Goal: Task Accomplishment & Management: Manage account settings

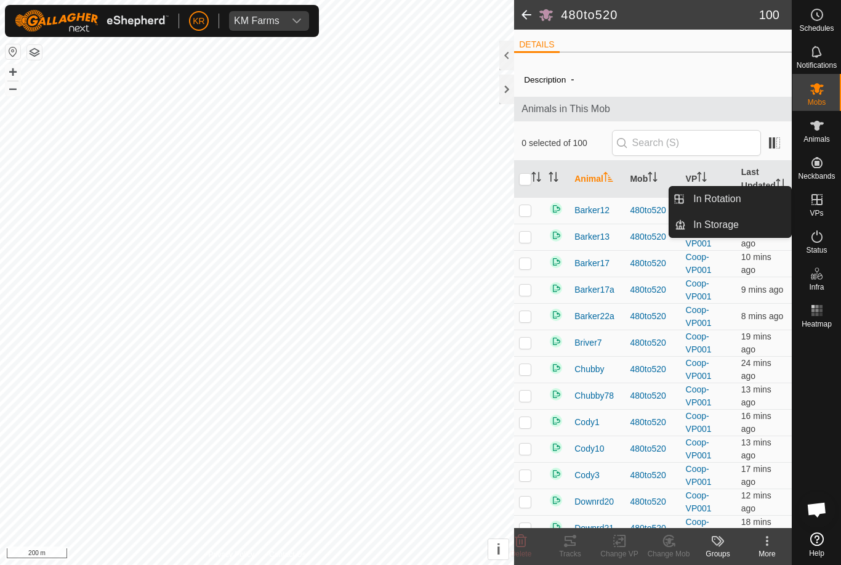
click at [747, 199] on link "In Rotation" at bounding box center [738, 199] width 105 height 25
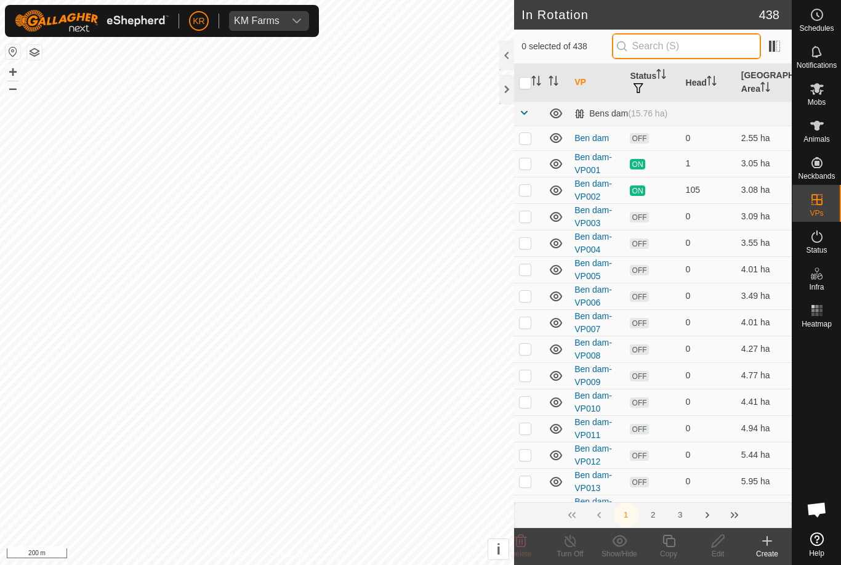
click at [696, 57] on input "text" at bounding box center [686, 46] width 149 height 26
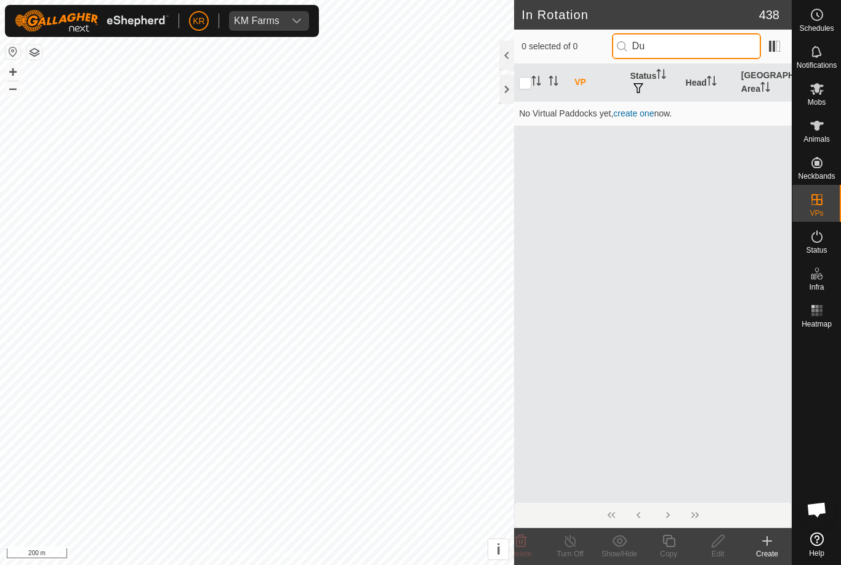
type input "D"
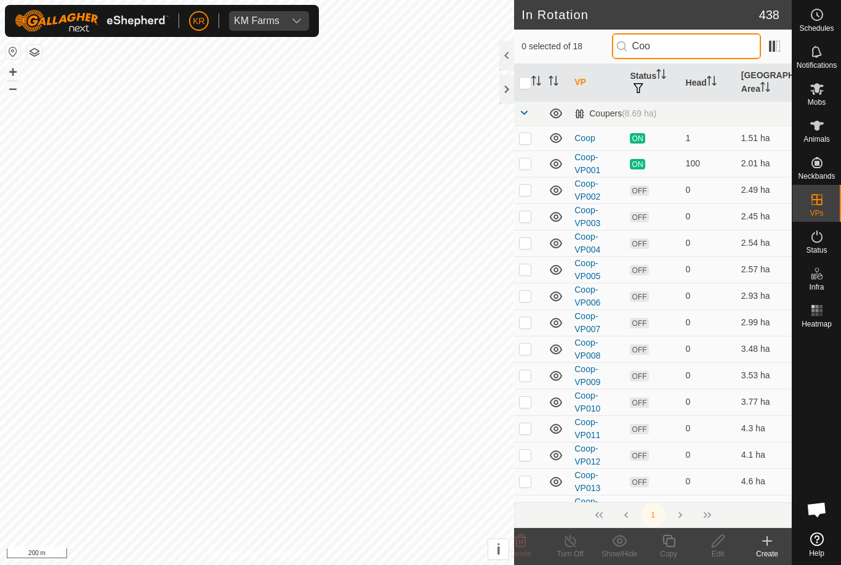
type input "Coo"
click at [530, 138] on p-checkbox at bounding box center [525, 138] width 12 height 10
click at [534, 140] on td at bounding box center [529, 138] width 30 height 25
checkbox input "false"
click at [698, 46] on input "Coo" at bounding box center [686, 46] width 149 height 26
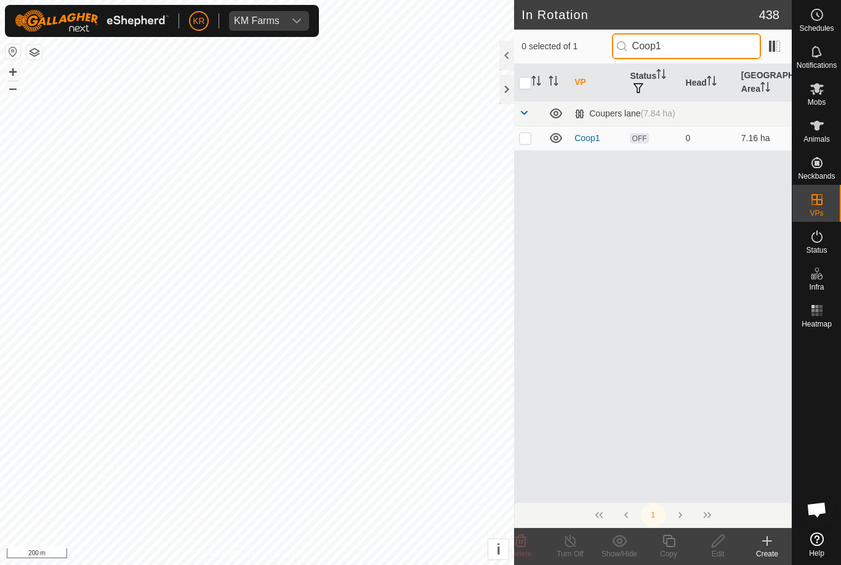
type input "Coop1"
click at [520, 138] on p-checkbox at bounding box center [525, 138] width 12 height 10
click at [524, 547] on icon at bounding box center [521, 540] width 15 height 15
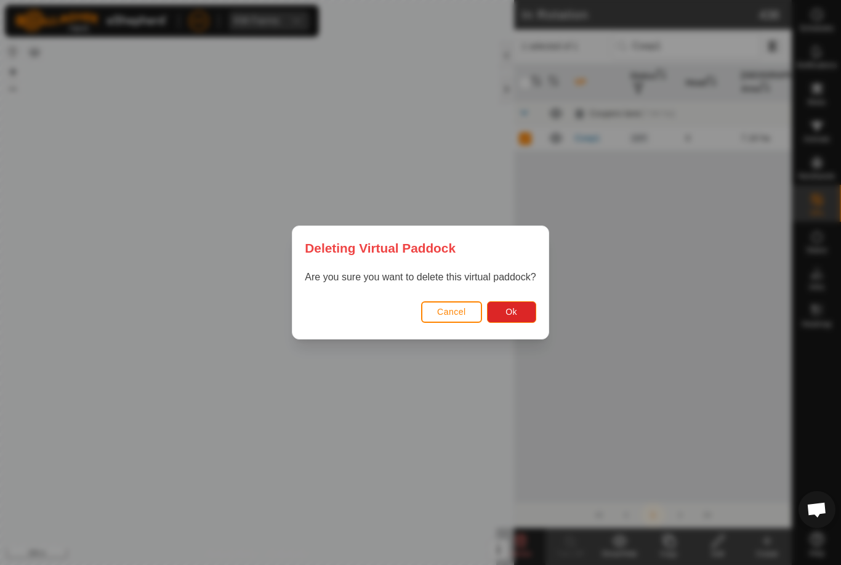
click at [523, 316] on button "Ok" at bounding box center [511, 312] width 49 height 22
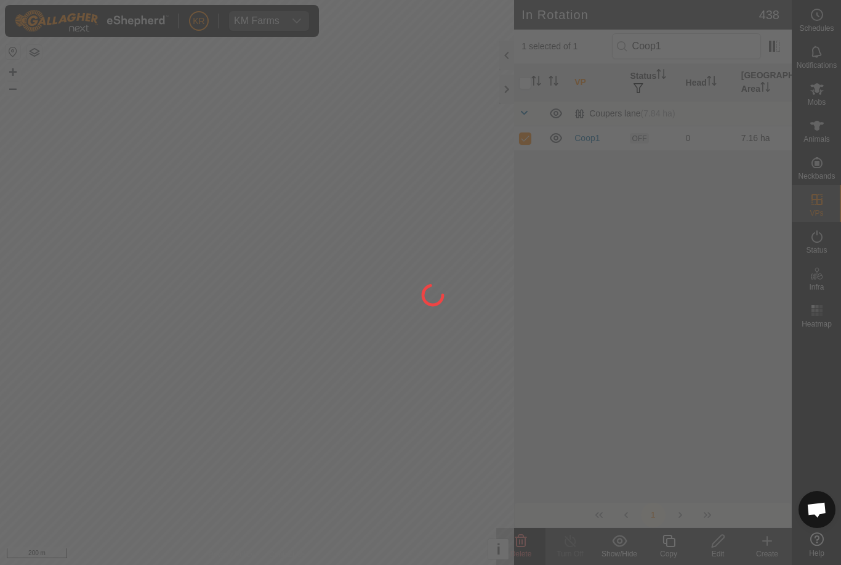
checkbox input "false"
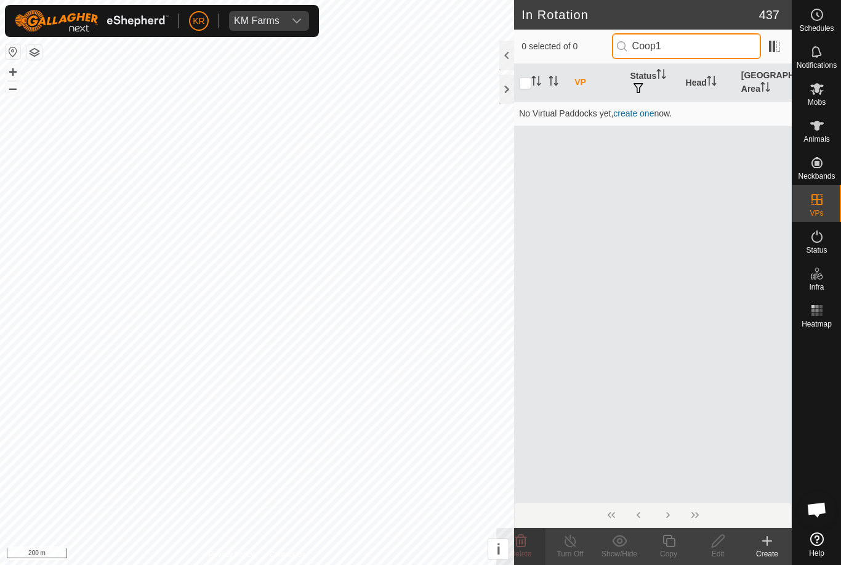
click at [722, 52] on input "Coop1" at bounding box center [686, 46] width 149 height 26
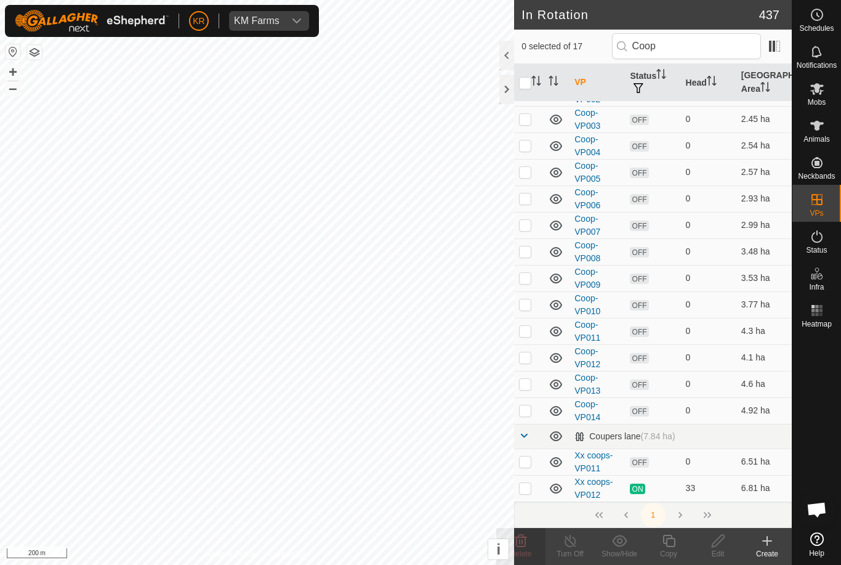
scroll to position [97, 0]
click at [708, 51] on input "Coop" at bounding box center [686, 46] width 149 height 26
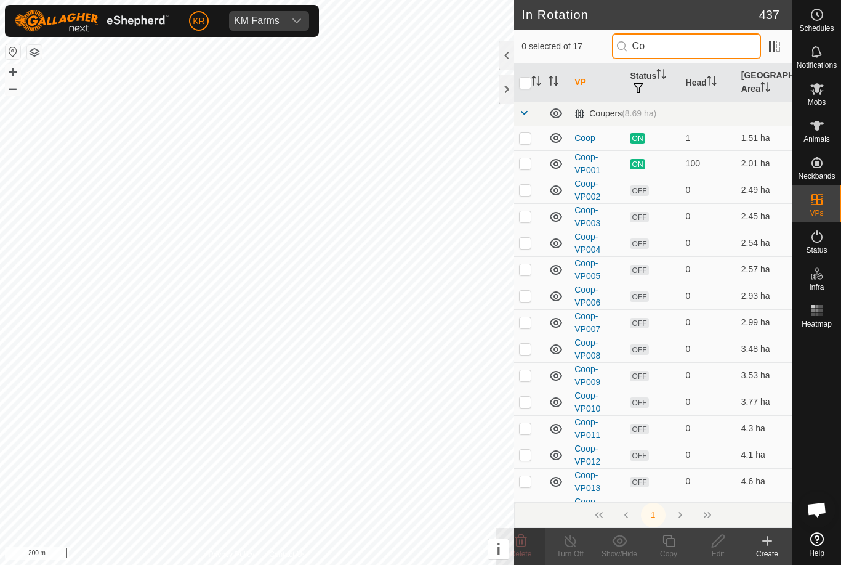
type input "C"
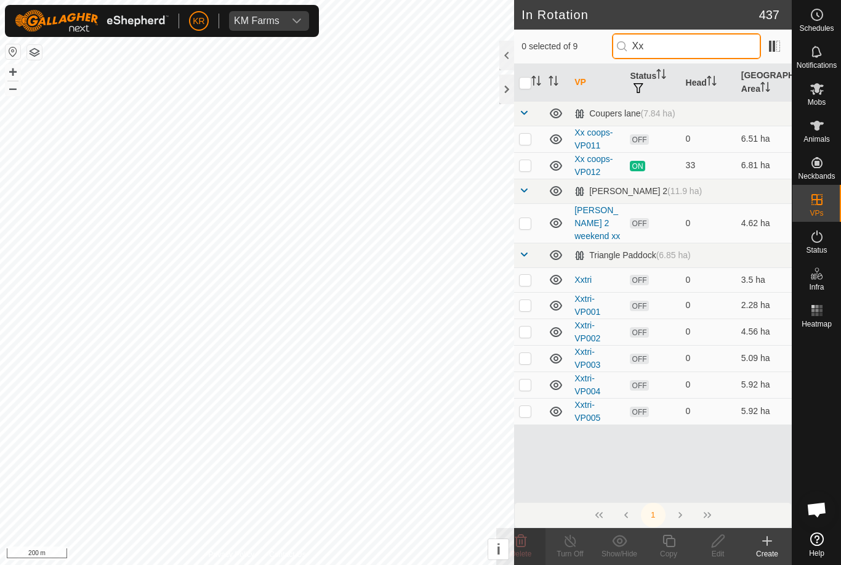
type input "Xx"
click at [528, 140] on p-checkbox at bounding box center [525, 139] width 12 height 10
click at [531, 141] on p-checkbox at bounding box center [525, 139] width 12 height 10
click at [528, 139] on p-checkbox at bounding box center [525, 139] width 12 height 10
checkbox input "true"
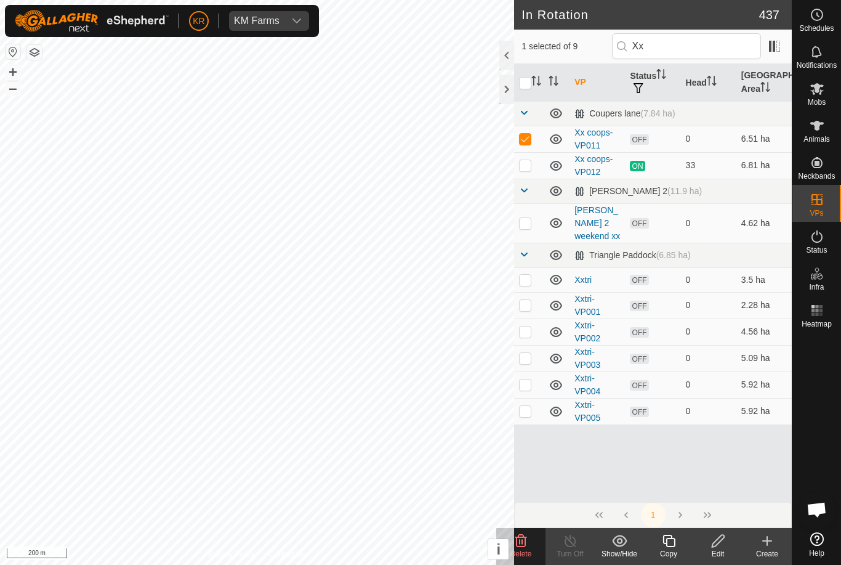
click at [722, 543] on icon at bounding box center [718, 540] width 15 height 15
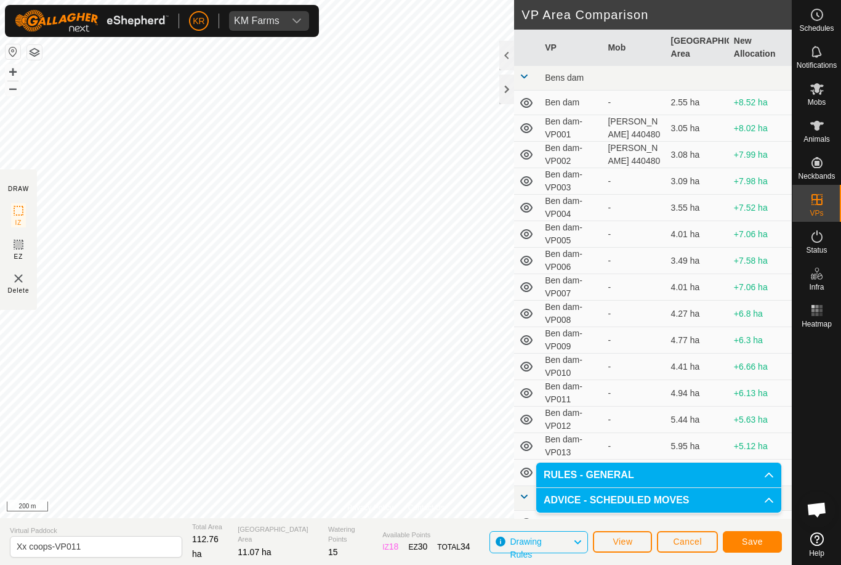
click at [756, 537] on span "Save" at bounding box center [752, 541] width 21 height 10
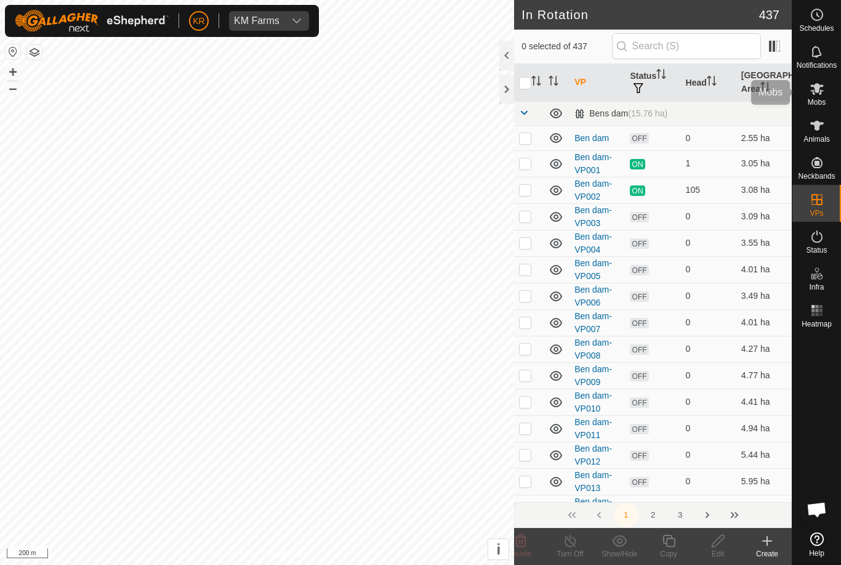
click at [815, 89] on icon at bounding box center [817, 89] width 14 height 12
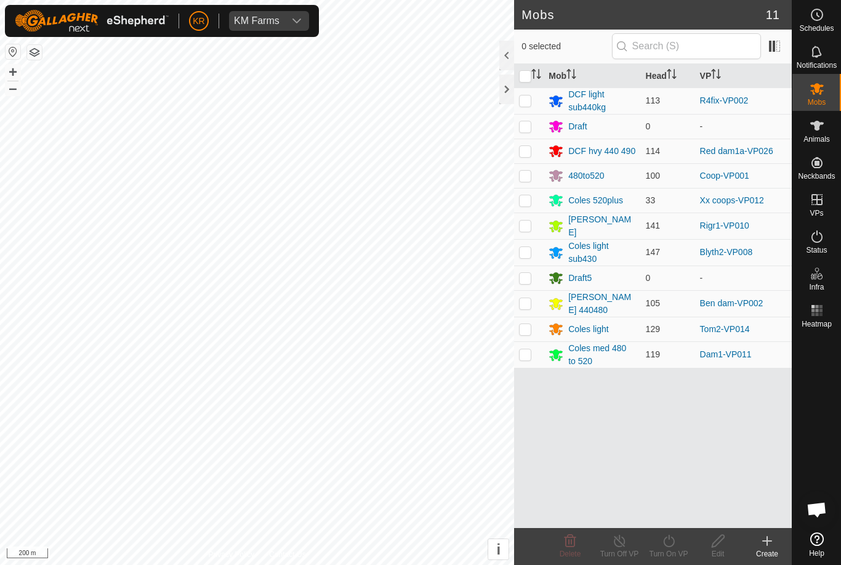
click at [528, 197] on p-checkbox at bounding box center [525, 200] width 12 height 10
checkbox input "true"
click at [671, 546] on icon at bounding box center [668, 540] width 11 height 12
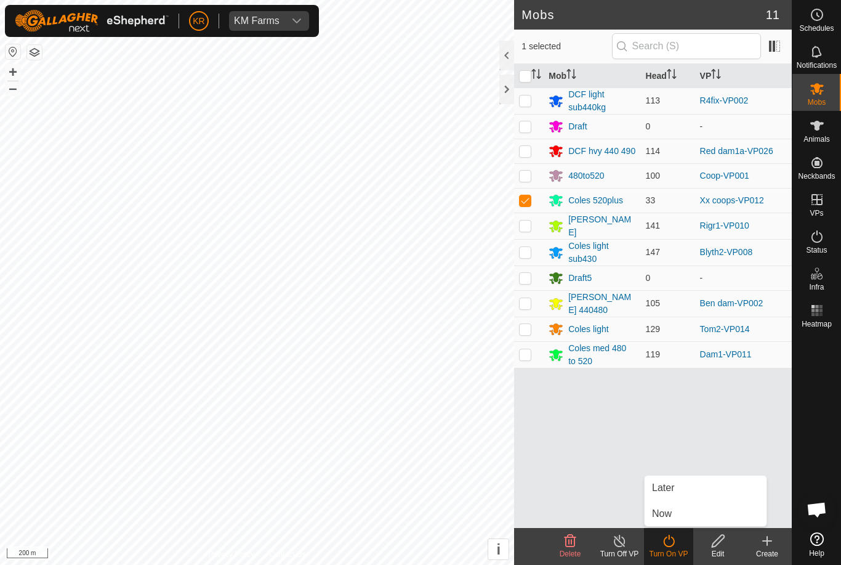
click at [680, 515] on link "Now" at bounding box center [706, 513] width 122 height 25
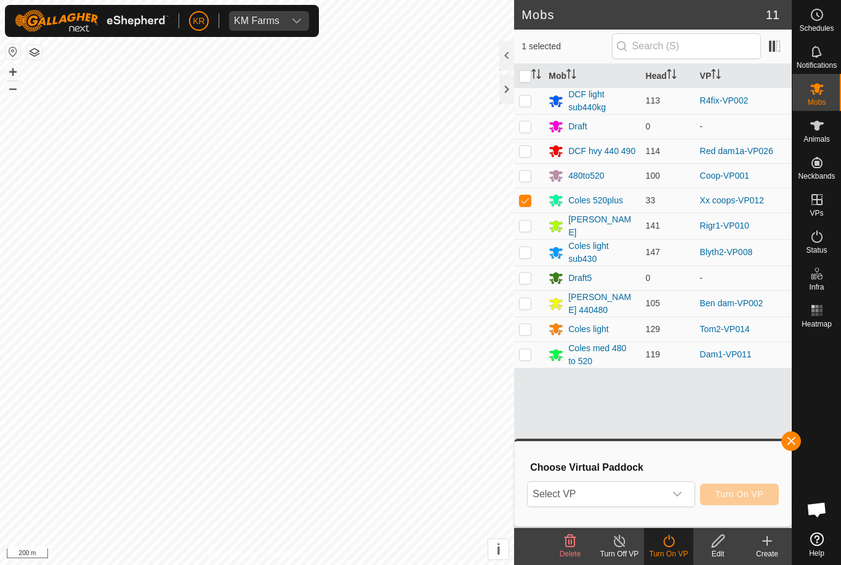
click at [625, 497] on span "Select VP" at bounding box center [596, 494] width 137 height 25
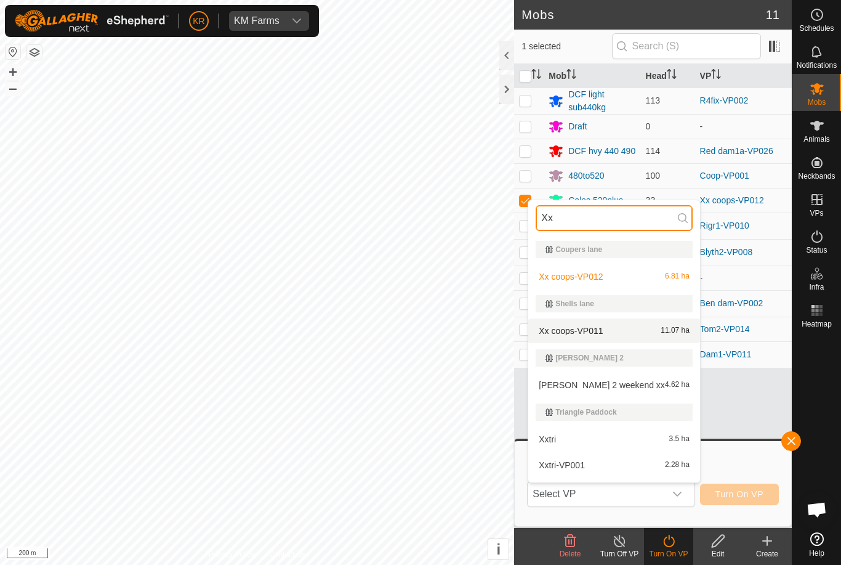
type input "Xx"
click at [592, 329] on span "Xx coops-VP011" at bounding box center [571, 330] width 64 height 9
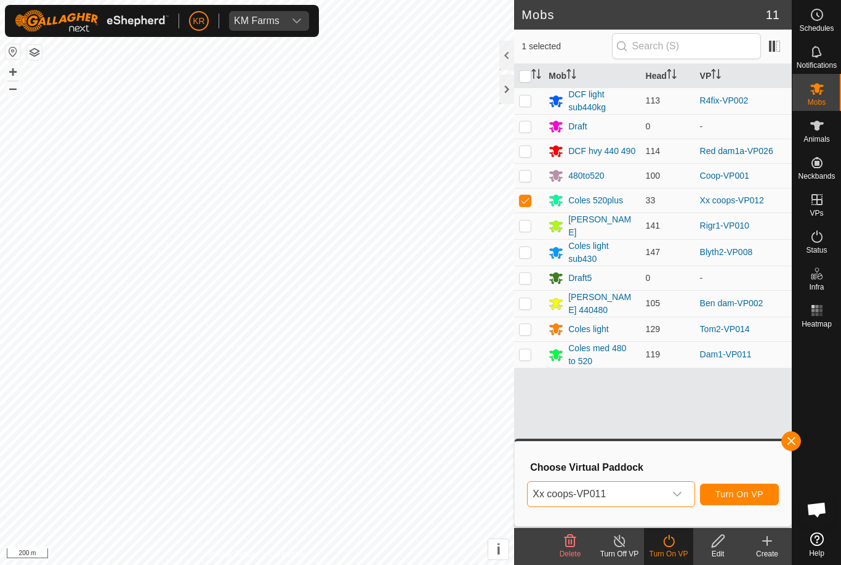
click at [744, 492] on span "Turn On VP" at bounding box center [740, 494] width 48 height 10
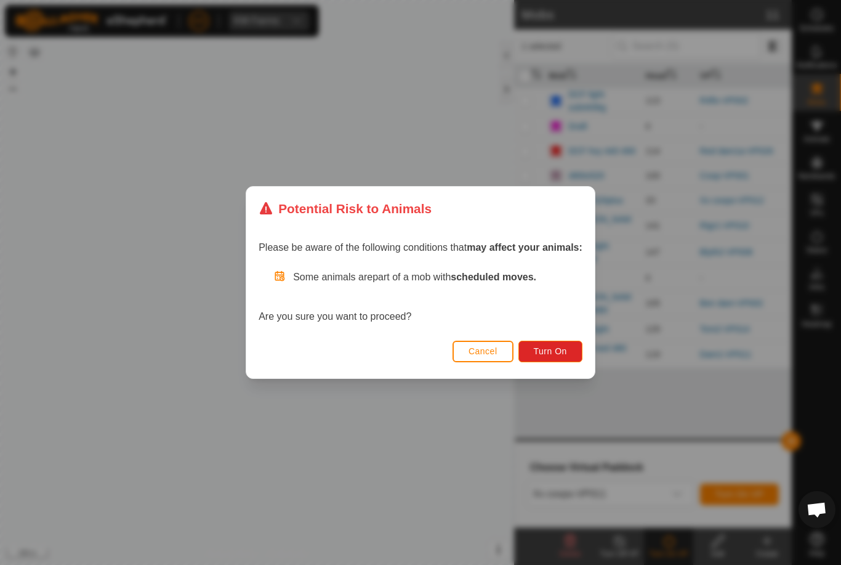
click at [549, 350] on span "Turn On" at bounding box center [550, 351] width 33 height 10
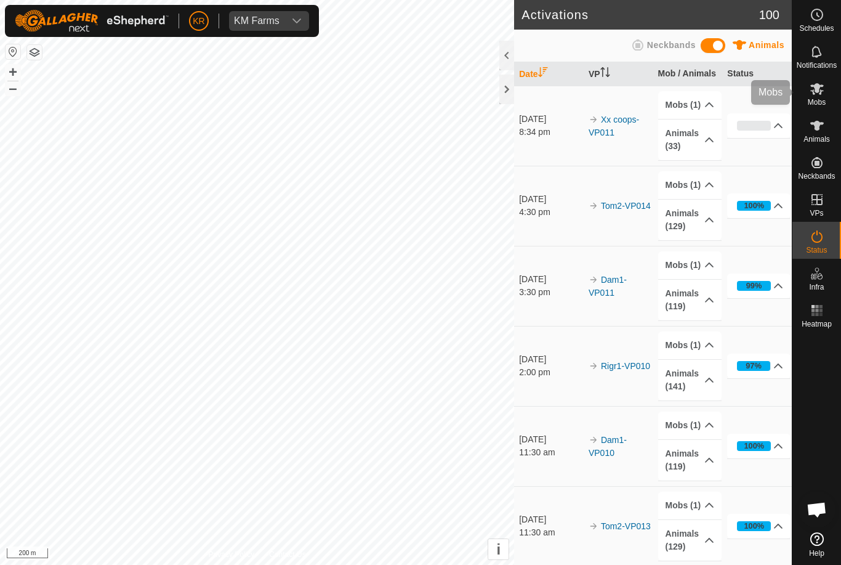
click at [822, 89] on icon at bounding box center [817, 88] width 15 height 15
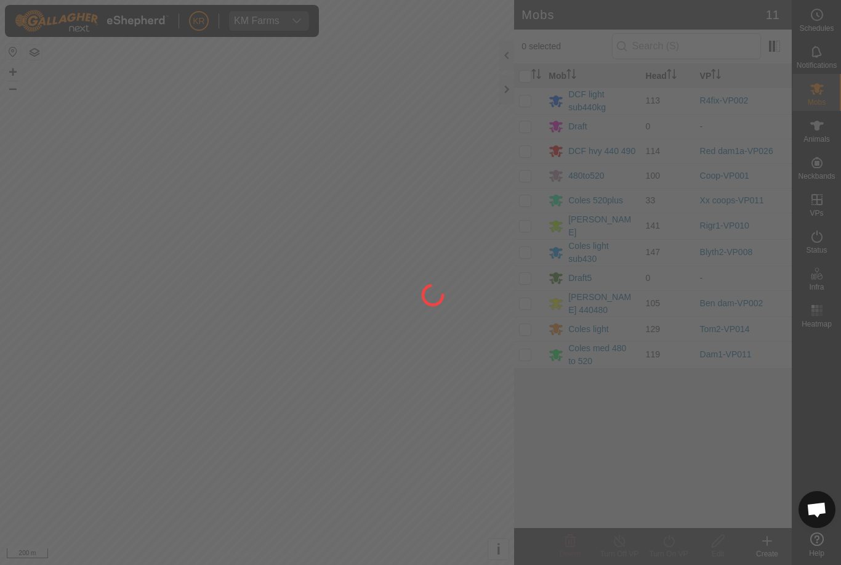
click at [533, 175] on div at bounding box center [420, 282] width 841 height 565
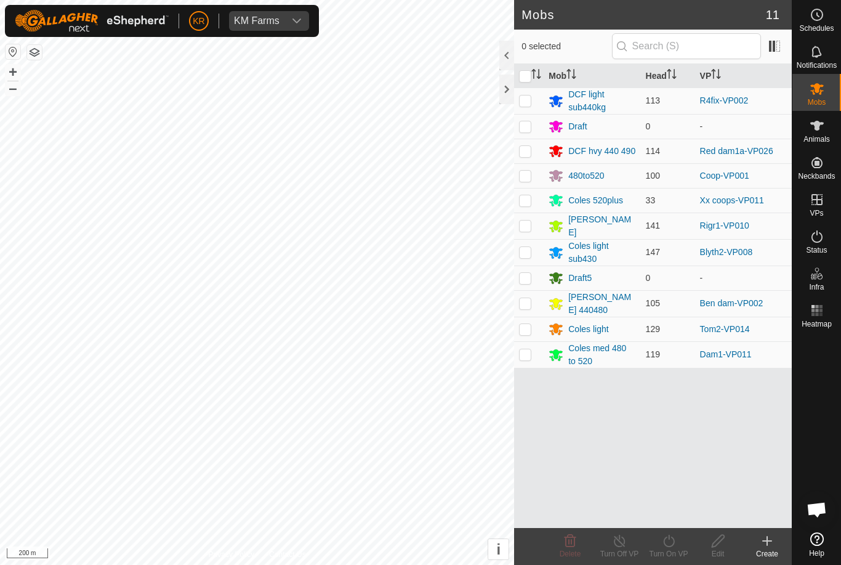
click at [536, 176] on td at bounding box center [529, 175] width 30 height 25
checkbox input "true"
click at [680, 546] on turn-on-svg-icon at bounding box center [668, 540] width 49 height 15
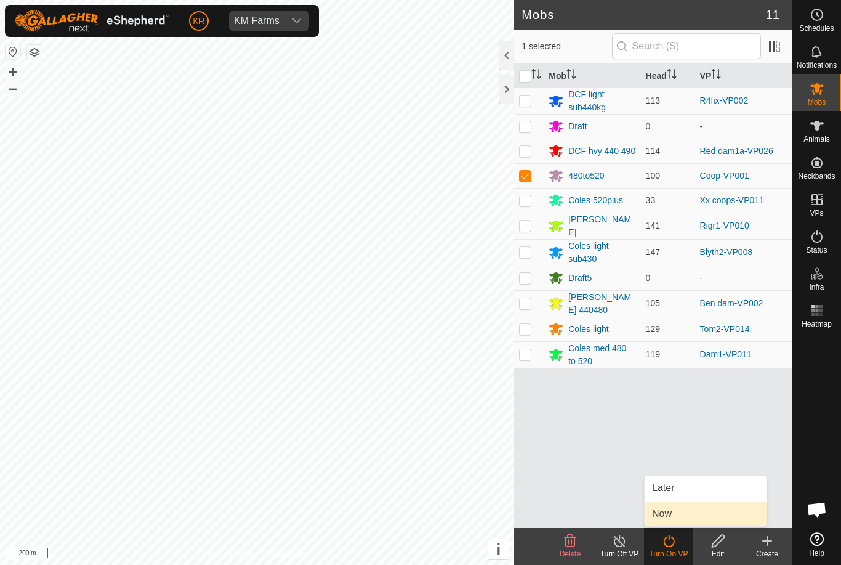
click at [677, 509] on link "Now" at bounding box center [706, 513] width 122 height 25
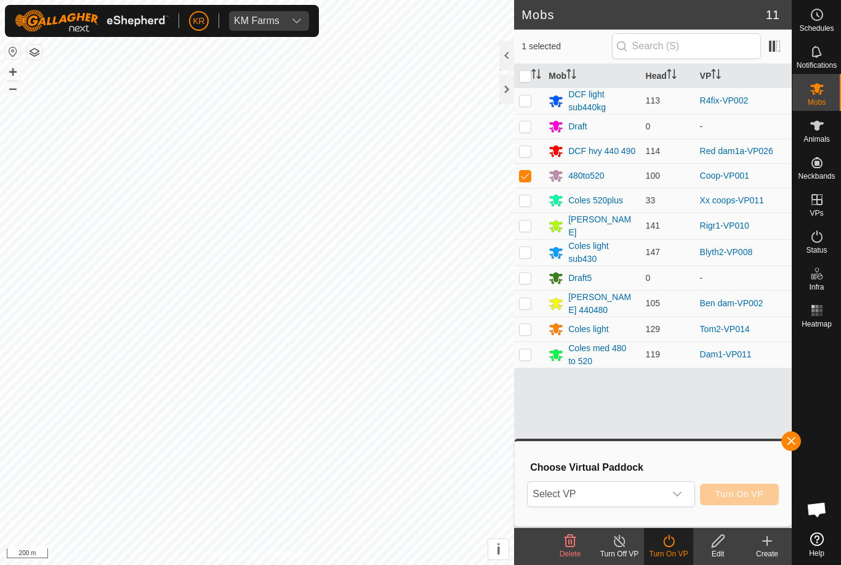
click at [634, 492] on span "Select VP" at bounding box center [596, 494] width 137 height 25
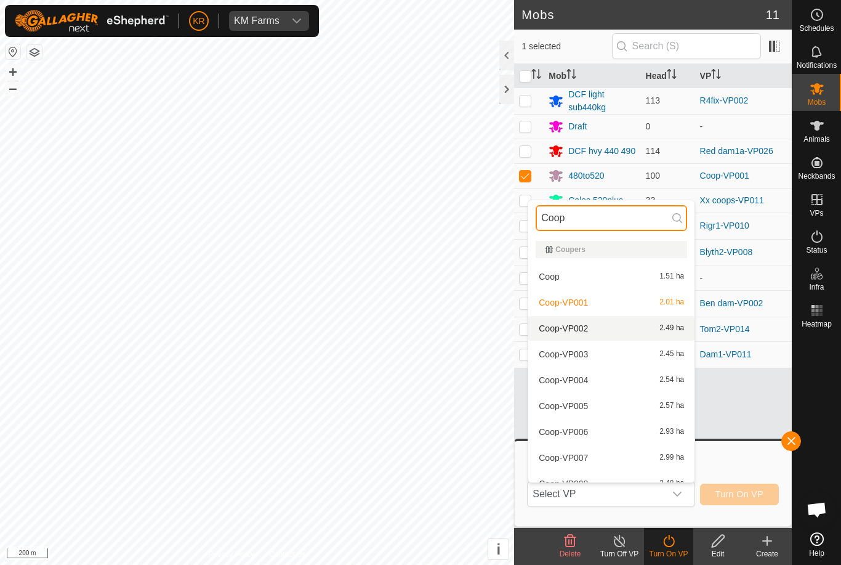
type input "Coop"
click at [591, 328] on div "Coop-VP002 2.49 ha" at bounding box center [611, 328] width 151 height 15
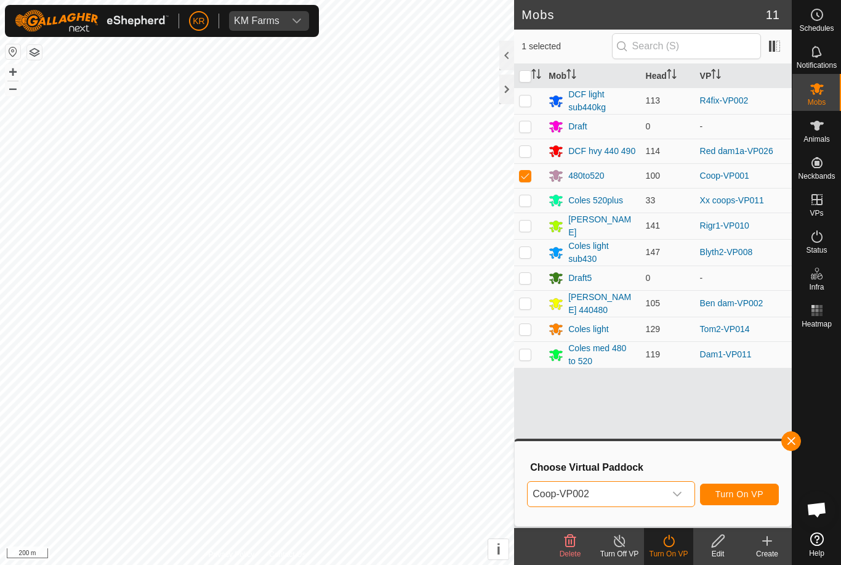
click at [749, 493] on span "Turn On VP" at bounding box center [740, 494] width 48 height 10
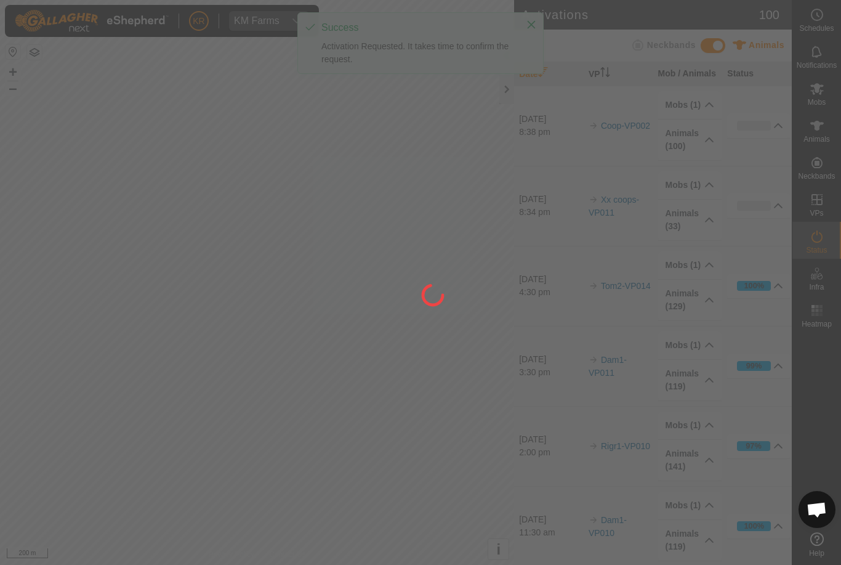
click at [326, 428] on div at bounding box center [420, 282] width 841 height 565
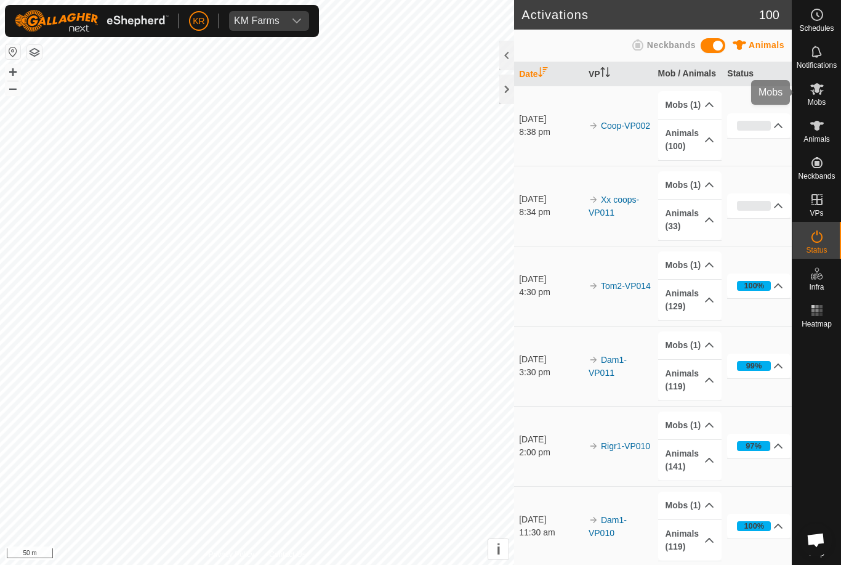
click at [818, 93] on icon at bounding box center [817, 88] width 15 height 15
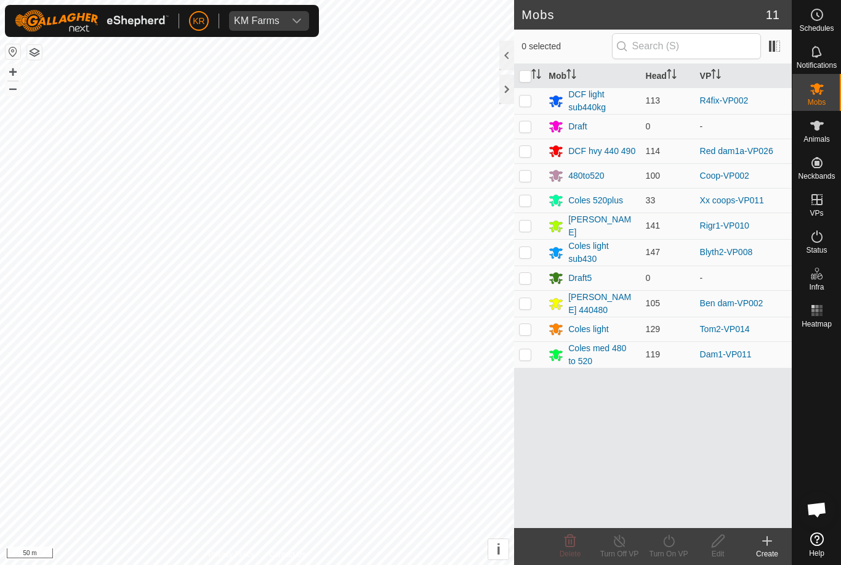
click at [533, 174] on td at bounding box center [529, 175] width 30 height 25
checkbox input "true"
click at [675, 546] on icon at bounding box center [668, 540] width 15 height 15
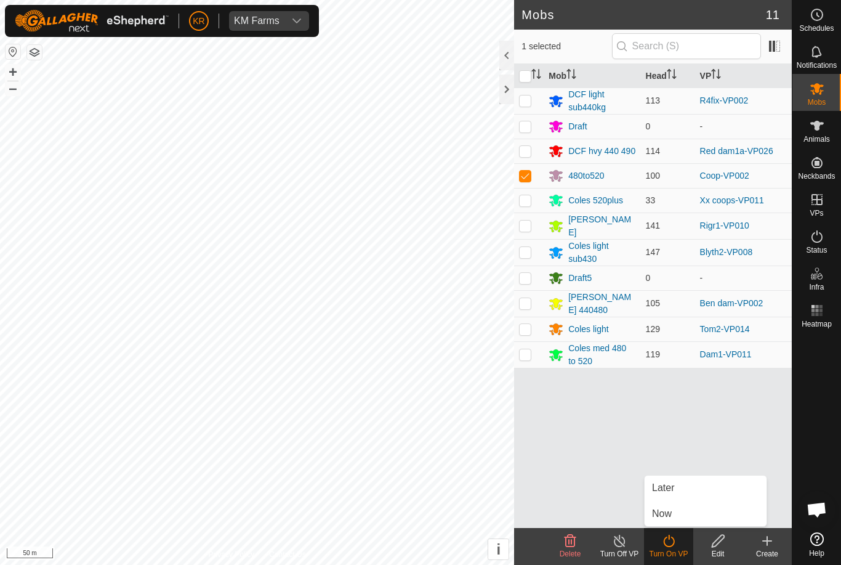
click at [679, 490] on link "Later" at bounding box center [706, 487] width 122 height 25
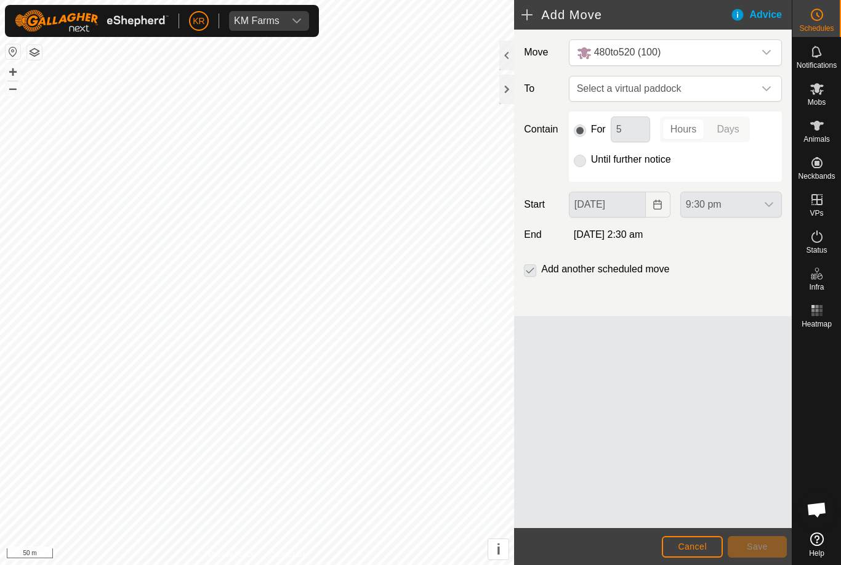
click at [749, 89] on span "Select a virtual paddock" at bounding box center [663, 88] width 182 height 25
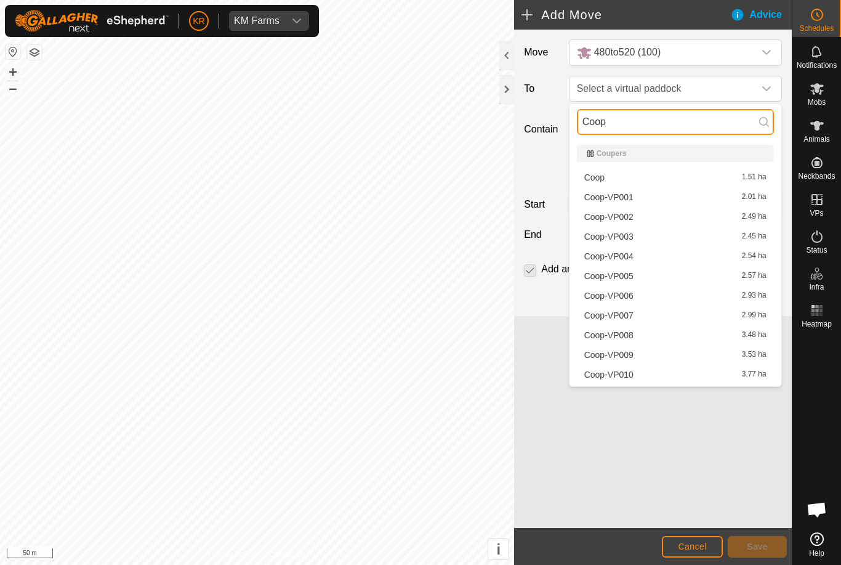
type input "Coop"
click at [624, 232] on span "Coop-VP003" at bounding box center [608, 236] width 49 height 9
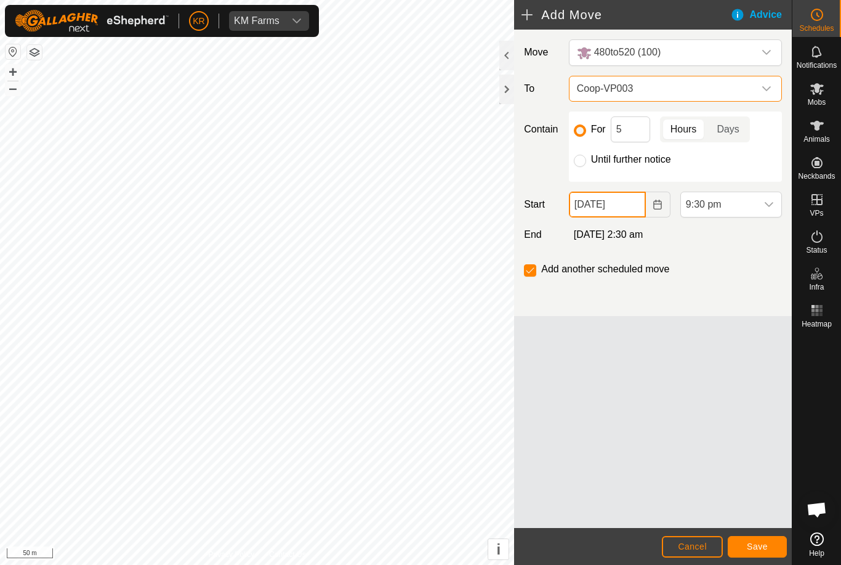
click at [624, 208] on input "[DATE]" at bounding box center [607, 205] width 77 height 26
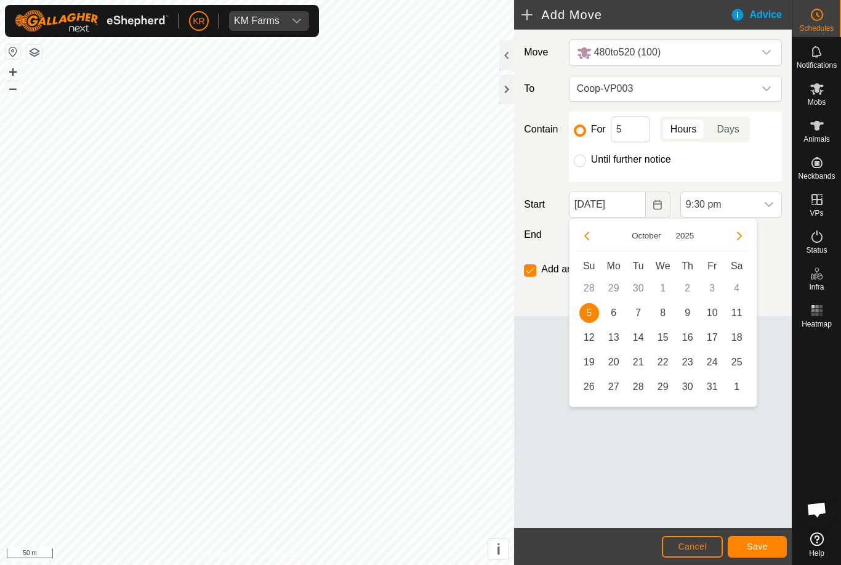
click at [616, 312] on span "6" at bounding box center [614, 313] width 20 height 20
type input "[DATE]"
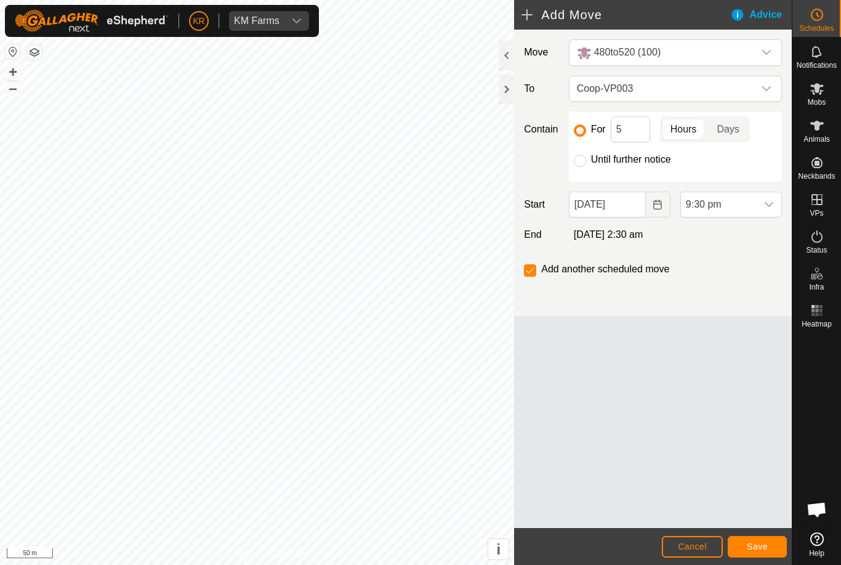
click at [746, 206] on span "9:30 pm" at bounding box center [719, 204] width 76 height 25
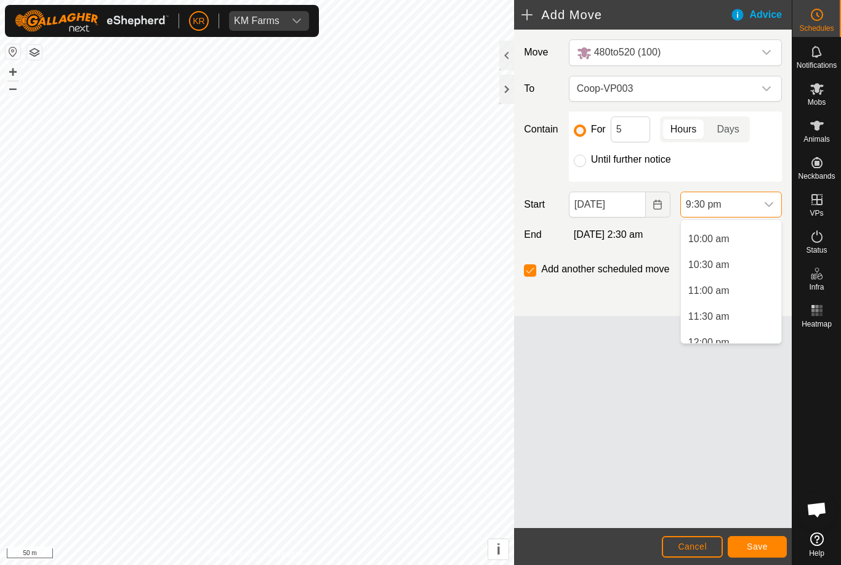
scroll to position [522, 0]
click at [722, 279] on span "11:00 am" at bounding box center [708, 279] width 41 height 15
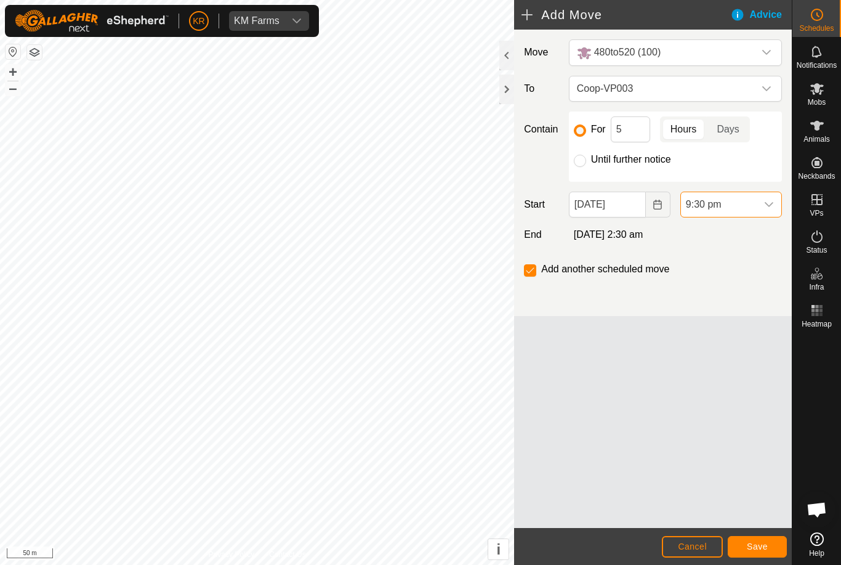
scroll to position [1014, 0]
click at [631, 140] on input "5" at bounding box center [630, 129] width 39 height 26
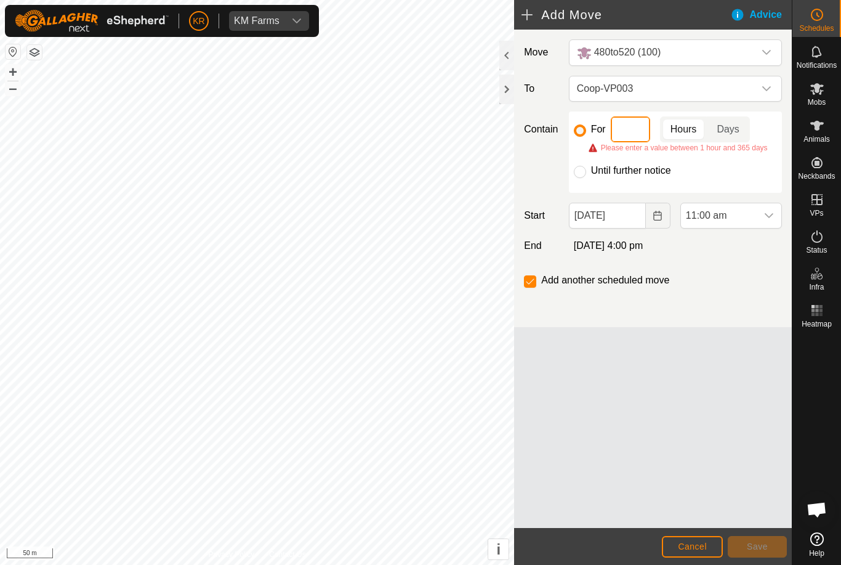
type input "4"
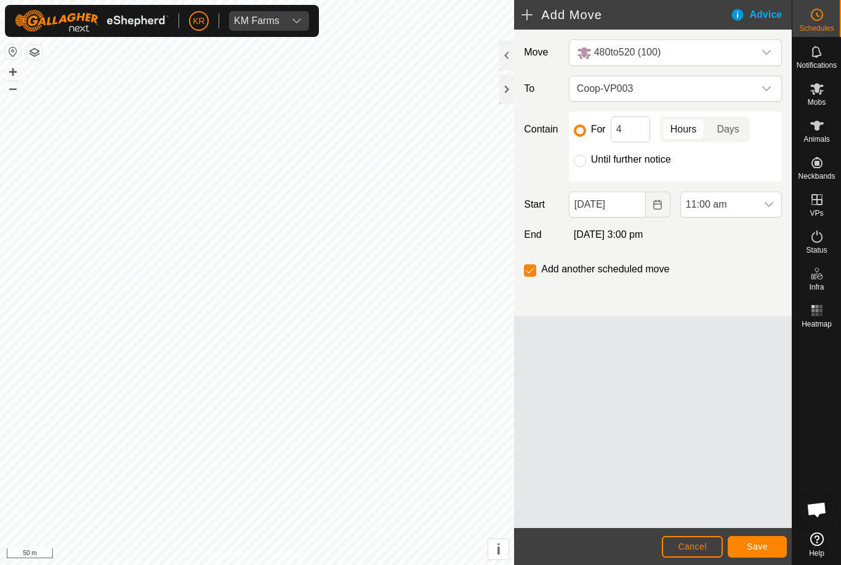
click at [762, 544] on span "Save" at bounding box center [757, 546] width 21 height 10
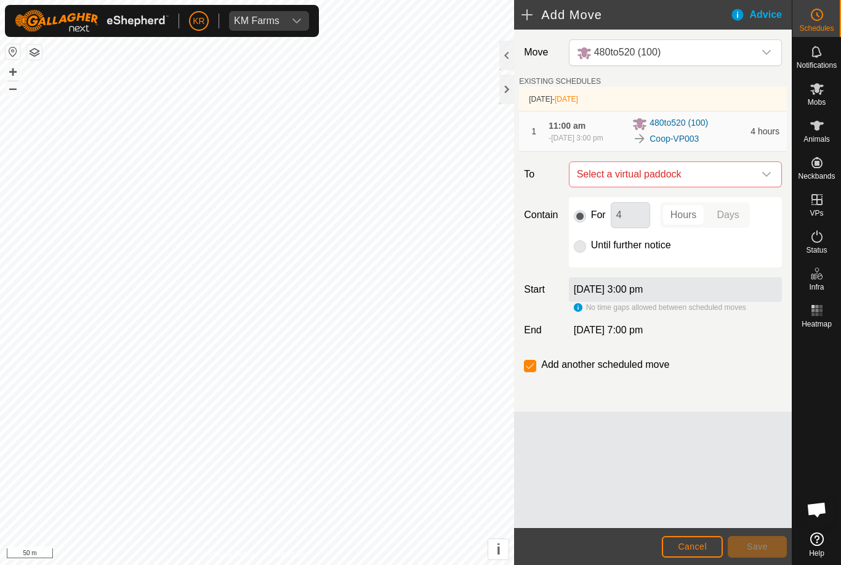
click at [752, 176] on span "Select a virtual paddock" at bounding box center [663, 174] width 182 height 25
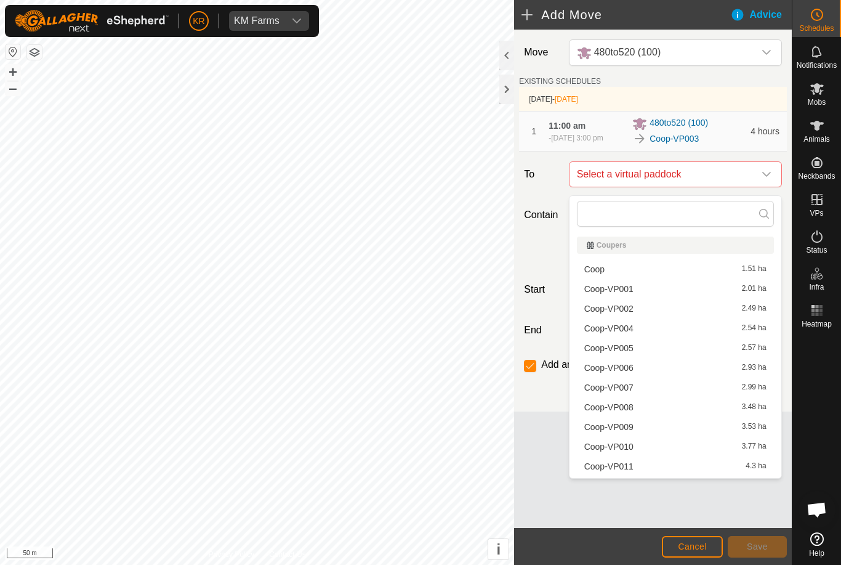
click at [635, 330] on div "Coop-VP004 2.54 ha" at bounding box center [675, 328] width 182 height 9
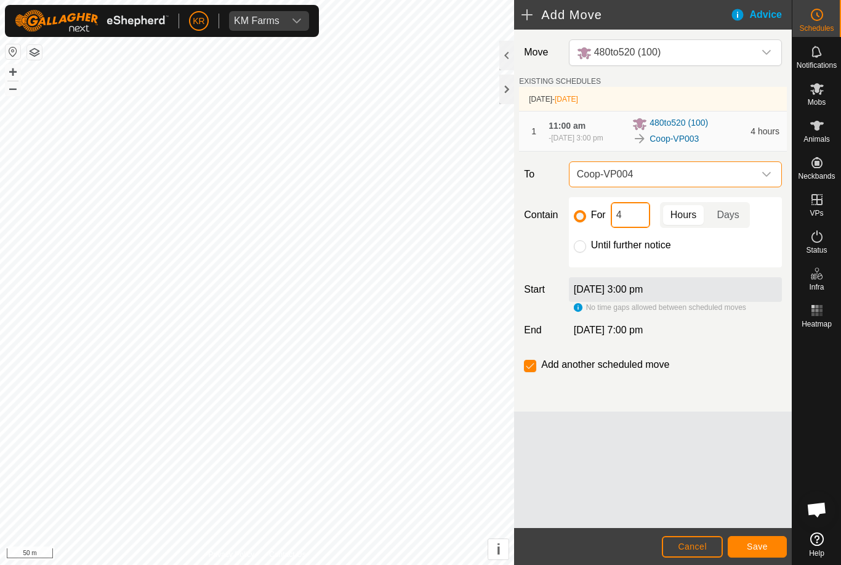
click at [631, 224] on input "4" at bounding box center [630, 215] width 39 height 26
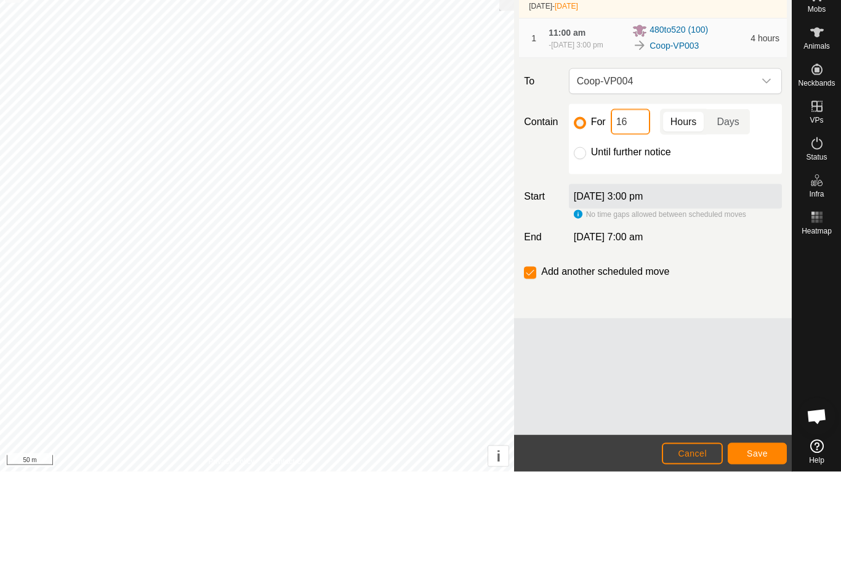
click at [644, 221] on input "16" at bounding box center [630, 215] width 39 height 26
click at [758, 541] on span "Save" at bounding box center [757, 546] width 21 height 10
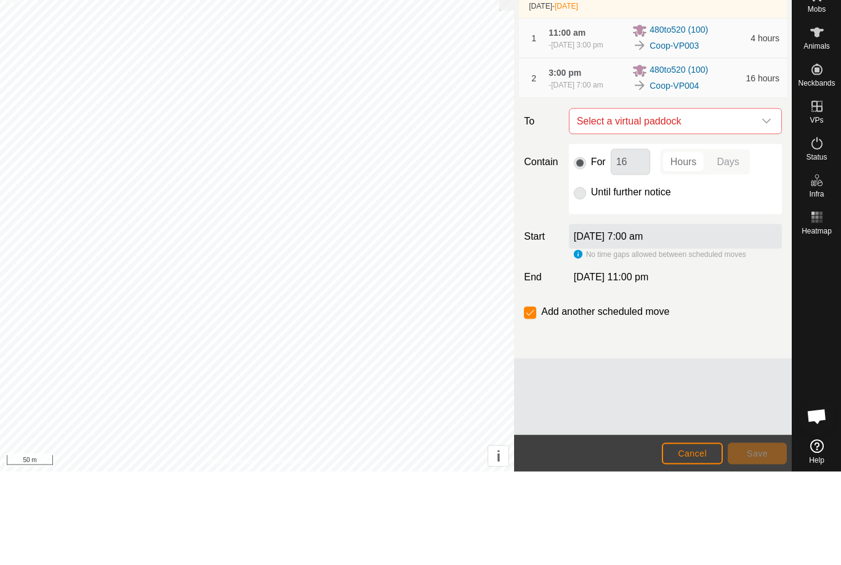
click at [753, 202] on span "Select a virtual paddock" at bounding box center [663, 214] width 182 height 25
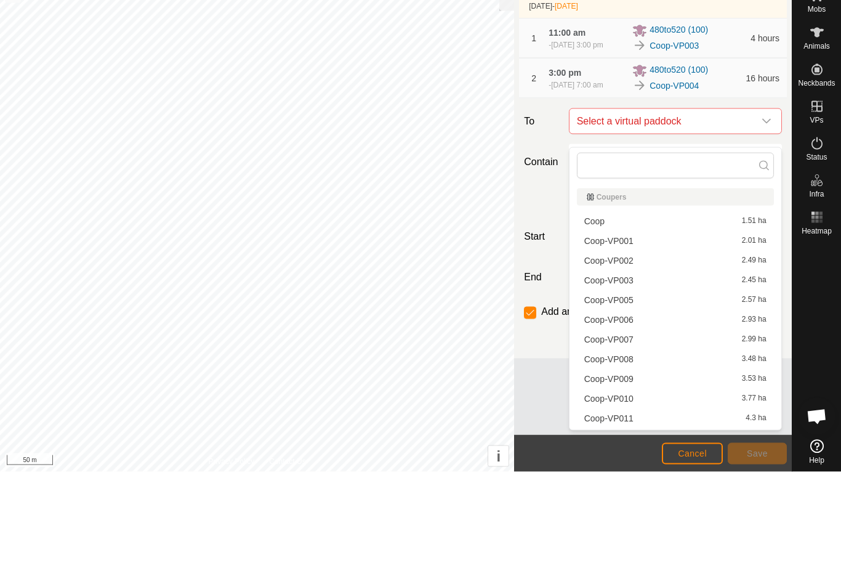
click at [634, 389] on div "Coop-VP005 2.57 ha" at bounding box center [675, 393] width 182 height 9
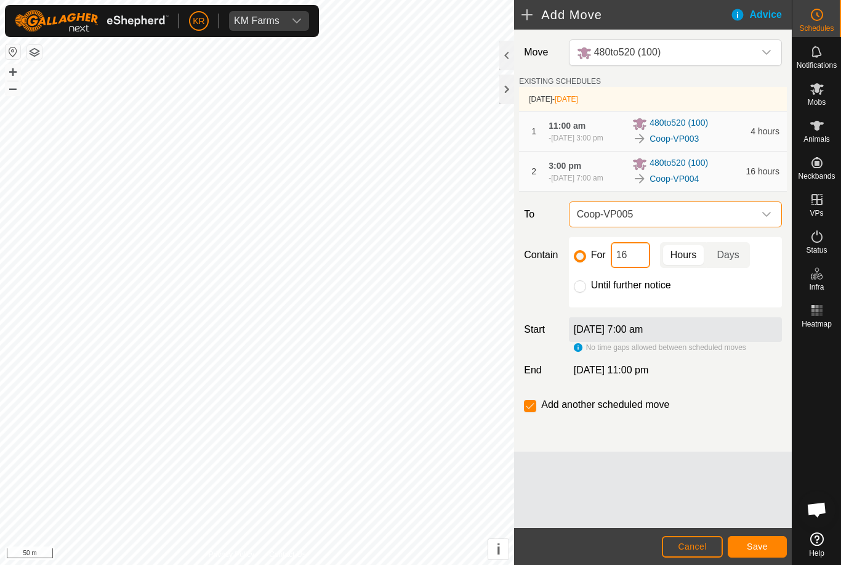
click at [640, 268] on input "16" at bounding box center [630, 255] width 39 height 26
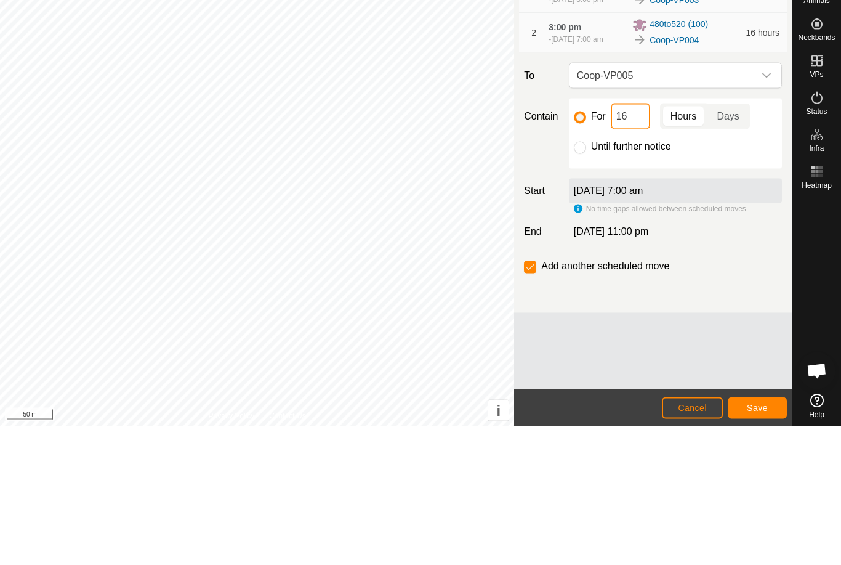
type input "1"
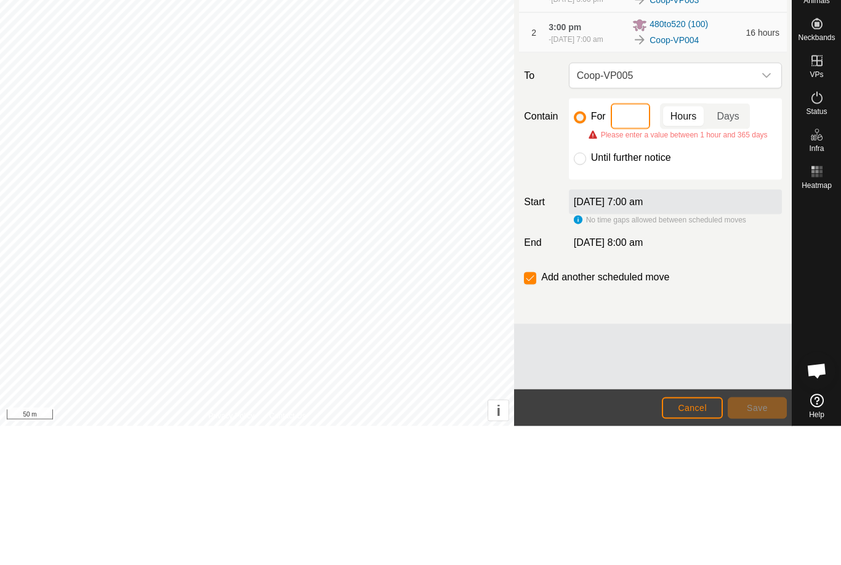
type input "4"
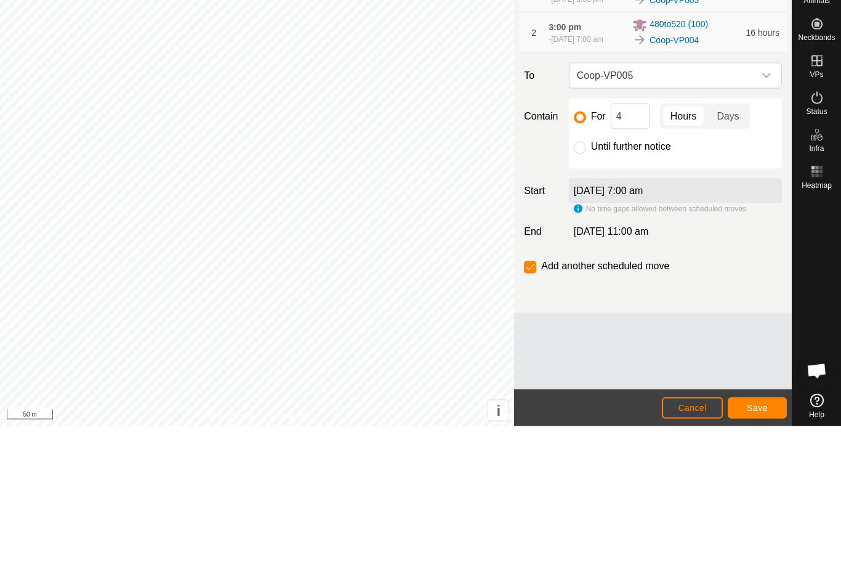
click at [770, 536] on button "Save" at bounding box center [757, 547] width 59 height 22
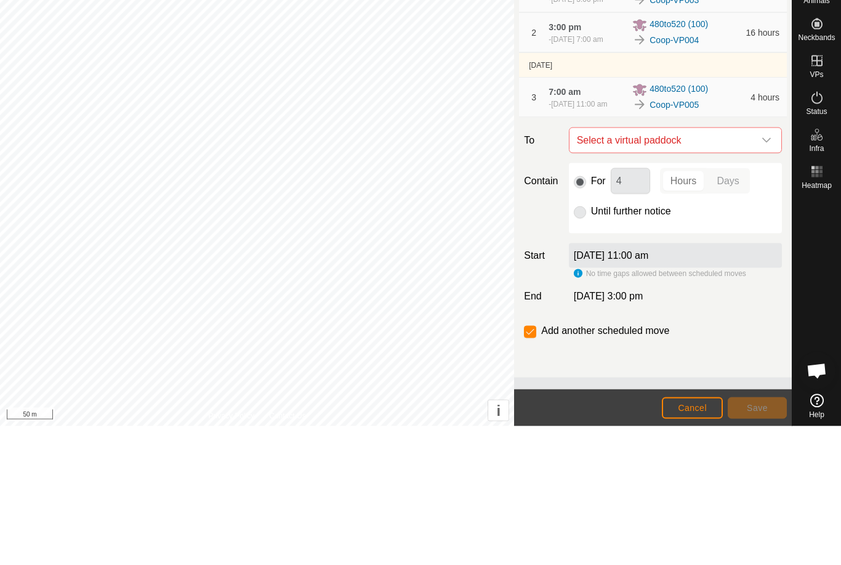
click at [765, 274] on icon "dropdown trigger" at bounding box center [767, 279] width 10 height 10
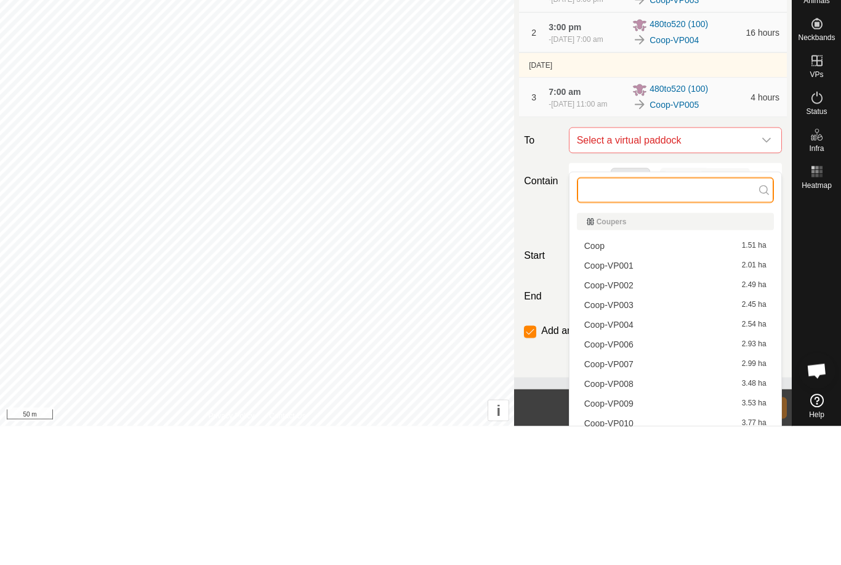
scroll to position [29, 0]
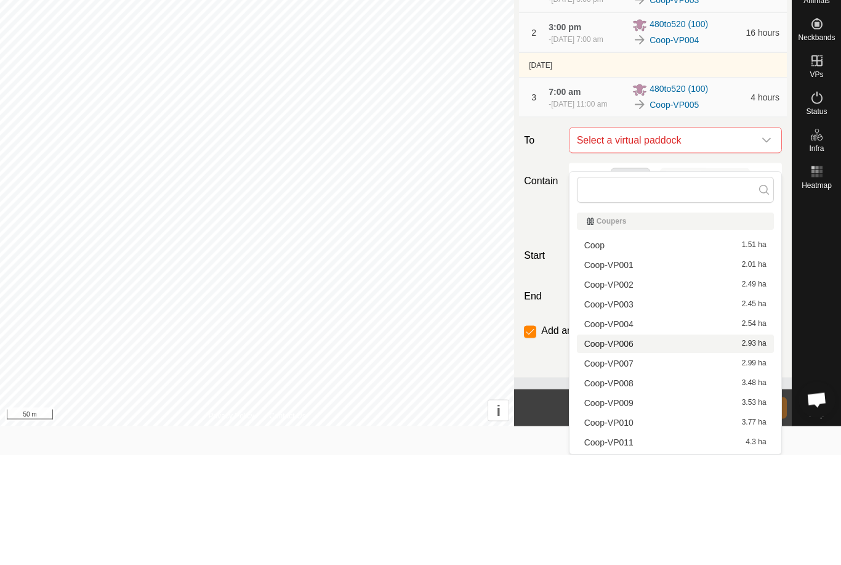
click at [632, 450] on span "Coop-VP006" at bounding box center [608, 454] width 49 height 9
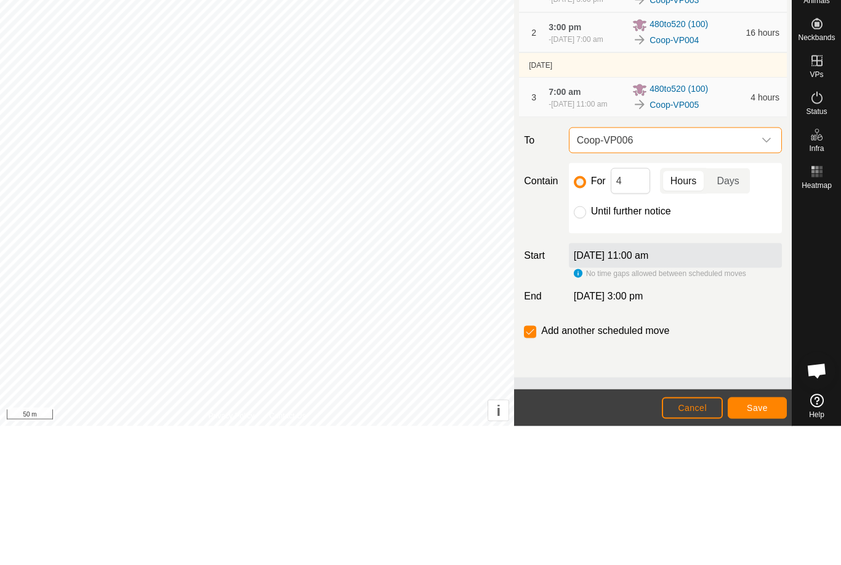
click at [760, 541] on span "Save" at bounding box center [757, 546] width 21 height 10
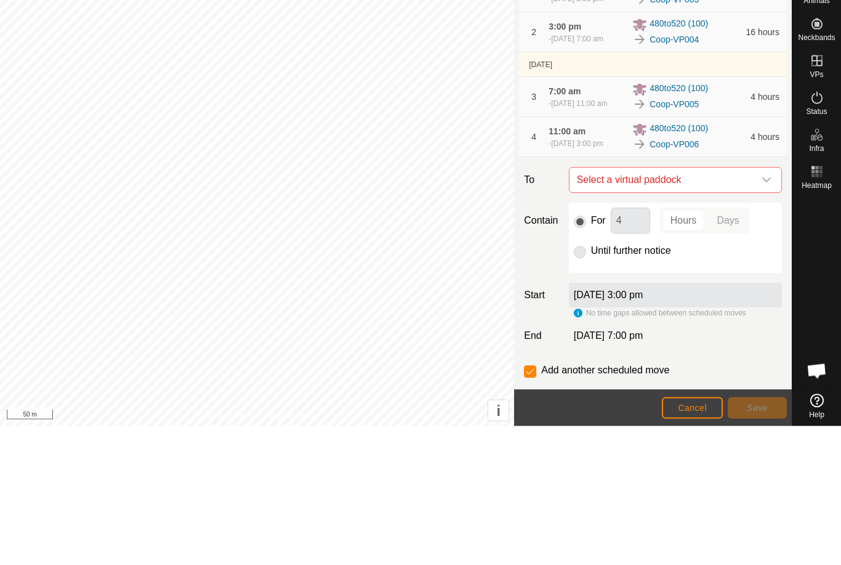
click at [760, 308] on div "dropdown trigger" at bounding box center [766, 319] width 25 height 25
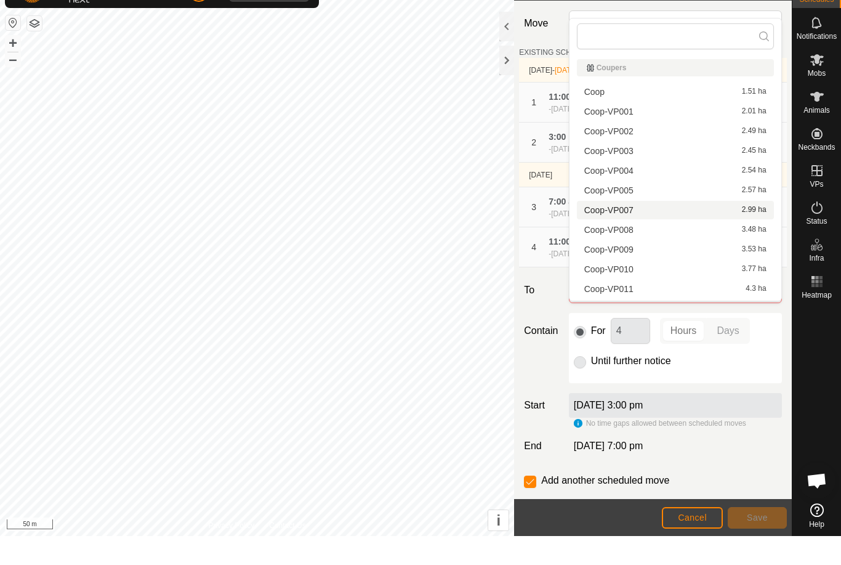
click at [639, 235] on div "Coop-VP007 2.99 ha" at bounding box center [675, 239] width 182 height 9
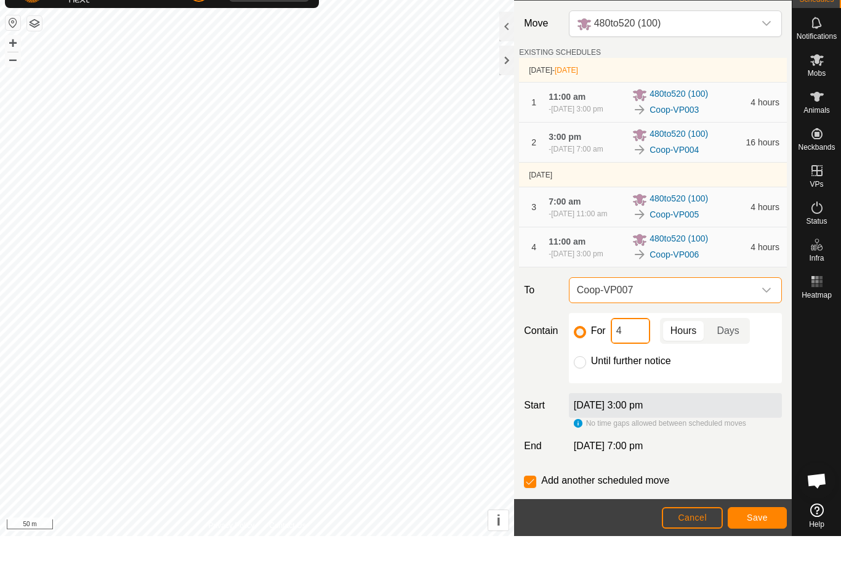
click at [634, 373] on input "4" at bounding box center [630, 360] width 39 height 26
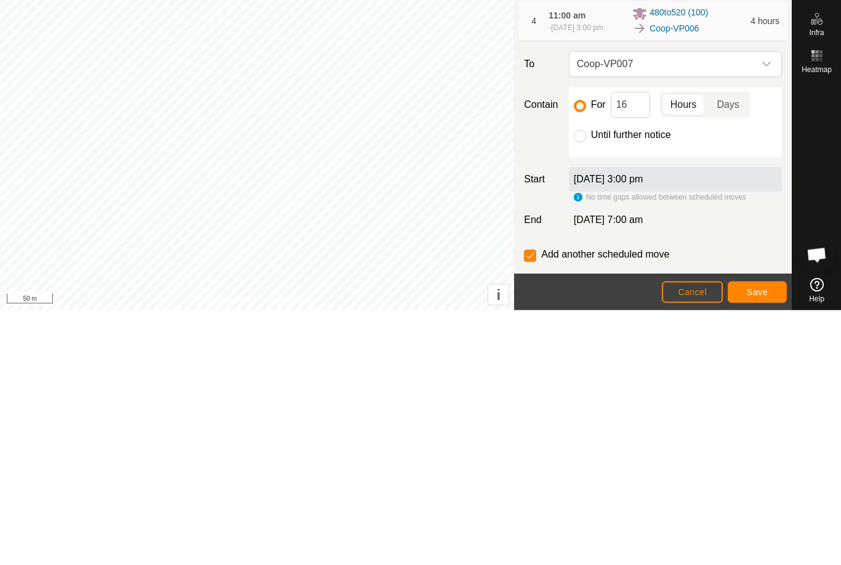
click at [767, 541] on span "Save" at bounding box center [757, 546] width 21 height 10
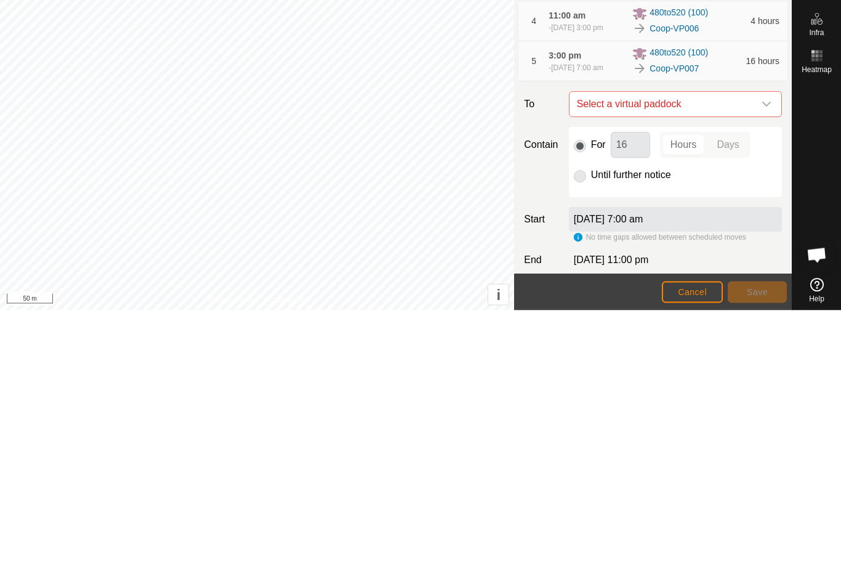
click at [762, 354] on icon "dropdown trigger" at bounding box center [767, 359] width 10 height 10
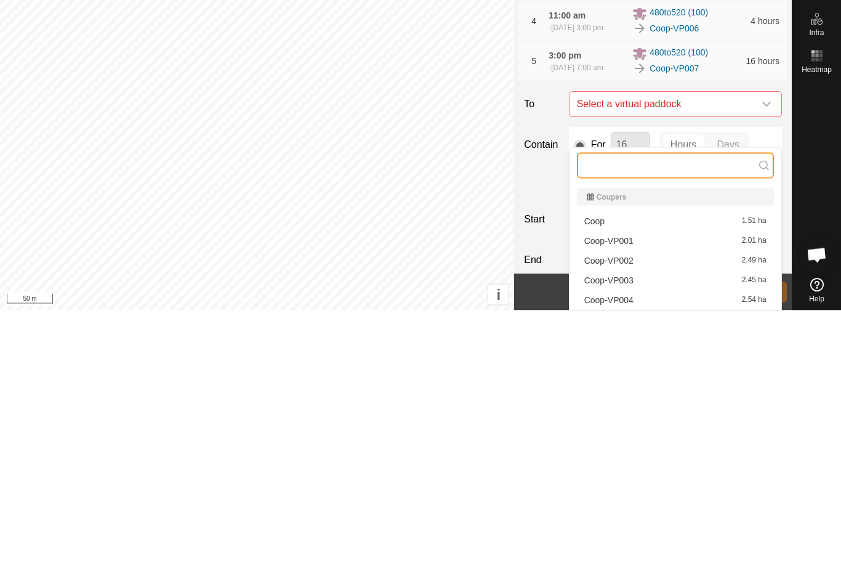
scroll to position [120, 0]
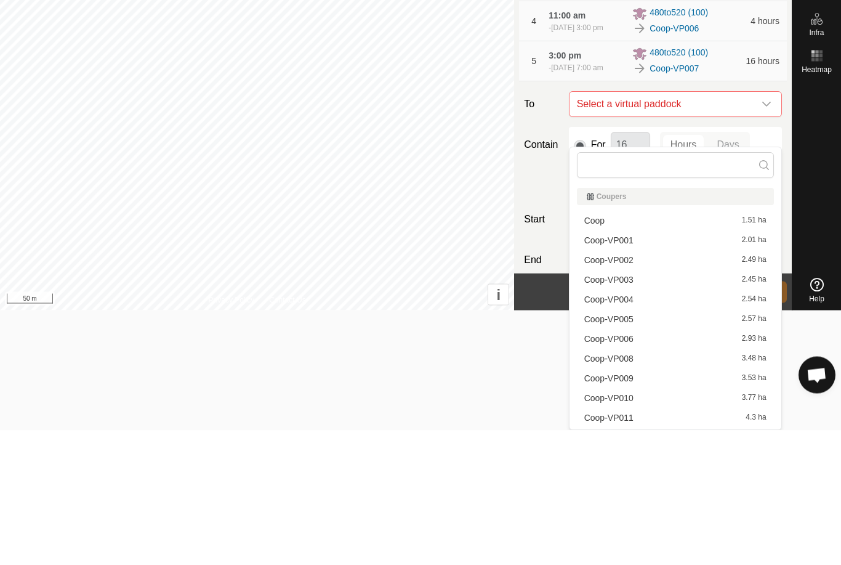
click at [631, 489] on span "Coop-VP008" at bounding box center [608, 493] width 49 height 9
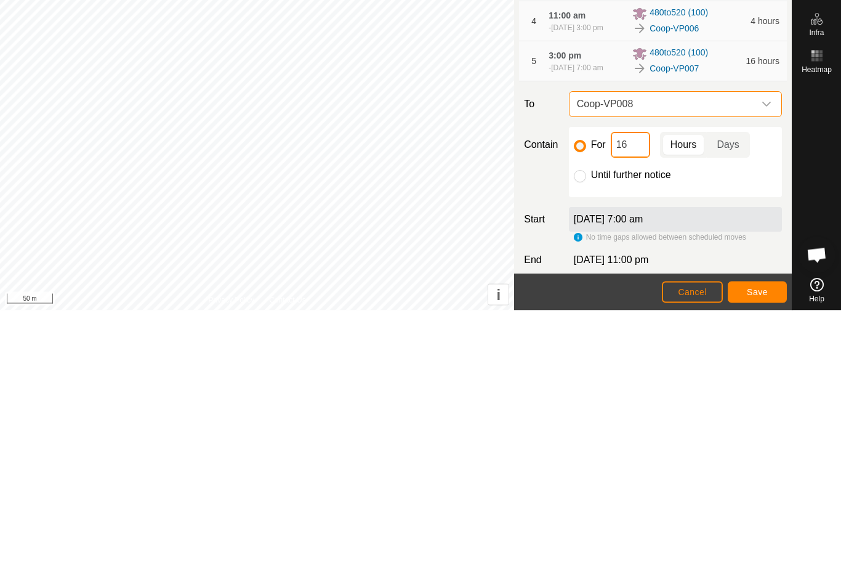
click at [641, 387] on input "16" at bounding box center [630, 400] width 39 height 26
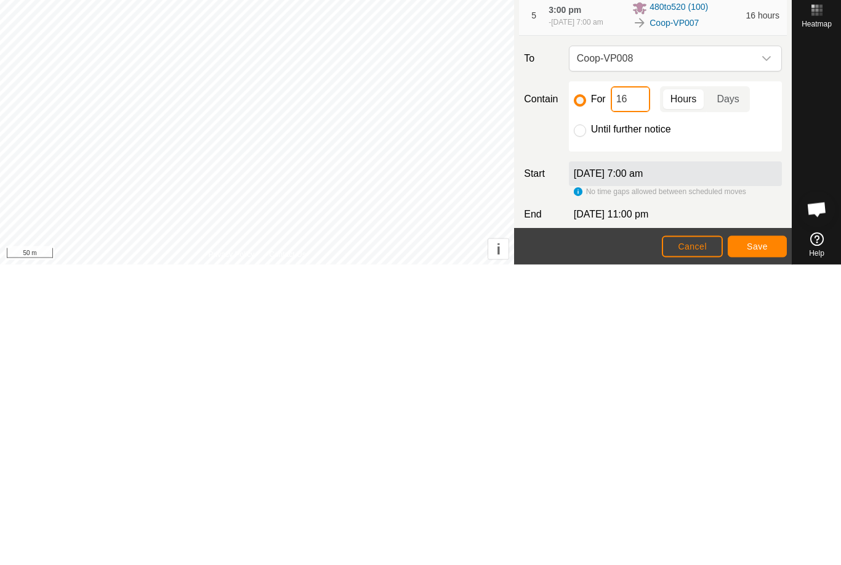
type input "1"
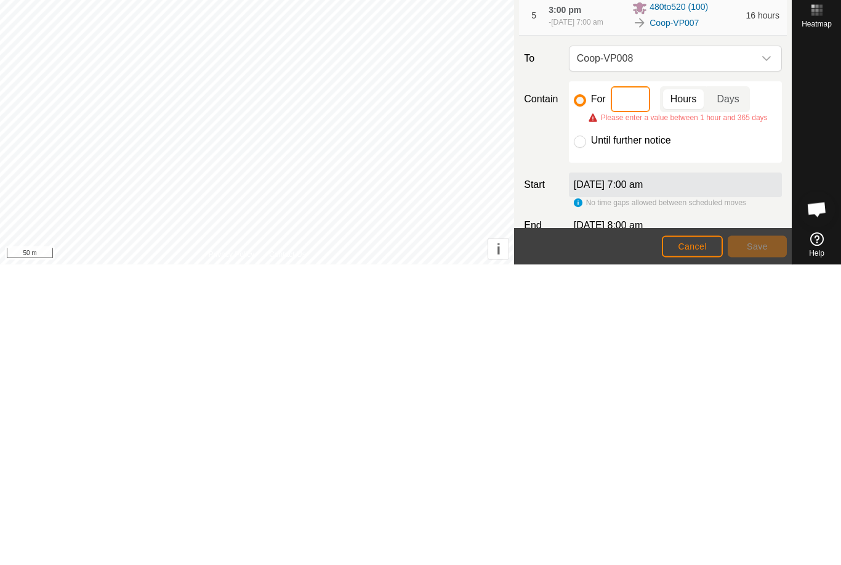
type input "4"
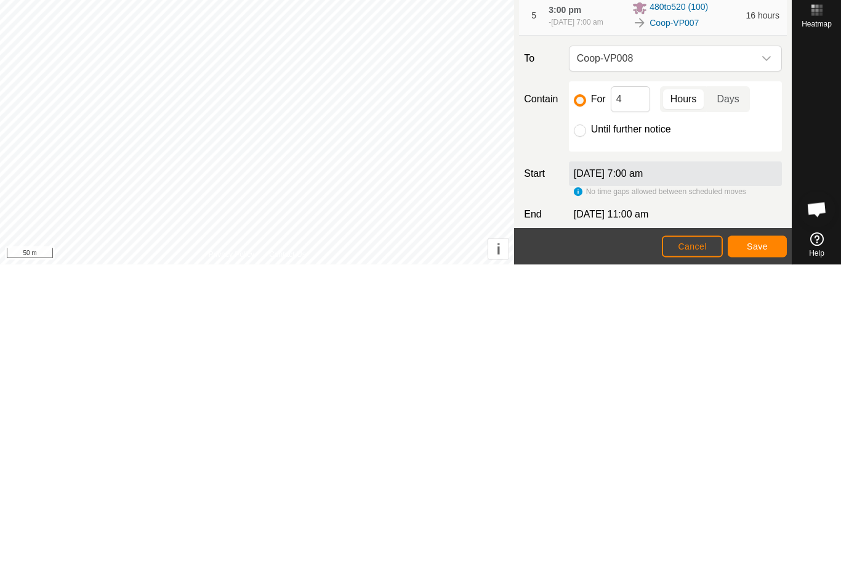
click at [753, 541] on span "Save" at bounding box center [757, 546] width 21 height 10
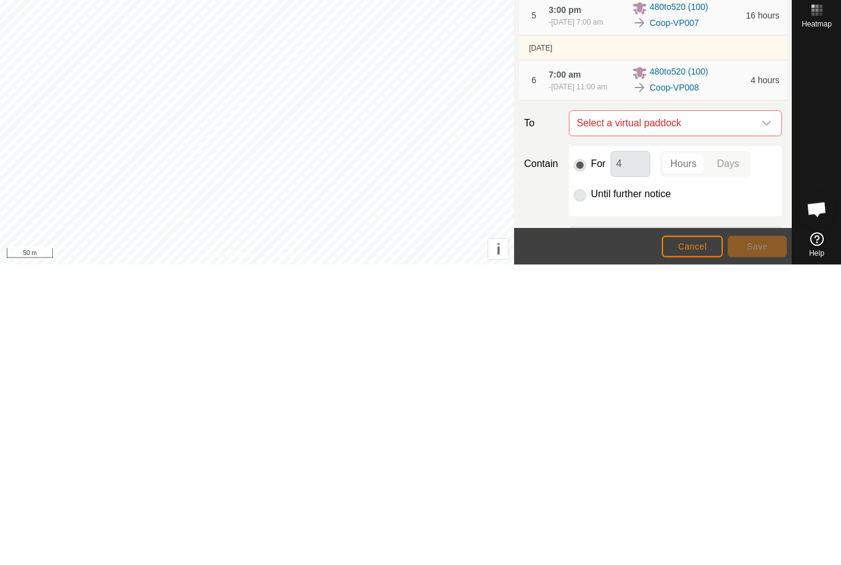
click at [767, 419] on icon "dropdown trigger" at bounding box center [767, 424] width 10 height 10
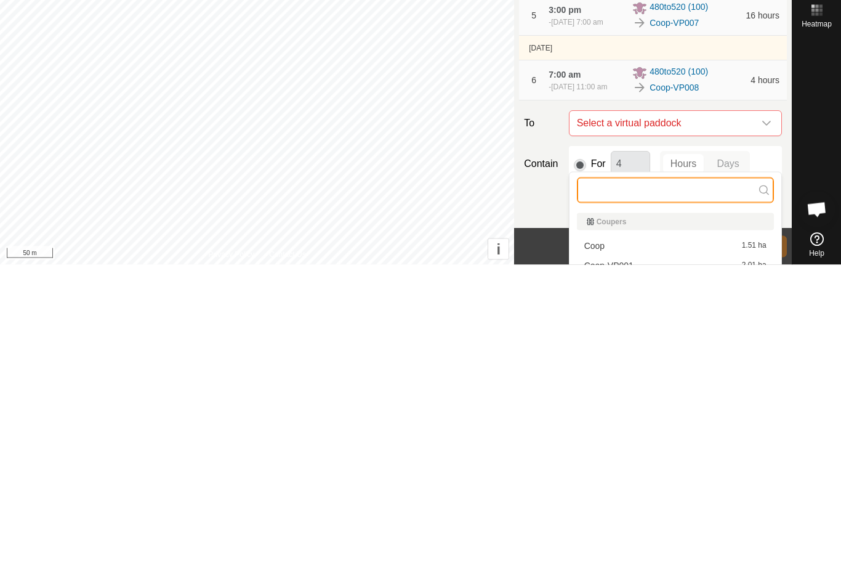
scroll to position [190, 0]
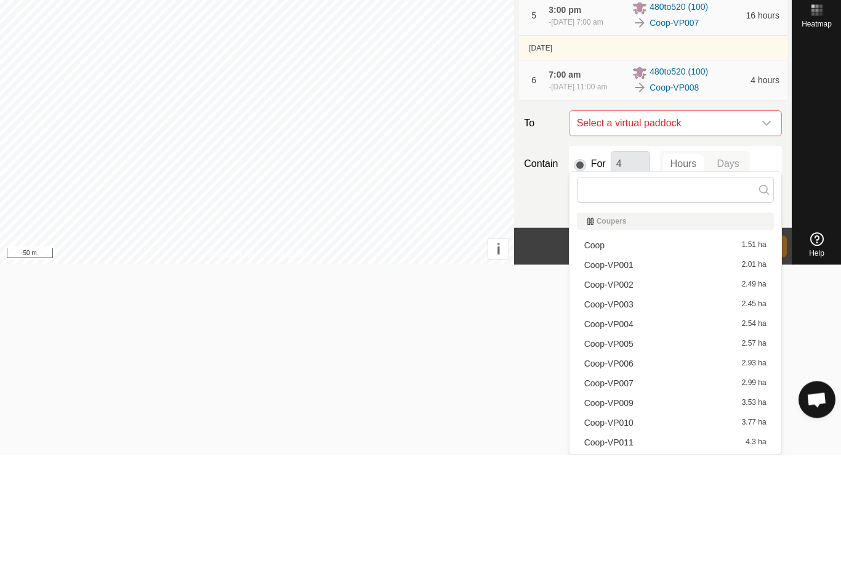
click at [627, 509] on span "Coop-VP009" at bounding box center [608, 513] width 49 height 9
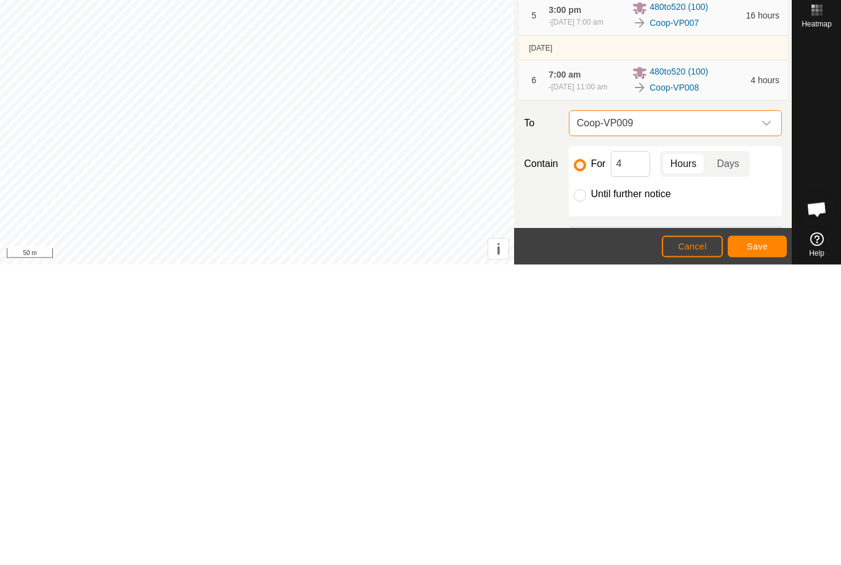
click at [757, 541] on span "Save" at bounding box center [757, 546] width 21 height 10
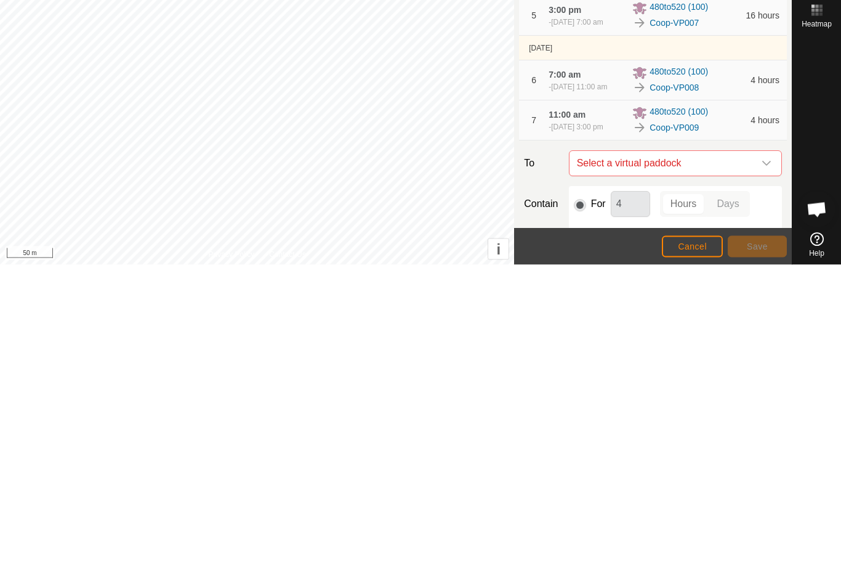
click at [763, 459] on icon "dropdown trigger" at bounding box center [767, 464] width 10 height 10
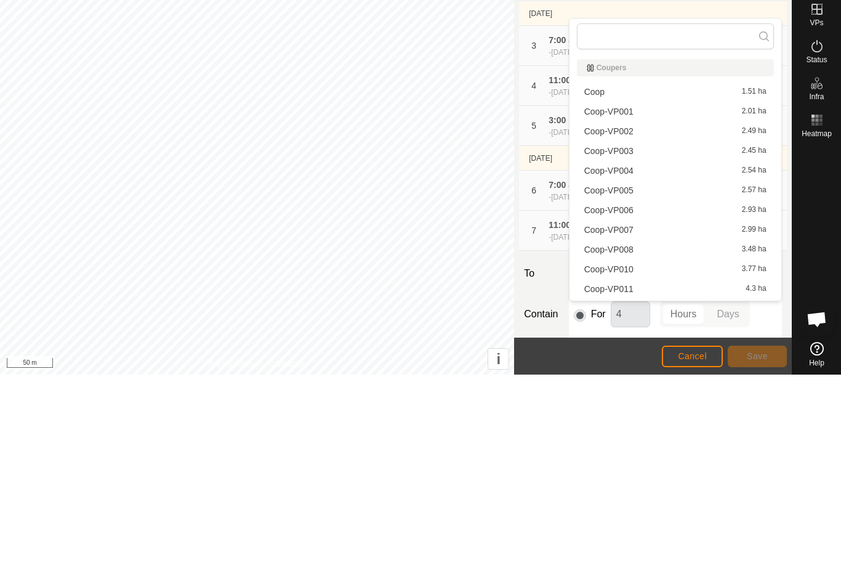
click at [658, 455] on div "Coop-VP010 3.77 ha" at bounding box center [675, 459] width 182 height 9
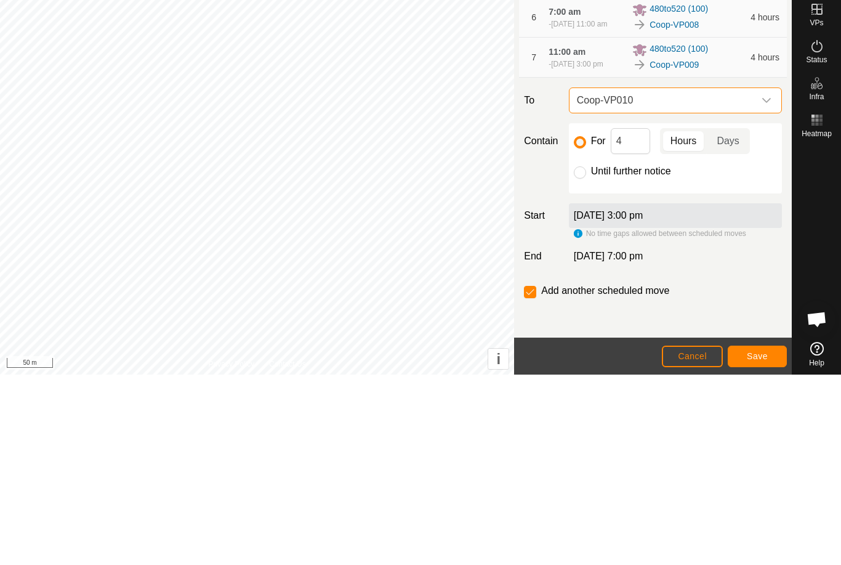
scroll to position [212, 0]
click at [638, 333] on input "4" at bounding box center [630, 331] width 39 height 26
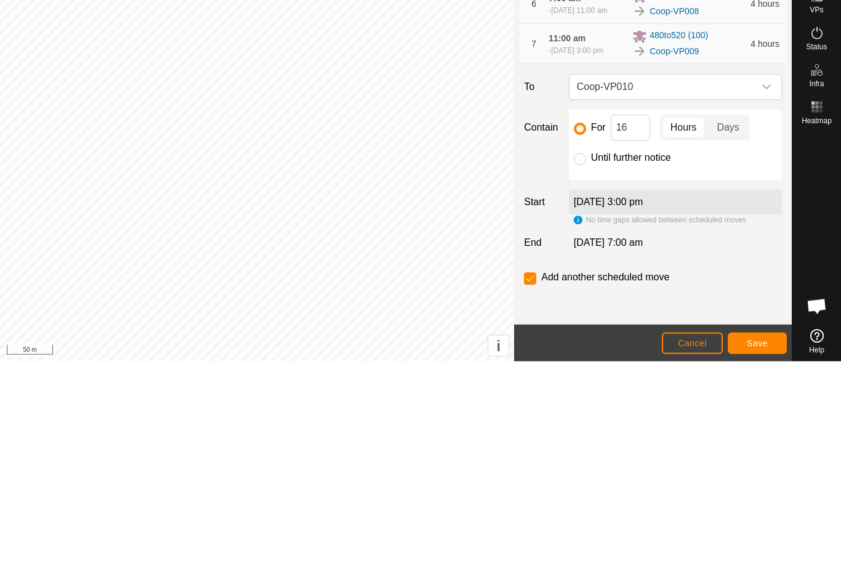
click at [751, 541] on span "Save" at bounding box center [757, 546] width 21 height 10
click at [764, 286] on icon "dropdown trigger" at bounding box center [767, 291] width 10 height 10
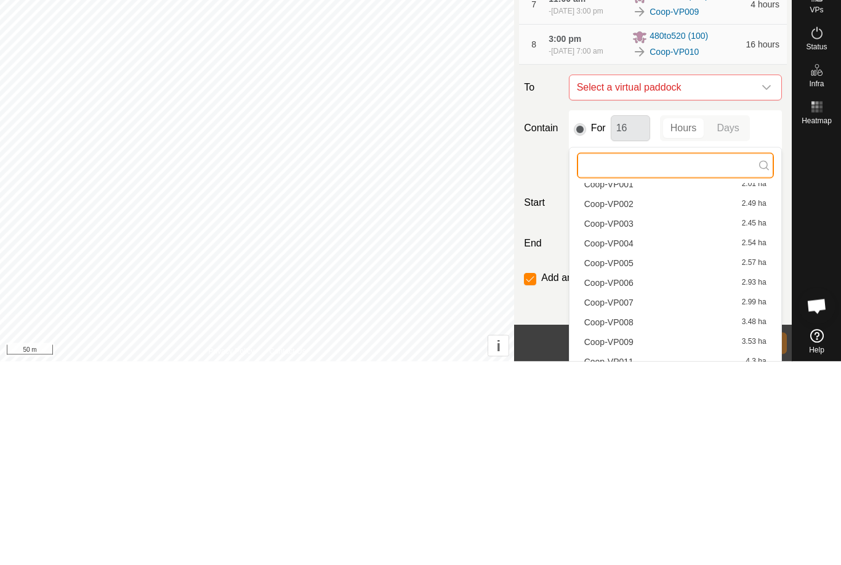
scroll to position [69, 0]
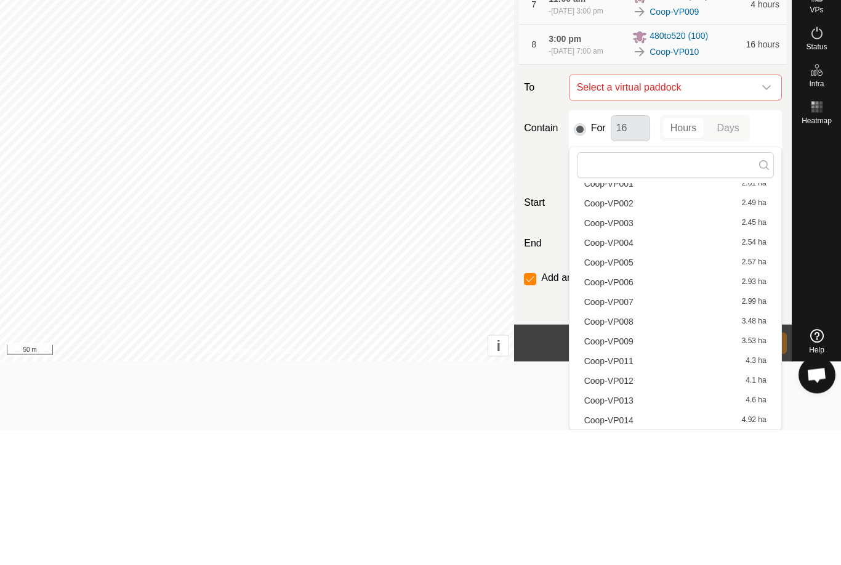
click at [632, 491] on span "Coop-VP011" at bounding box center [608, 495] width 49 height 9
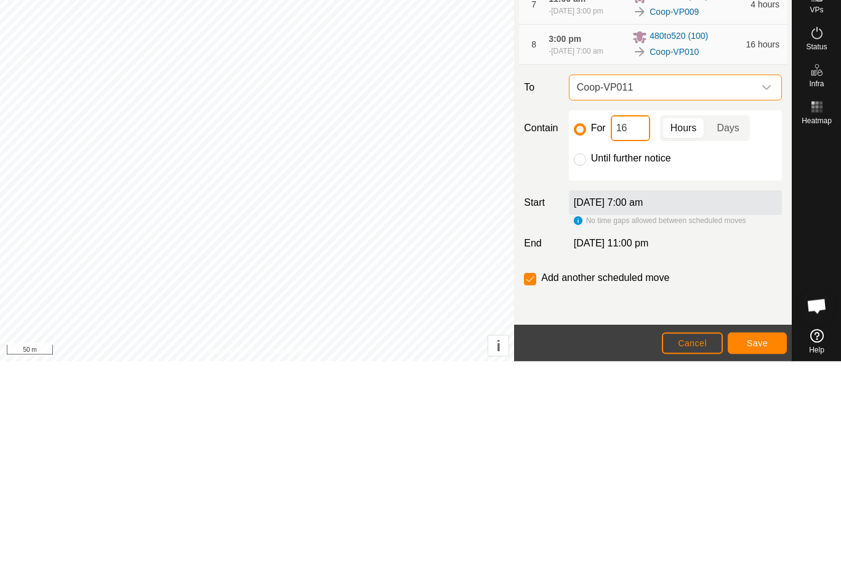
click at [644, 319] on input "16" at bounding box center [630, 332] width 39 height 26
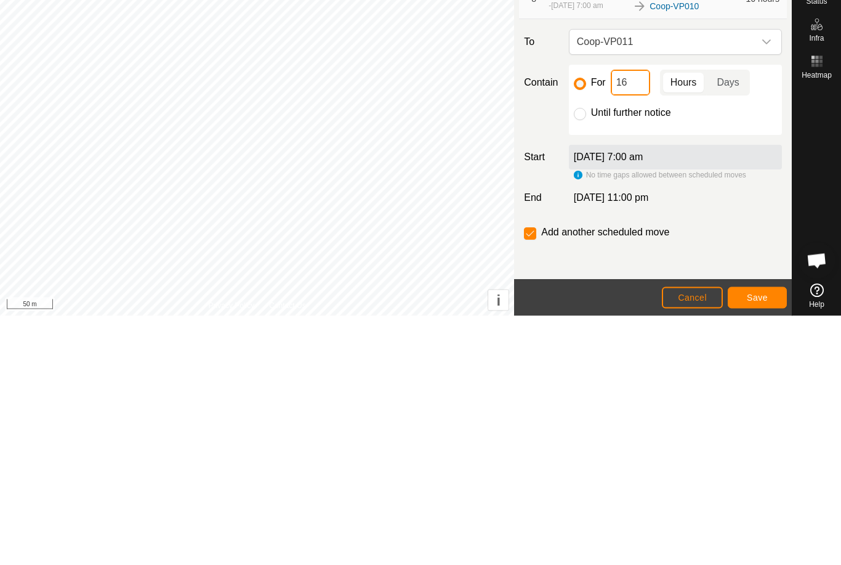
type input "1"
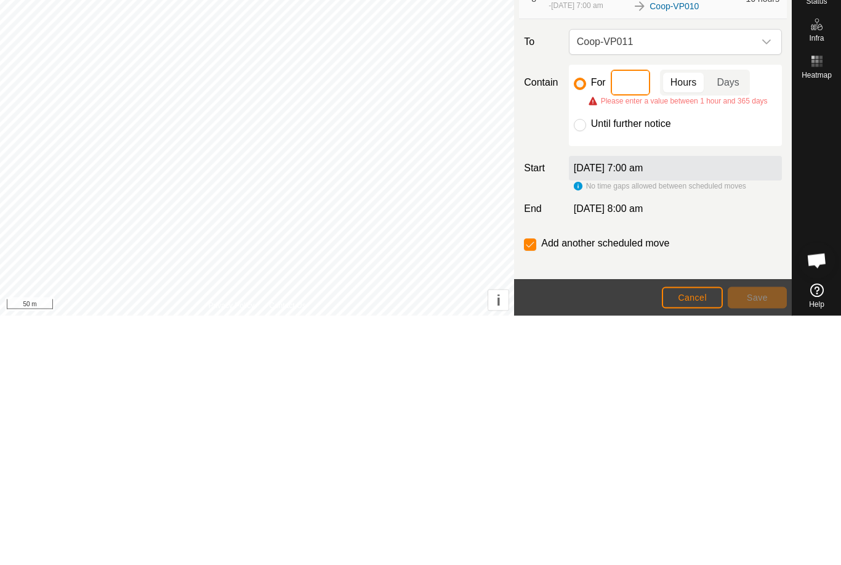
type input "4"
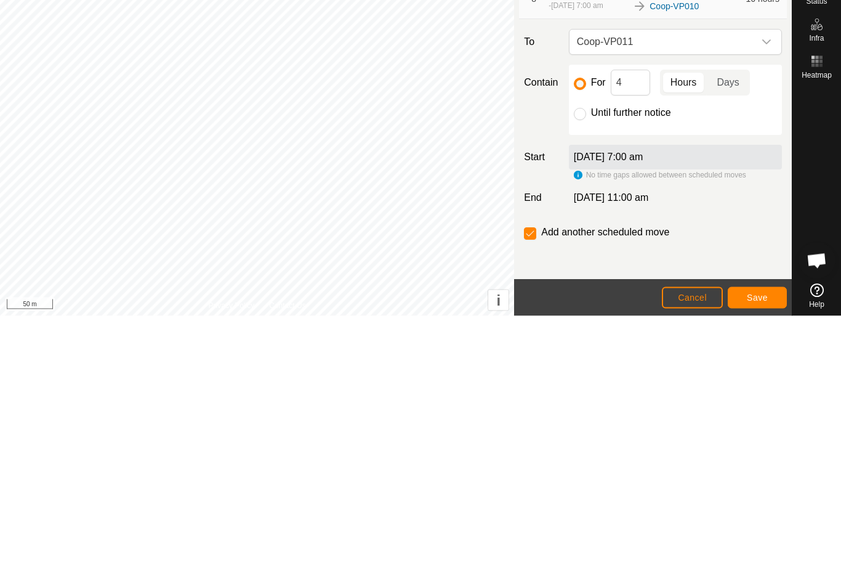
click at [762, 541] on span "Save" at bounding box center [757, 546] width 21 height 10
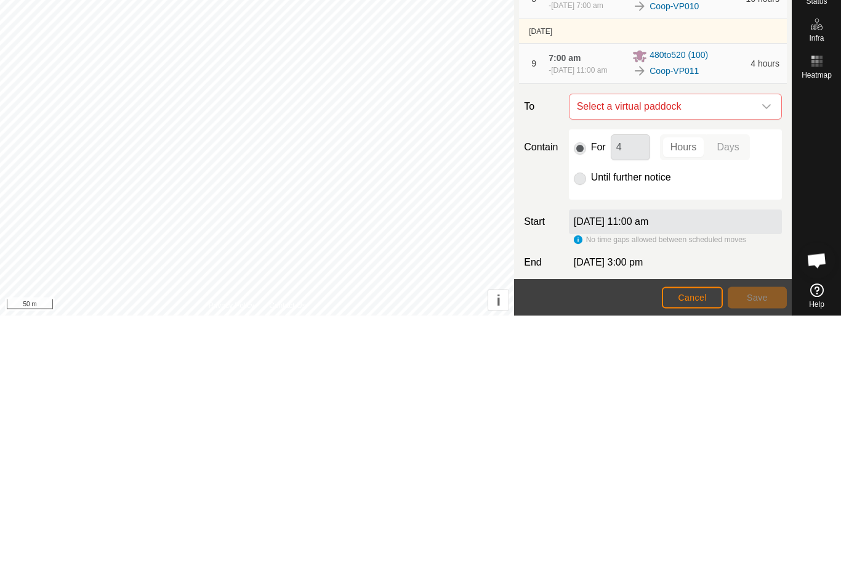
click at [764, 351] on icon "dropdown trigger" at bounding box center [767, 356] width 10 height 10
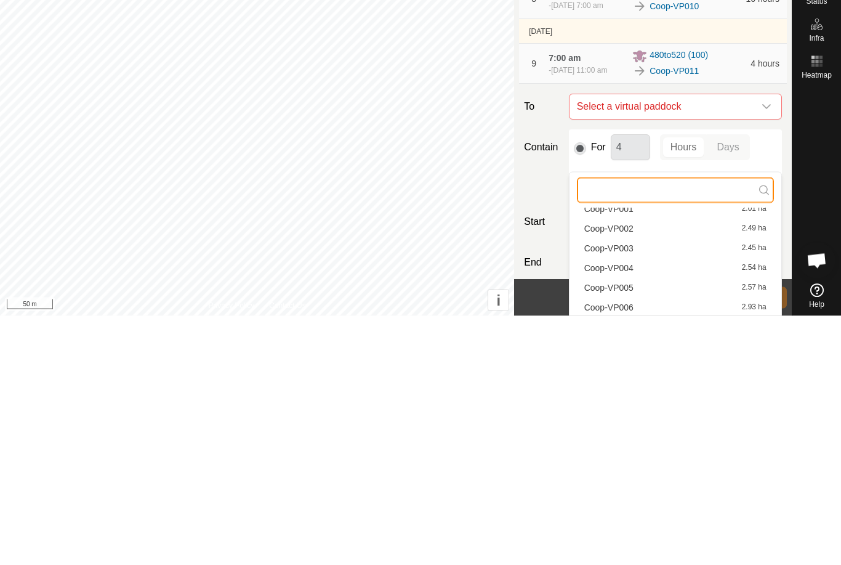
scroll to position [139, 0]
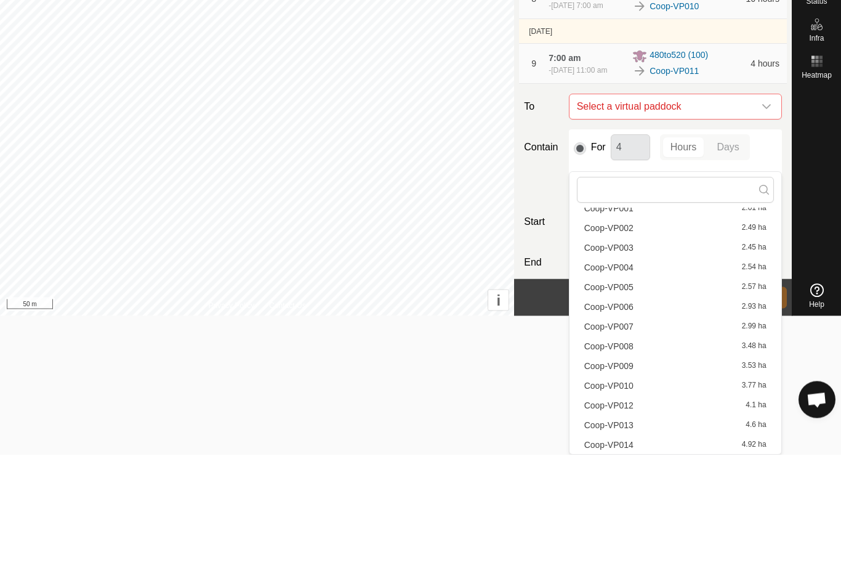
click at [623, 511] on span "Coop-VP012" at bounding box center [608, 515] width 49 height 9
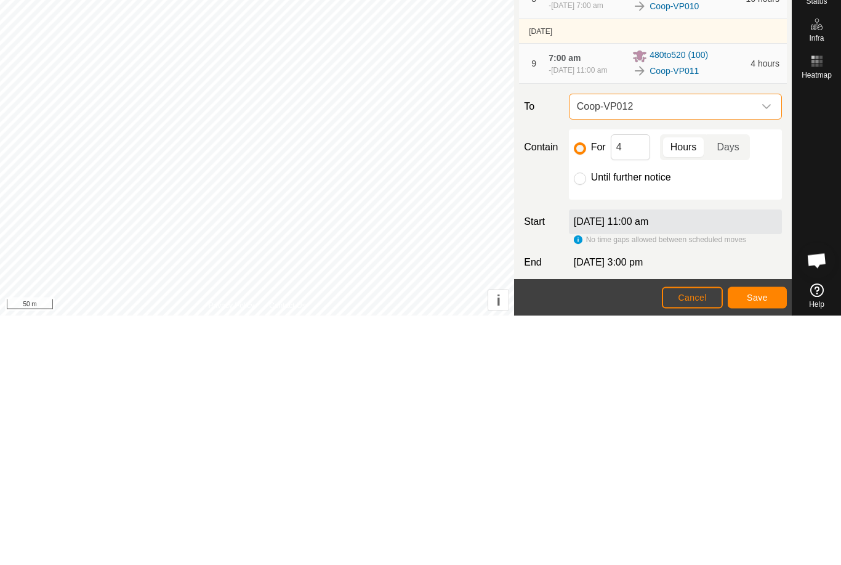
click at [756, 541] on span "Save" at bounding box center [757, 546] width 21 height 10
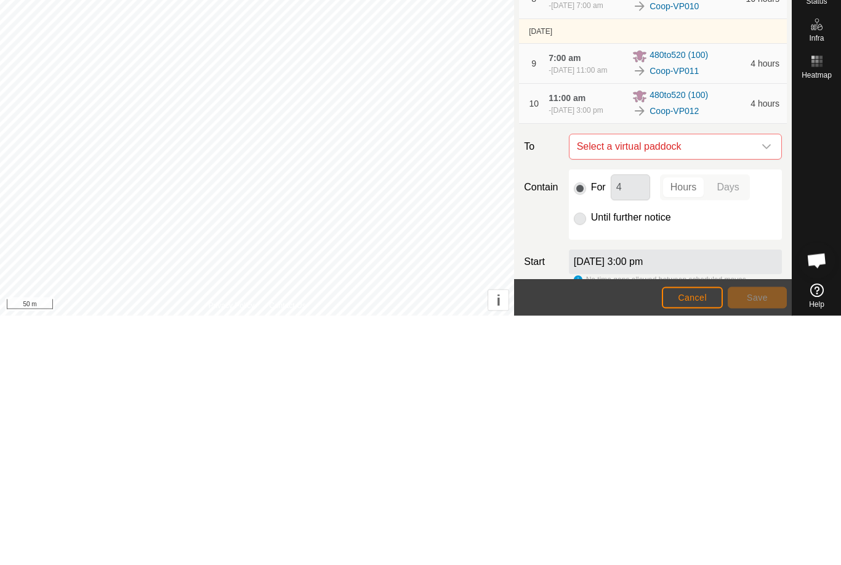
click at [751, 384] on span "Select a virtual paddock" at bounding box center [663, 396] width 182 height 25
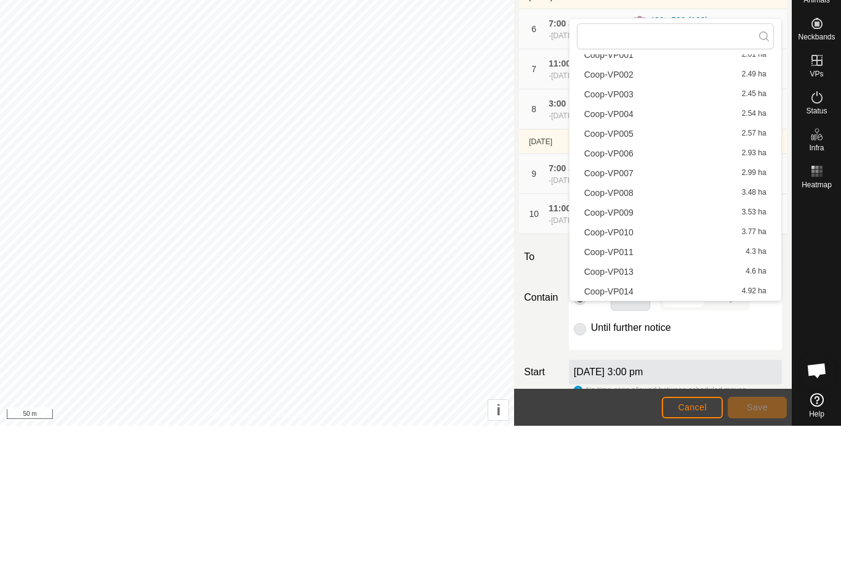
scroll to position [57, 0]
click at [634, 406] on div "Coop-VP013 4.6 ha" at bounding box center [675, 410] width 182 height 9
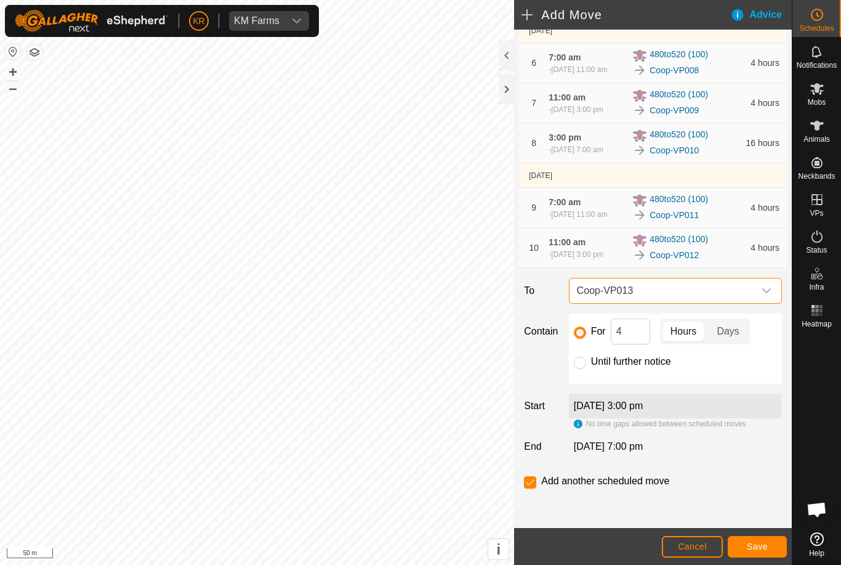
scroll to position [374, 0]
click at [634, 331] on input "4" at bounding box center [630, 331] width 39 height 26
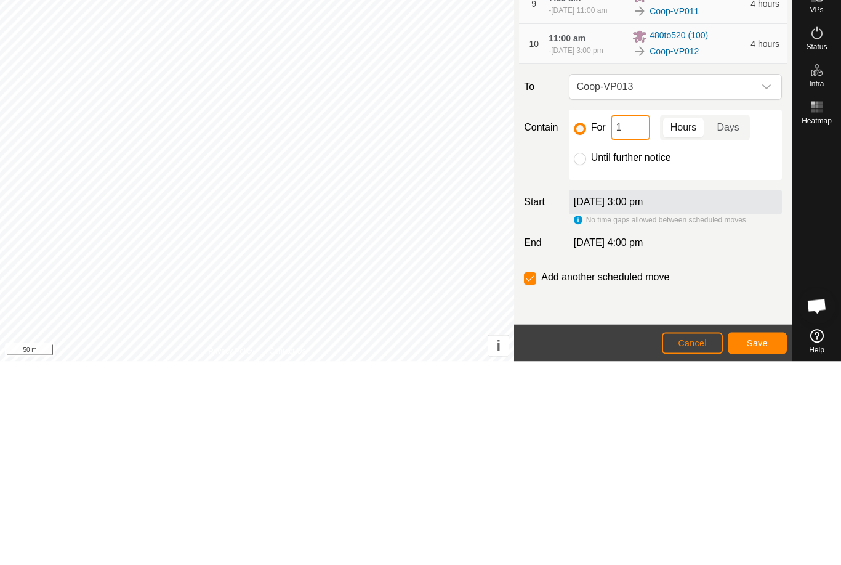
type input "16"
click at [756, 541] on span "Save" at bounding box center [757, 546] width 21 height 10
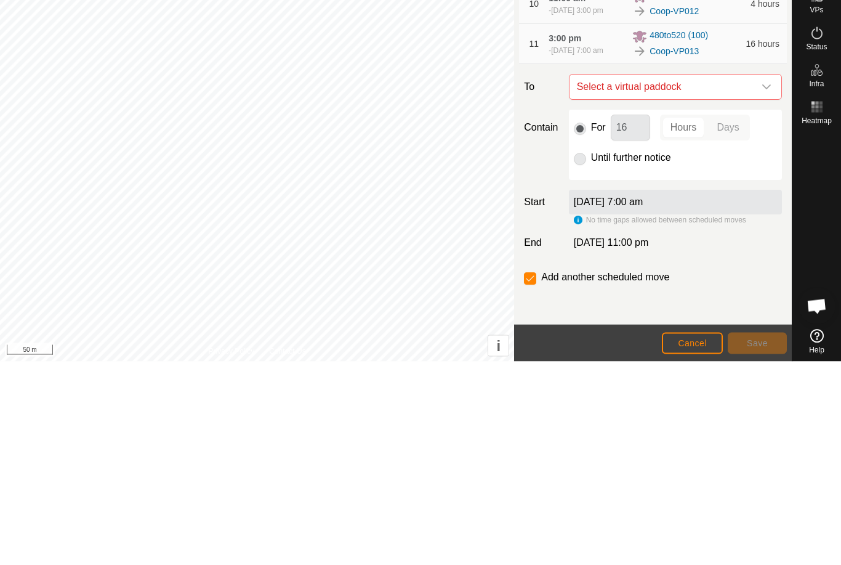
click at [764, 286] on icon "dropdown trigger" at bounding box center [767, 291] width 10 height 10
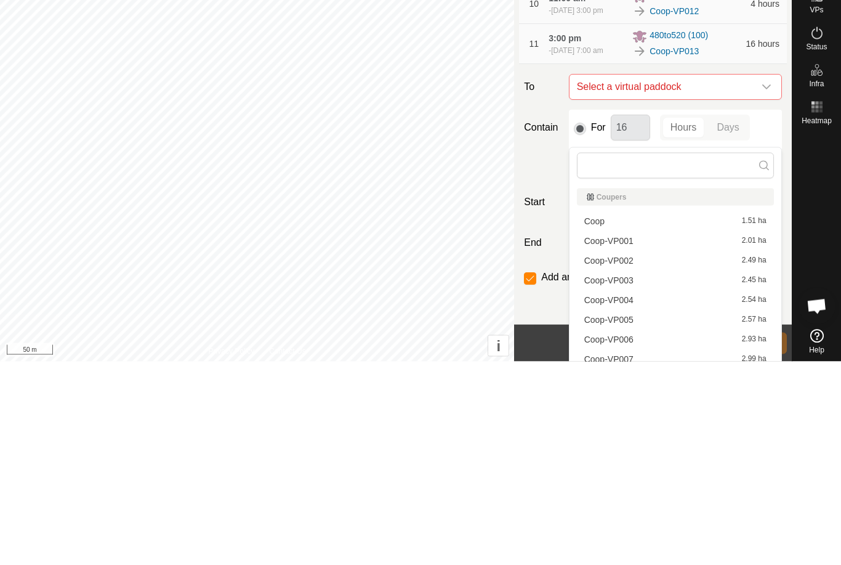
click at [751, 278] on span "Select a virtual paddock" at bounding box center [663, 290] width 182 height 25
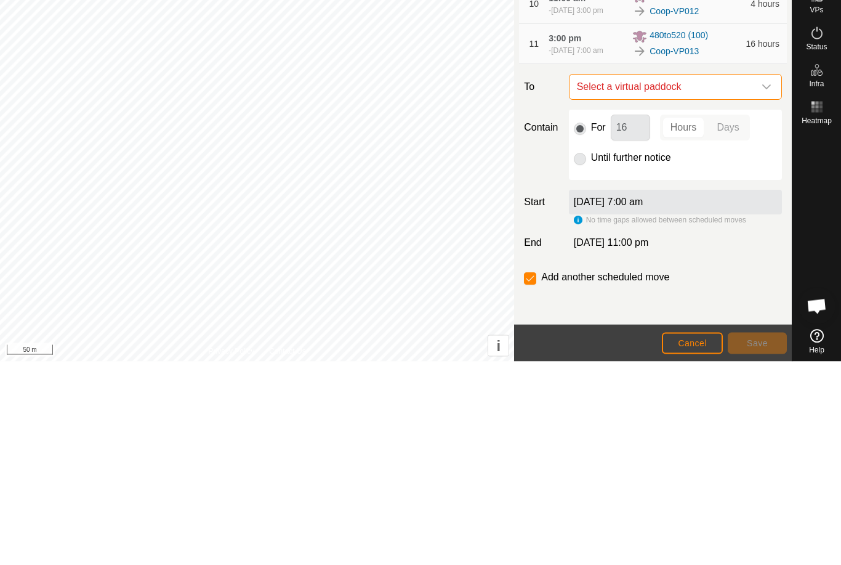
scroll to position [371, 0]
click at [771, 278] on div "dropdown trigger" at bounding box center [766, 290] width 25 height 25
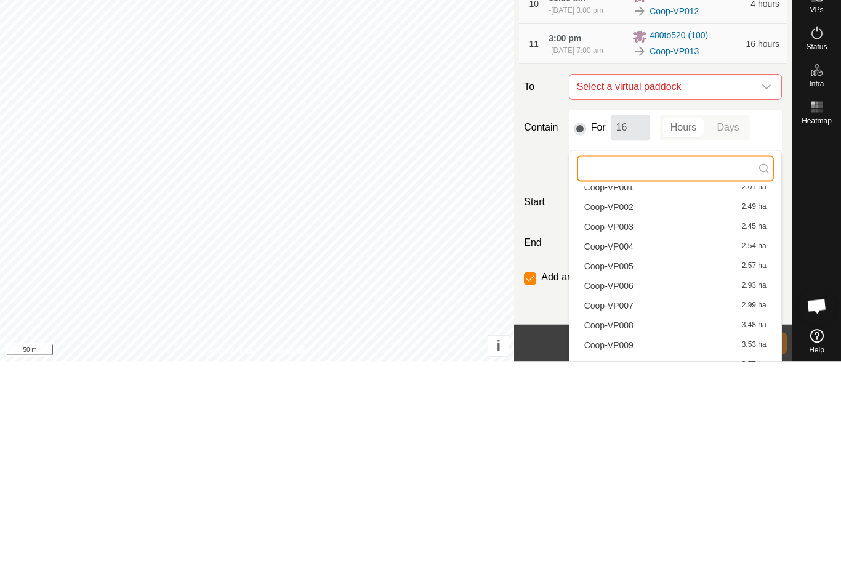
scroll to position [72, 0]
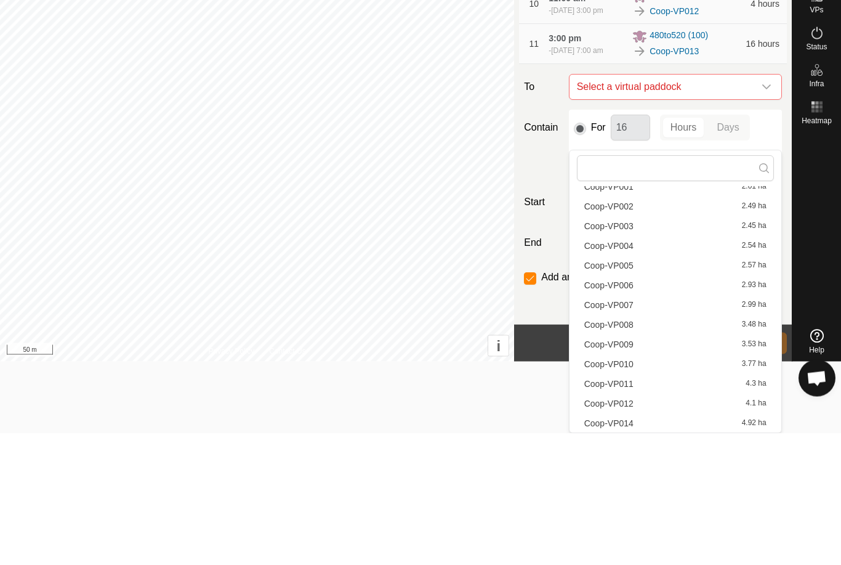
click at [633, 550] on span "Coop-VP014" at bounding box center [608, 554] width 49 height 9
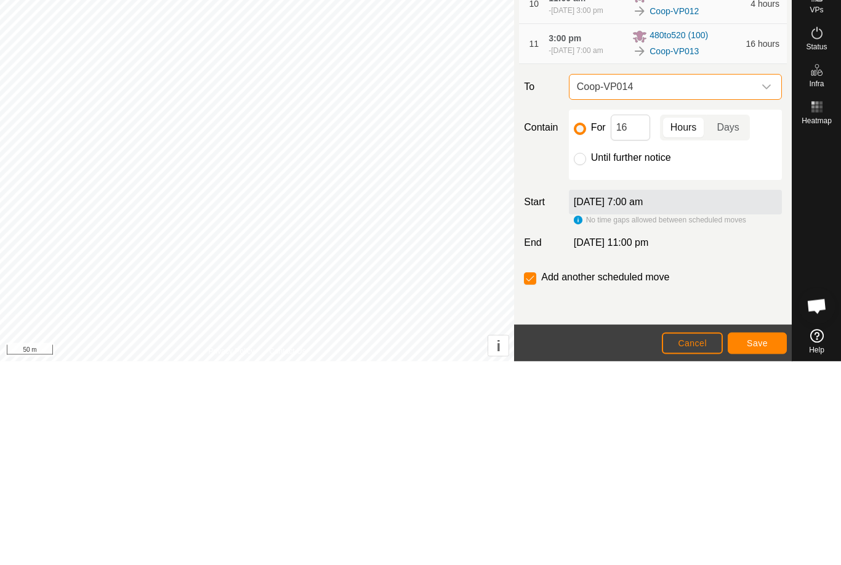
click at [584, 357] on input "Until further notice" at bounding box center [580, 363] width 12 height 12
radio input "true"
checkbox input "false"
click at [759, 541] on span "Save" at bounding box center [757, 546] width 21 height 10
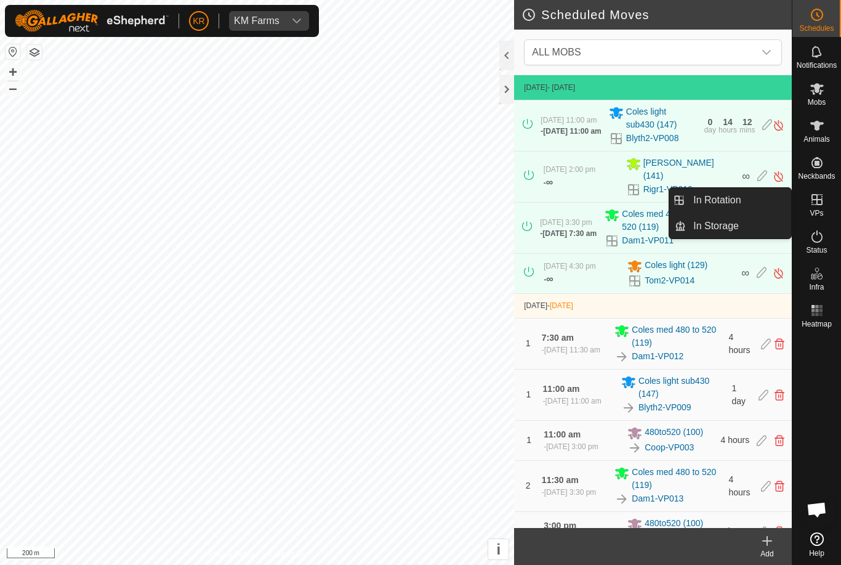
click at [748, 203] on link "In Rotation" at bounding box center [738, 200] width 105 height 25
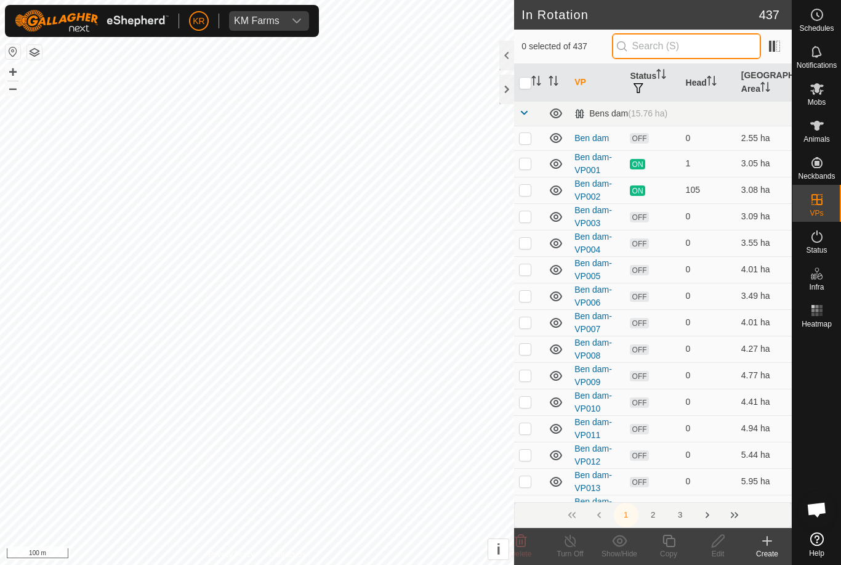
click at [701, 46] on input "text" at bounding box center [686, 46] width 149 height 26
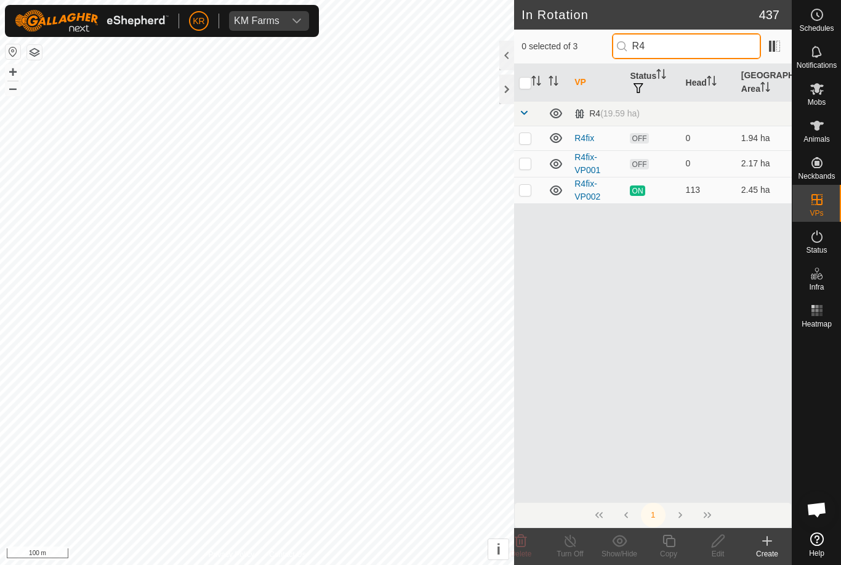
type input "R4"
click at [532, 191] on td at bounding box center [529, 190] width 30 height 26
checkbox input "true"
click at [669, 546] on icon at bounding box center [669, 540] width 12 height 12
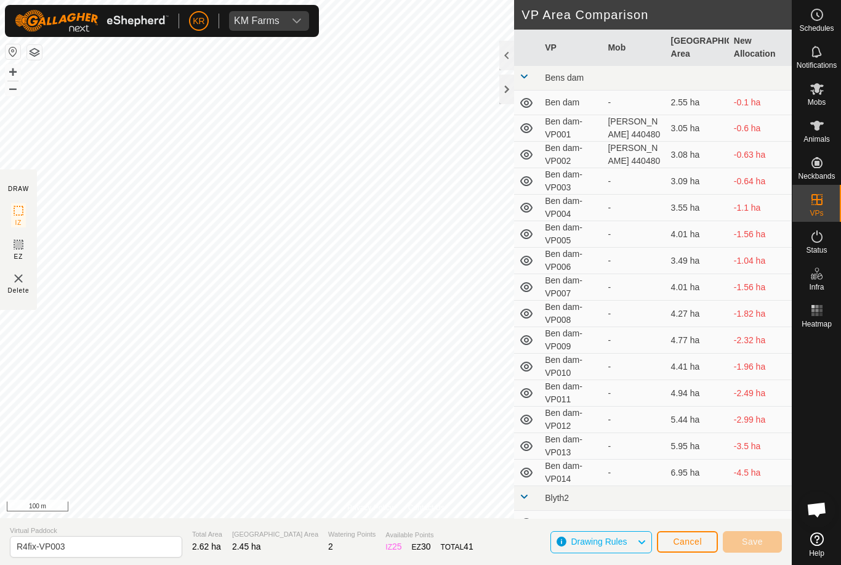
click at [796, 143] on div "Animals" at bounding box center [816, 129] width 49 height 37
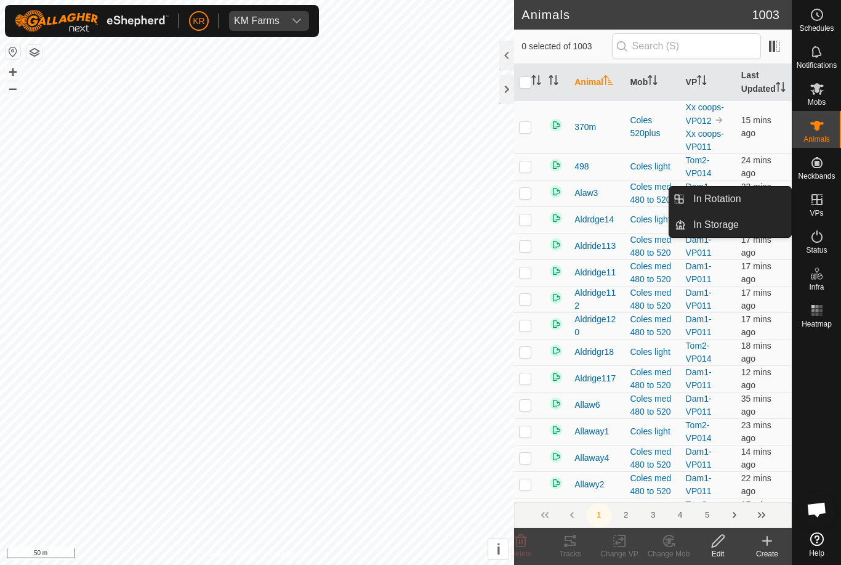
click at [772, 202] on link "In Rotation" at bounding box center [738, 199] width 105 height 25
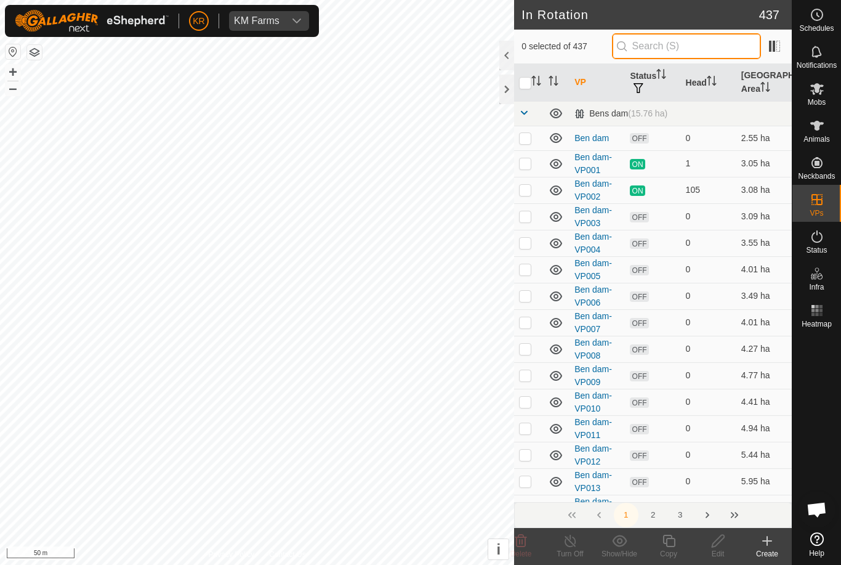
click at [719, 46] on input "text" at bounding box center [686, 46] width 149 height 26
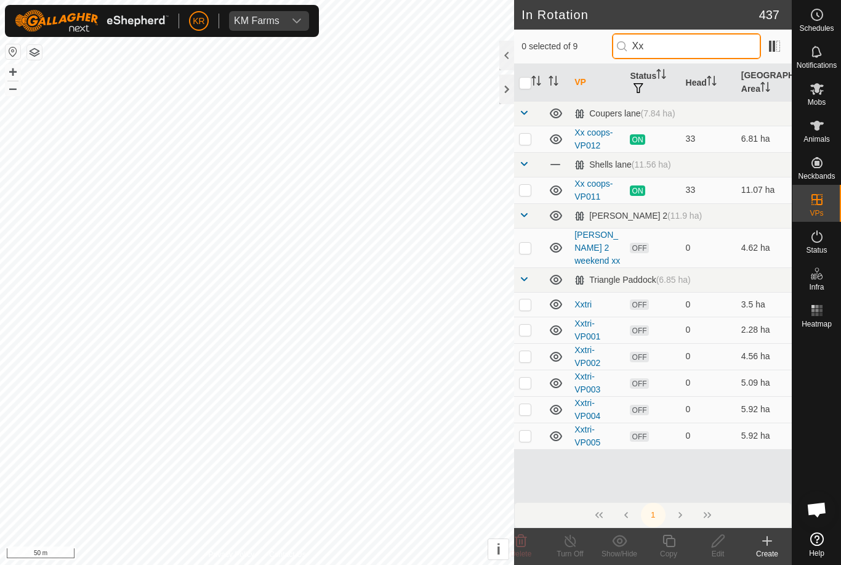
click at [708, 55] on input "Xx" at bounding box center [686, 46] width 149 height 26
type input "X"
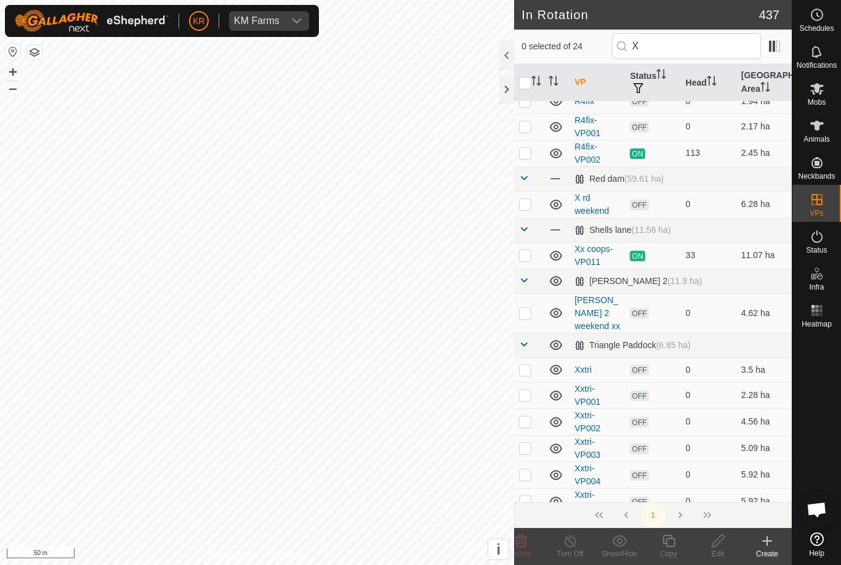
scroll to position [383, 0]
click at [694, 45] on input "X" at bounding box center [686, 46] width 149 height 26
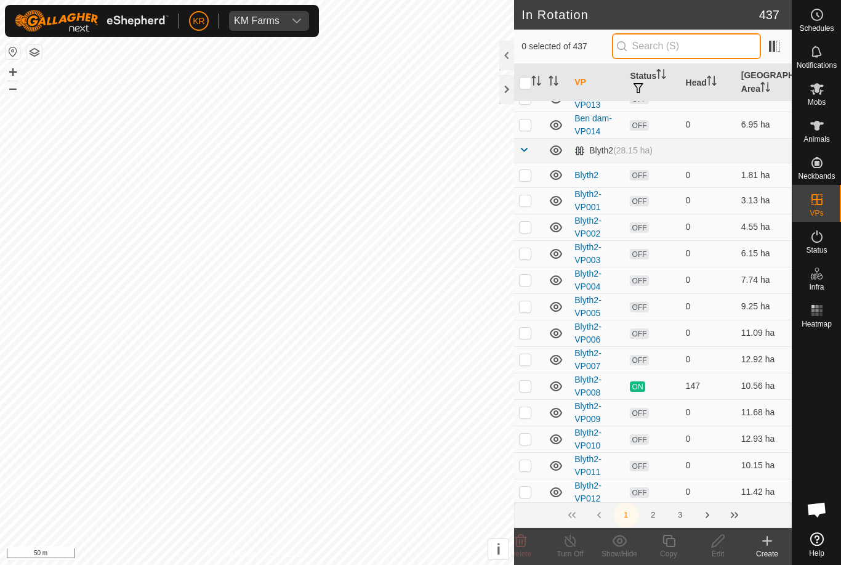
scroll to position [0, 0]
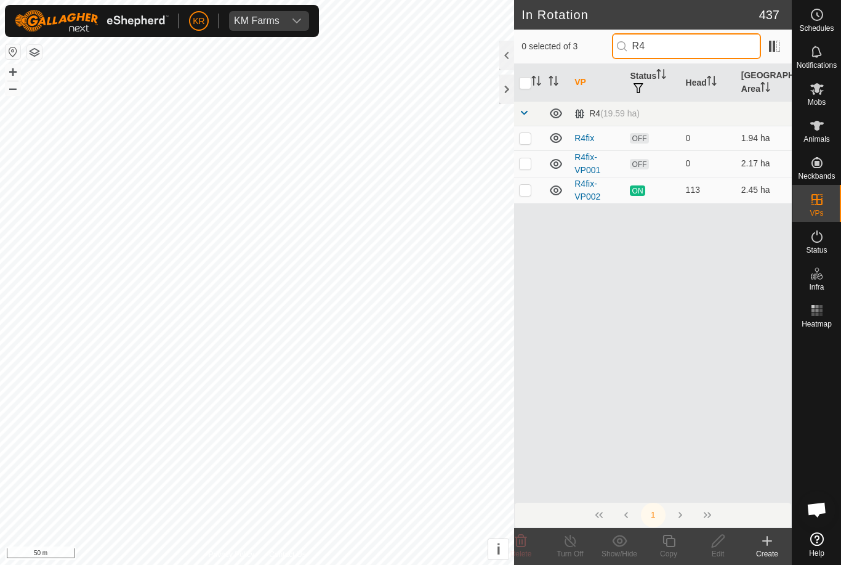
type input "R4"
click at [521, 182] on td at bounding box center [529, 190] width 30 height 26
checkbox input "true"
click at [674, 546] on icon at bounding box center [669, 540] width 12 height 12
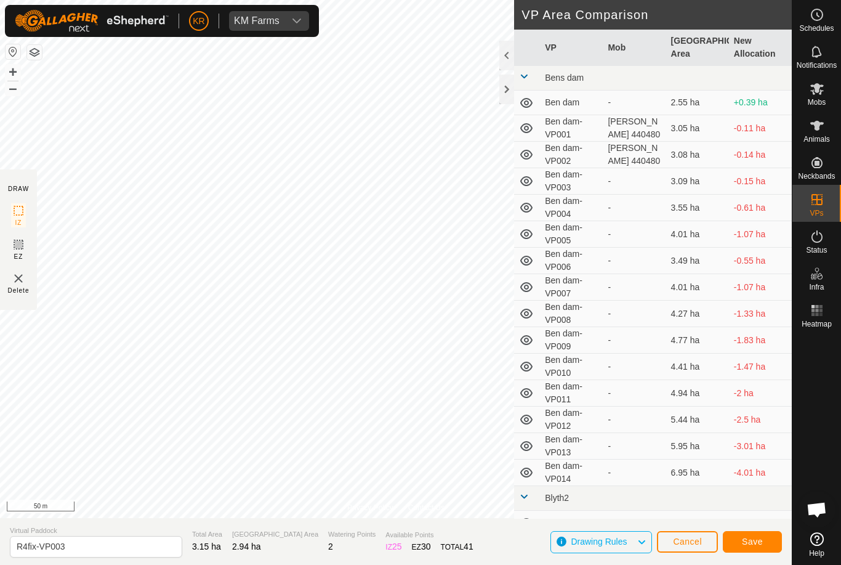
click at [752, 538] on span "Save" at bounding box center [752, 541] width 21 height 10
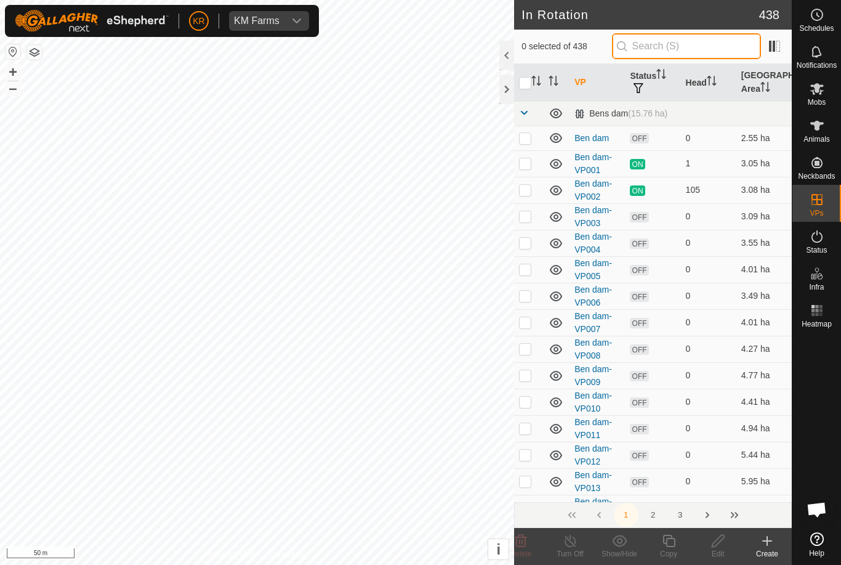
click at [735, 52] on input "text" at bounding box center [686, 46] width 149 height 26
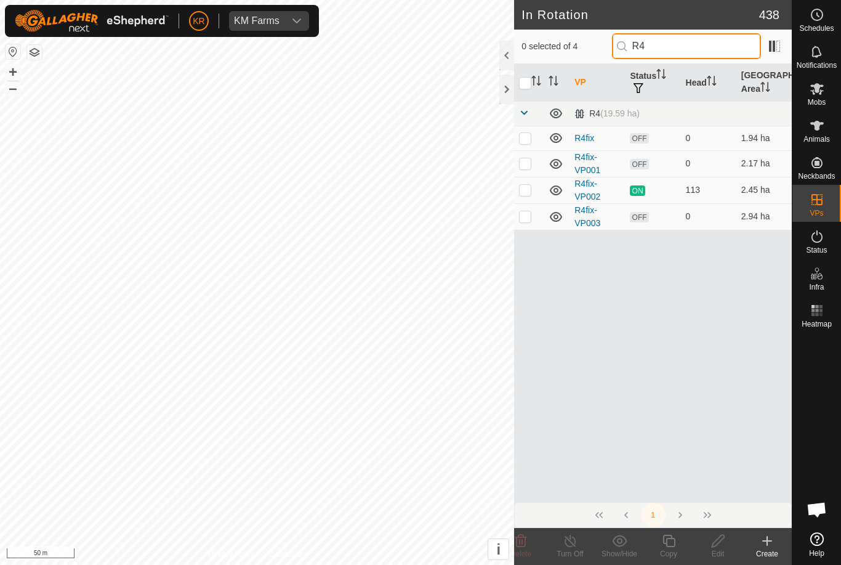
type input "R4"
click at [529, 221] on p-checkbox at bounding box center [525, 216] width 12 height 10
checkbox input "true"
click at [673, 553] on div "Copy" at bounding box center [668, 553] width 49 height 11
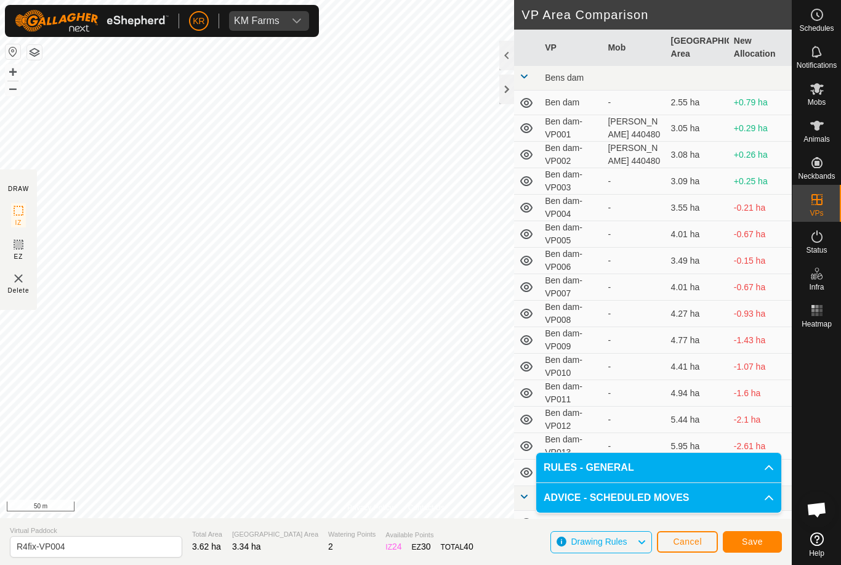
click at [763, 540] on button "Save" at bounding box center [752, 542] width 59 height 22
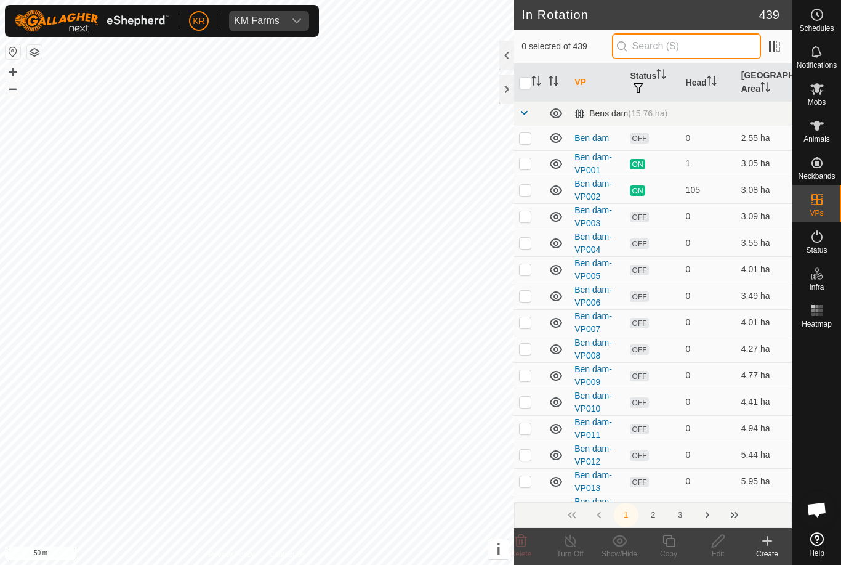
click at [696, 48] on input "text" at bounding box center [686, 46] width 149 height 26
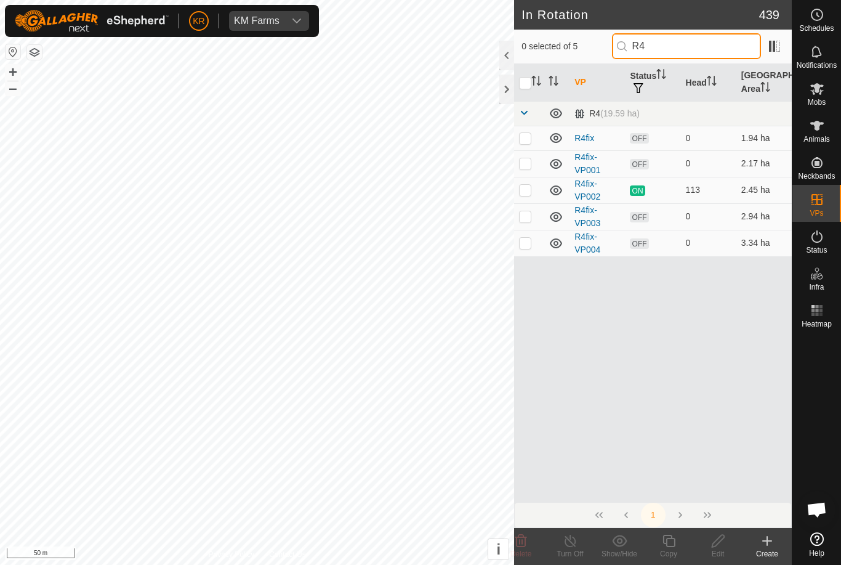
type input "R4"
click at [525, 243] on p-checkbox at bounding box center [525, 243] width 12 height 10
checkbox input "true"
click at [674, 539] on icon at bounding box center [668, 540] width 15 height 15
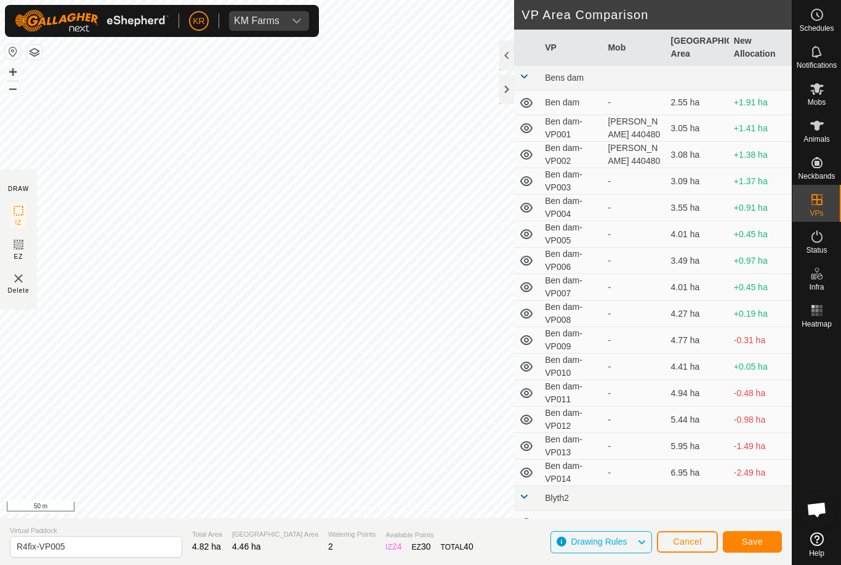
click at [756, 534] on button "Save" at bounding box center [752, 542] width 59 height 22
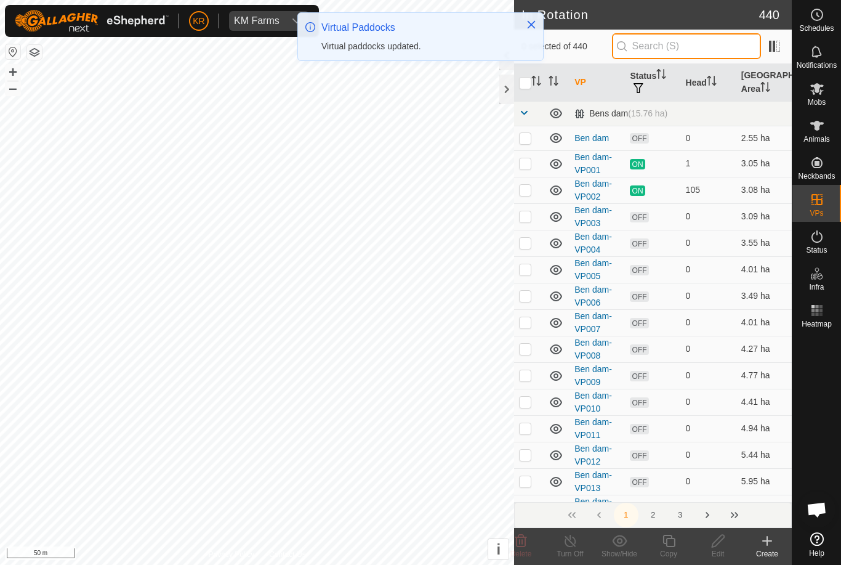
click at [709, 52] on input "text" at bounding box center [686, 46] width 149 height 26
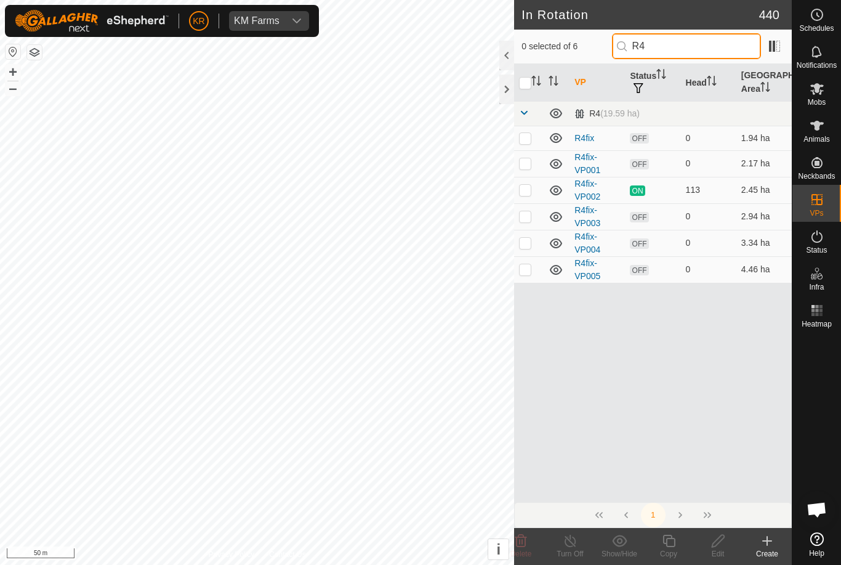
type input "R4"
click at [530, 273] on p-checkbox at bounding box center [525, 269] width 12 height 10
checkbox input "true"
click at [669, 541] on icon at bounding box center [668, 540] width 15 height 15
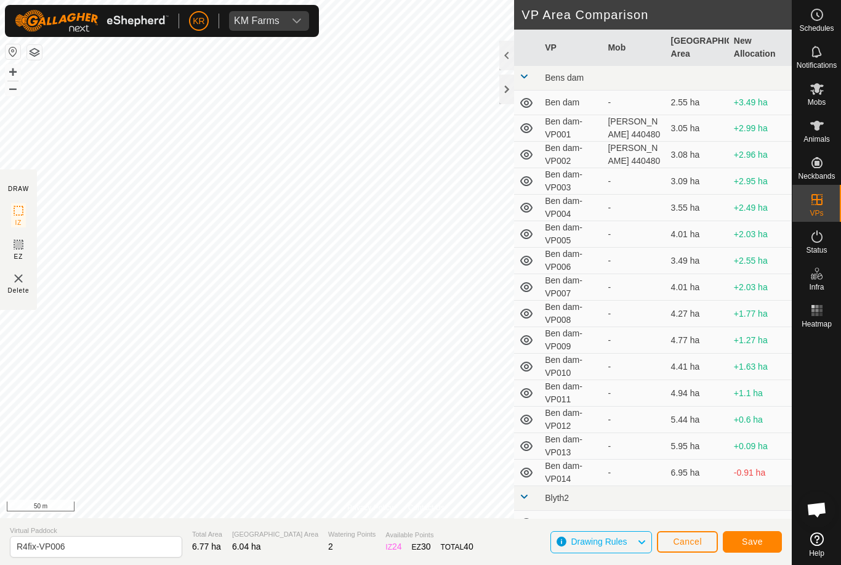
click at [749, 534] on button "Save" at bounding box center [752, 542] width 59 height 22
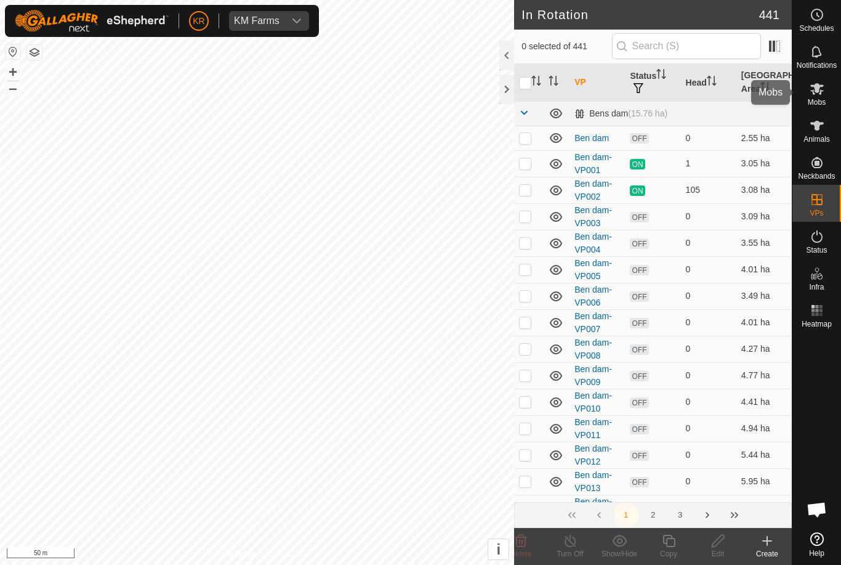
click at [825, 89] on es-mob-svg-icon at bounding box center [817, 89] width 22 height 20
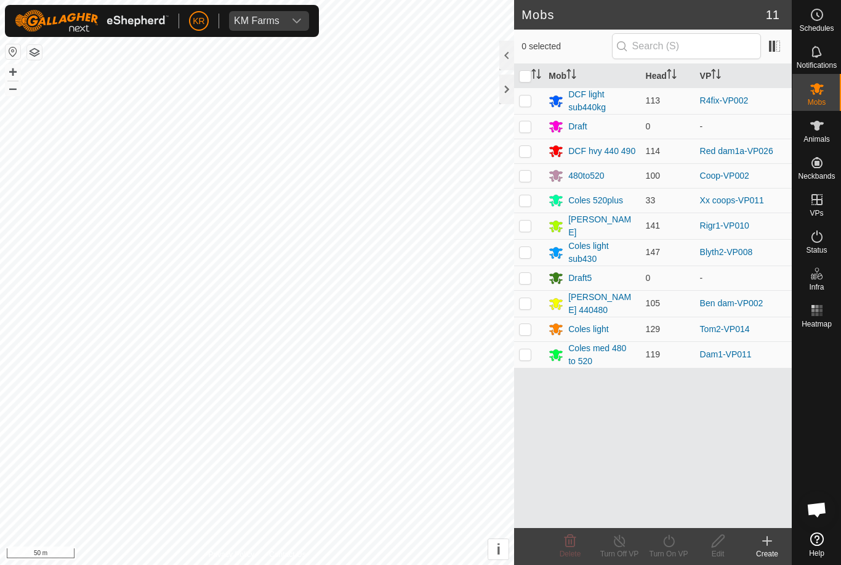
click at [523, 105] on p-checkbox at bounding box center [525, 100] width 12 height 10
checkbox input "true"
click at [675, 544] on icon at bounding box center [668, 540] width 15 height 15
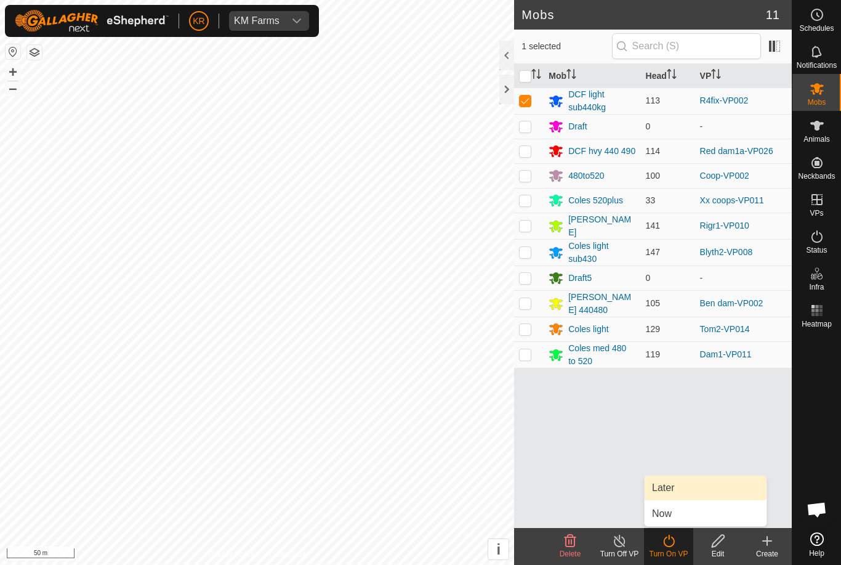
click at [684, 483] on link "Later" at bounding box center [706, 487] width 122 height 25
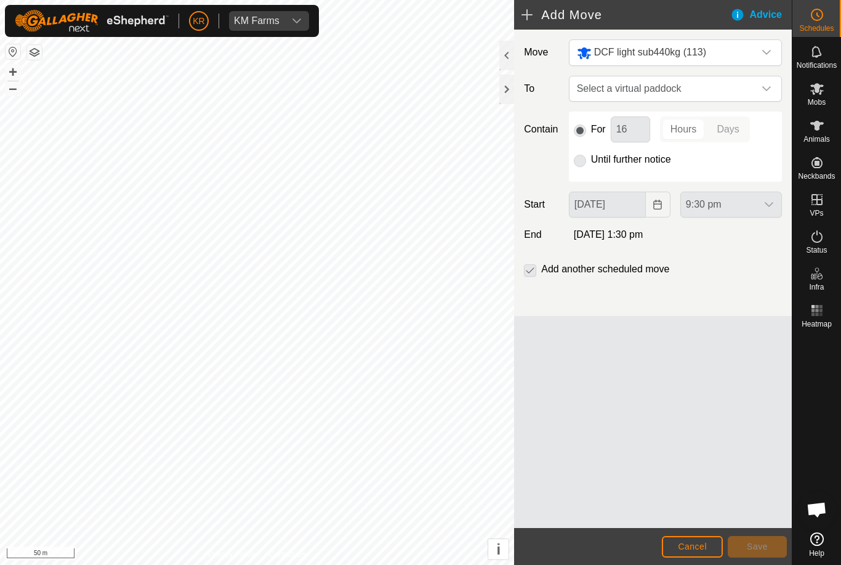
click at [765, 90] on icon "dropdown trigger" at bounding box center [766, 88] width 9 height 5
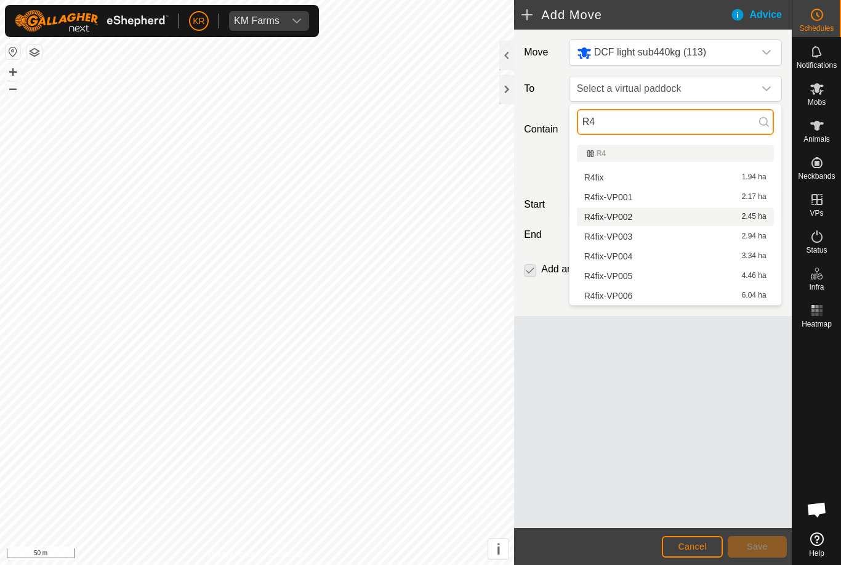
type input "R4"
click at [623, 214] on span "R4fix-VP002" at bounding box center [608, 216] width 49 height 9
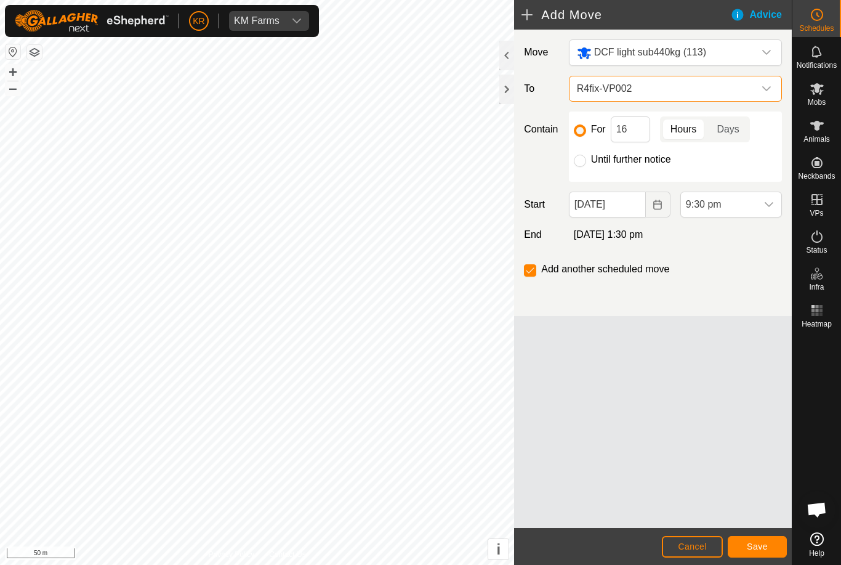
click at [753, 87] on span "R4fix-VP002" at bounding box center [663, 88] width 182 height 25
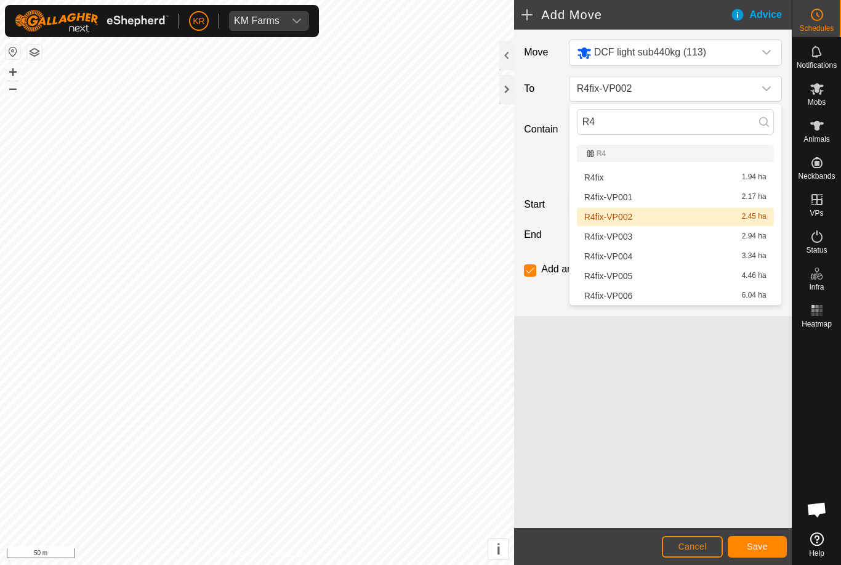
click at [631, 238] on span "R4fix-VP003" at bounding box center [608, 236] width 49 height 9
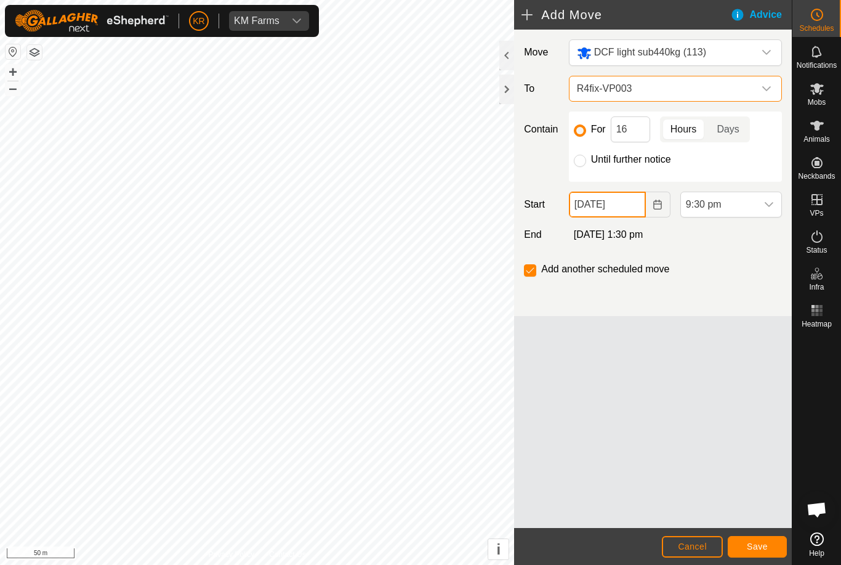
click at [616, 209] on input "[DATE]" at bounding box center [607, 205] width 77 height 26
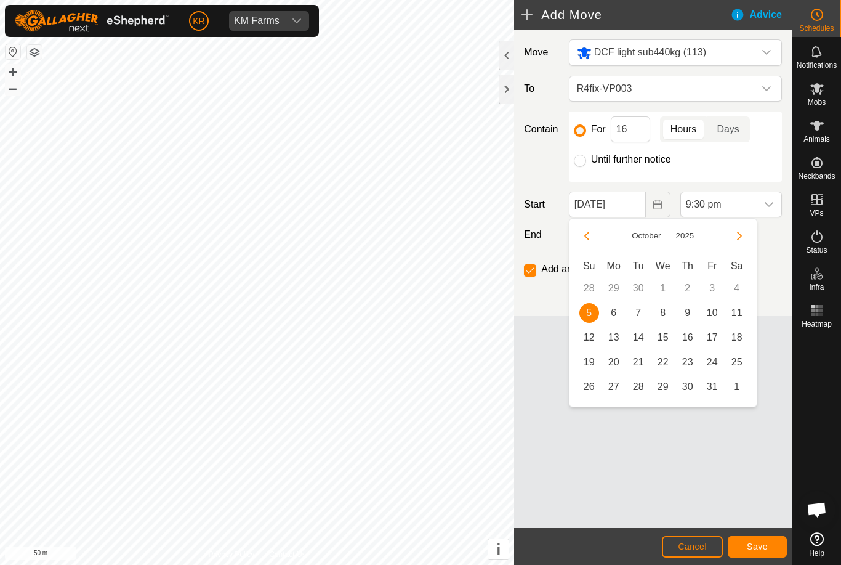
click at [615, 316] on span "6" at bounding box center [614, 313] width 20 height 20
type input "[DATE]"
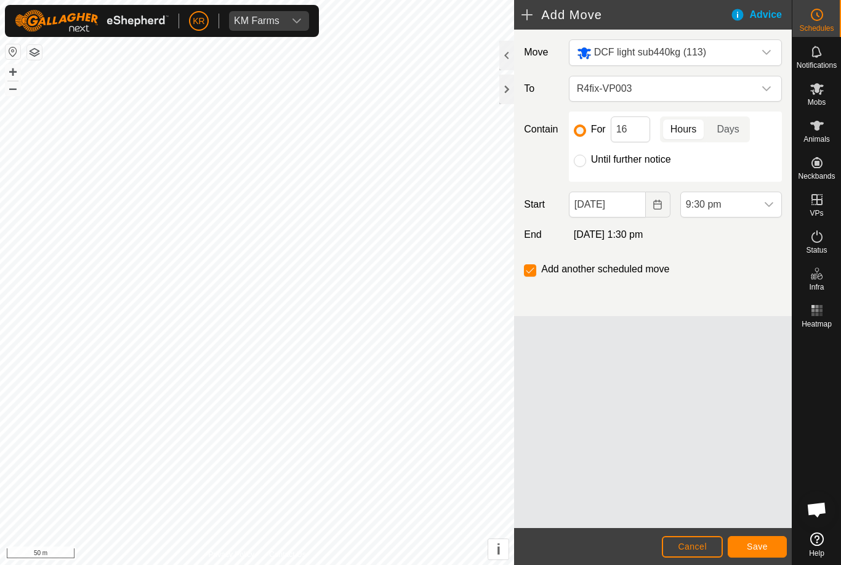
click at [755, 199] on span "9:30 pm" at bounding box center [719, 204] width 76 height 25
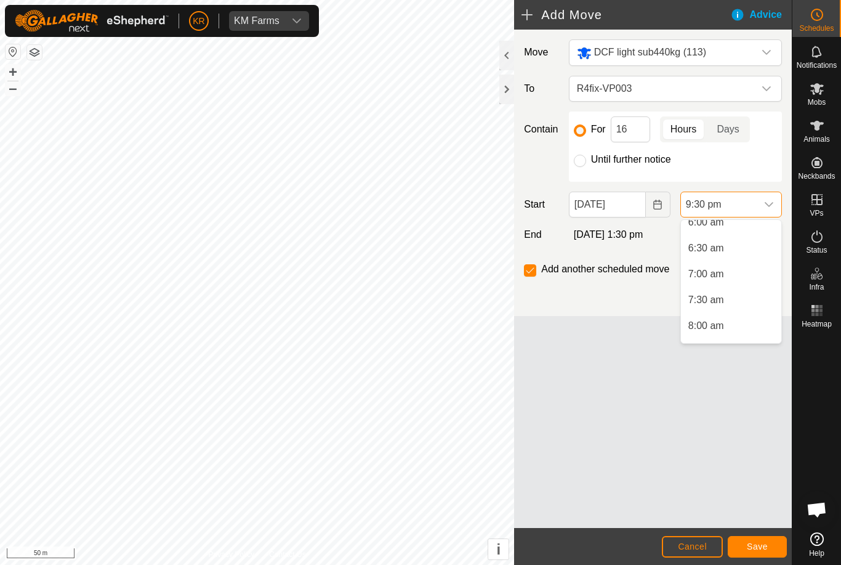
scroll to position [304, 0]
click at [720, 293] on span "7:00 am" at bounding box center [706, 290] width 36 height 15
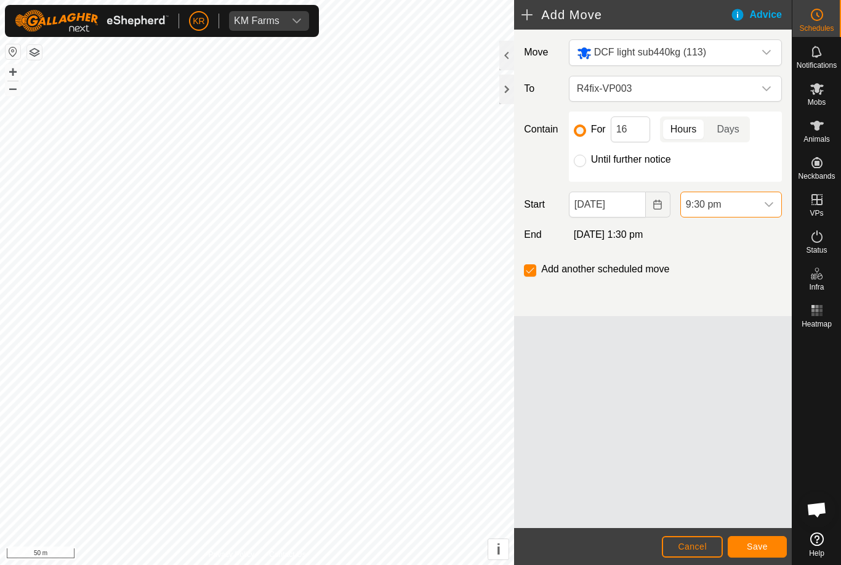
scroll to position [1014, 0]
click at [632, 127] on input "16" at bounding box center [630, 129] width 39 height 26
type input "1"
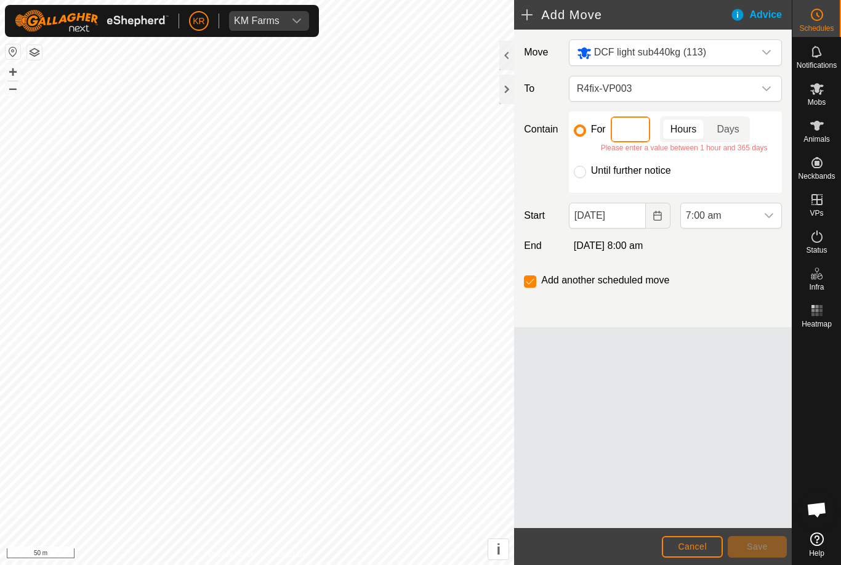
type input "4"
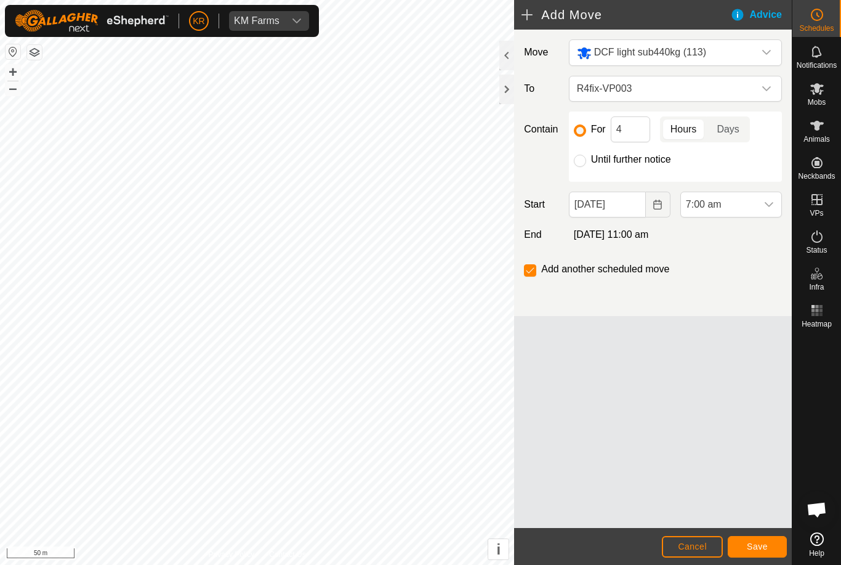
click at [762, 536] on button "Save" at bounding box center [757, 547] width 59 height 22
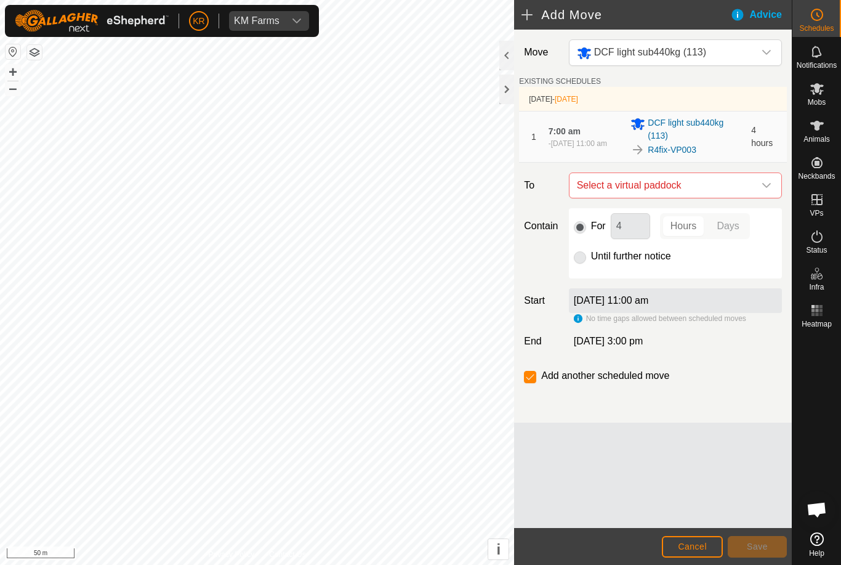
click at [760, 187] on div "dropdown trigger" at bounding box center [766, 185] width 25 height 25
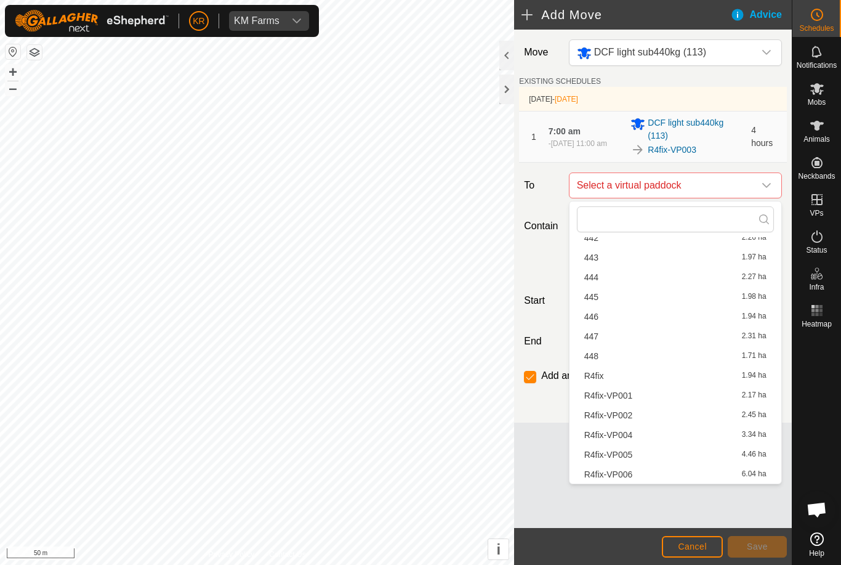
scroll to position [510, 0]
click at [625, 436] on span "R4fix-VP004" at bounding box center [608, 434] width 49 height 9
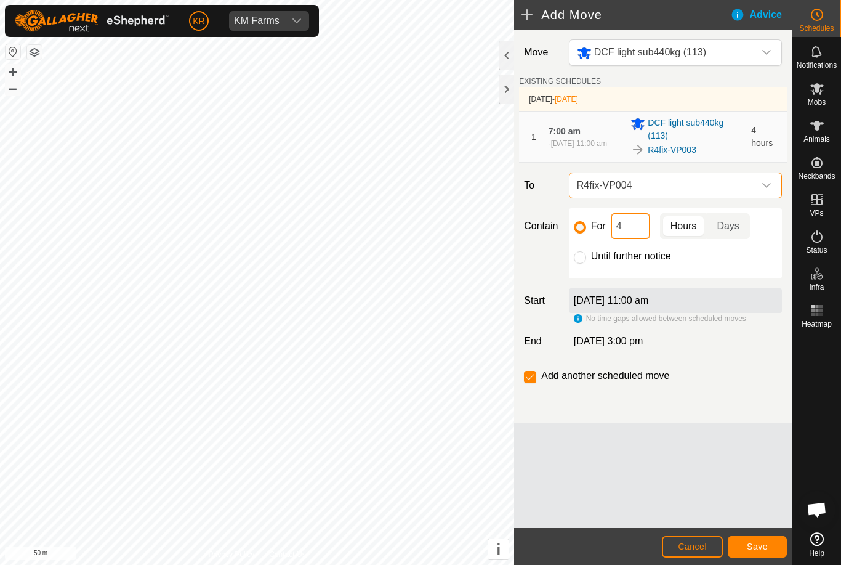
click at [634, 236] on input "4" at bounding box center [630, 226] width 39 height 26
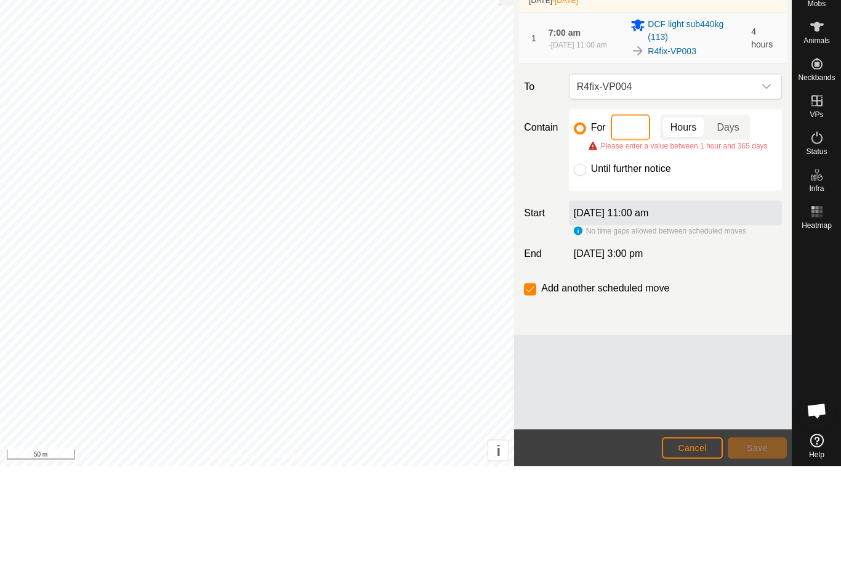
type input "3"
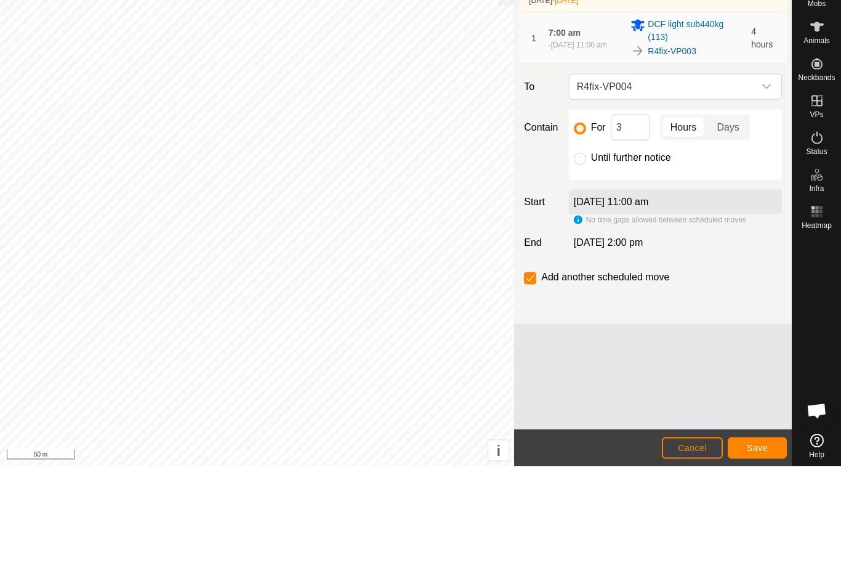
click at [754, 541] on span "Save" at bounding box center [757, 546] width 21 height 10
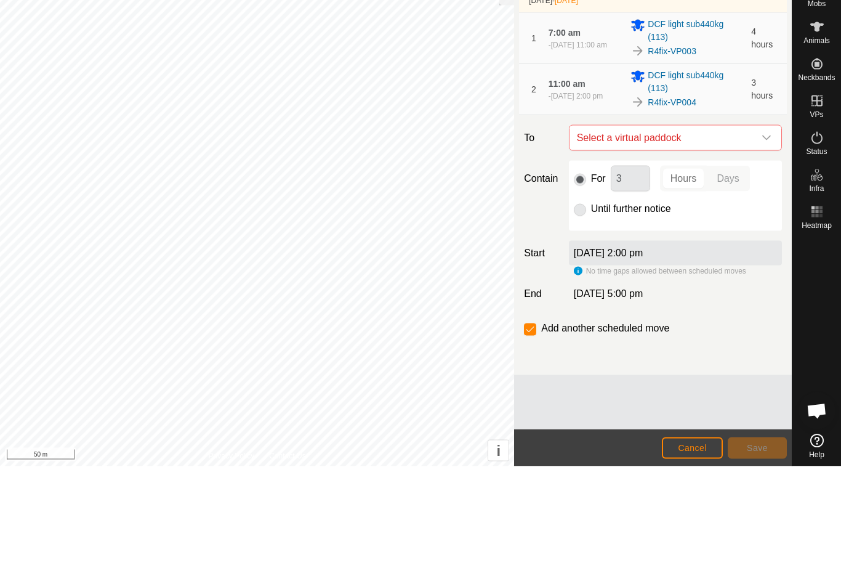
click at [764, 224] on div "dropdown trigger" at bounding box center [766, 236] width 25 height 25
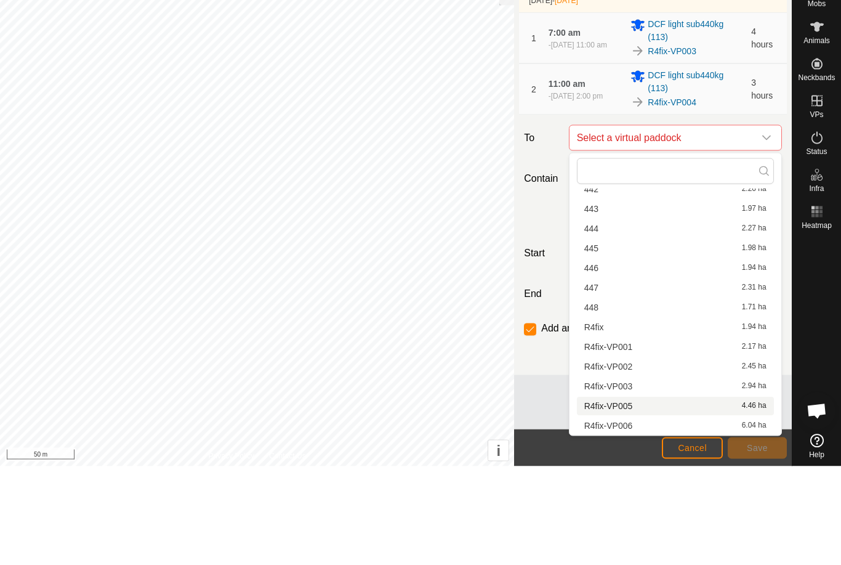
click at [627, 501] on span "R4fix-VP005" at bounding box center [608, 505] width 49 height 9
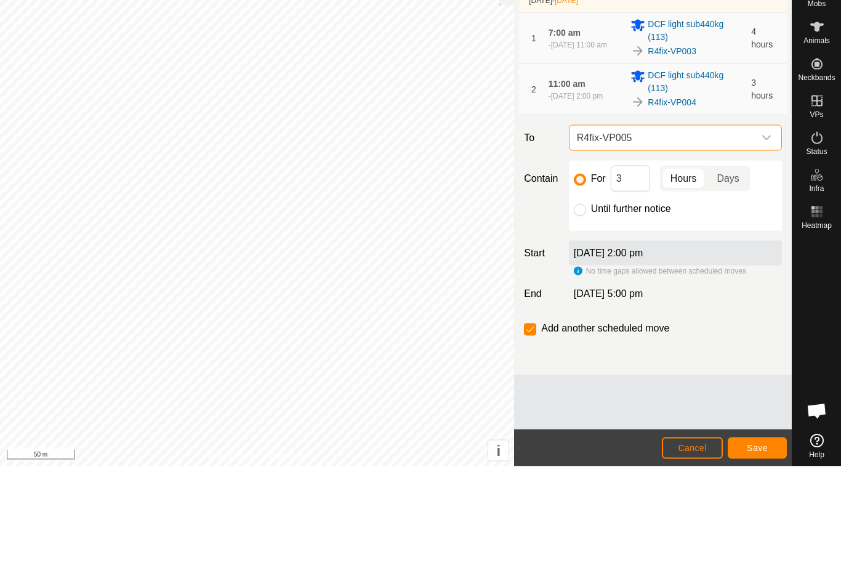
click at [760, 544] on span "Save" at bounding box center [757, 546] width 21 height 10
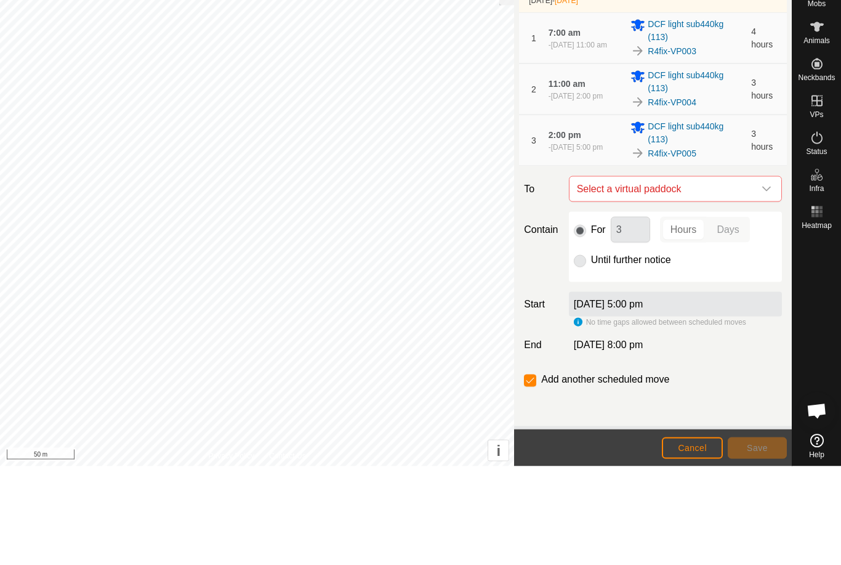
click at [765, 286] on icon "dropdown trigger" at bounding box center [767, 288] width 10 height 10
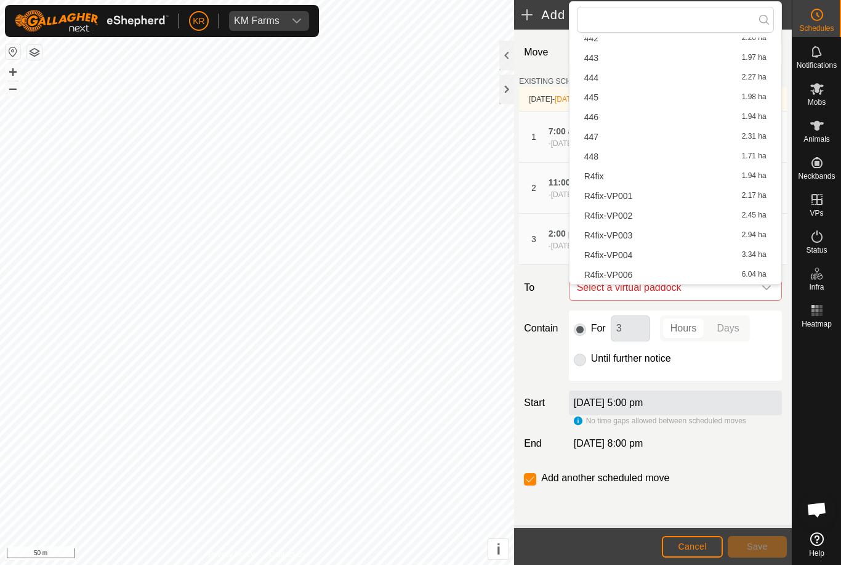
click at [640, 271] on div "R4fix-VP006 6.04 ha" at bounding box center [675, 274] width 182 height 9
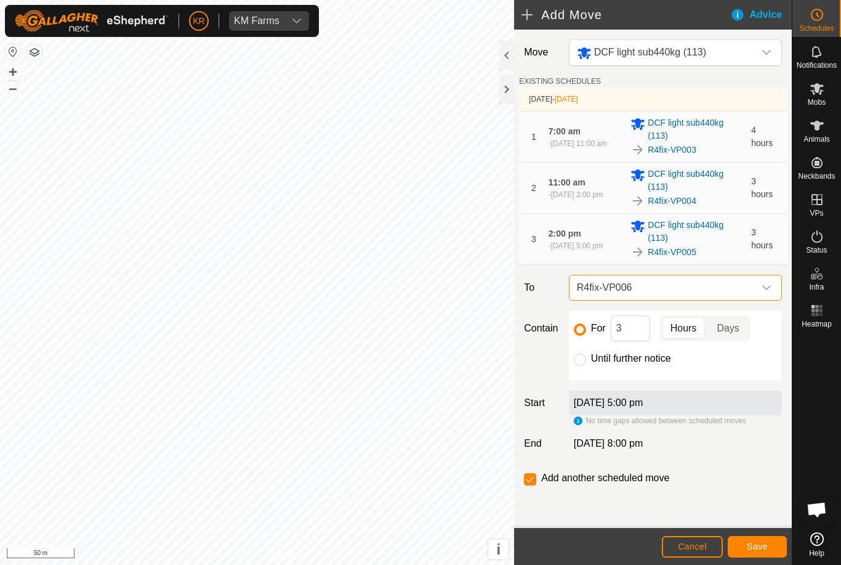
click at [578, 362] on input "Until further notice" at bounding box center [580, 359] width 12 height 12
radio input "true"
checkbox input "false"
click at [762, 547] on span "Save" at bounding box center [757, 546] width 21 height 10
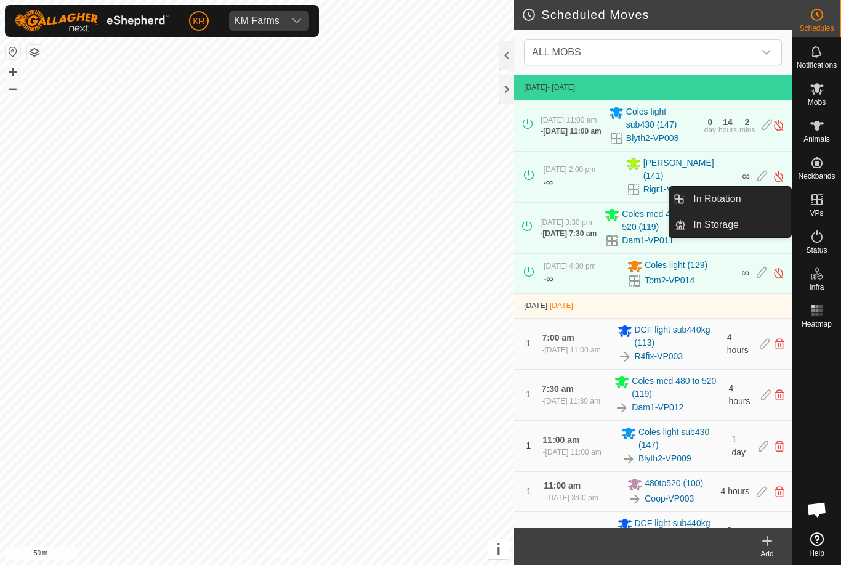
click at [750, 188] on link "In Rotation" at bounding box center [738, 199] width 105 height 25
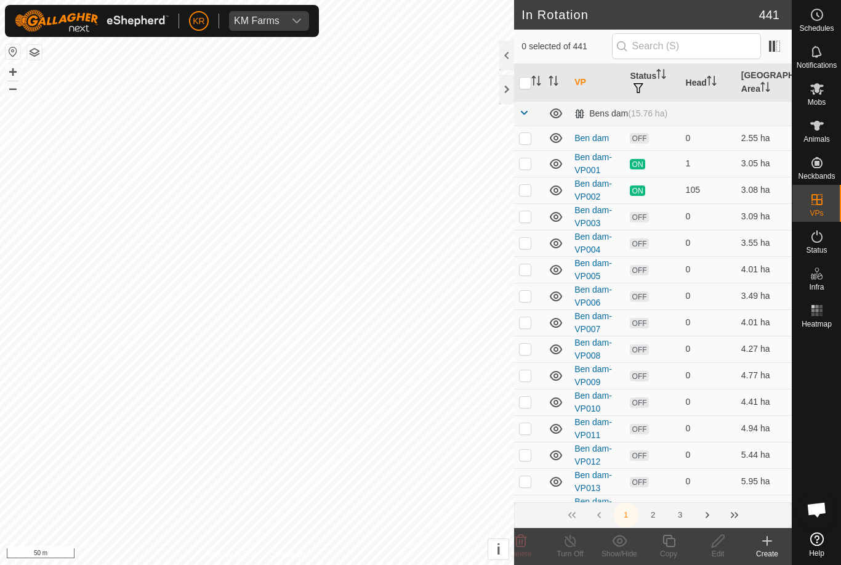
click at [753, 204] on td "3.09 ha" at bounding box center [763, 216] width 55 height 26
click at [663, 514] on button "2" at bounding box center [653, 514] width 25 height 25
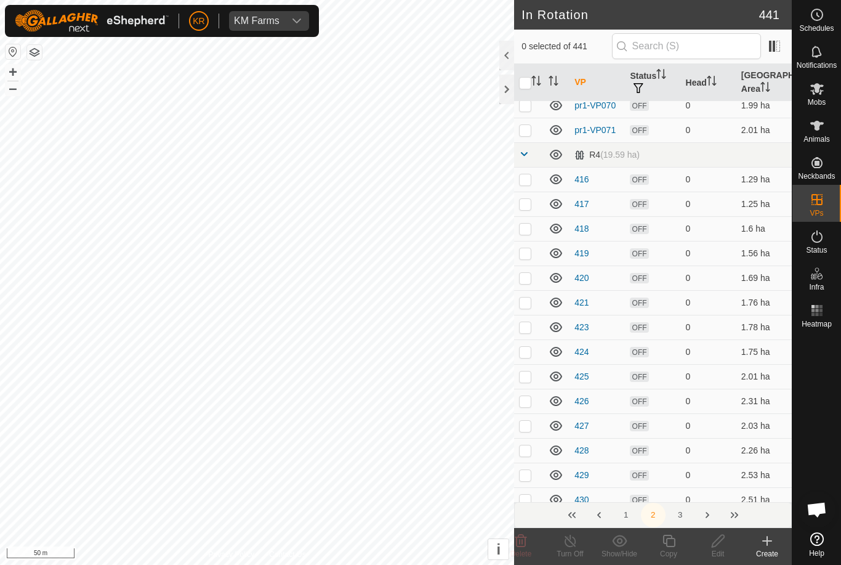
scroll to position [870, 0]
click at [531, 179] on p-checkbox at bounding box center [525, 179] width 12 height 10
checkbox input "true"
click at [527, 204] on p-checkbox at bounding box center [525, 204] width 12 height 10
checkbox input "true"
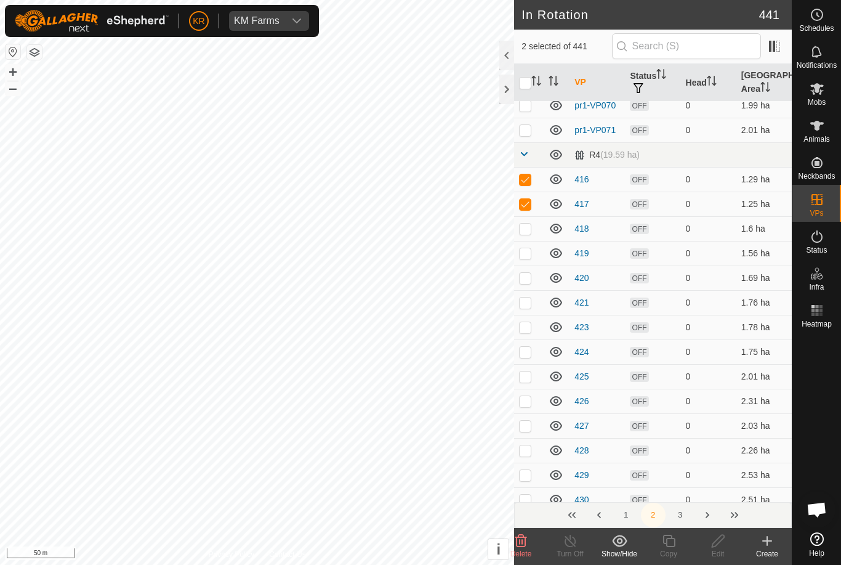
click at [531, 224] on p-checkbox at bounding box center [525, 229] width 12 height 10
checkbox input "true"
click at [531, 253] on p-checkbox at bounding box center [525, 253] width 12 height 10
checkbox input "true"
click at [530, 273] on p-checkbox at bounding box center [525, 278] width 12 height 10
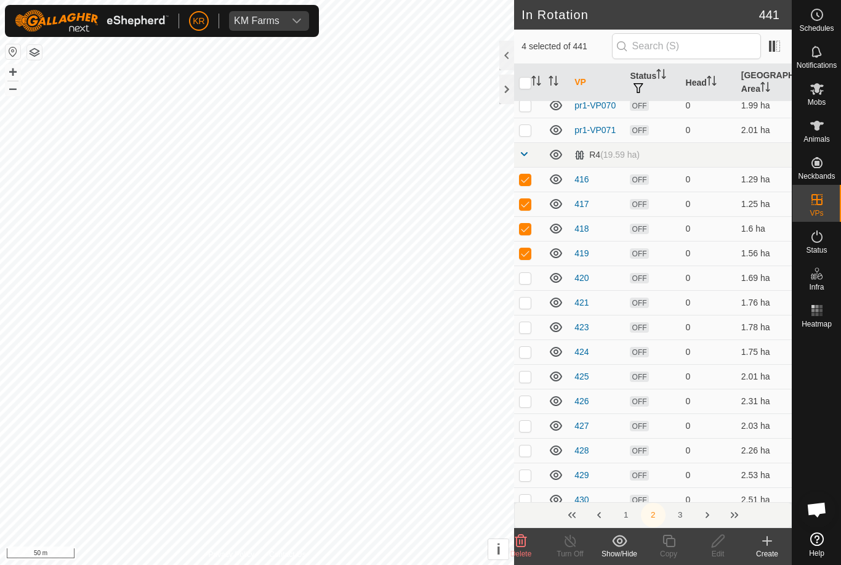
checkbox input "true"
click at [530, 298] on p-checkbox at bounding box center [525, 302] width 12 height 10
checkbox input "true"
click at [530, 329] on p-checkbox at bounding box center [525, 327] width 12 height 10
checkbox input "true"
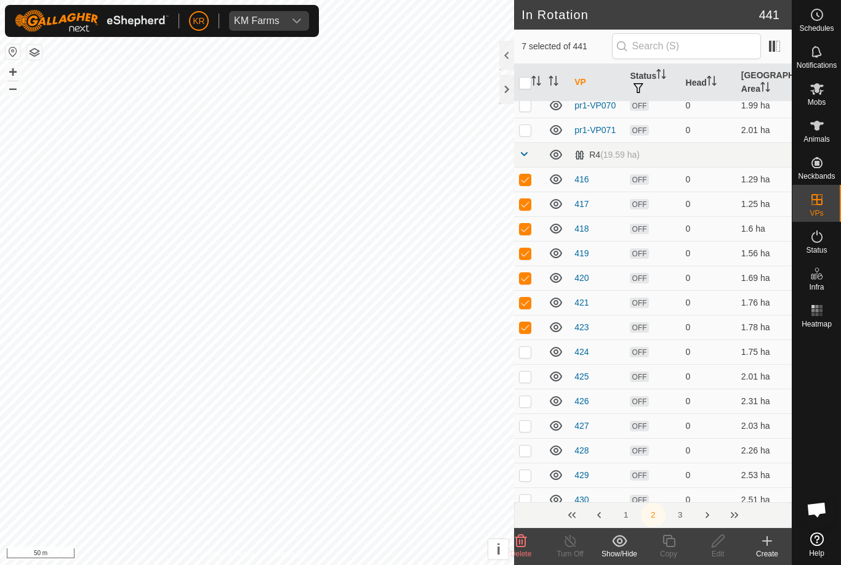
click at [530, 350] on p-checkbox at bounding box center [525, 352] width 12 height 10
checkbox input "true"
click at [530, 374] on p-checkbox at bounding box center [525, 376] width 12 height 10
checkbox input "true"
click at [529, 398] on p-checkbox at bounding box center [525, 401] width 12 height 10
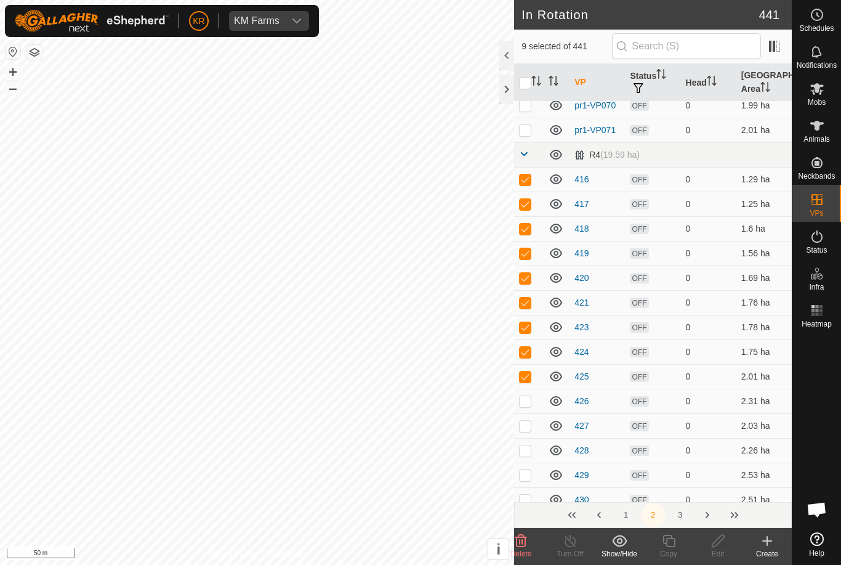
checkbox input "true"
click at [531, 424] on p-checkbox at bounding box center [525, 426] width 12 height 10
checkbox input "true"
click at [533, 454] on td at bounding box center [529, 450] width 30 height 25
checkbox input "true"
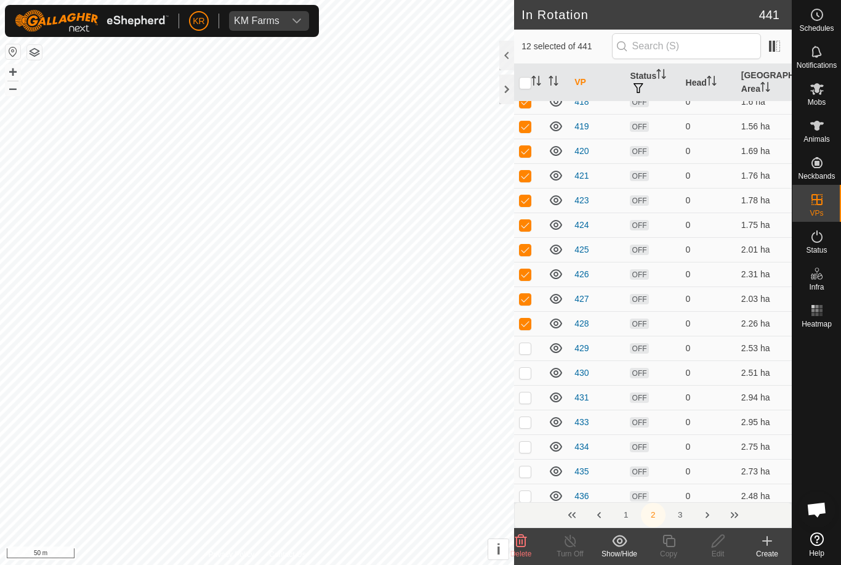
scroll to position [996, 0]
click at [527, 354] on td at bounding box center [529, 349] width 30 height 25
checkbox input "true"
click at [531, 372] on p-checkbox at bounding box center [525, 374] width 12 height 10
checkbox input "true"
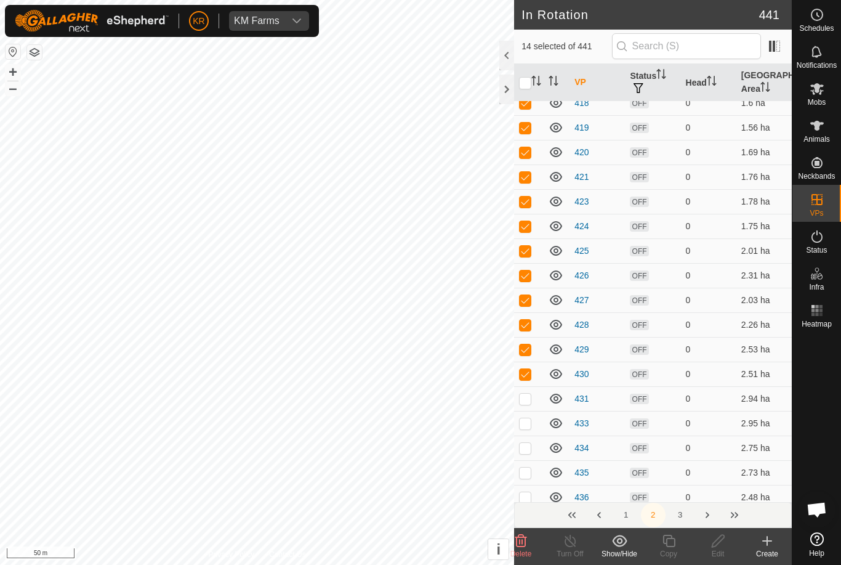
click at [530, 395] on p-checkbox at bounding box center [525, 398] width 12 height 10
checkbox input "true"
click at [532, 424] on td at bounding box center [529, 423] width 30 height 25
checkbox input "true"
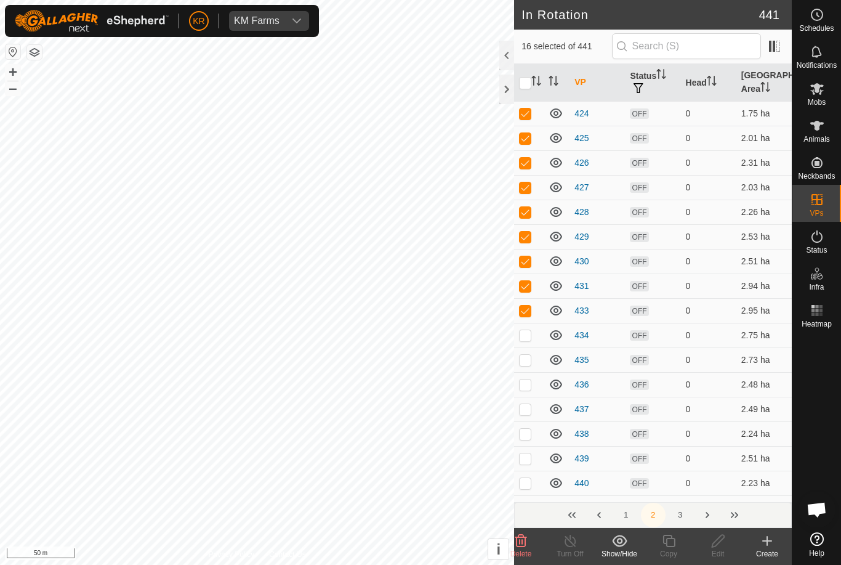
scroll to position [1118, 0]
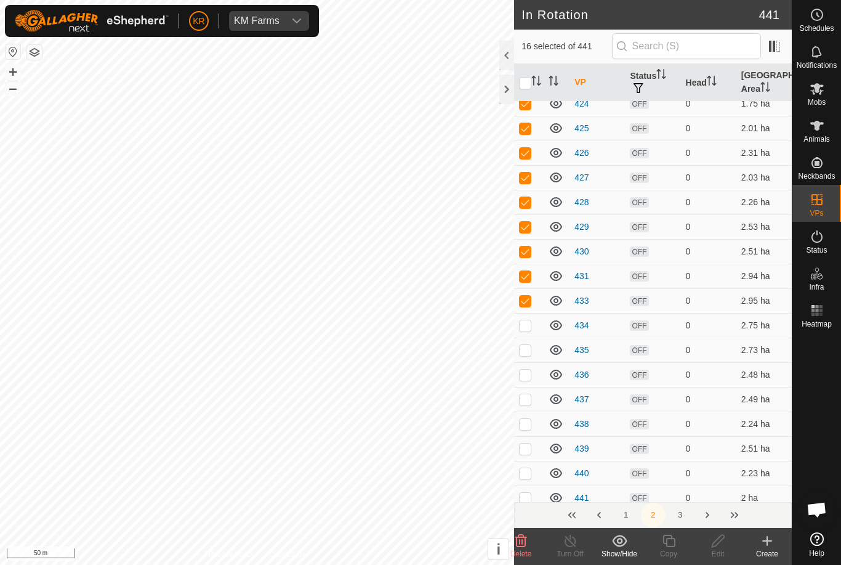
click at [536, 328] on td at bounding box center [529, 325] width 30 height 25
checkbox input "true"
click at [531, 355] on td at bounding box center [529, 349] width 30 height 25
checkbox input "true"
click at [530, 372] on p-checkbox at bounding box center [525, 374] width 12 height 10
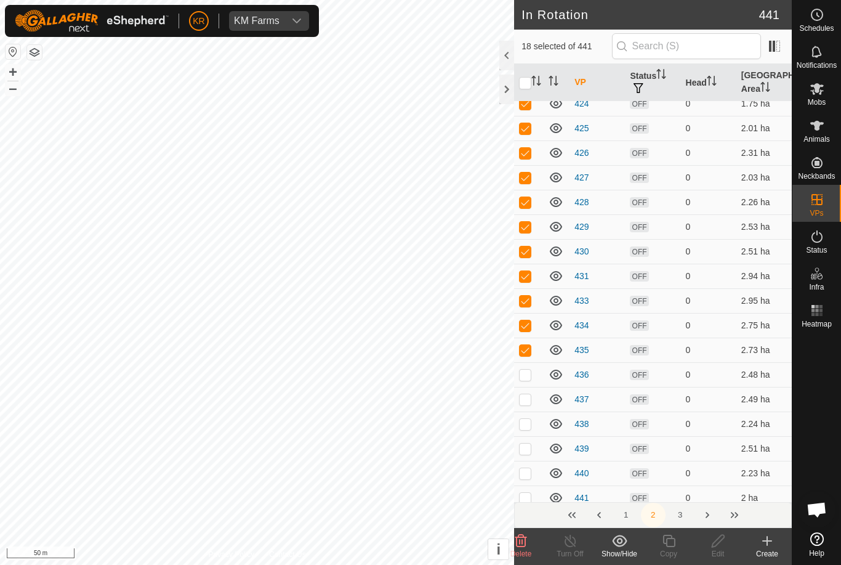
checkbox input "true"
click at [528, 399] on p-checkbox at bounding box center [525, 399] width 12 height 10
checkbox input "true"
click at [530, 425] on p-checkbox at bounding box center [525, 424] width 12 height 10
checkbox input "true"
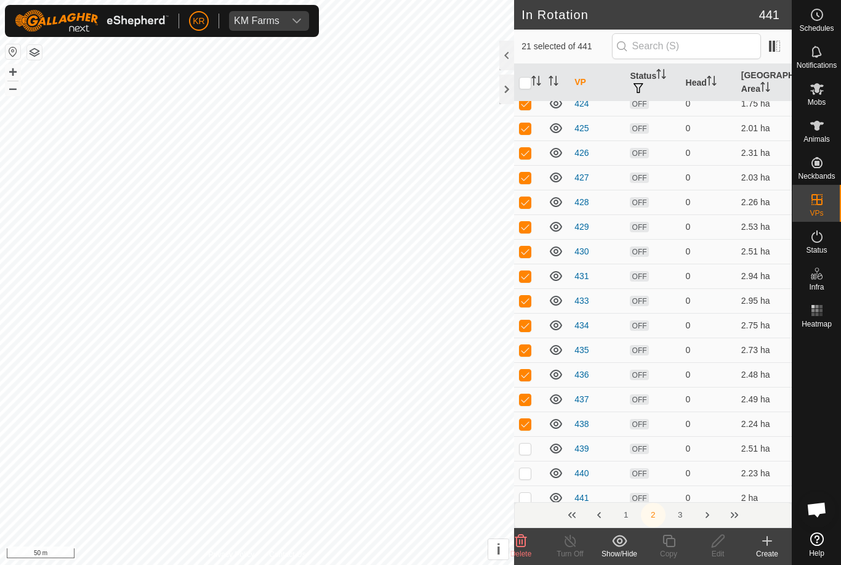
click at [528, 452] on p-checkbox at bounding box center [525, 448] width 12 height 10
checkbox input "true"
click at [526, 477] on p-checkbox at bounding box center [525, 473] width 12 height 10
checkbox input "true"
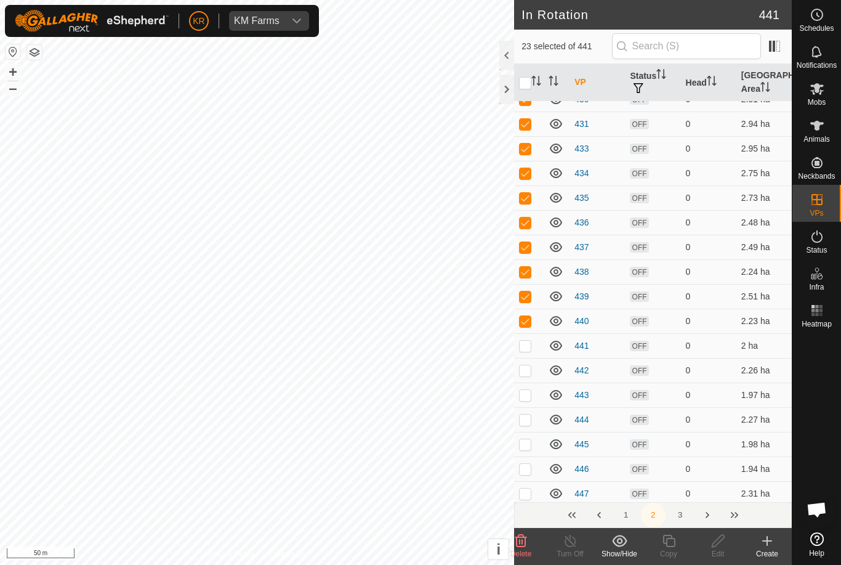
scroll to position [1271, 0]
click at [525, 342] on p-checkbox at bounding box center [525, 345] width 12 height 10
checkbox input "true"
click at [530, 371] on p-checkbox at bounding box center [525, 370] width 12 height 10
checkbox input "true"
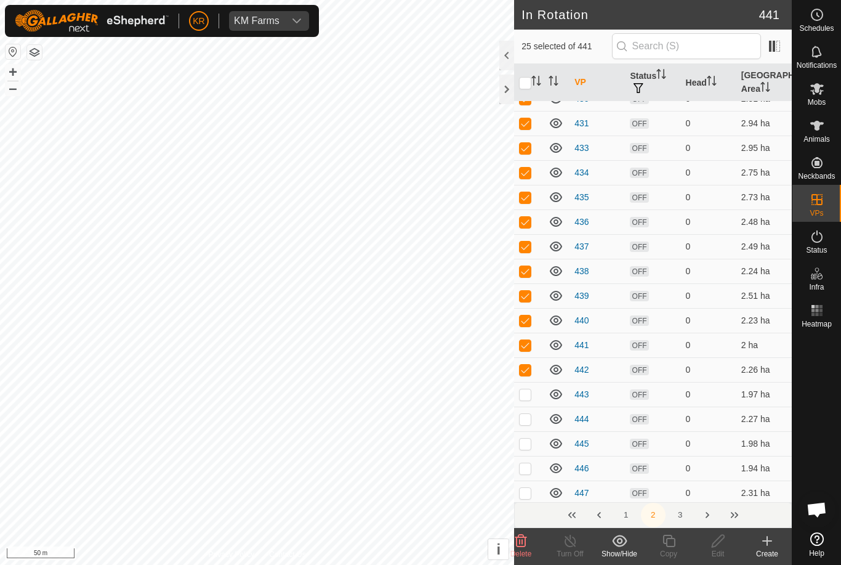
click at [527, 393] on p-checkbox at bounding box center [525, 394] width 12 height 10
checkbox input "true"
click at [531, 410] on td at bounding box center [529, 418] width 30 height 25
checkbox input "true"
click at [529, 440] on p-checkbox at bounding box center [525, 443] width 12 height 10
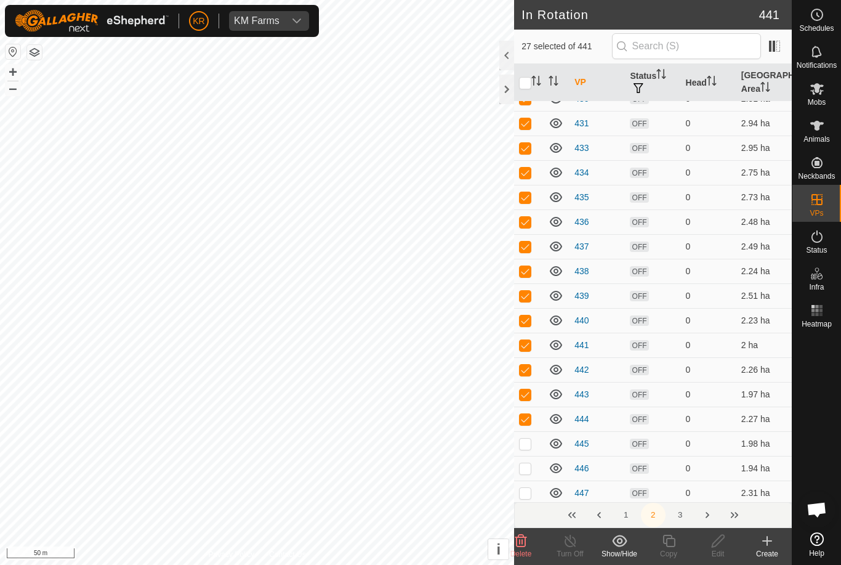
checkbox input "true"
click at [526, 469] on p-checkbox at bounding box center [525, 468] width 12 height 10
checkbox input "true"
click at [533, 496] on td at bounding box center [529, 492] width 30 height 25
checkbox input "true"
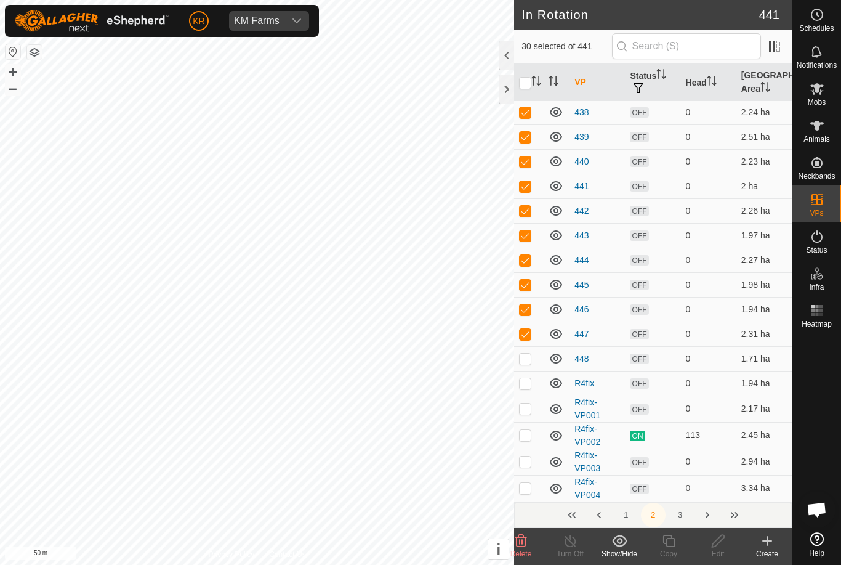
scroll to position [1435, 0]
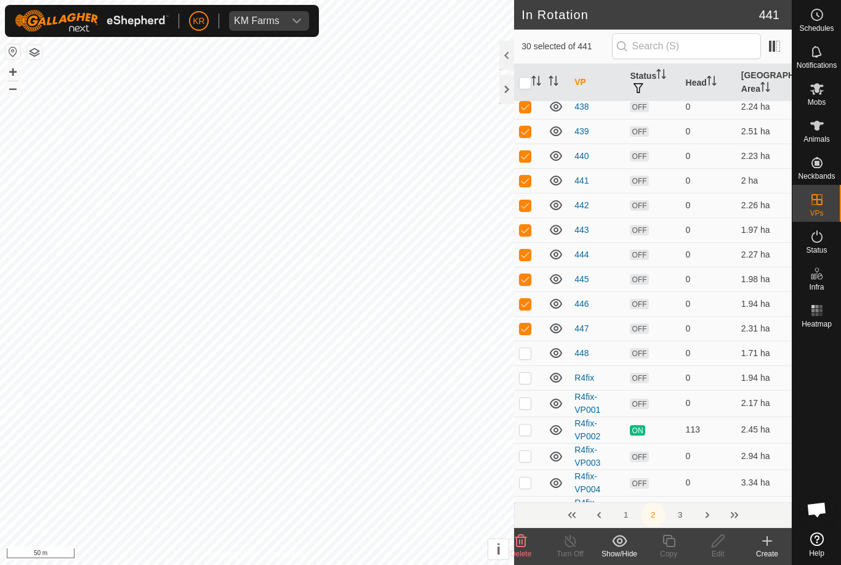
click at [528, 357] on p-checkbox at bounding box center [525, 353] width 12 height 10
checkbox input "true"
click at [529, 376] on p-checkbox at bounding box center [525, 378] width 12 height 10
checkbox input "true"
click at [525, 543] on icon at bounding box center [521, 540] width 12 height 12
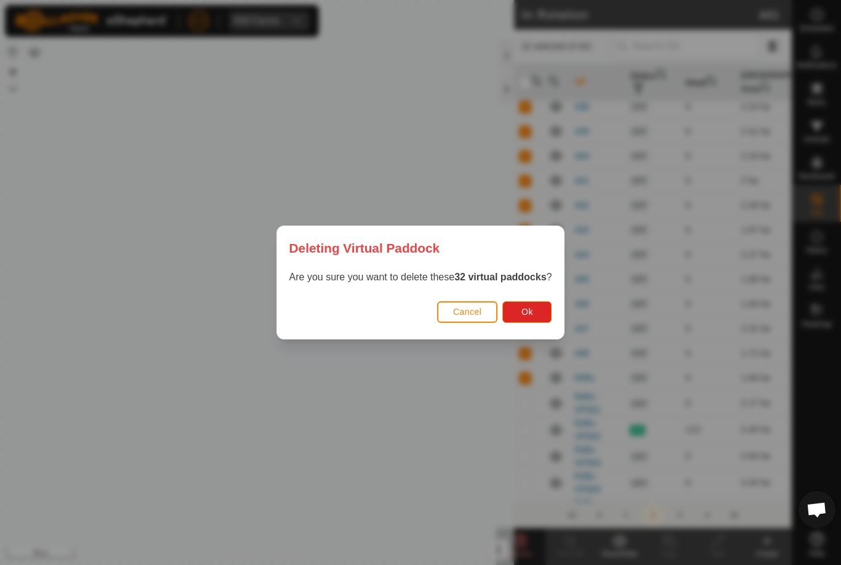
click at [533, 310] on span "Ok" at bounding box center [528, 312] width 12 height 10
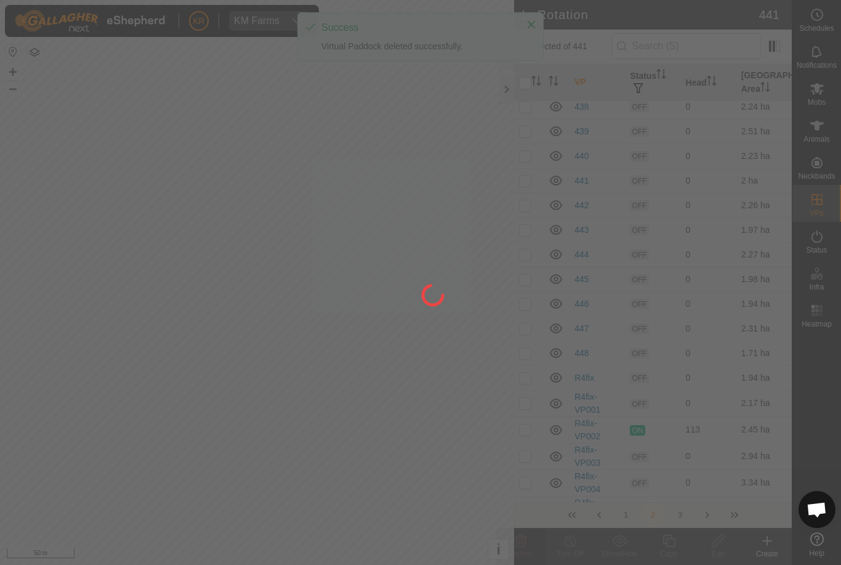
checkbox input "false"
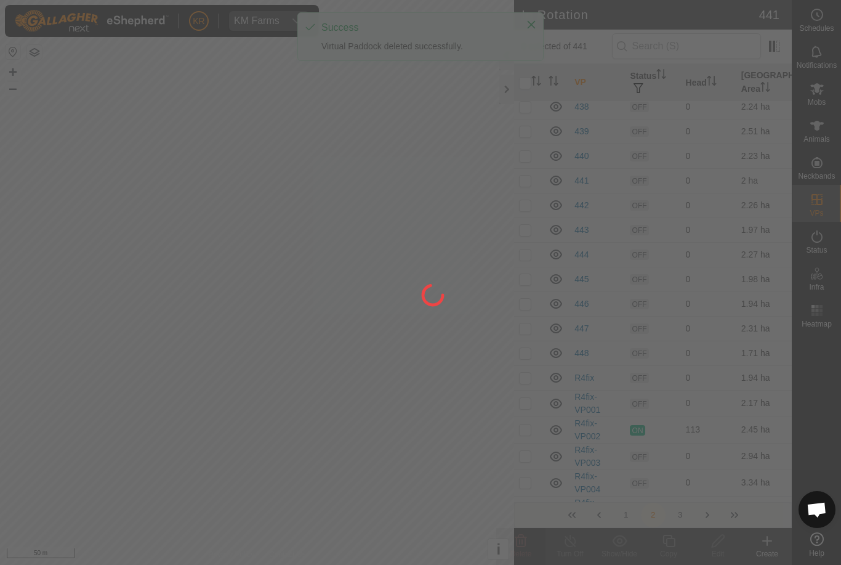
checkbox input "false"
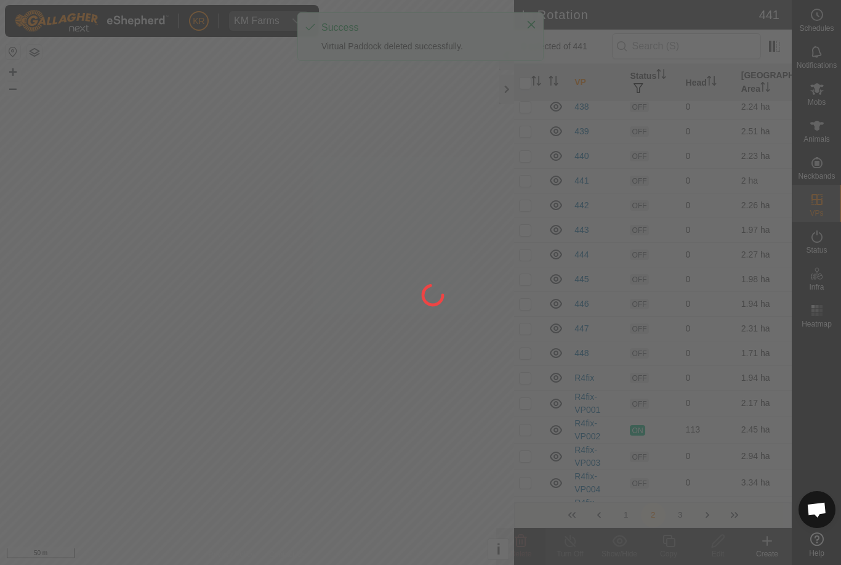
checkbox input "false"
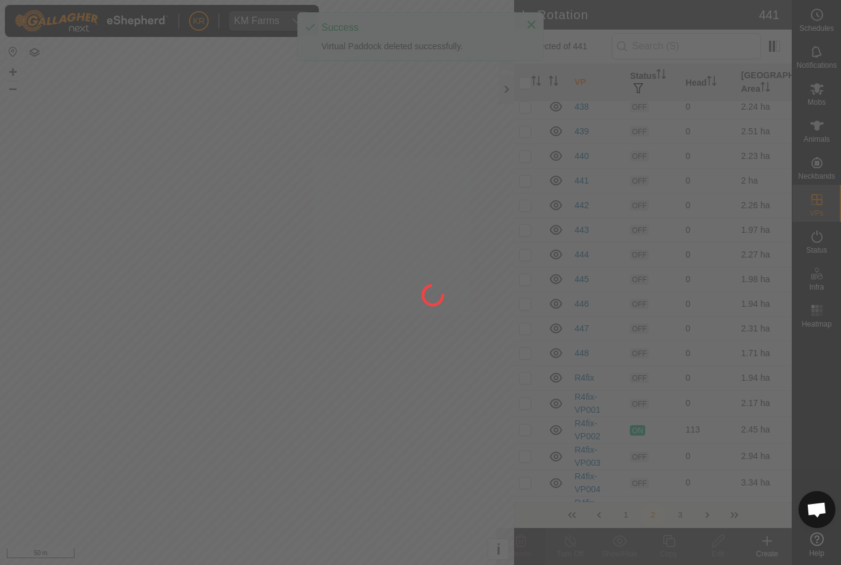
checkbox input "false"
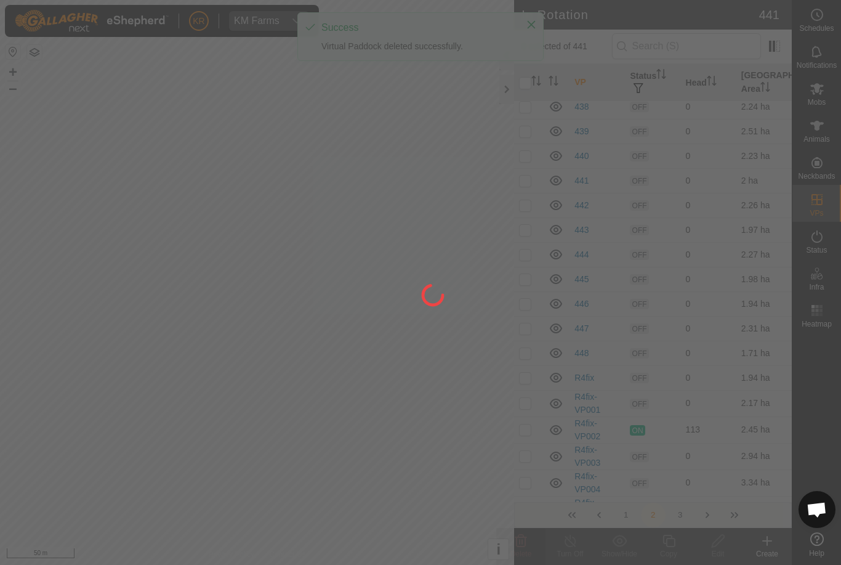
checkbox input "false"
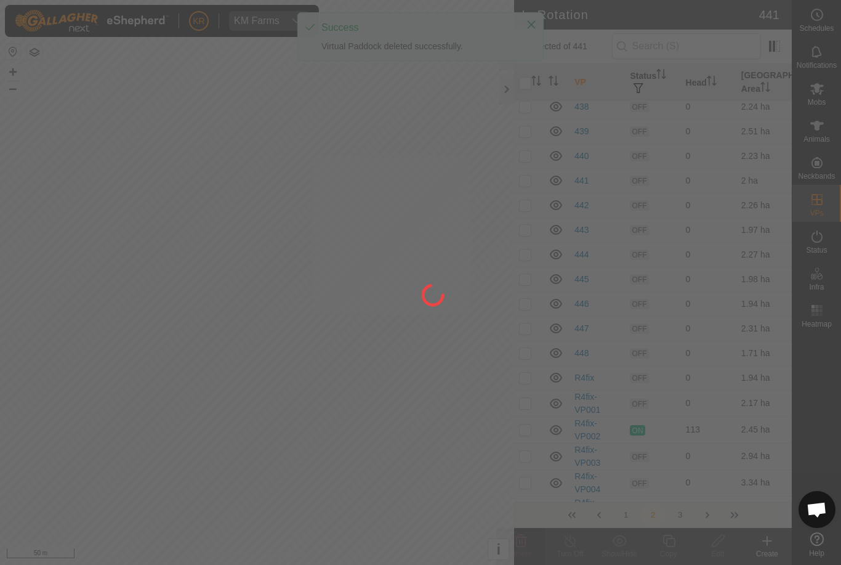
checkbox input "false"
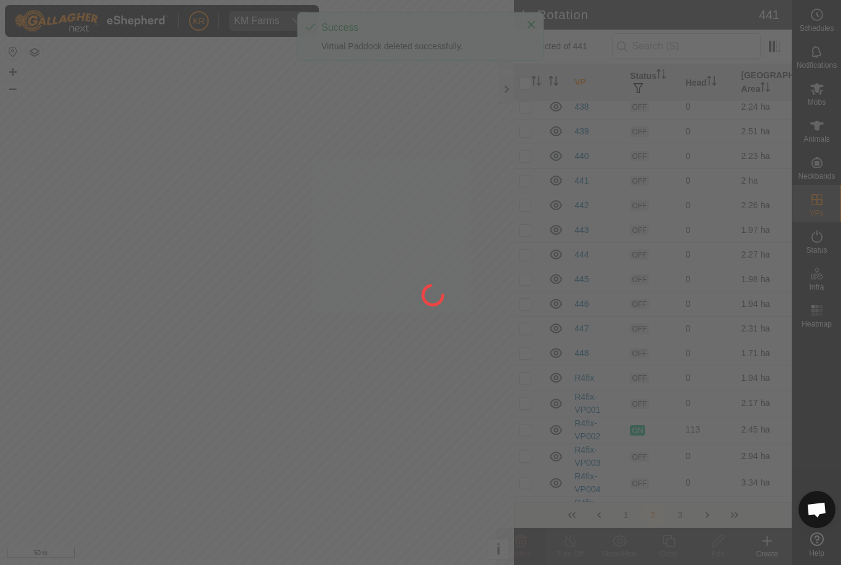
checkbox input "false"
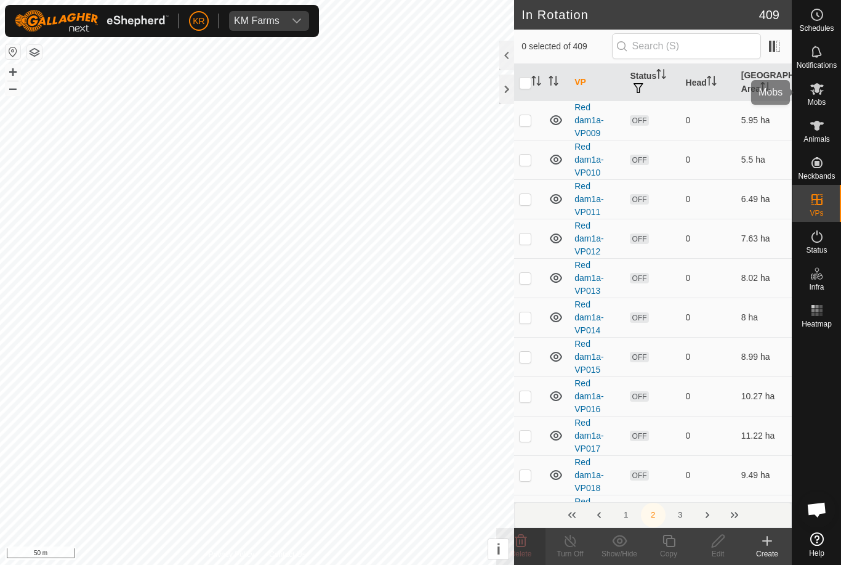
click at [826, 96] on es-mob-svg-icon at bounding box center [817, 89] width 22 height 20
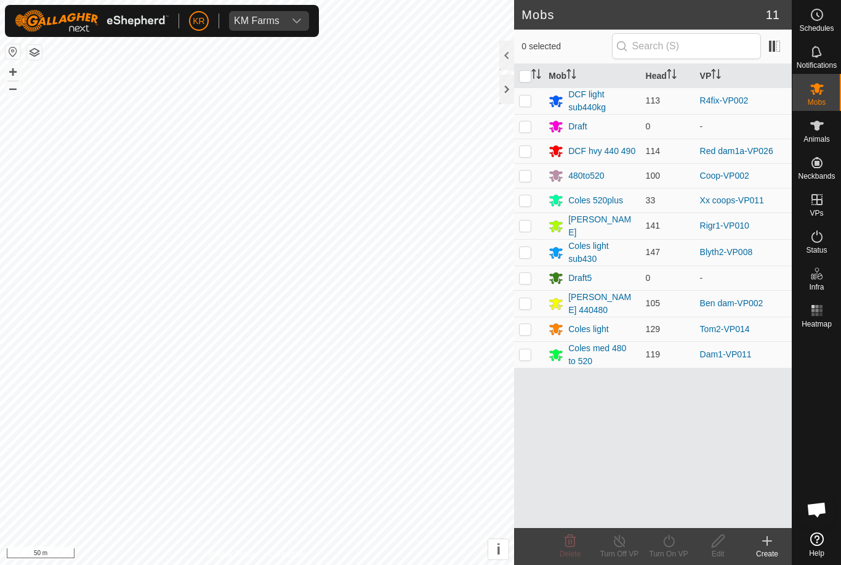
click at [523, 153] on p-checkbox at bounding box center [525, 151] width 12 height 10
checkbox input "true"
click at [674, 548] on div "Turn On VP" at bounding box center [668, 553] width 49 height 11
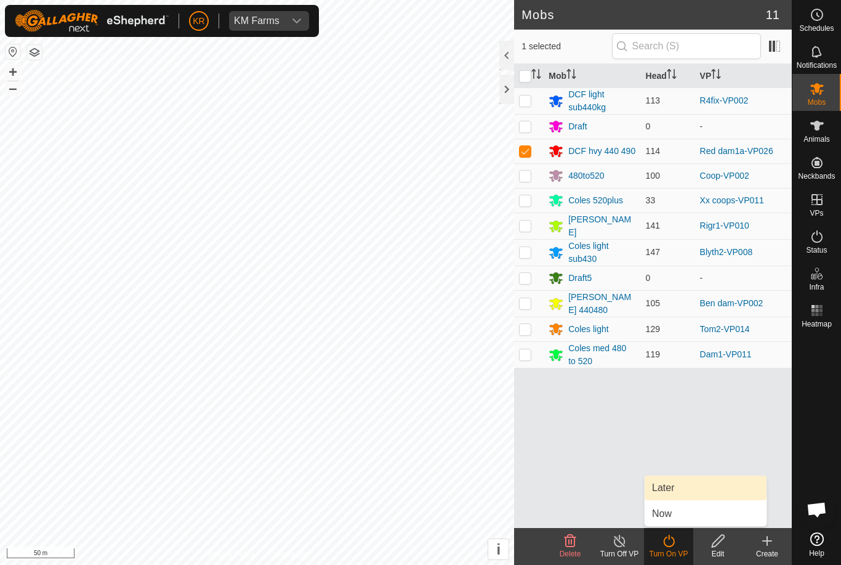
click at [674, 490] on span "Later" at bounding box center [663, 487] width 22 height 15
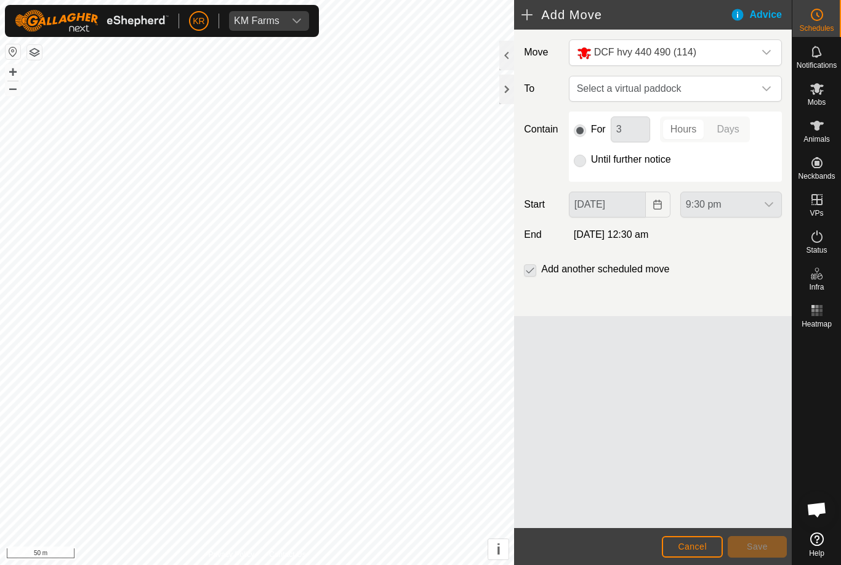
click at [752, 85] on span "Select a virtual paddock" at bounding box center [663, 88] width 182 height 25
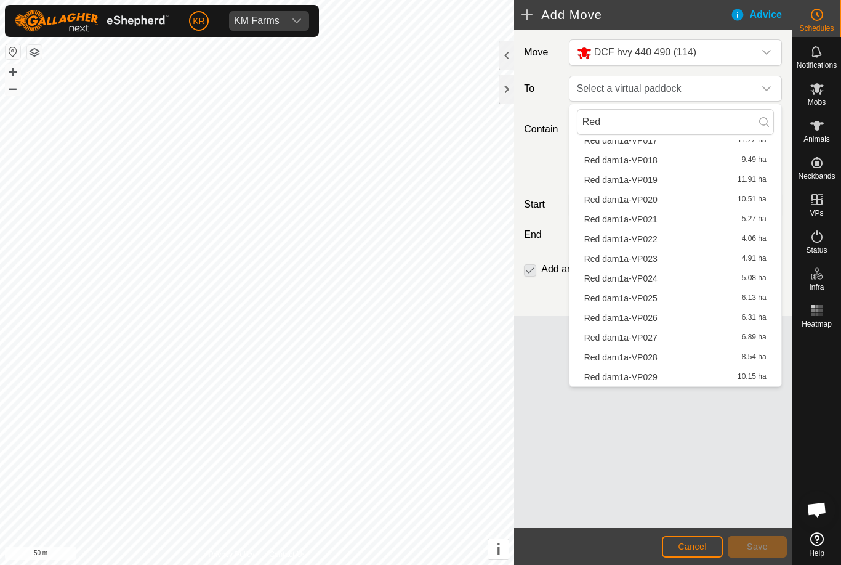
scroll to position [352, 0]
type input "Red"
click at [671, 337] on div "Red dam1a-VP027 6.89 ha" at bounding box center [675, 337] width 182 height 9
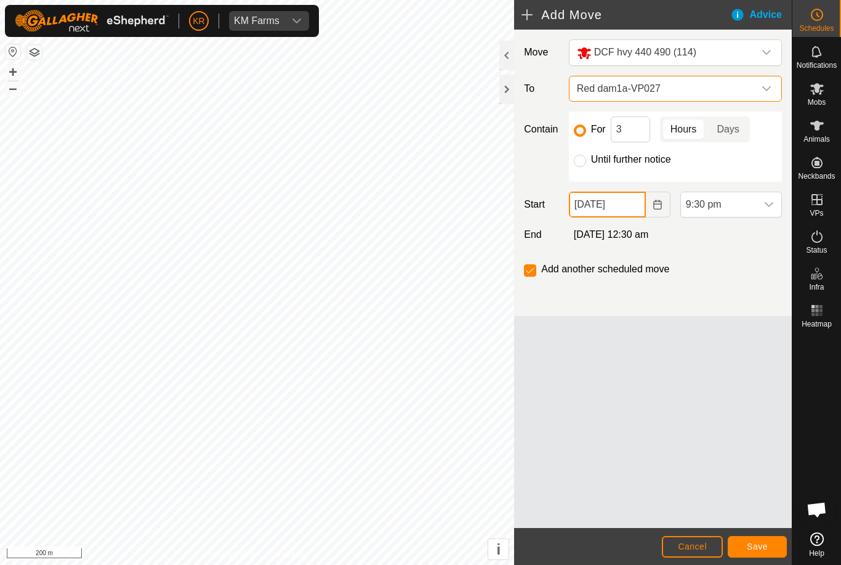
click at [631, 206] on input "[DATE]" at bounding box center [607, 205] width 77 height 26
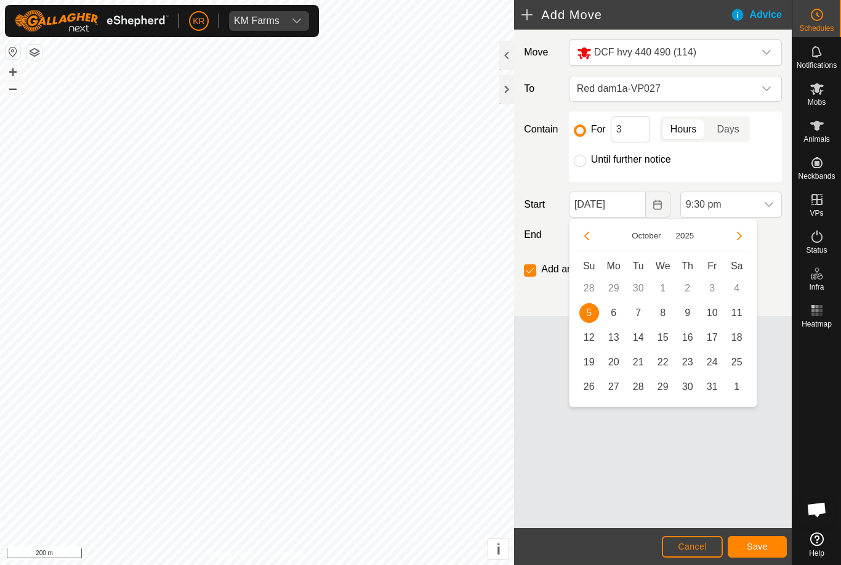
click at [621, 316] on span "6" at bounding box center [614, 313] width 20 height 20
type input "[DATE]"
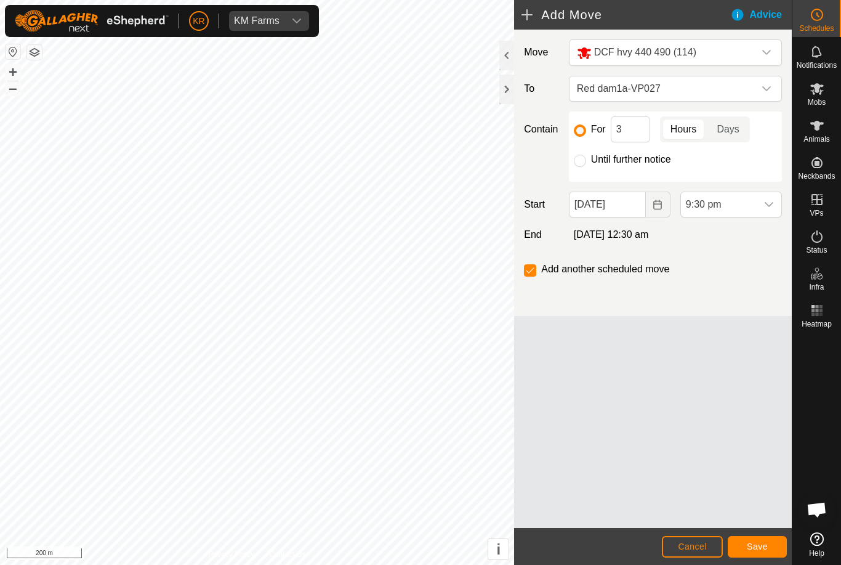
click at [747, 208] on span "9:30 pm" at bounding box center [719, 204] width 76 height 25
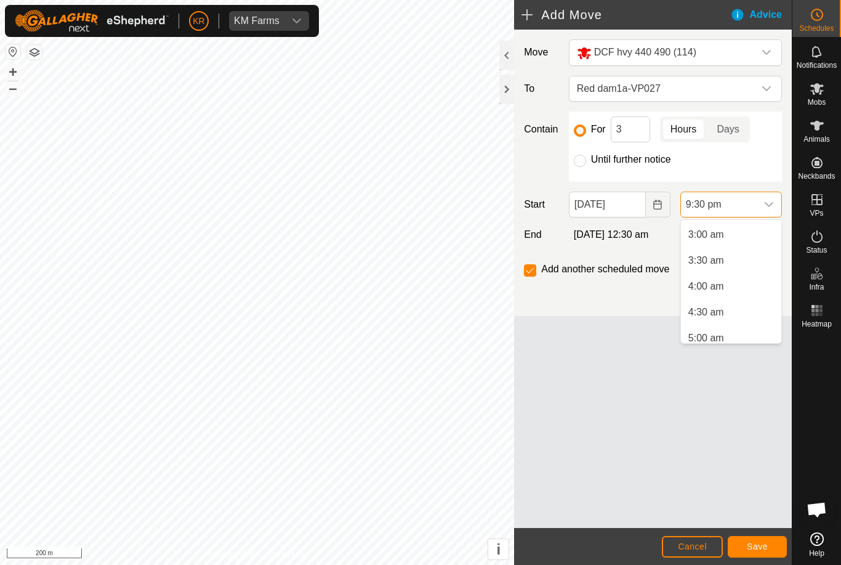
scroll to position [124, 0]
click at [734, 307] on li "4:30 am" at bounding box center [731, 305] width 100 height 25
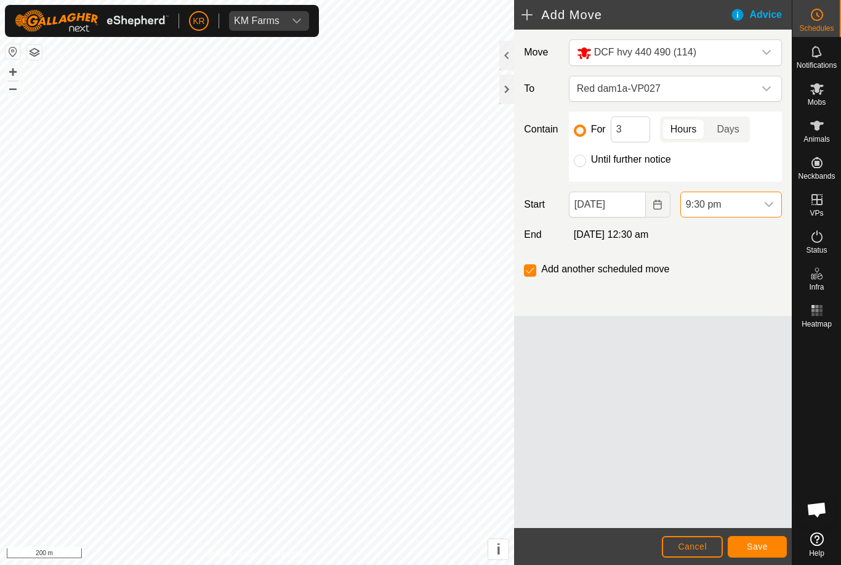
scroll to position [1014, 0]
click at [635, 127] on input "3" at bounding box center [630, 129] width 39 height 26
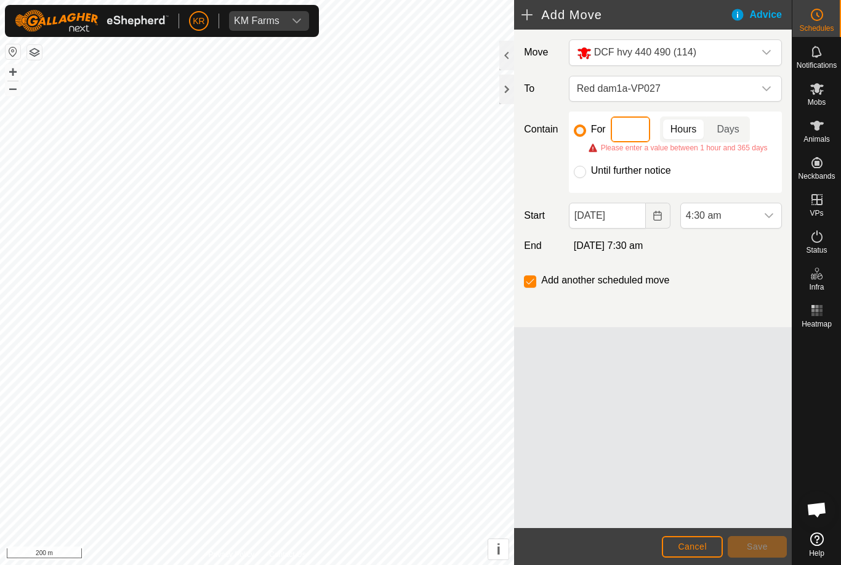
type input "6"
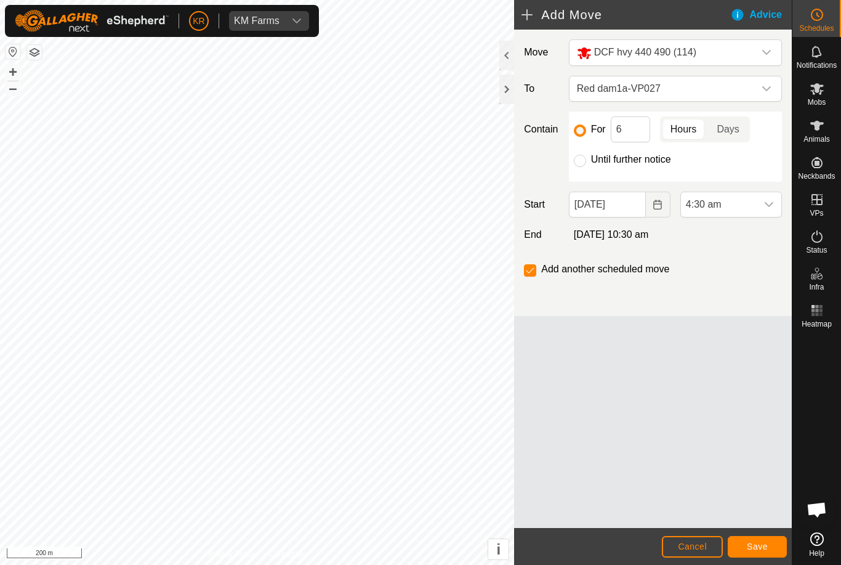
click at [751, 542] on span "Save" at bounding box center [757, 546] width 21 height 10
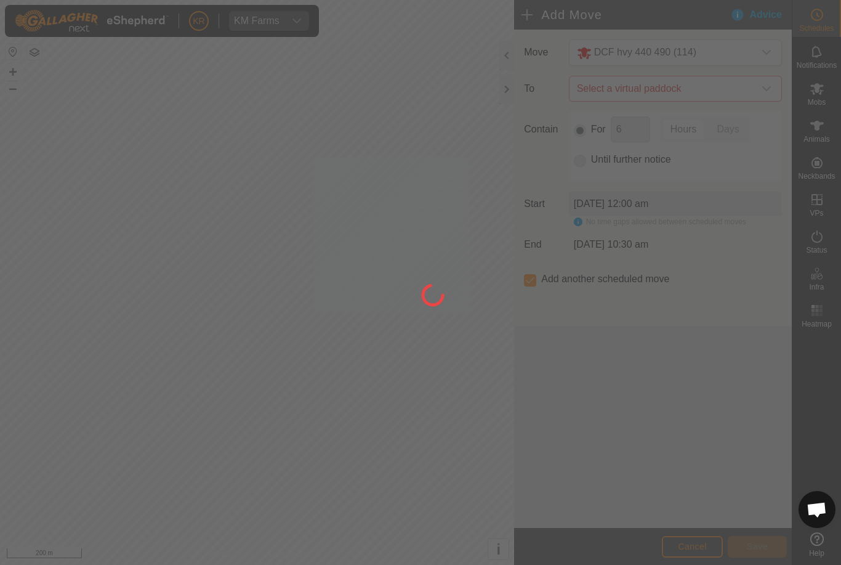
click at [765, 93] on div at bounding box center [420, 282] width 841 height 565
click at [765, 94] on div at bounding box center [420, 282] width 841 height 565
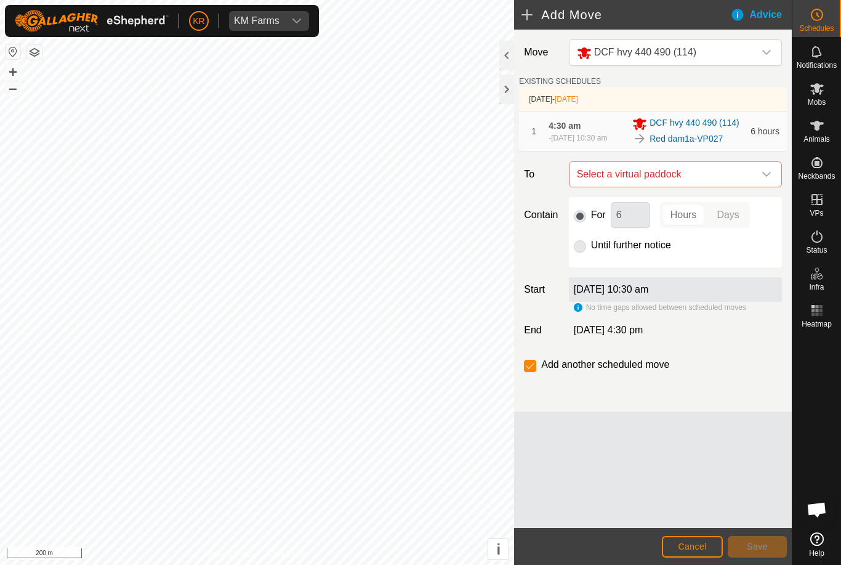
click at [764, 179] on icon "dropdown trigger" at bounding box center [767, 174] width 10 height 10
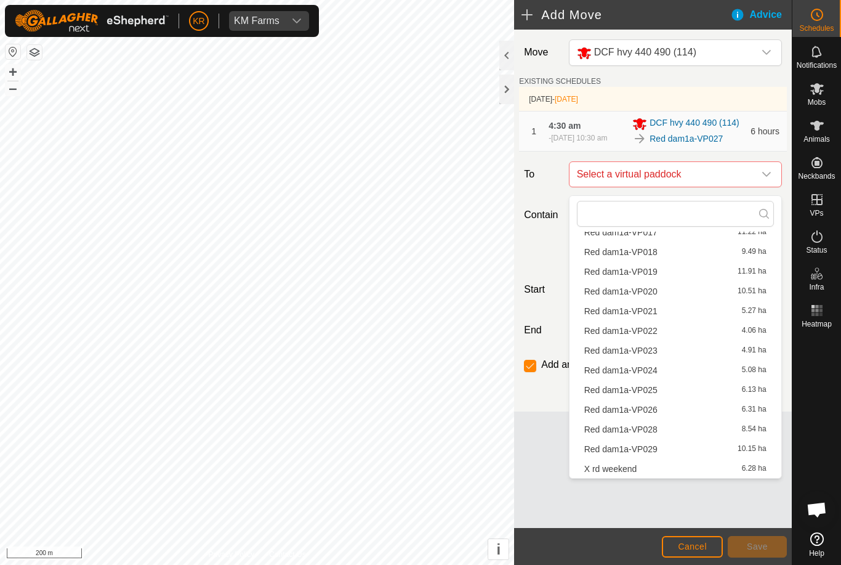
scroll to position [352, 0]
click at [667, 431] on div "Red dam1a-VP028 8.54 ha" at bounding box center [675, 429] width 182 height 9
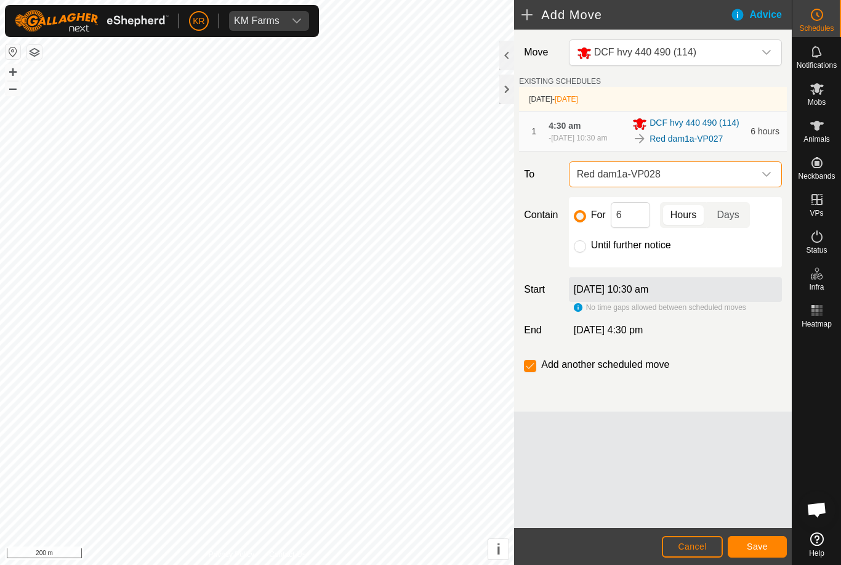
click at [760, 541] on span "Save" at bounding box center [757, 546] width 21 height 10
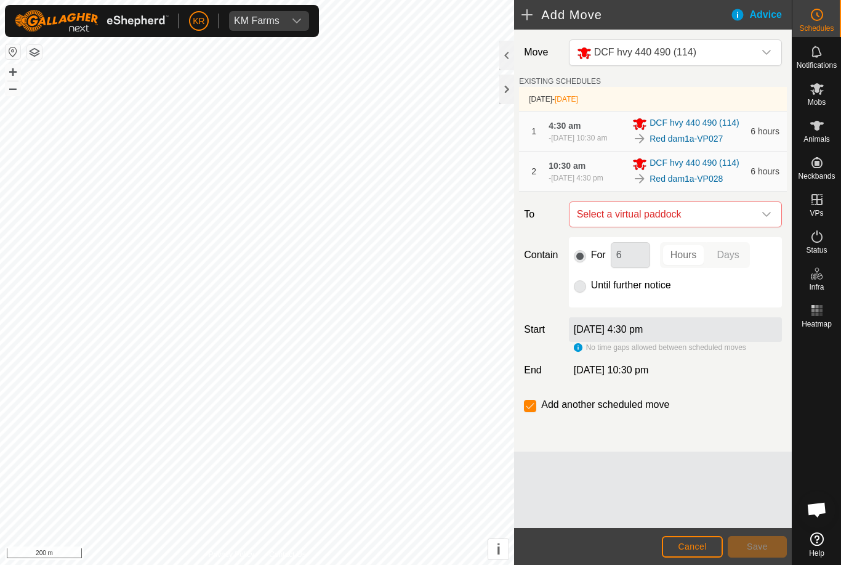
click at [764, 217] on icon "dropdown trigger" at bounding box center [766, 214] width 9 height 5
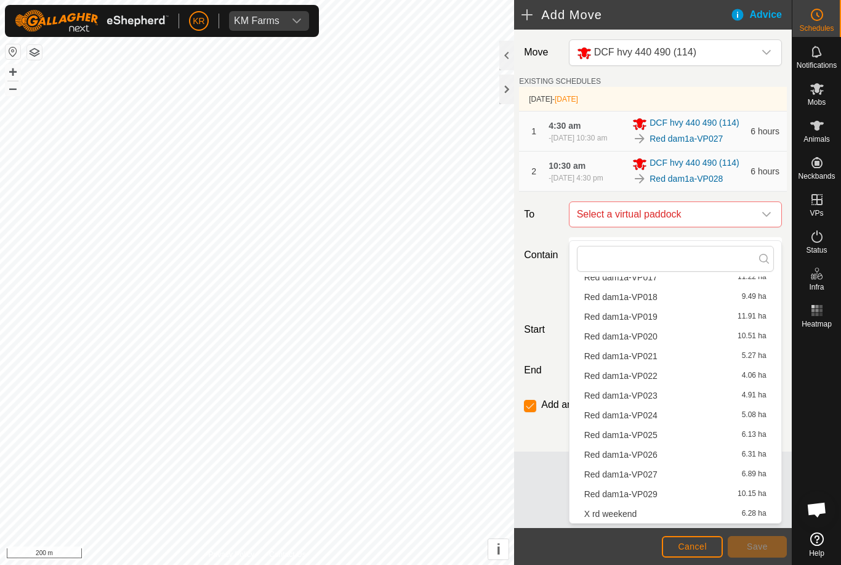
click at [671, 497] on div "Red dam1a-VP029 10.15 ha" at bounding box center [675, 494] width 182 height 9
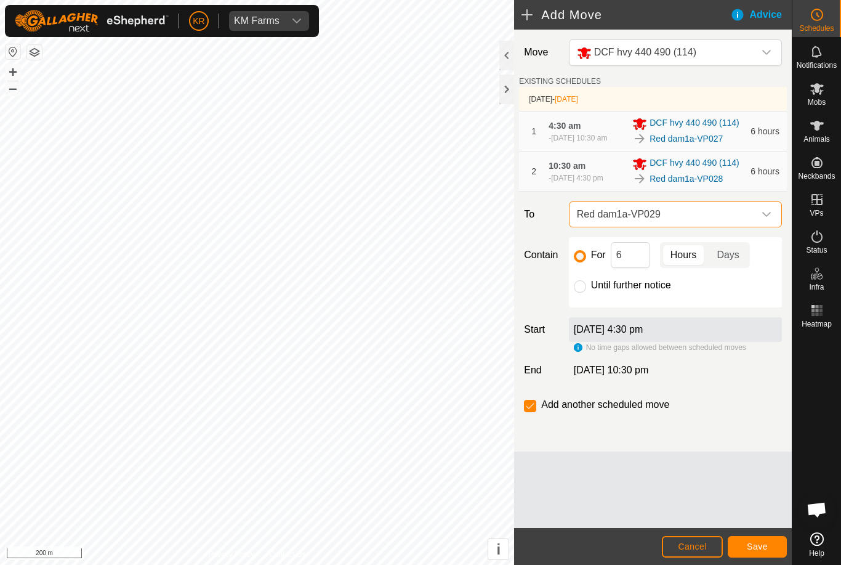
click at [586, 292] on input "Until further notice" at bounding box center [580, 286] width 12 height 12
radio input "true"
checkbox input "false"
click at [766, 548] on span "Save" at bounding box center [757, 546] width 21 height 10
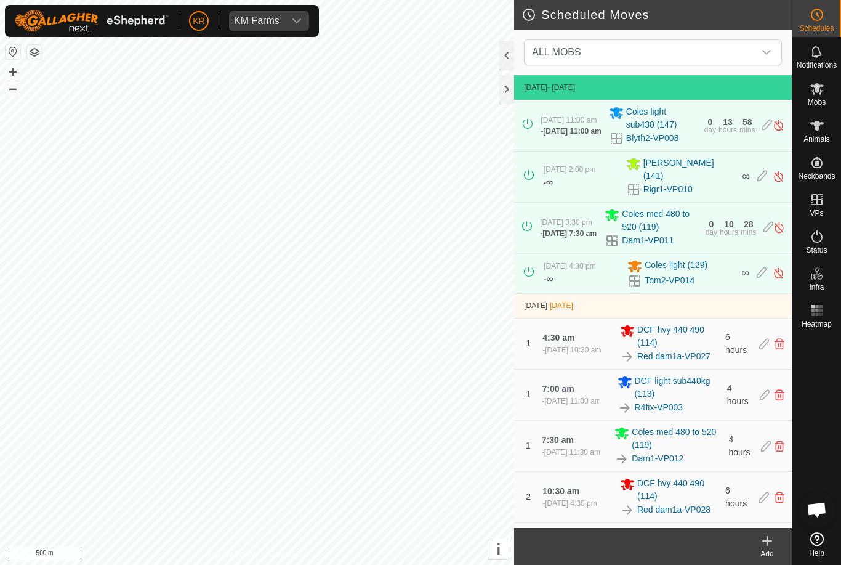
click at [821, 95] on icon at bounding box center [817, 88] width 15 height 15
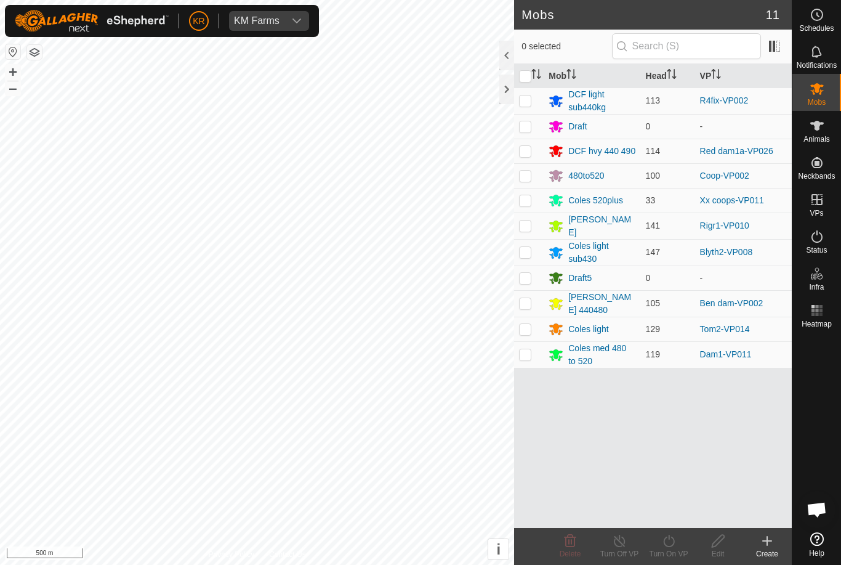
click at [530, 300] on p-checkbox at bounding box center [525, 303] width 12 height 10
checkbox input "true"
click at [671, 546] on icon at bounding box center [668, 540] width 11 height 12
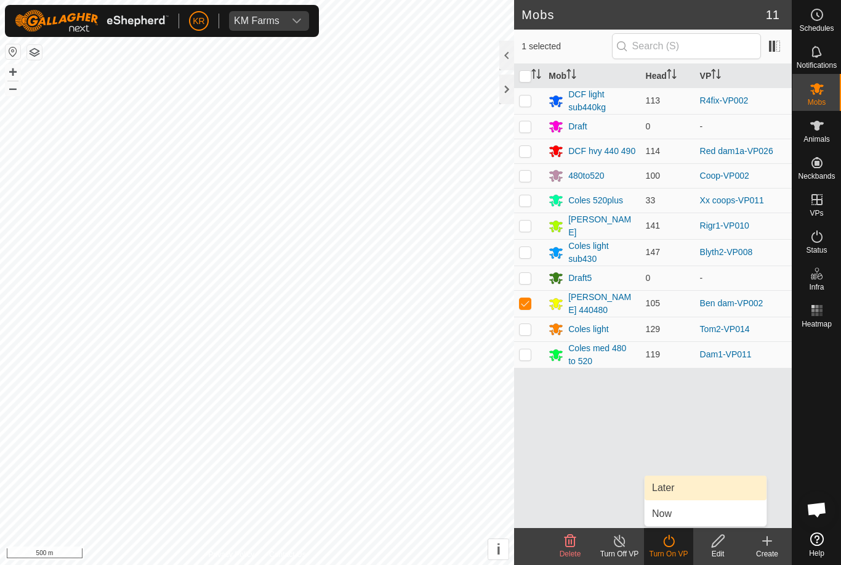
click at [676, 490] on link "Later" at bounding box center [706, 487] width 122 height 25
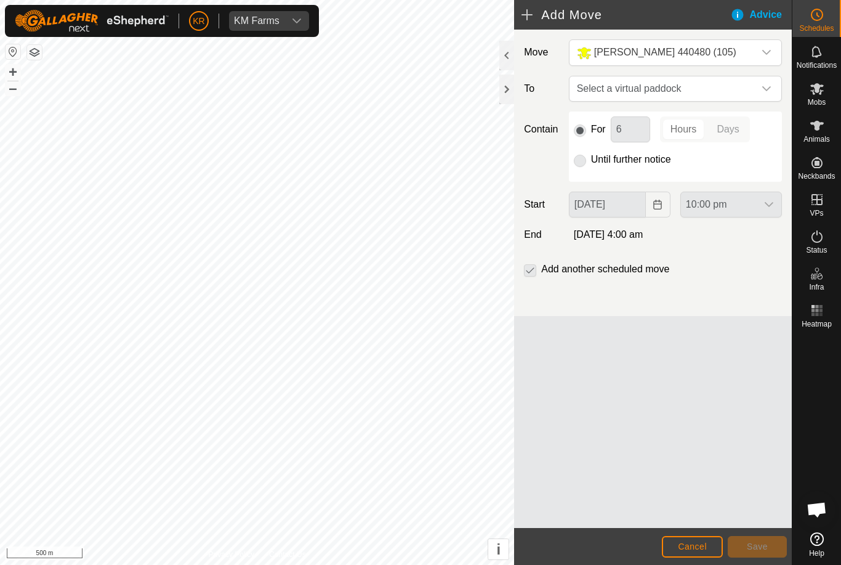
click at [752, 83] on span "Select a virtual paddock" at bounding box center [663, 88] width 182 height 25
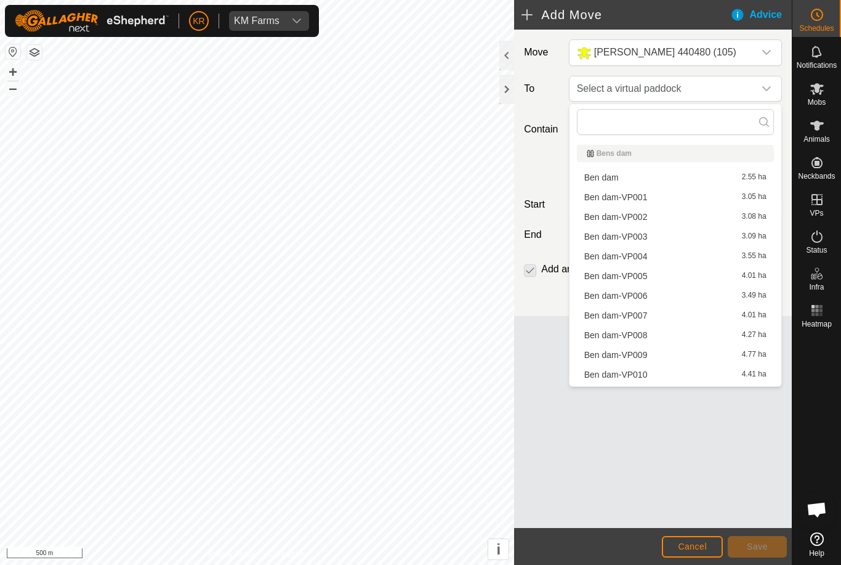
click at [640, 239] on span "Ben dam-VP003" at bounding box center [615, 236] width 63 height 9
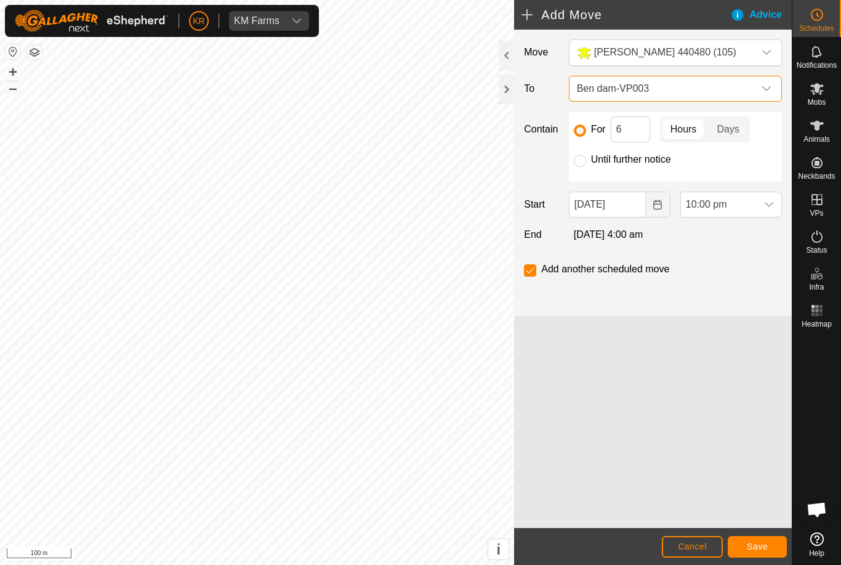
click at [752, 94] on span "Ben dam-VP003" at bounding box center [663, 88] width 182 height 25
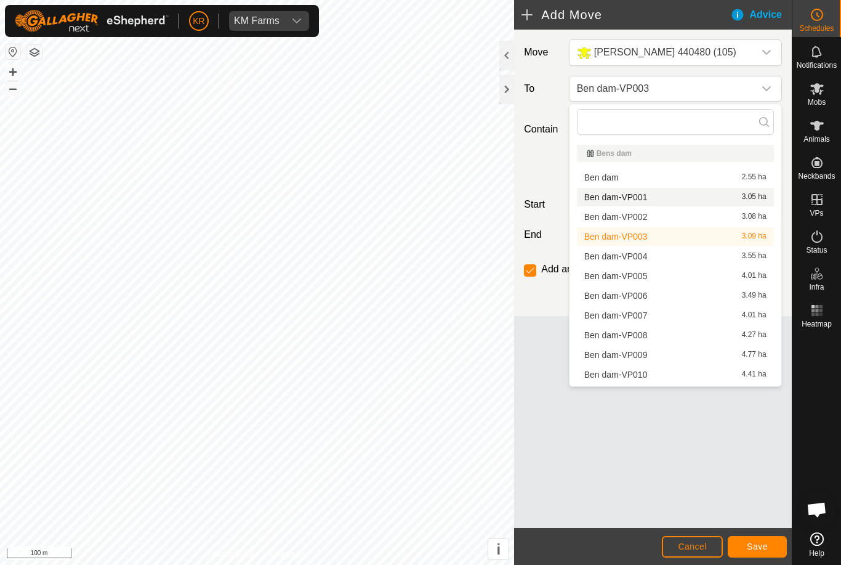
click at [633, 198] on span "Ben dam-VP001" at bounding box center [615, 197] width 63 height 9
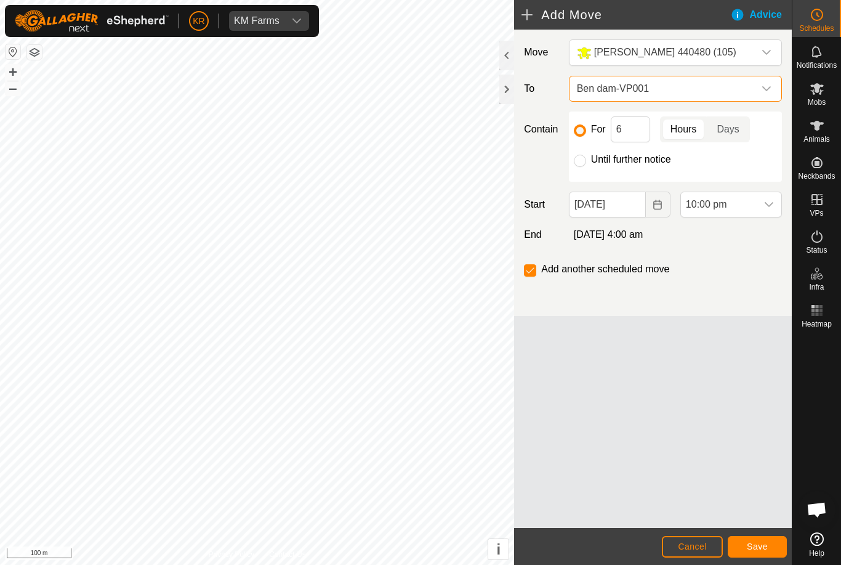
click at [752, 93] on span "Ben dam-VP001" at bounding box center [663, 88] width 182 height 25
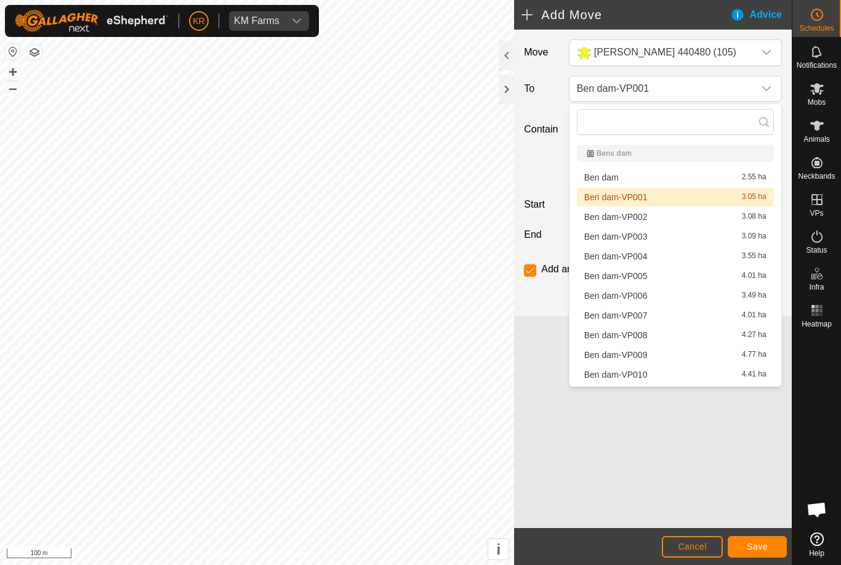
click at [645, 216] on span "Ben dam-VP002" at bounding box center [615, 216] width 63 height 9
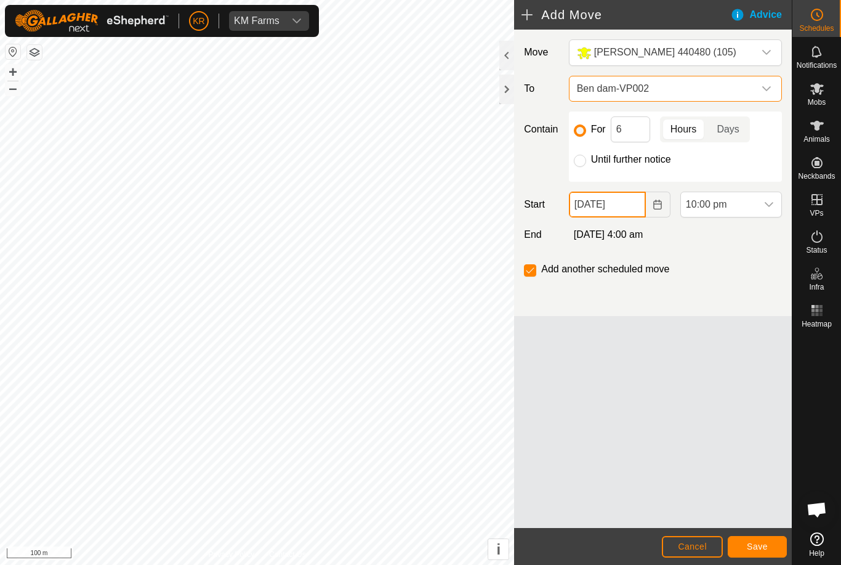
click at [623, 206] on input "[DATE]" at bounding box center [607, 205] width 77 height 26
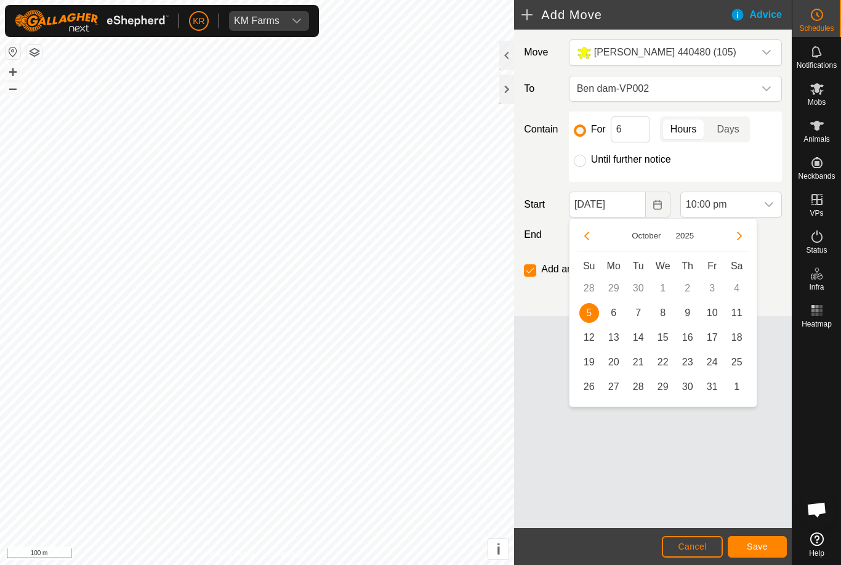
click at [611, 313] on span "6" at bounding box center [614, 313] width 20 height 20
type input "[DATE]"
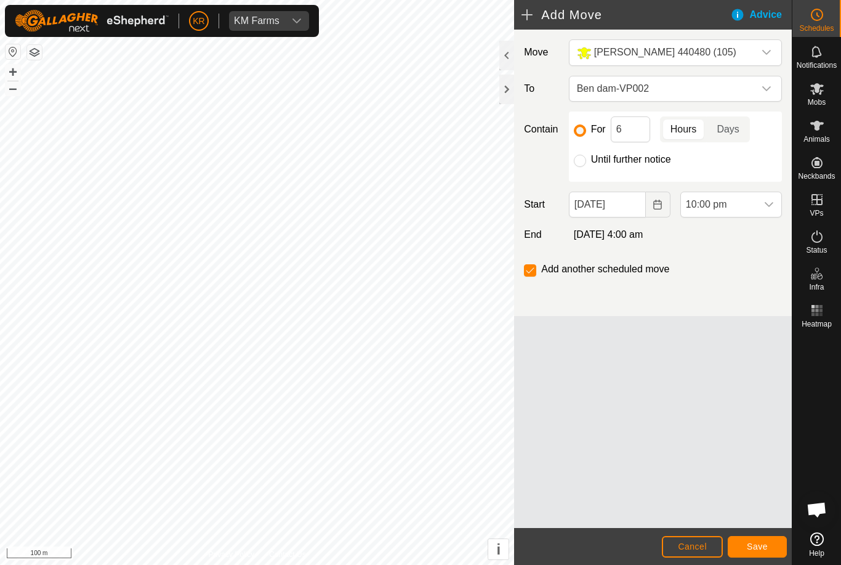
click at [762, 205] on div "dropdown trigger" at bounding box center [769, 204] width 25 height 25
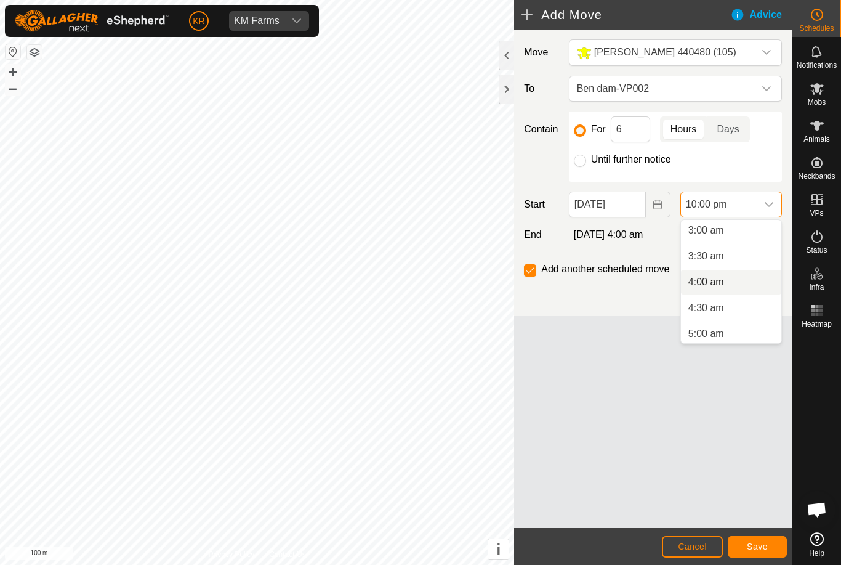
click at [720, 283] on span "4:00 am" at bounding box center [706, 282] width 36 height 15
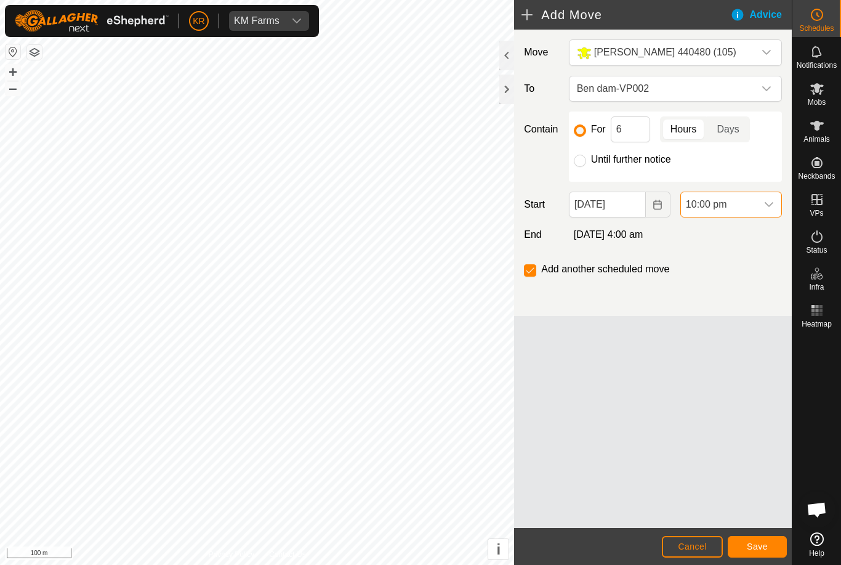
scroll to position [1039, 0]
click at [760, 544] on span "Save" at bounding box center [757, 546] width 21 height 10
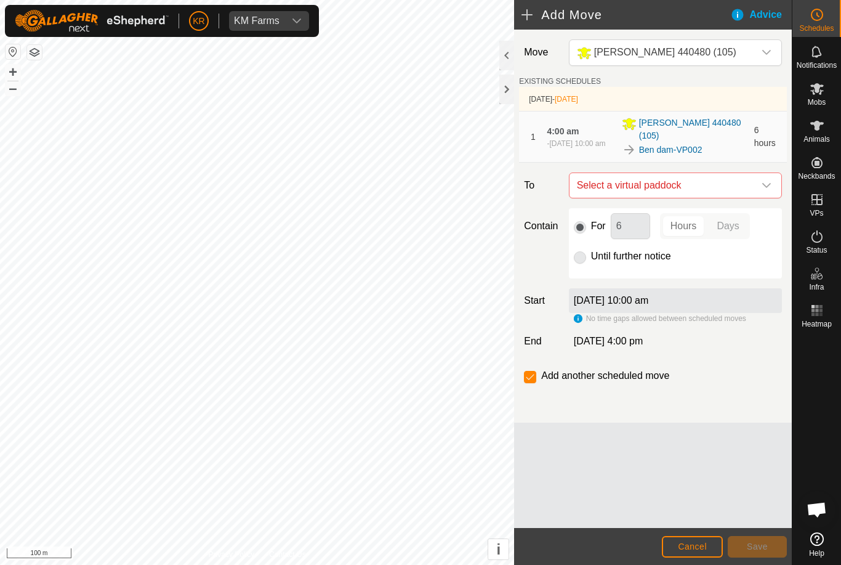
click at [760, 180] on div "dropdown trigger" at bounding box center [766, 185] width 25 height 25
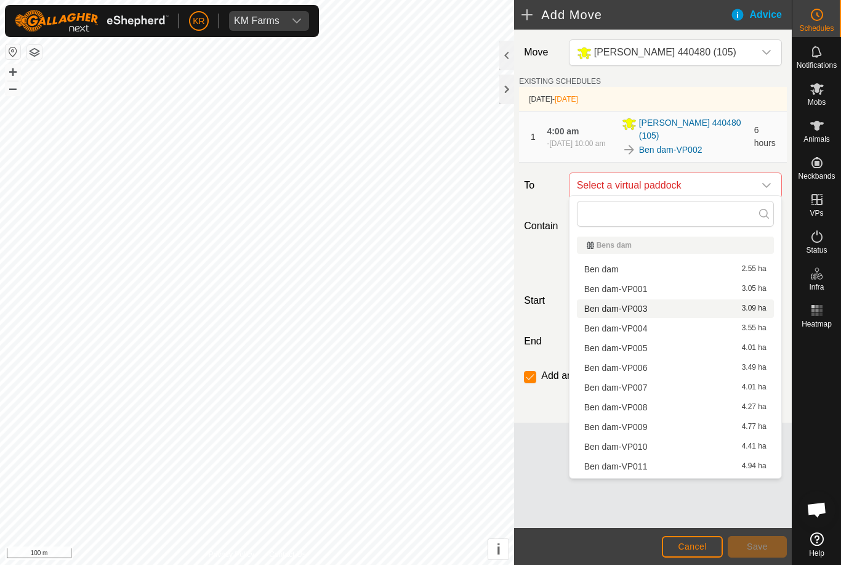
click at [641, 310] on span "Ben dam-VP003" at bounding box center [615, 308] width 63 height 9
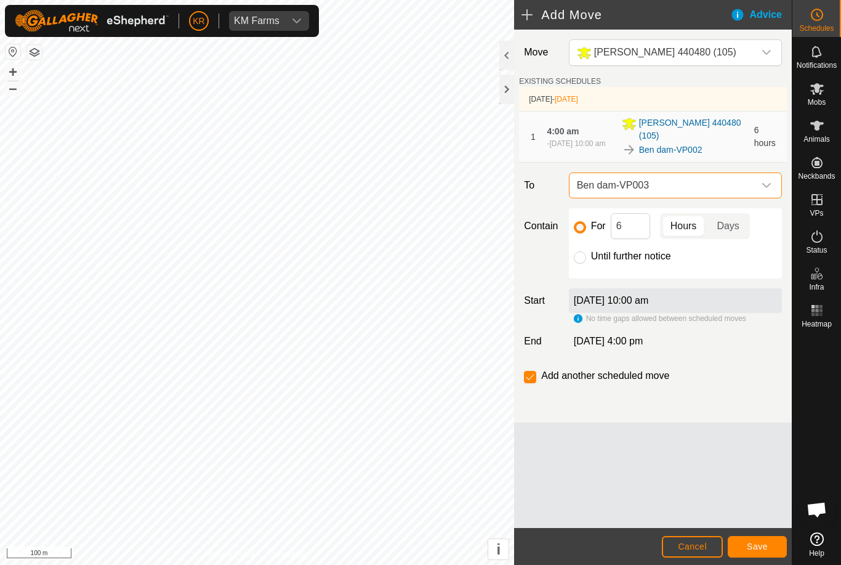
click at [759, 544] on span "Save" at bounding box center [757, 546] width 21 height 10
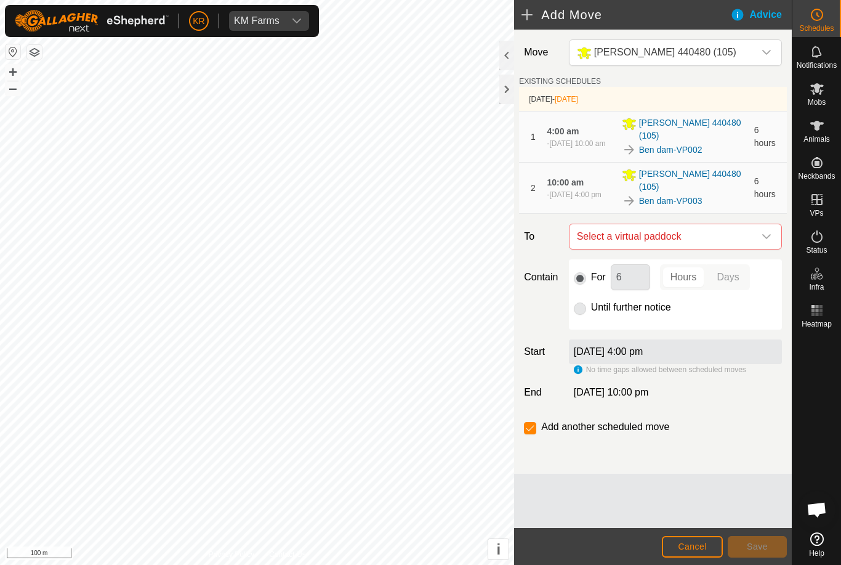
click at [762, 232] on icon "dropdown trigger" at bounding box center [767, 237] width 10 height 10
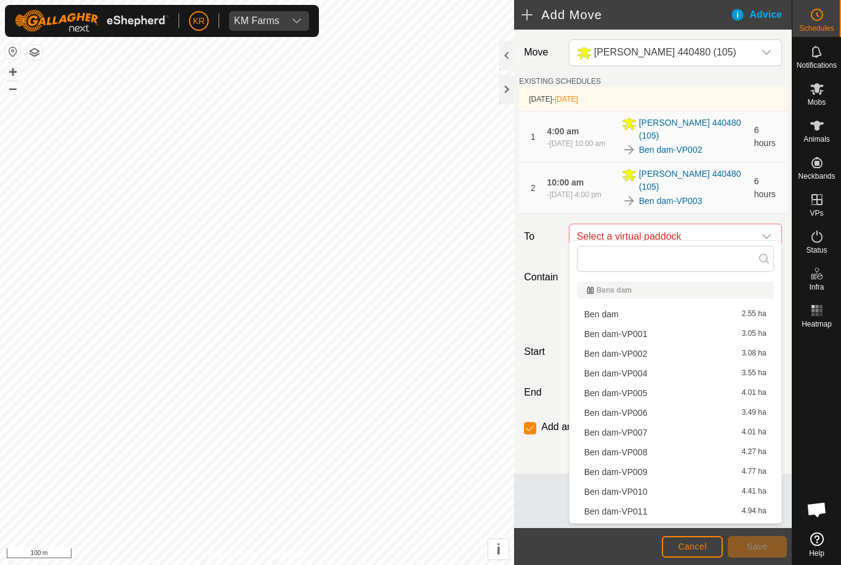
click at [640, 374] on span "Ben dam-VP004" at bounding box center [615, 373] width 63 height 9
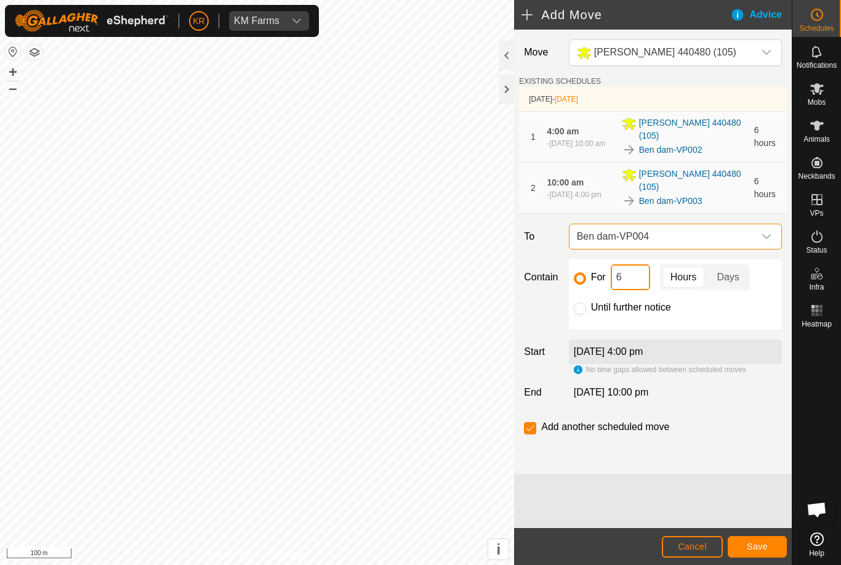
click at [639, 272] on input "6" at bounding box center [630, 277] width 39 height 26
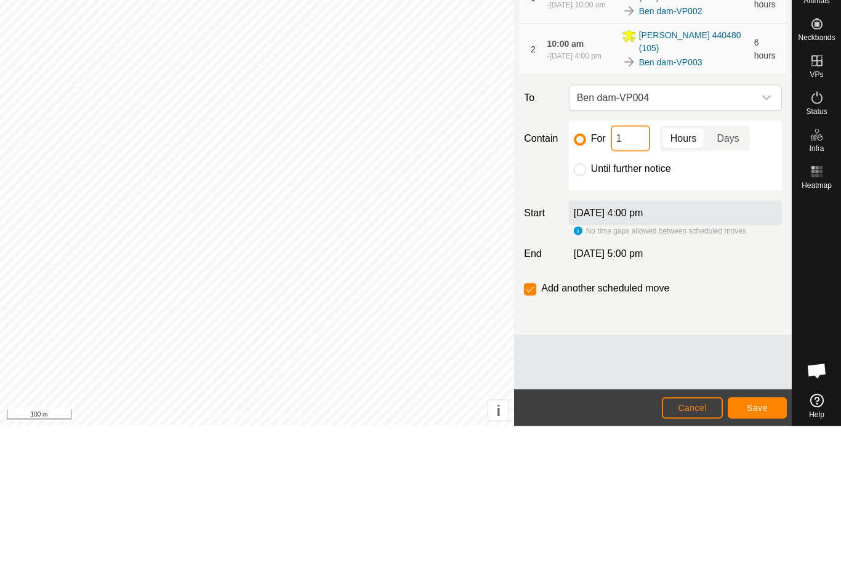
type input "12"
click at [768, 536] on button "Save" at bounding box center [757, 547] width 59 height 22
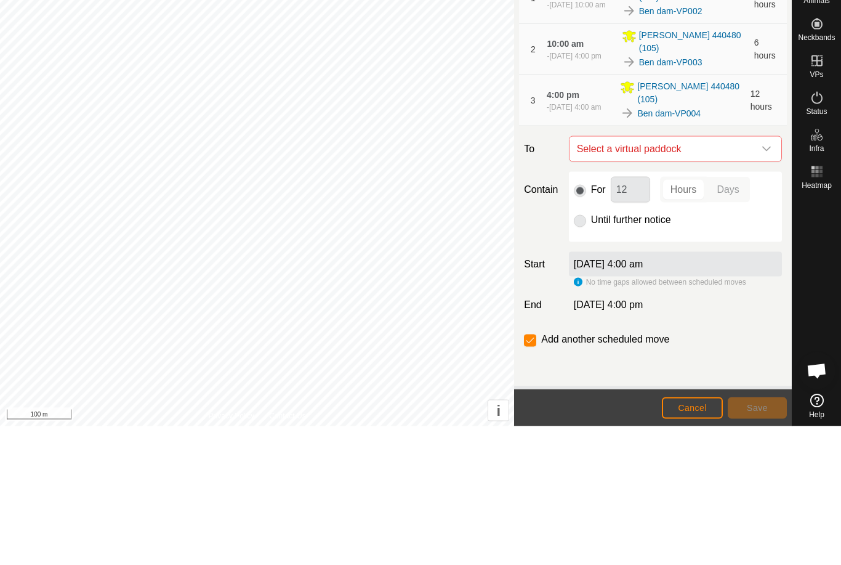
click at [751, 275] on span "Select a virtual paddock" at bounding box center [663, 287] width 182 height 25
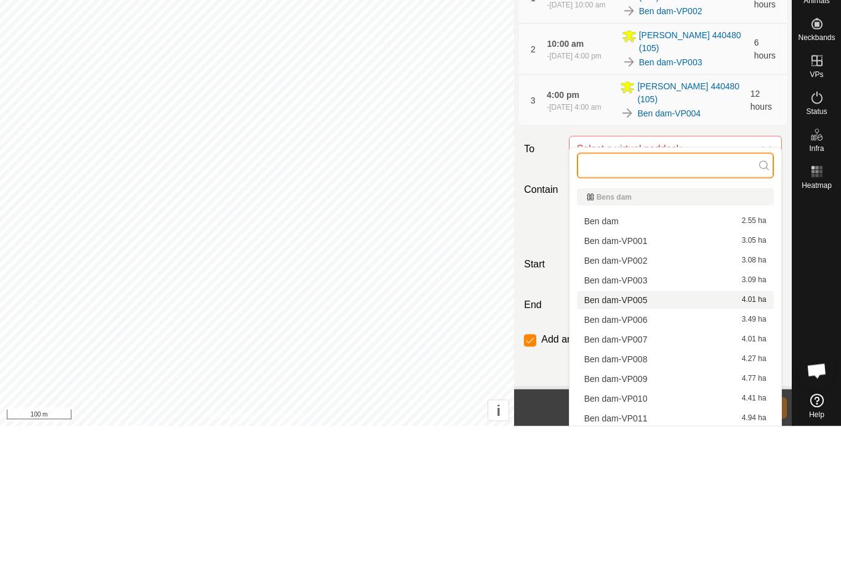
scroll to position [4, 0]
click at [645, 430] on span "Ben dam-VP005" at bounding box center [615, 434] width 63 height 9
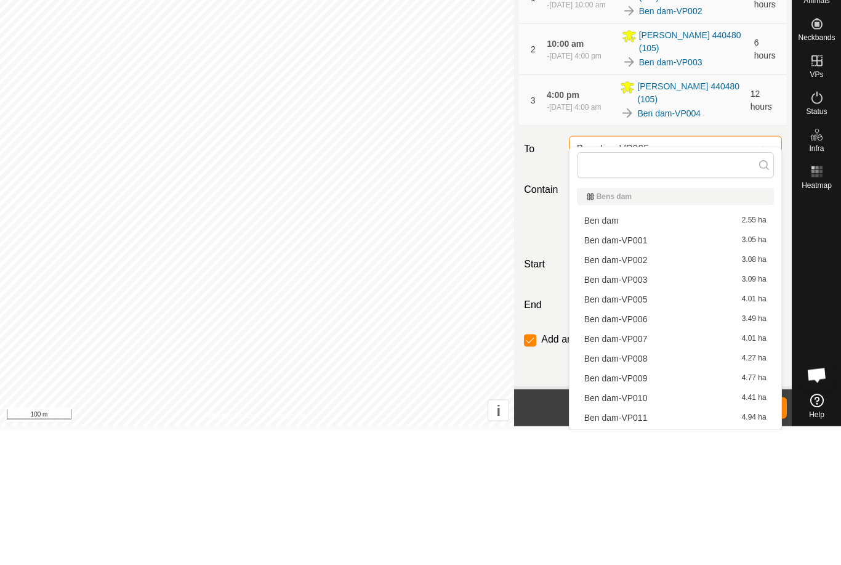
scroll to position [0, 0]
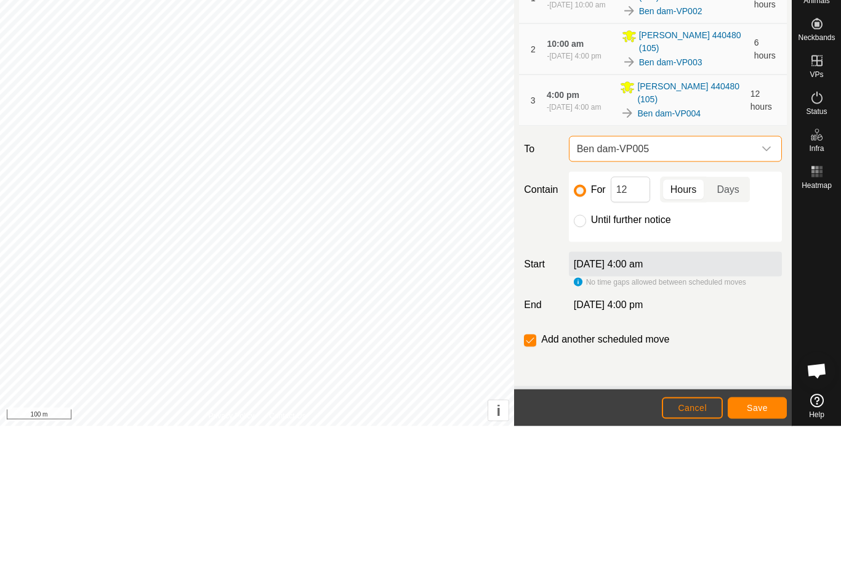
click at [585, 353] on input "Until further notice" at bounding box center [580, 359] width 12 height 12
radio input "true"
checkbox input "false"
click at [772, 536] on button "Save" at bounding box center [757, 547] width 59 height 22
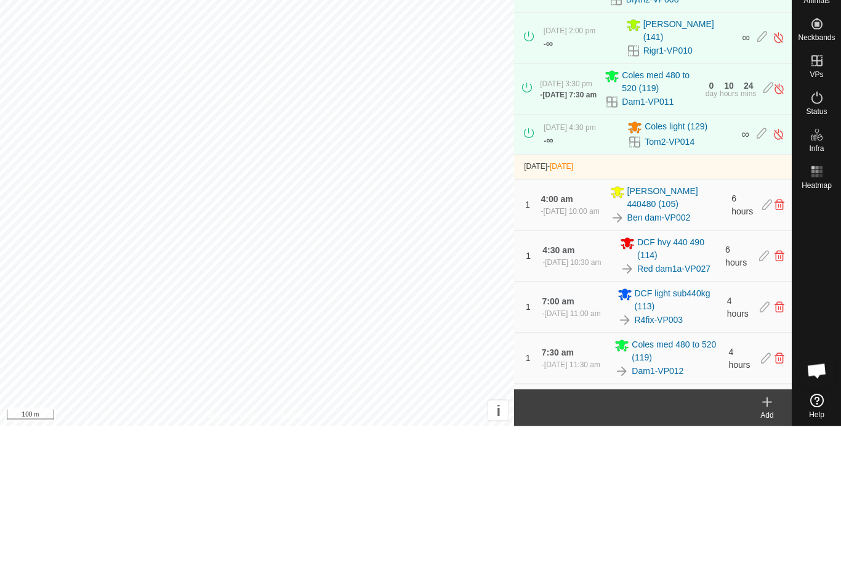
click at [821, 102] on span "Mobs" at bounding box center [817, 102] width 18 height 7
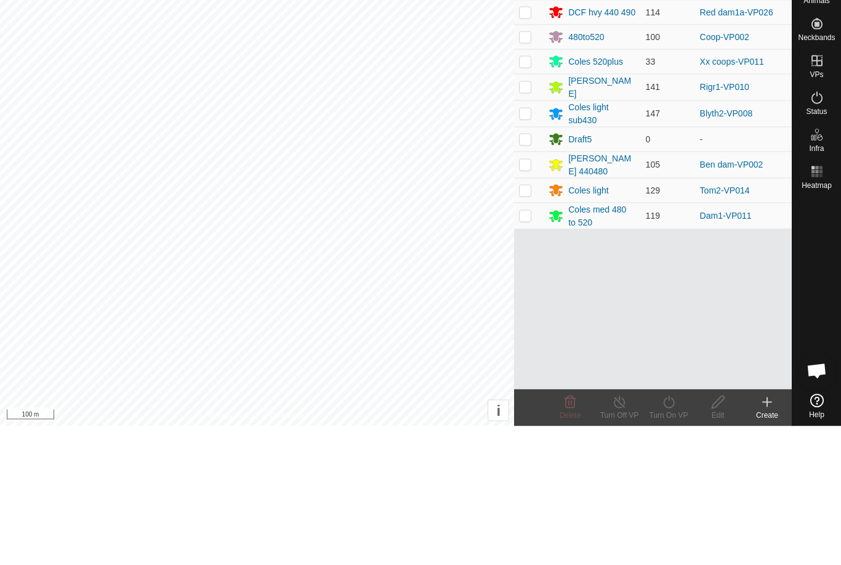
click at [527, 324] on p-checkbox at bounding box center [525, 329] width 12 height 10
checkbox input "true"
click at [682, 541] on turn-on-svg-icon at bounding box center [668, 540] width 49 height 15
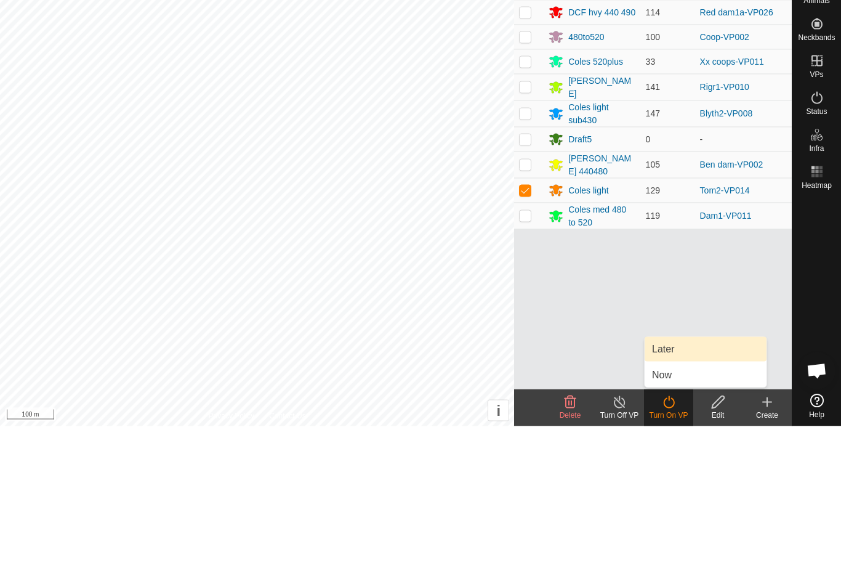
click at [672, 488] on span "Later" at bounding box center [663, 487] width 22 height 15
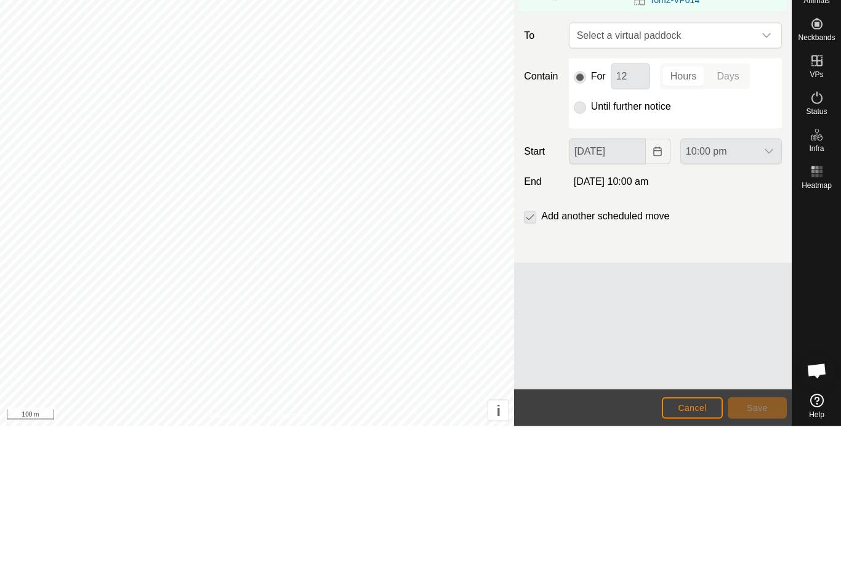
click at [748, 170] on span "Select a virtual paddock" at bounding box center [663, 174] width 182 height 25
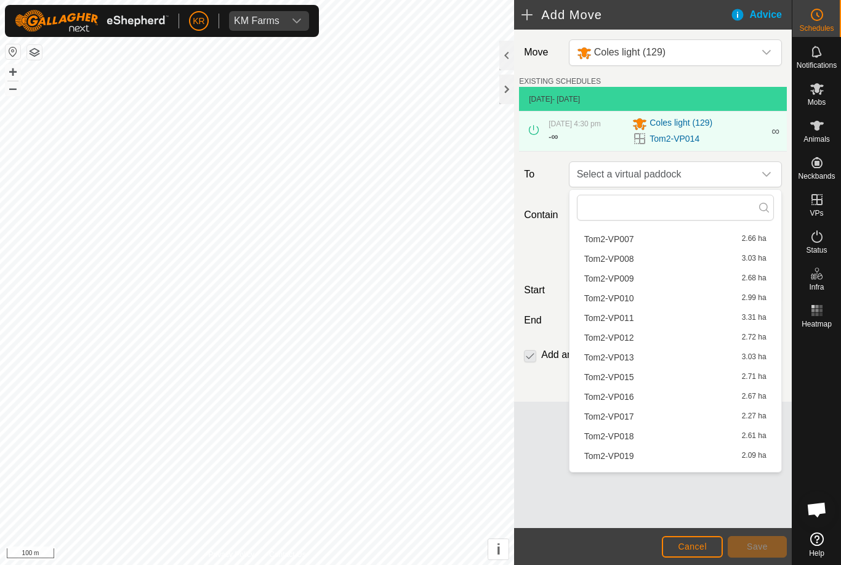
scroll to position [192, 0]
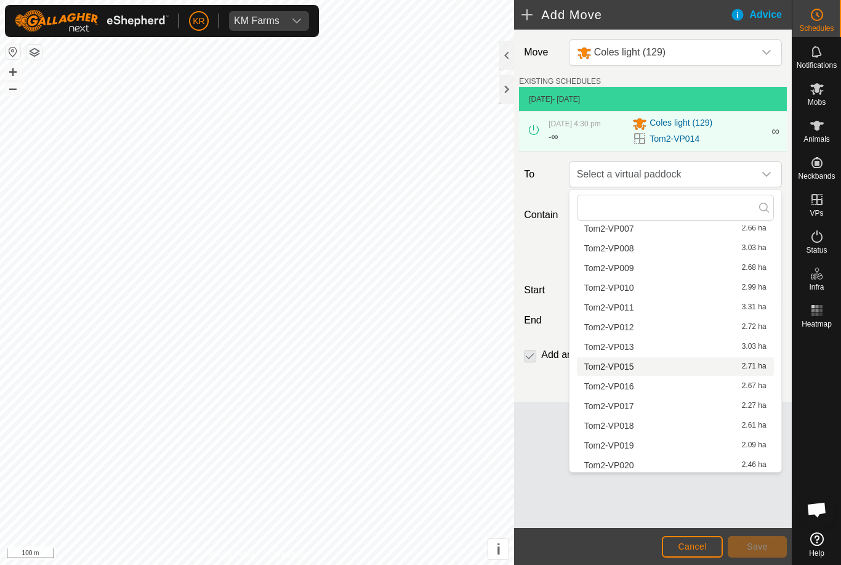
click at [624, 369] on span "Tom2-VP015" at bounding box center [609, 366] width 50 height 9
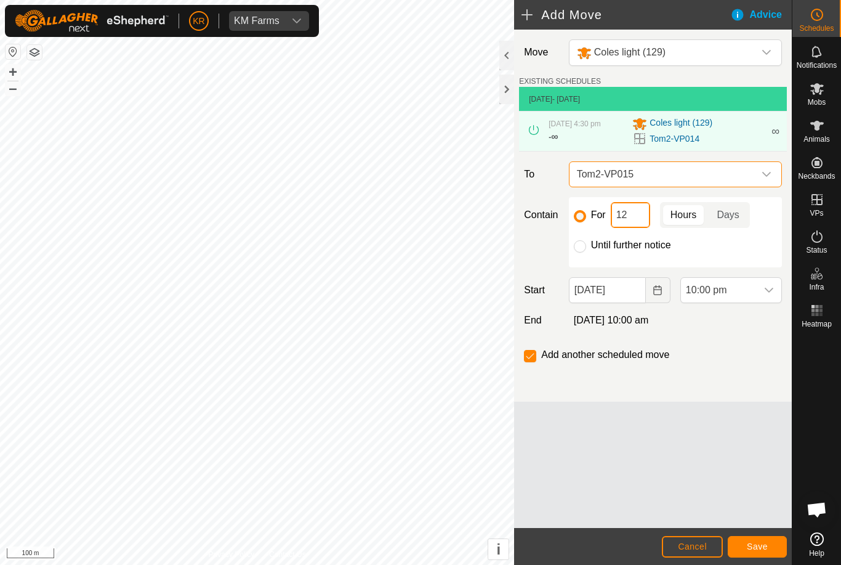
click at [637, 219] on input "12" at bounding box center [630, 215] width 39 height 26
type input "1"
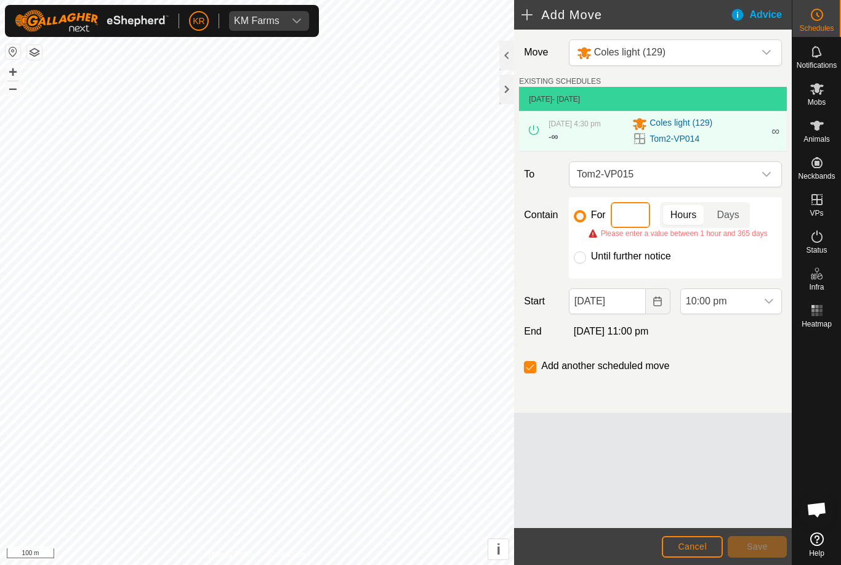
type input "8"
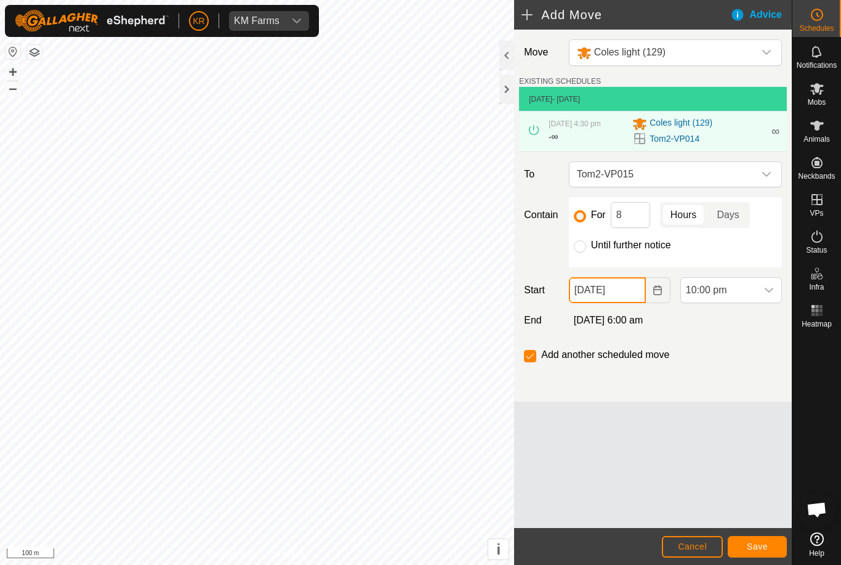
click at [631, 296] on input "[DATE]" at bounding box center [607, 290] width 77 height 26
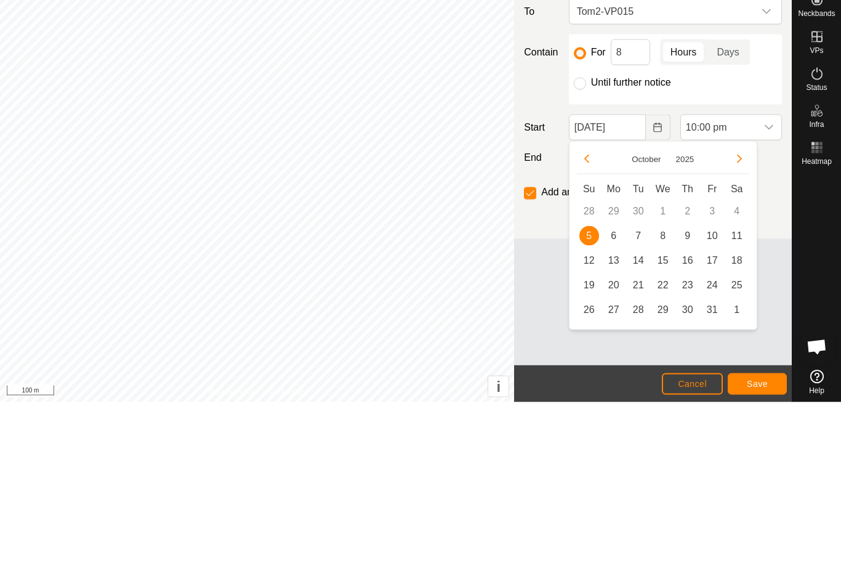
click at [617, 389] on span "6" at bounding box center [614, 399] width 20 height 20
type input "[DATE]"
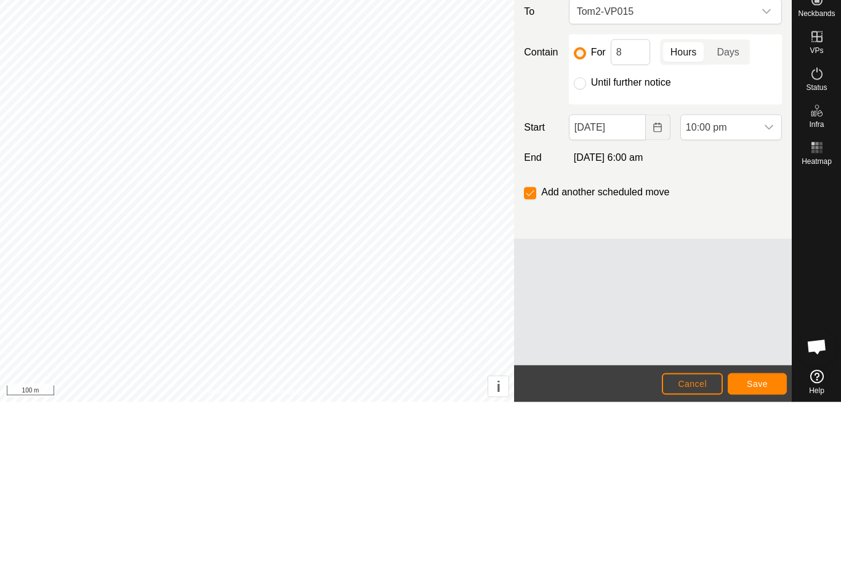
click at [751, 278] on span "10:00 pm" at bounding box center [719, 290] width 76 height 25
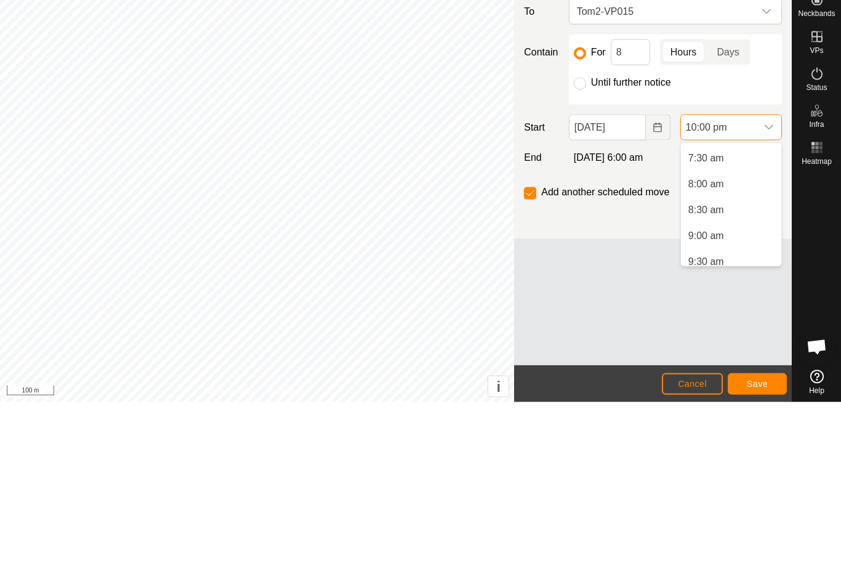
scroll to position [383, 0]
click at [723, 341] on span "8:00 am" at bounding box center [706, 348] width 36 height 15
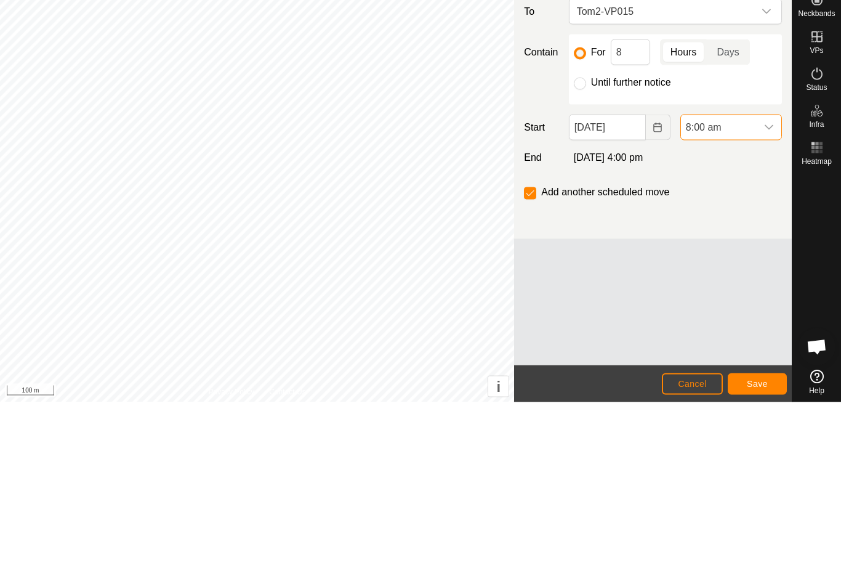
click at [774, 278] on div "dropdown trigger" at bounding box center [769, 290] width 25 height 25
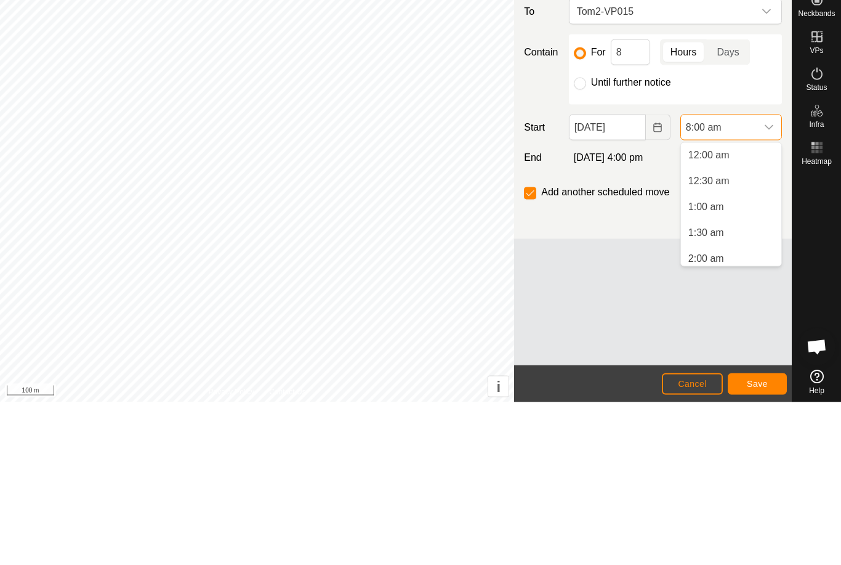
scroll to position [315, 0]
click at [727, 326] on li "6:30 am" at bounding box center [731, 338] width 100 height 25
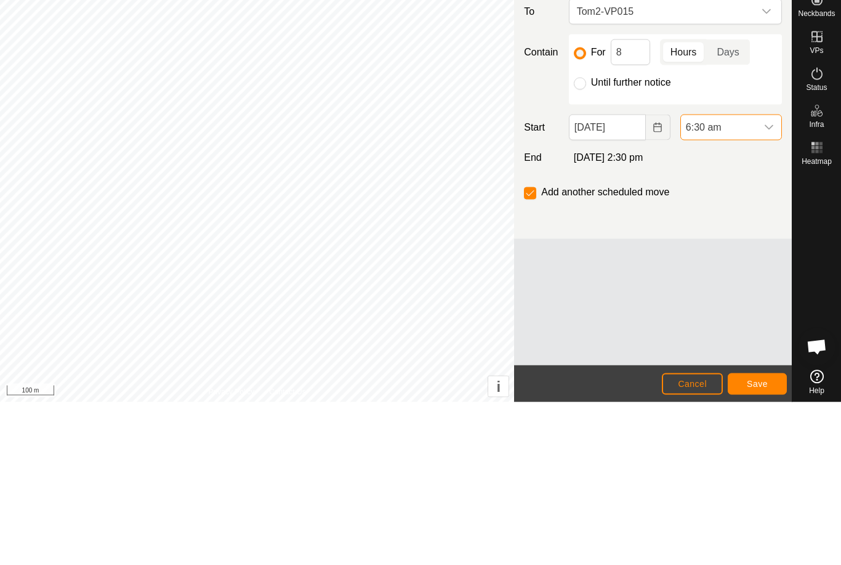
click at [760, 541] on span "Save" at bounding box center [757, 546] width 21 height 10
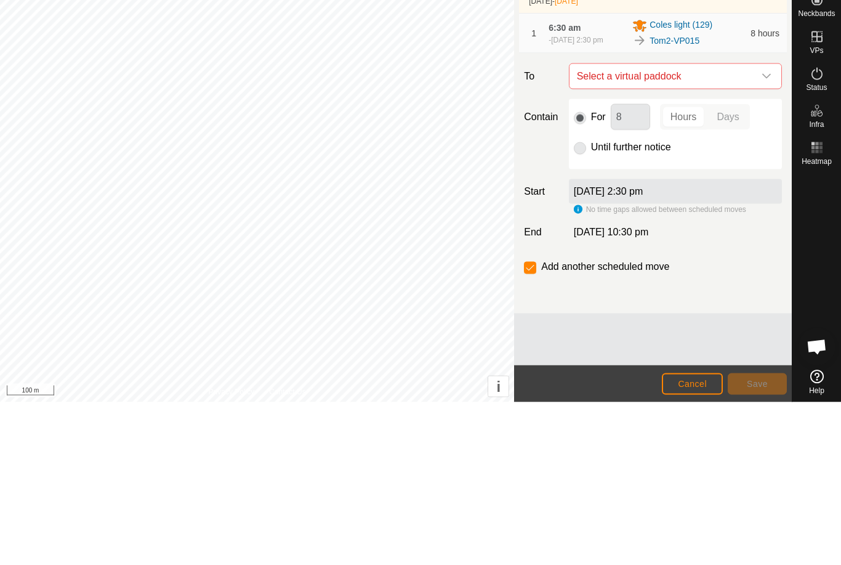
click at [765, 244] on icon "dropdown trigger" at bounding box center [767, 239] width 10 height 10
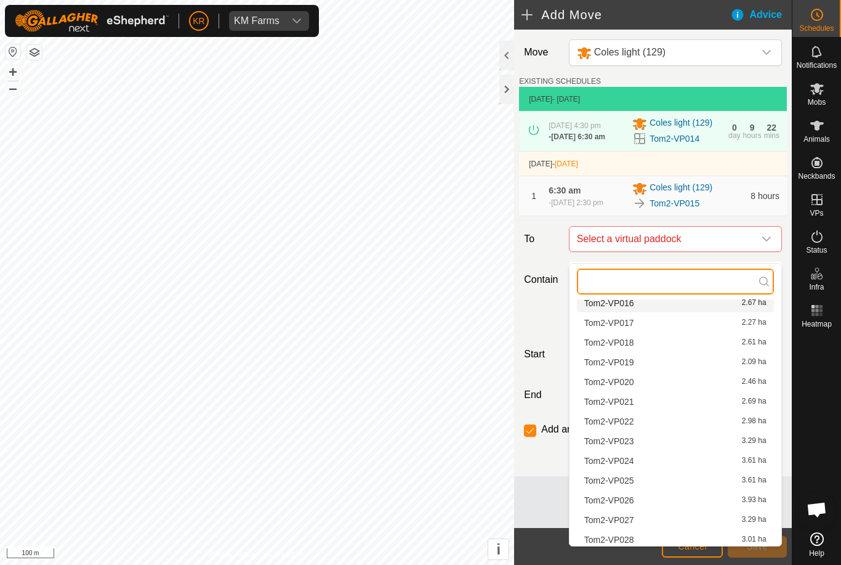
scroll to position [344, 0]
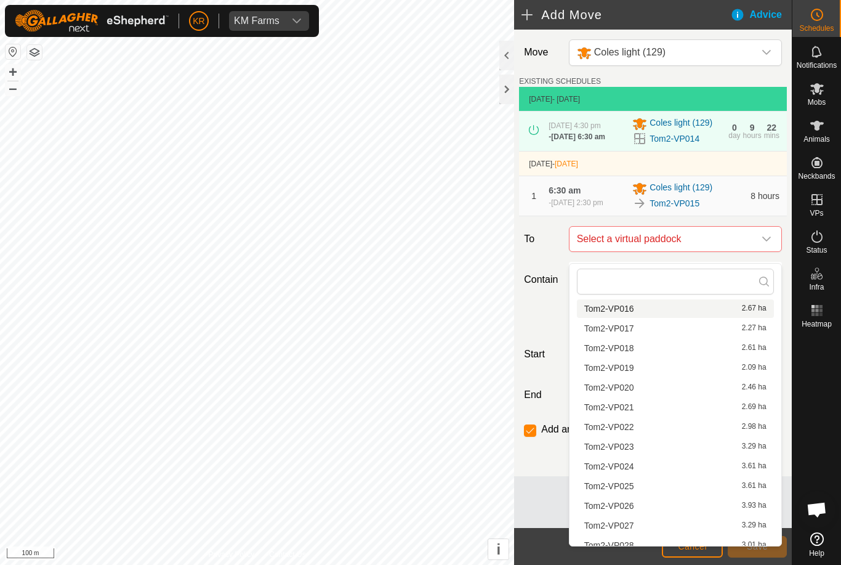
click at [632, 304] on span "Tom2-VP016" at bounding box center [609, 308] width 50 height 9
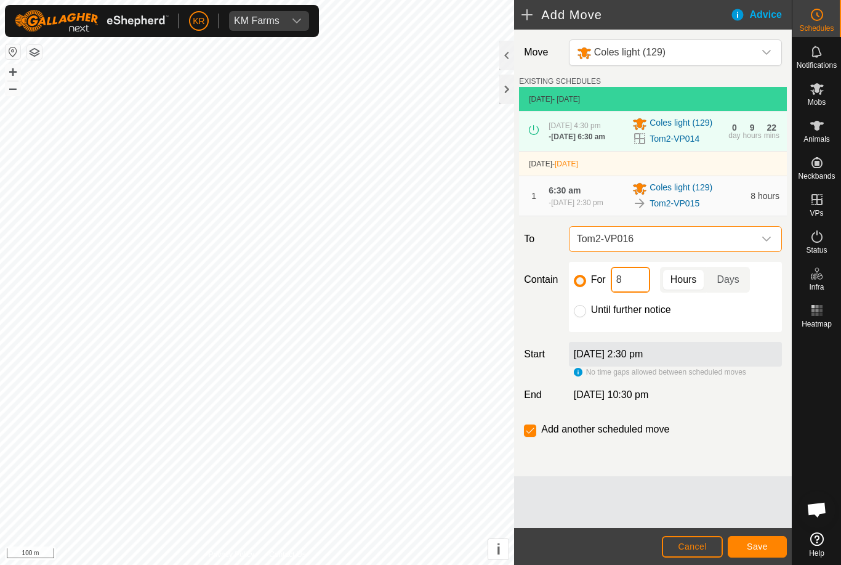
click at [635, 292] on input "8" at bounding box center [630, 280] width 39 height 26
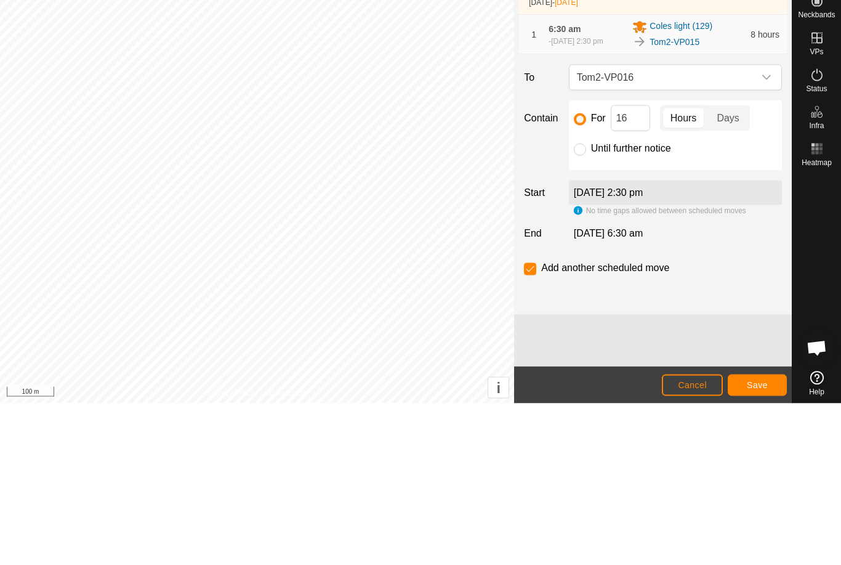
click at [756, 541] on span "Save" at bounding box center [757, 546] width 21 height 10
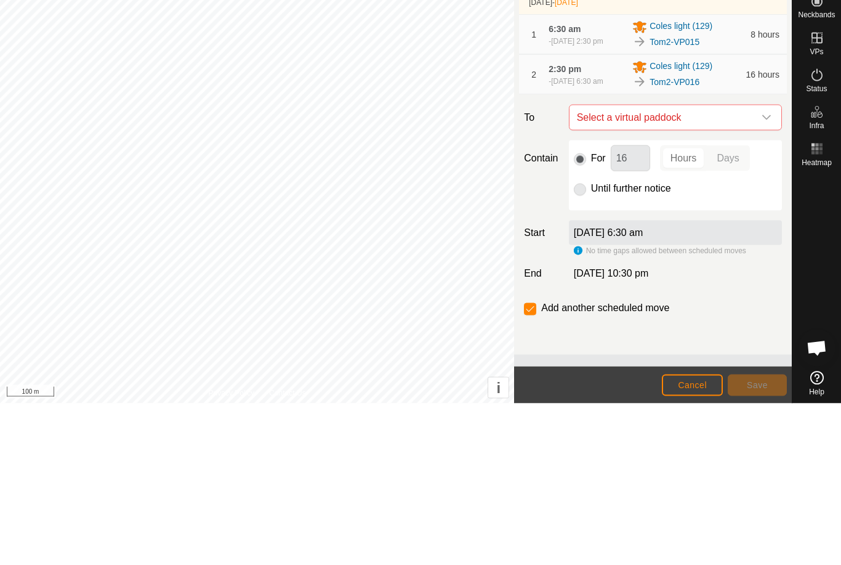
click at [752, 267] on span "Select a virtual paddock" at bounding box center [663, 279] width 182 height 25
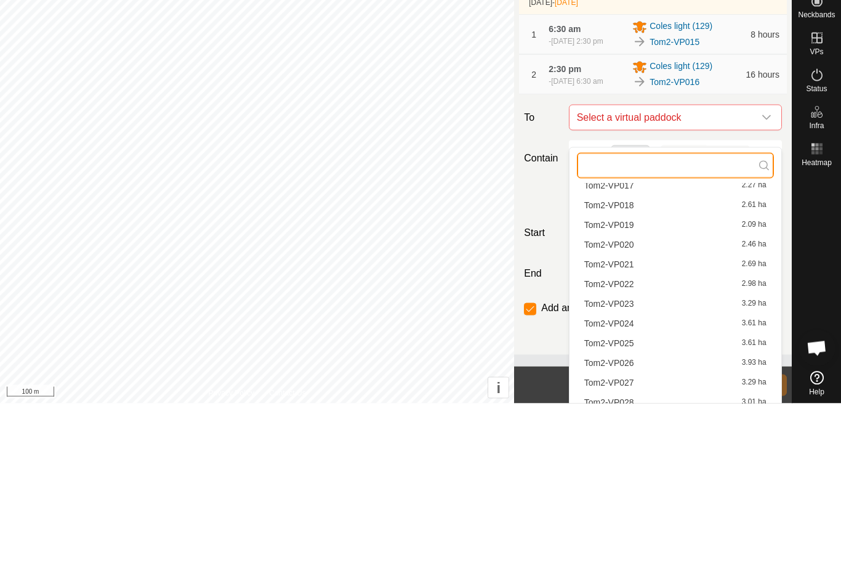
scroll to position [363, 0]
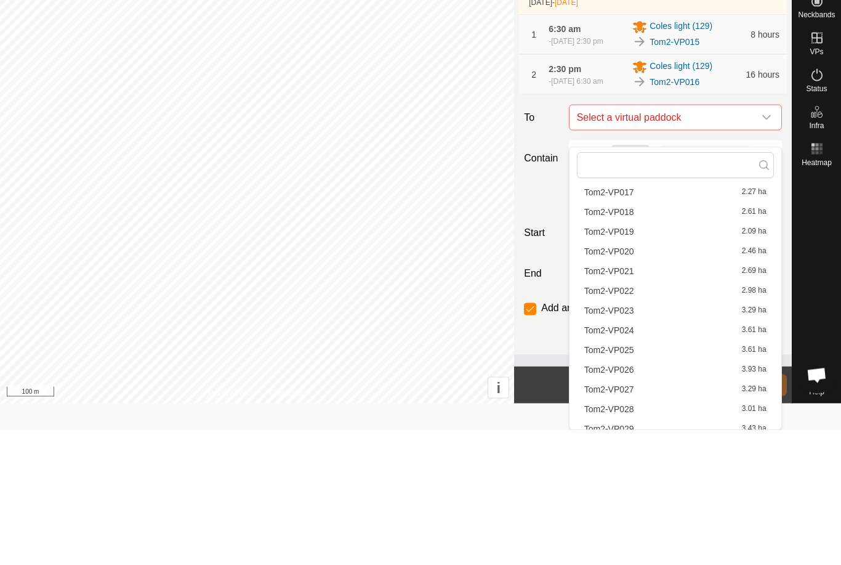
click at [620, 323] on span "Tom2-VP017" at bounding box center [609, 327] width 50 height 9
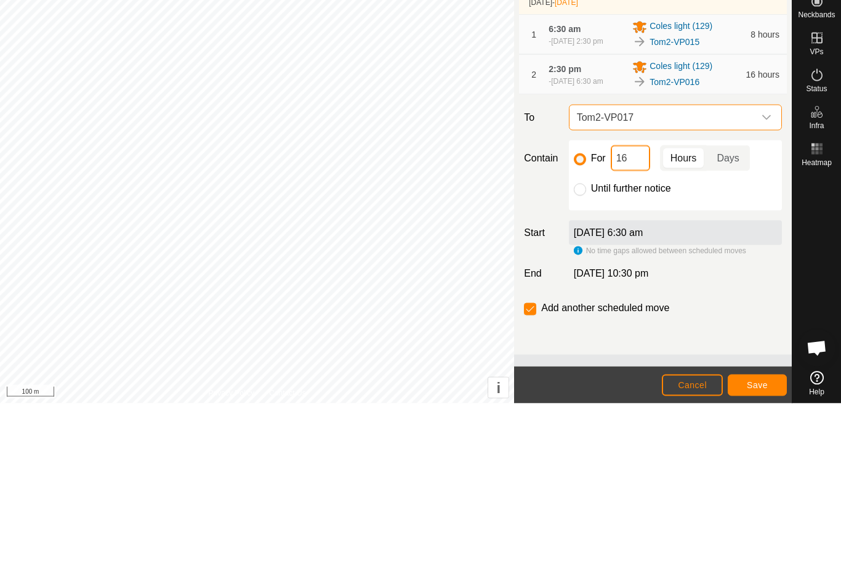
click at [625, 307] on input "16" at bounding box center [630, 320] width 39 height 26
type input "1"
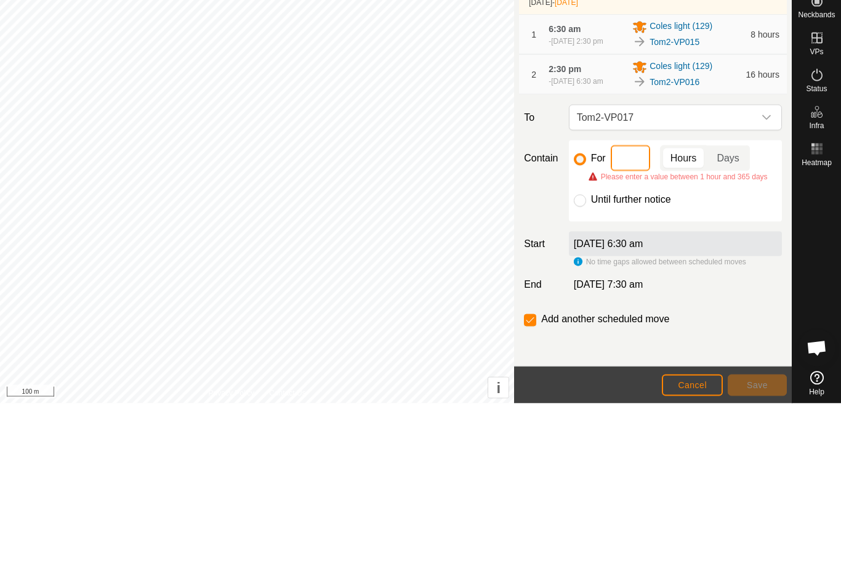
type input "8"
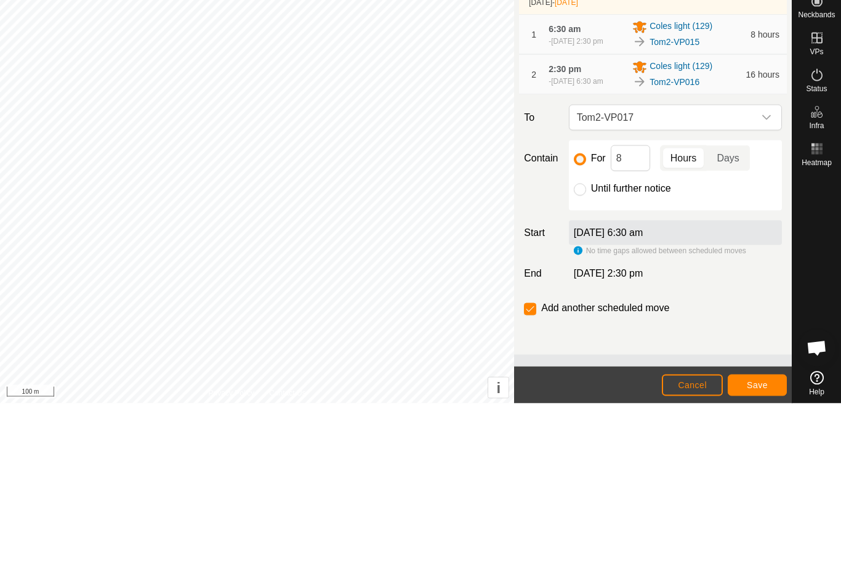
click at [776, 536] on button "Save" at bounding box center [757, 547] width 59 height 22
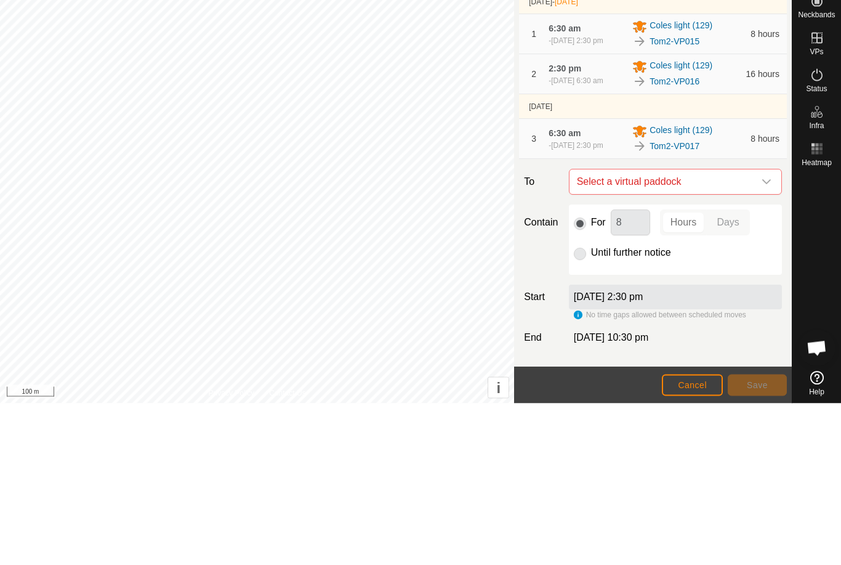
click at [764, 339] on icon "dropdown trigger" at bounding box center [767, 344] width 10 height 10
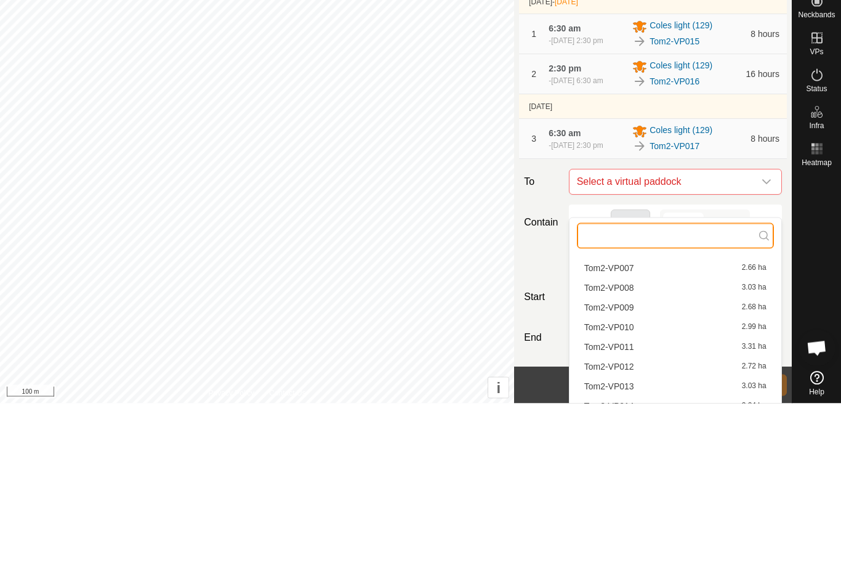
scroll to position [97, 0]
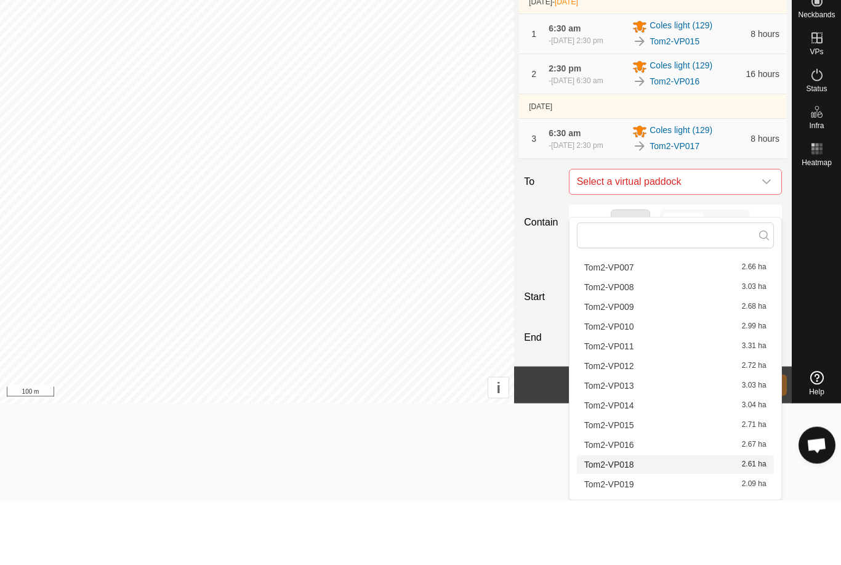
click at [631, 525] on span "Tom2-VP018" at bounding box center [609, 529] width 50 height 9
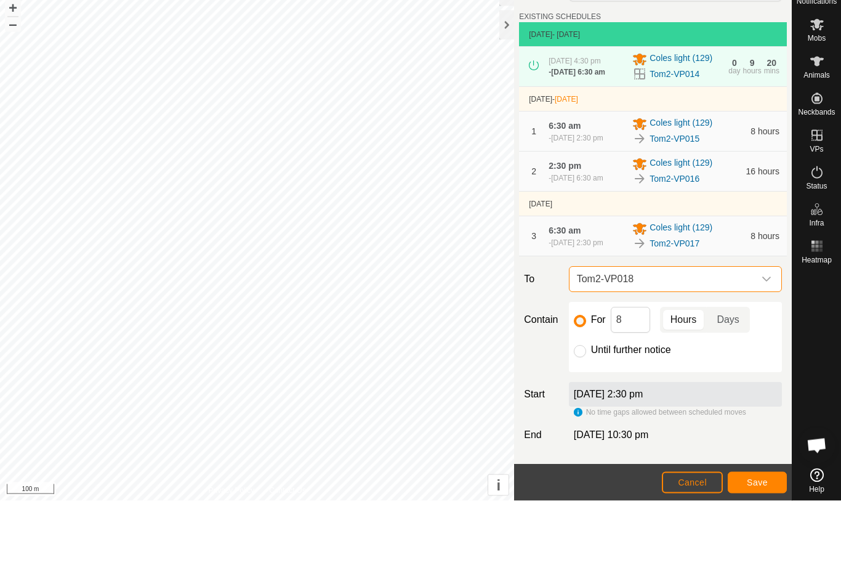
scroll to position [0, 0]
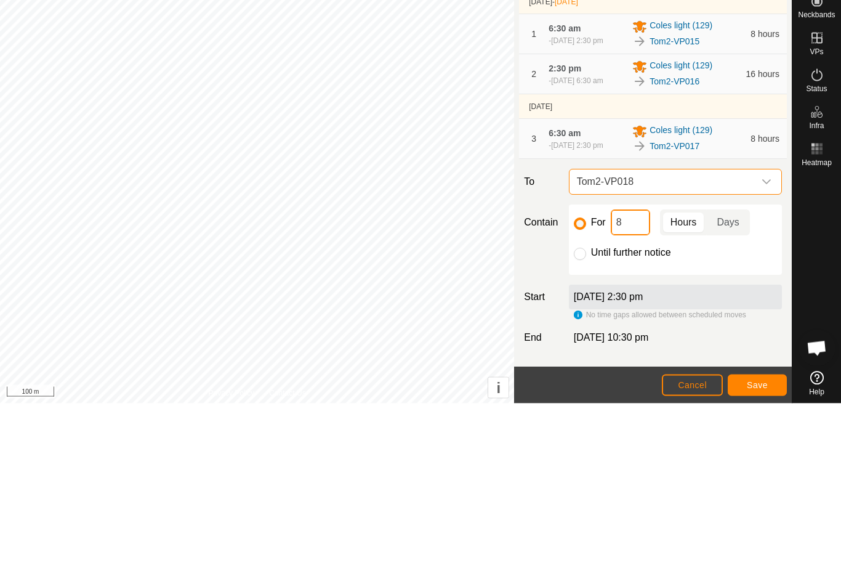
click at [634, 371] on input "8" at bounding box center [630, 384] width 39 height 26
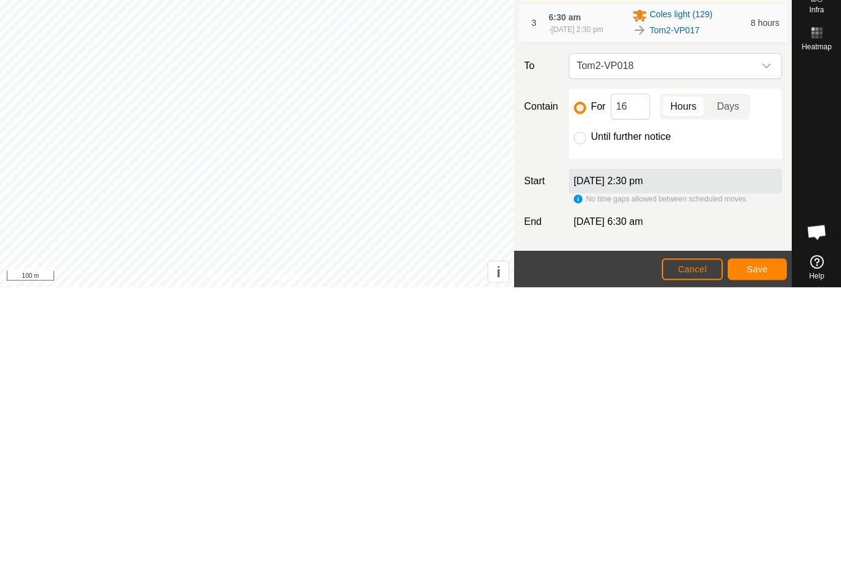
click at [770, 536] on button "Save" at bounding box center [757, 547] width 59 height 22
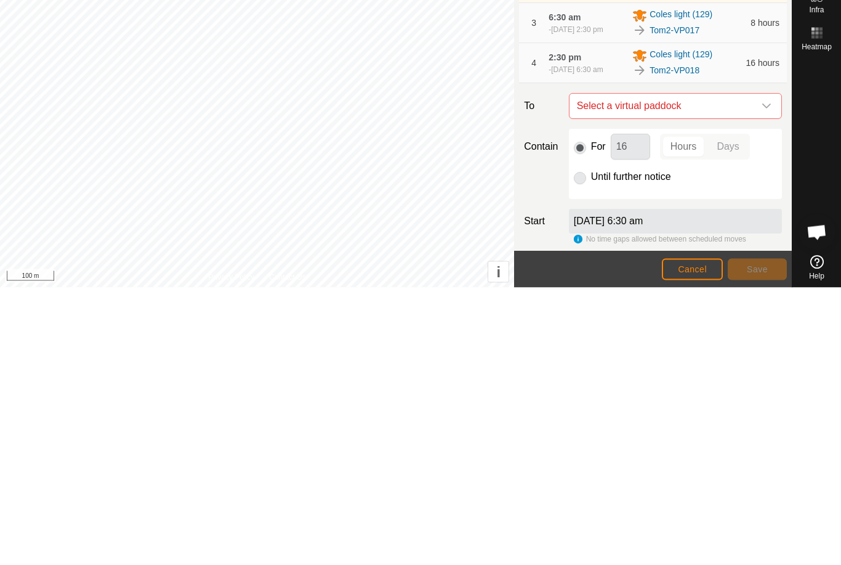
click at [762, 379] on icon "dropdown trigger" at bounding box center [767, 384] width 10 height 10
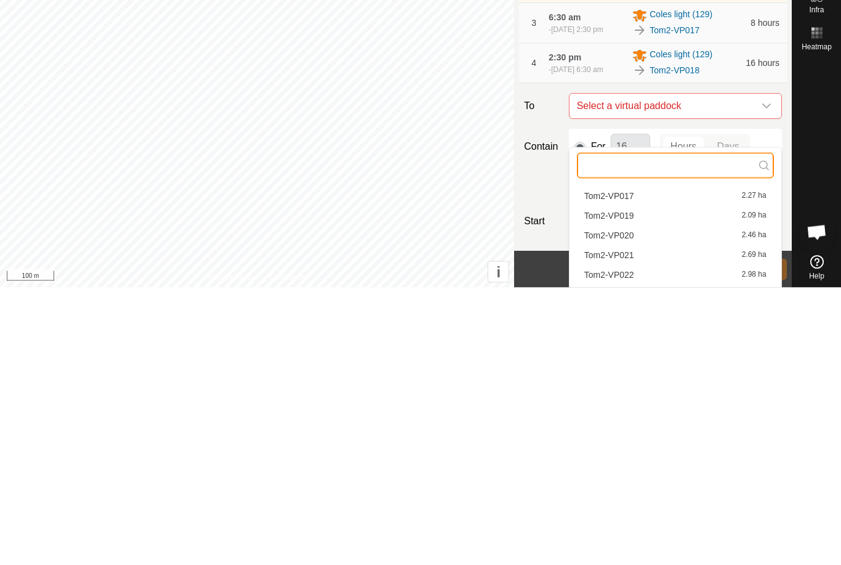
scroll to position [143, 0]
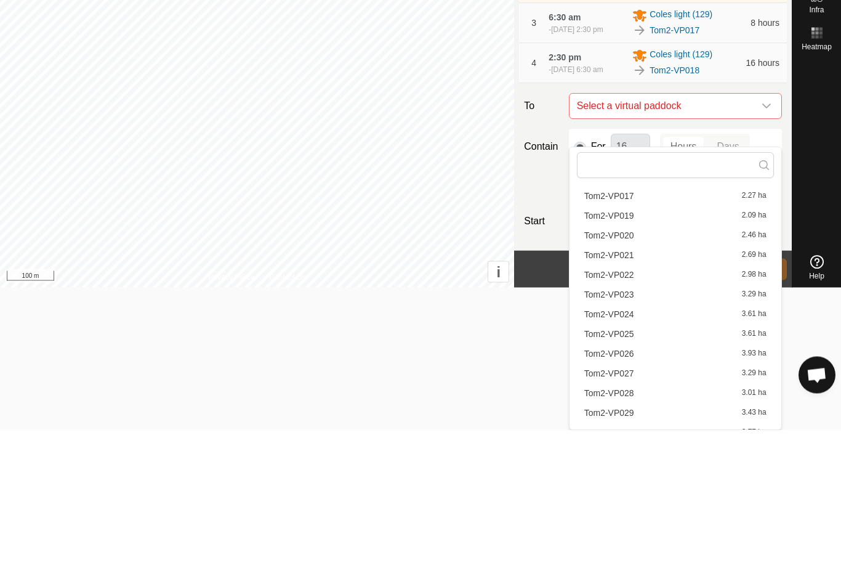
click at [630, 346] on span "Tom2-VP019" at bounding box center [609, 350] width 50 height 9
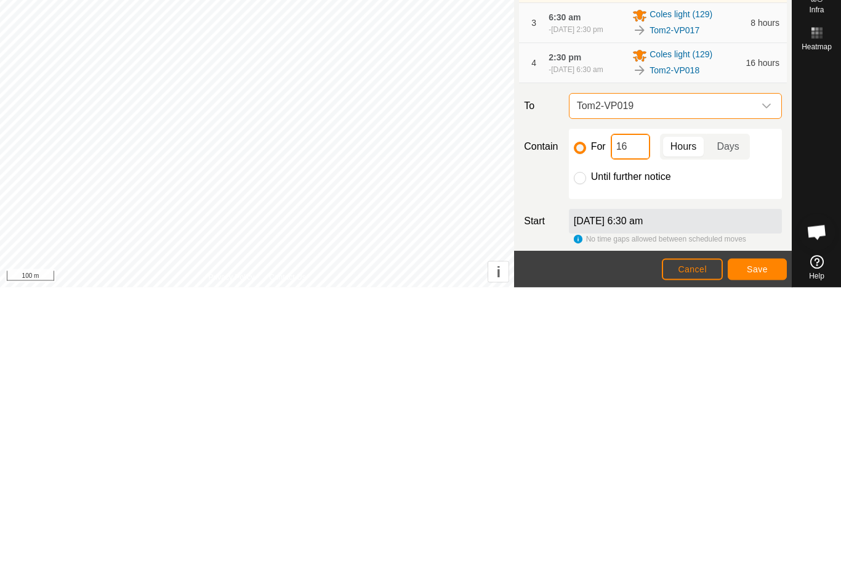
click at [647, 411] on input "16" at bounding box center [630, 424] width 39 height 26
type input "1"
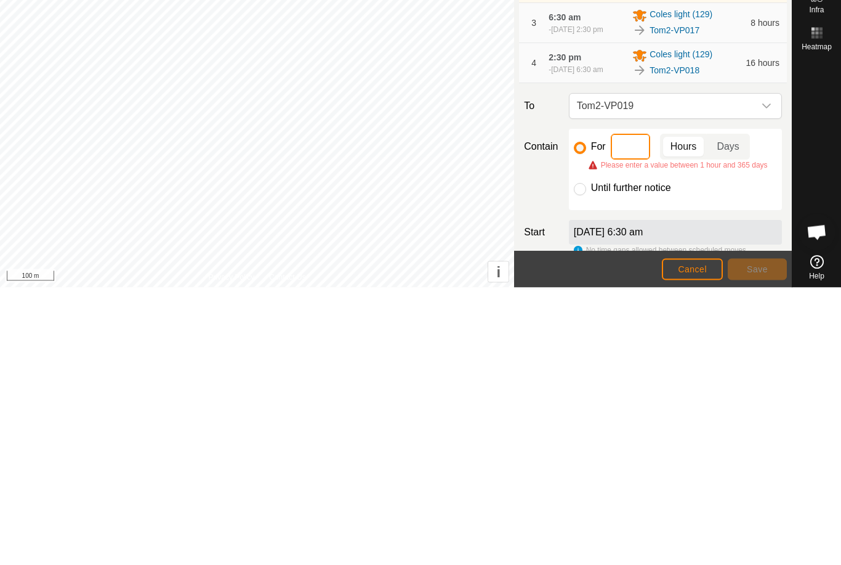
type input "8"
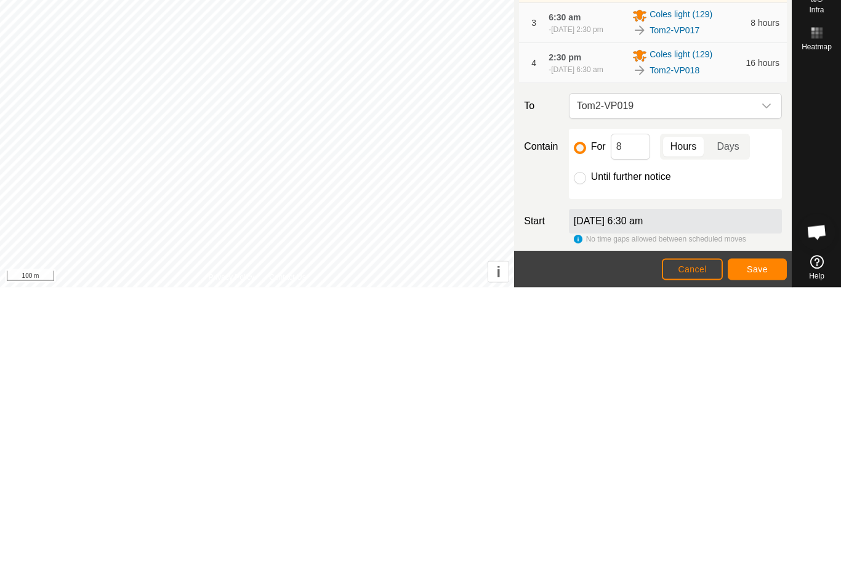
click at [767, 541] on span "Save" at bounding box center [757, 546] width 21 height 10
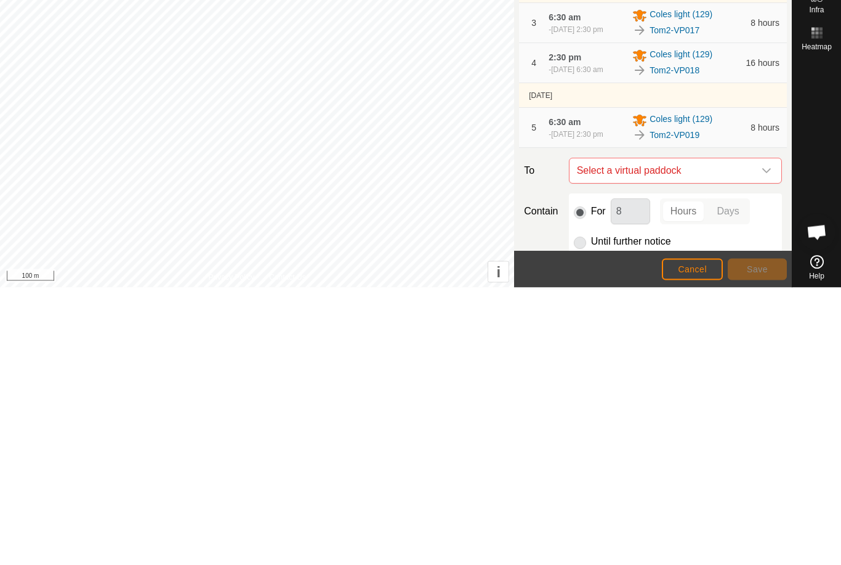
click at [762, 443] on icon "dropdown trigger" at bounding box center [767, 448] width 10 height 10
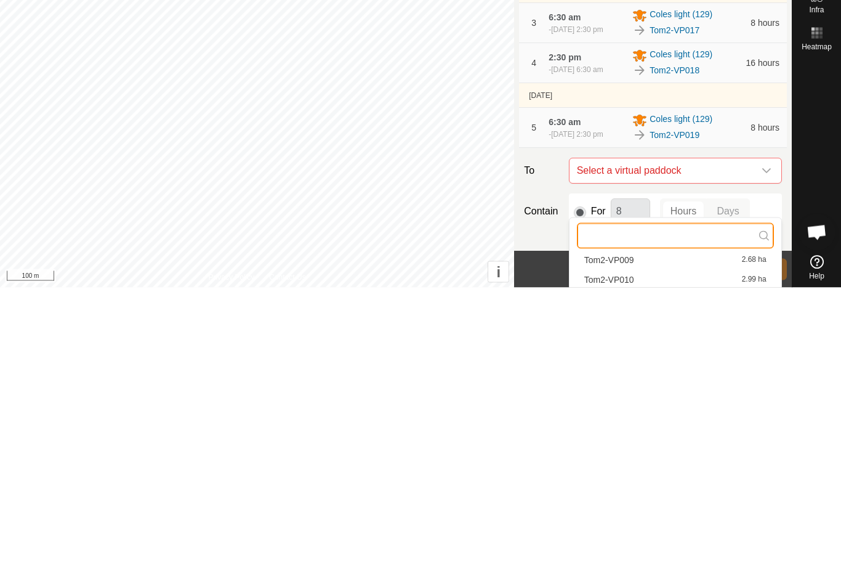
scroll to position [213, 0]
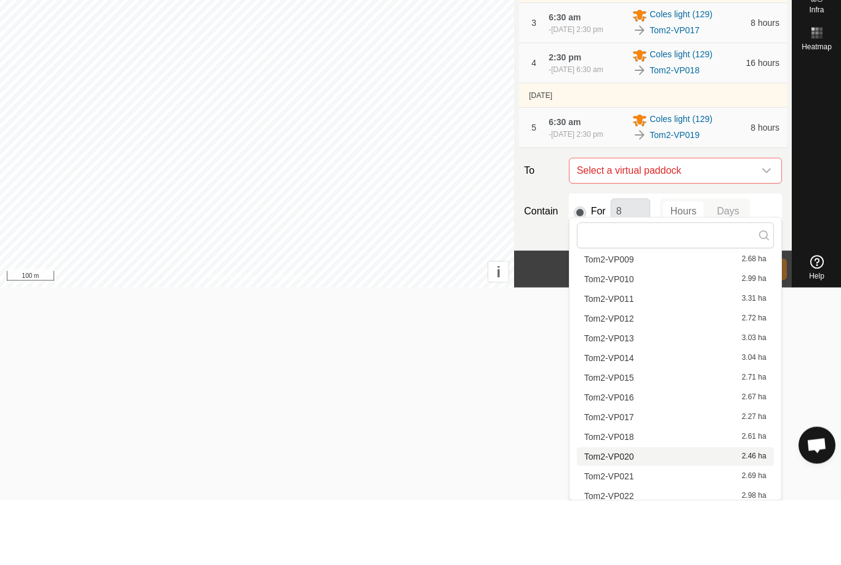
click at [634, 517] on div "Tom2-VP020 2.46 ha" at bounding box center [675, 521] width 182 height 9
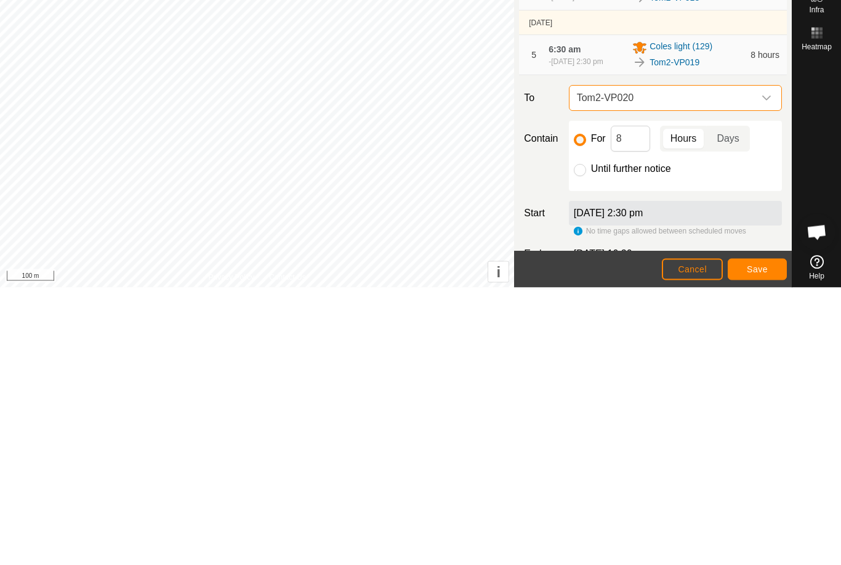
scroll to position [88, 0]
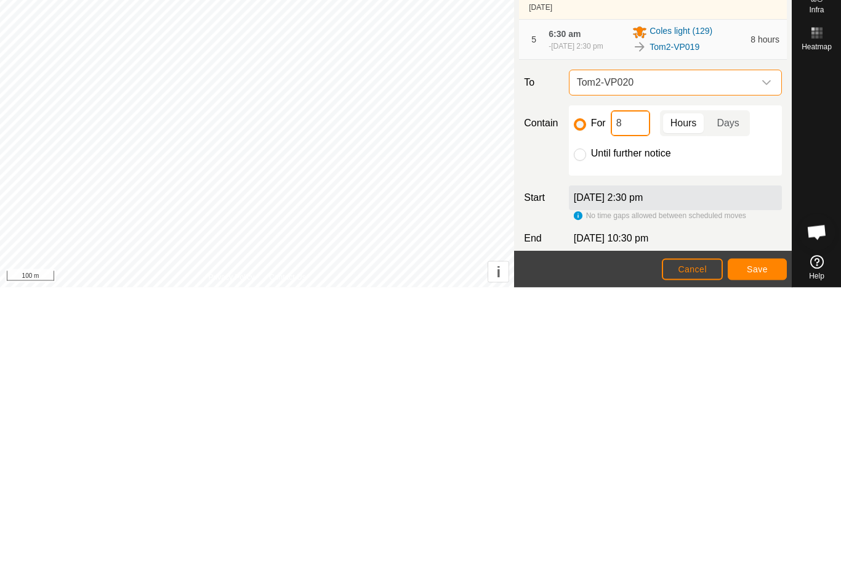
click at [636, 388] on input "8" at bounding box center [630, 401] width 39 height 26
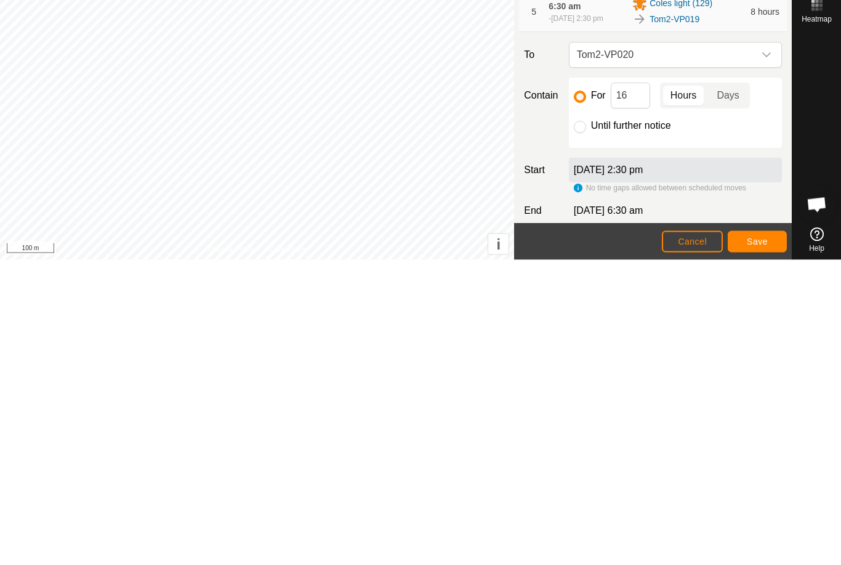
click at [764, 541] on span "Save" at bounding box center [757, 546] width 21 height 10
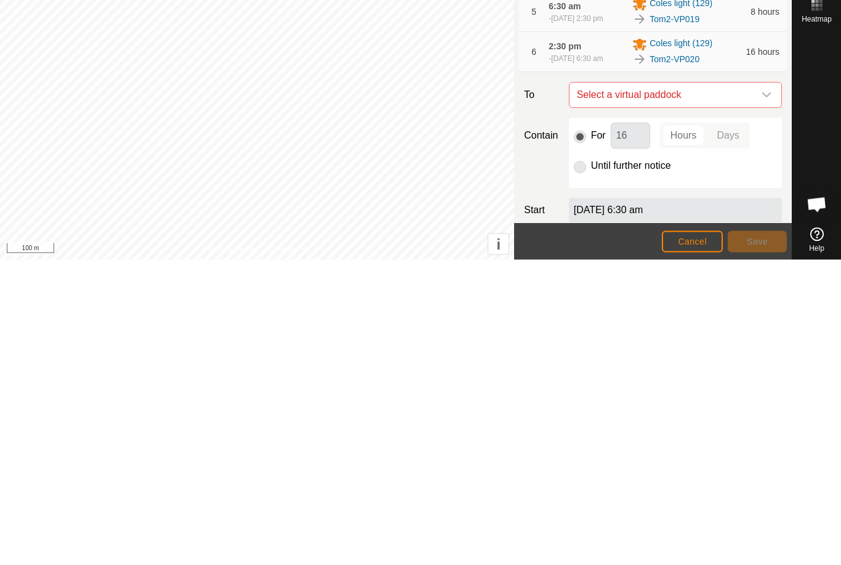
click at [766, 388] on div "dropdown trigger" at bounding box center [766, 400] width 25 height 25
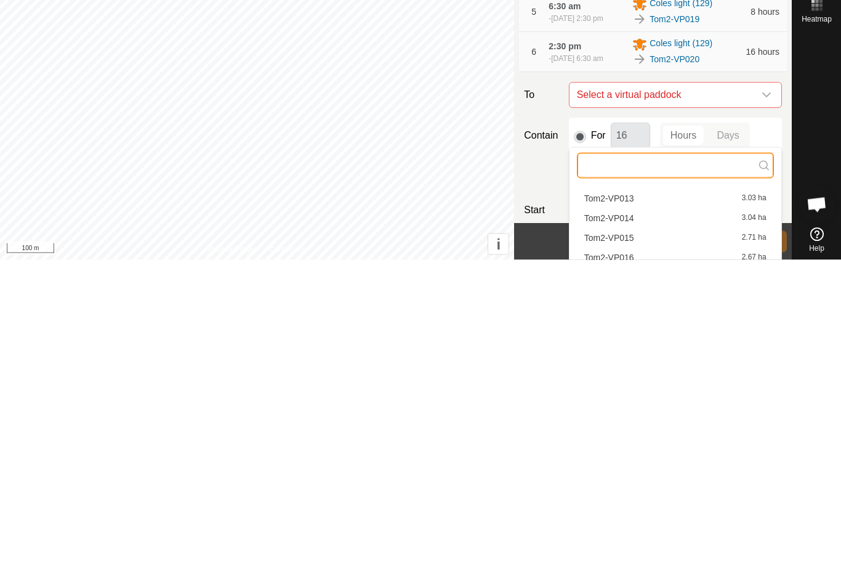
scroll to position [171, 0]
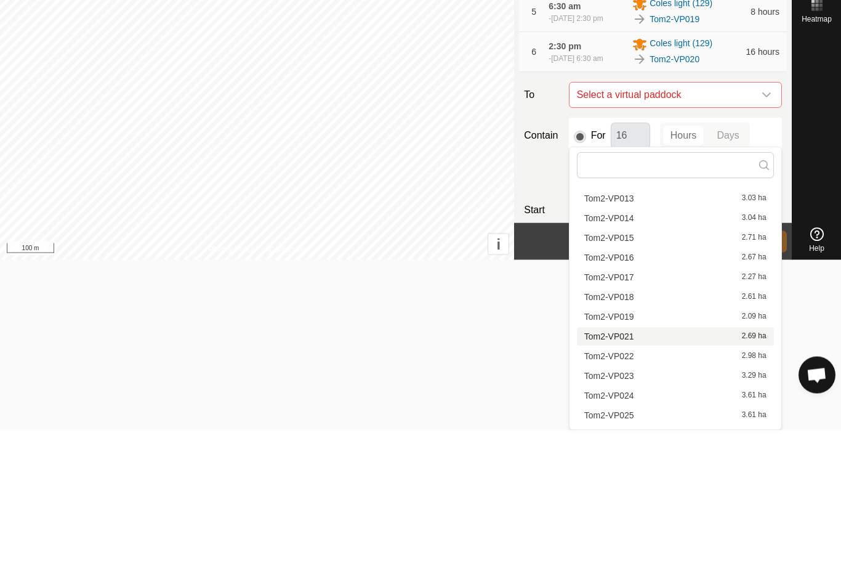
click at [632, 467] on span "Tom2-VP021" at bounding box center [609, 471] width 50 height 9
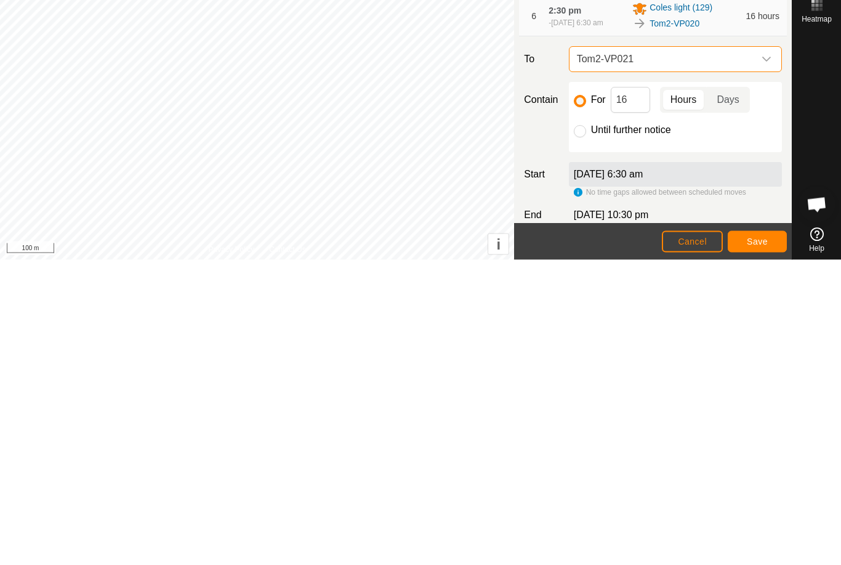
scroll to position [132, 0]
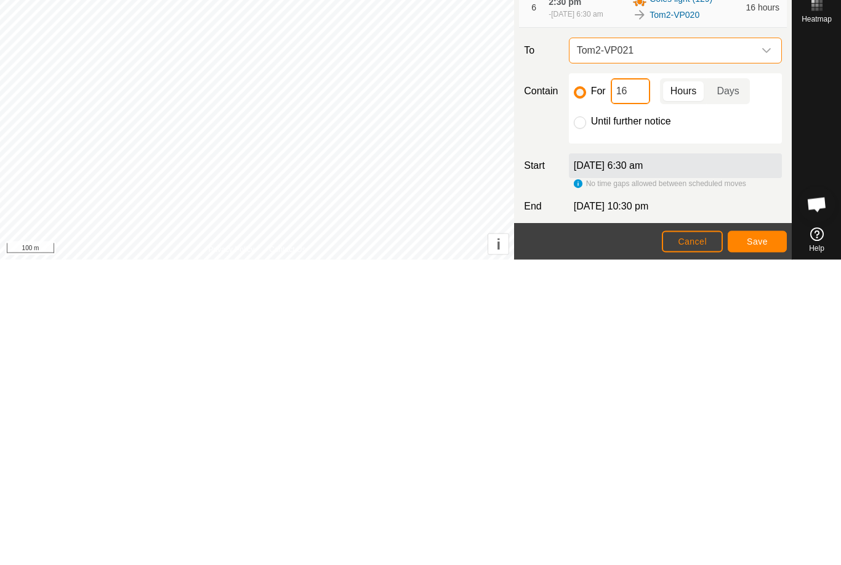
click at [639, 384] on input "16" at bounding box center [630, 397] width 39 height 26
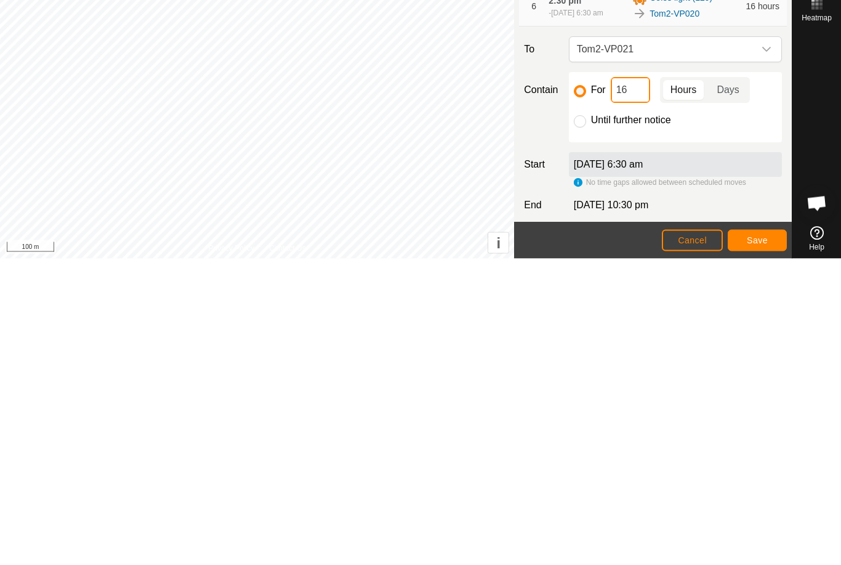
type input "1"
click at [764, 541] on span "Save" at bounding box center [757, 546] width 21 height 10
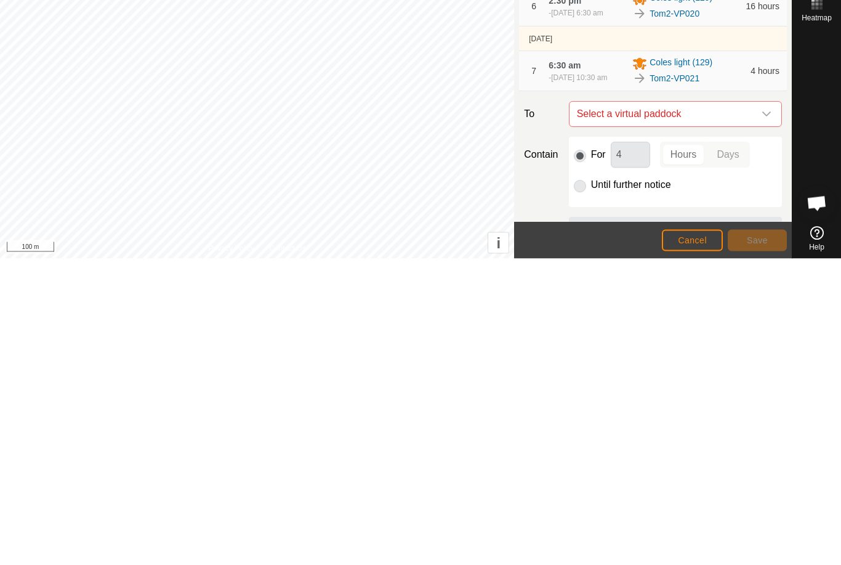
click at [766, 416] on icon "dropdown trigger" at bounding box center [767, 421] width 10 height 10
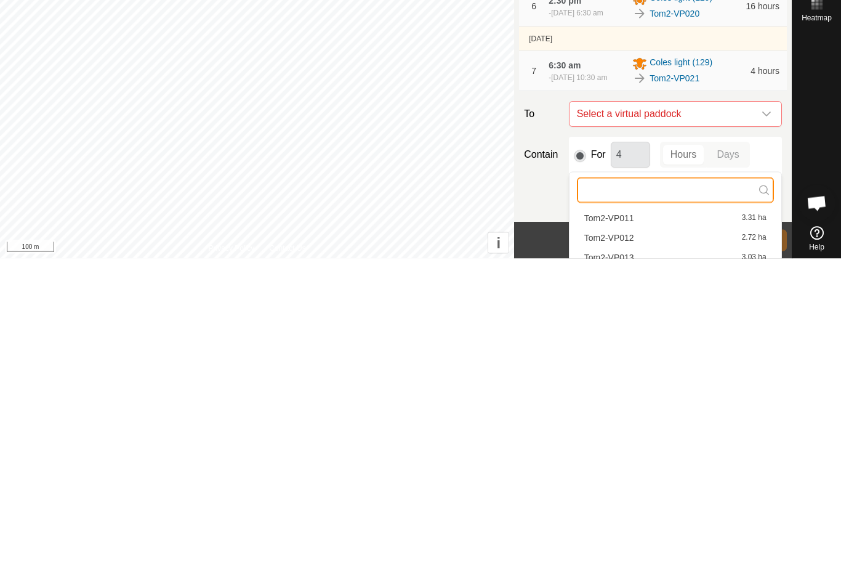
scroll to position [196, 0]
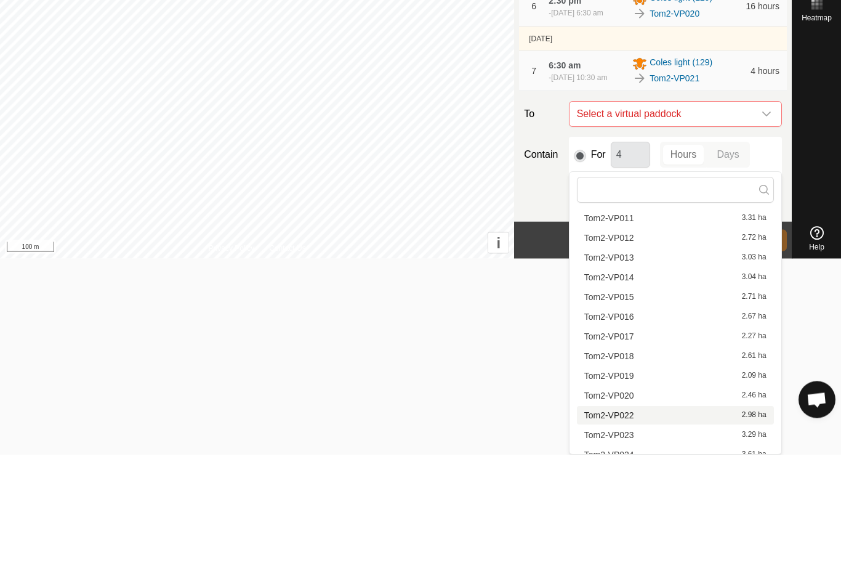
click at [632, 521] on span "Tom2-VP022" at bounding box center [609, 525] width 50 height 9
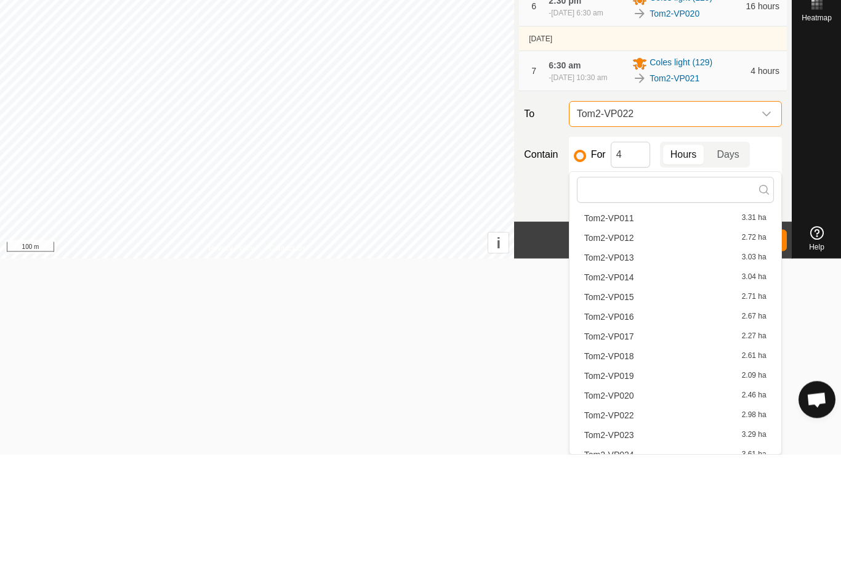
scroll to position [0, 0]
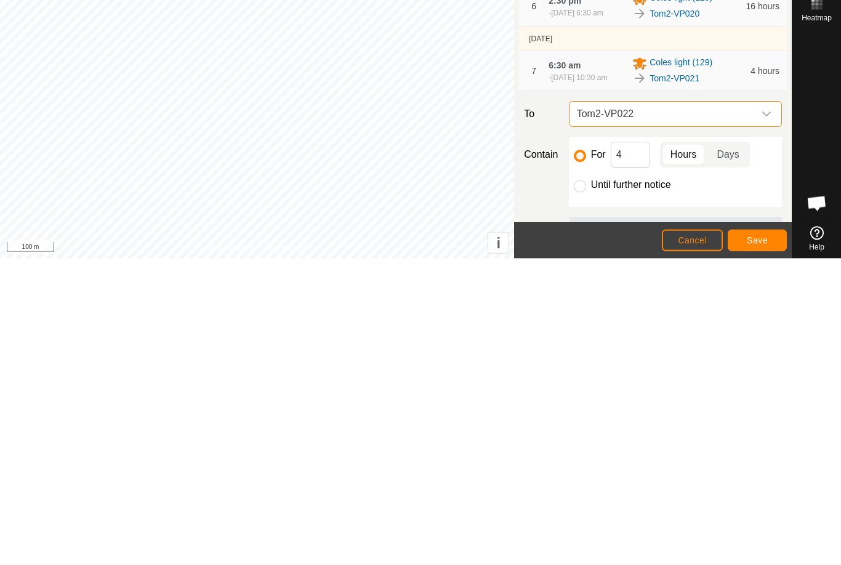
click at [758, 536] on button "Save" at bounding box center [757, 547] width 59 height 22
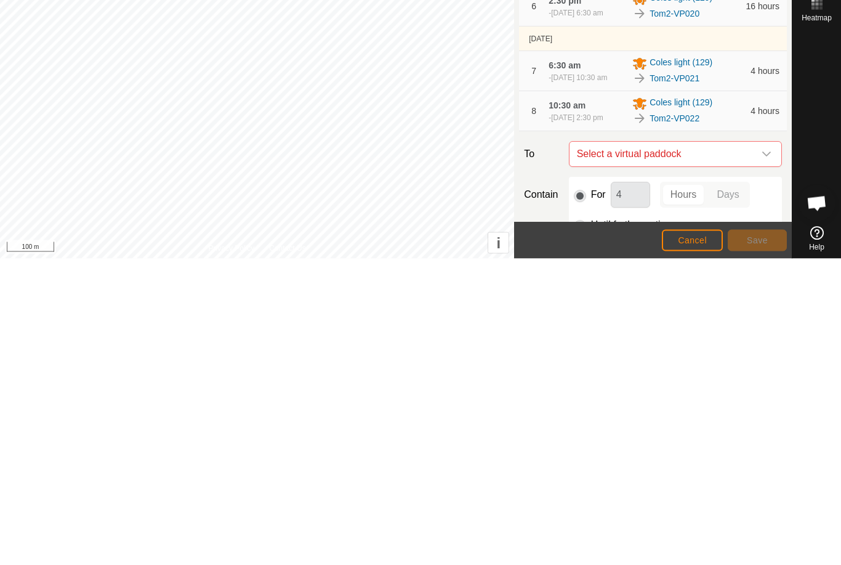
click at [762, 456] on icon "dropdown trigger" at bounding box center [767, 461] width 10 height 10
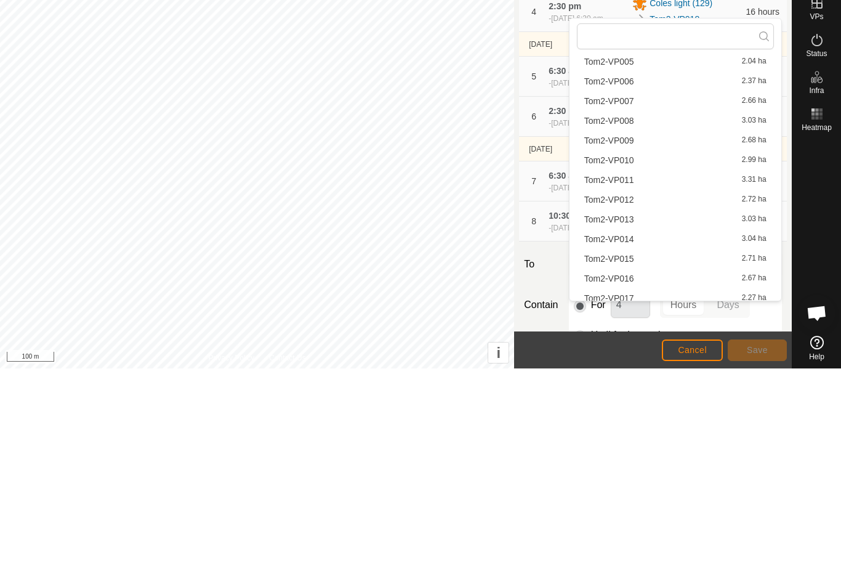
click at [806, 333] on div at bounding box center [816, 430] width 49 height 195
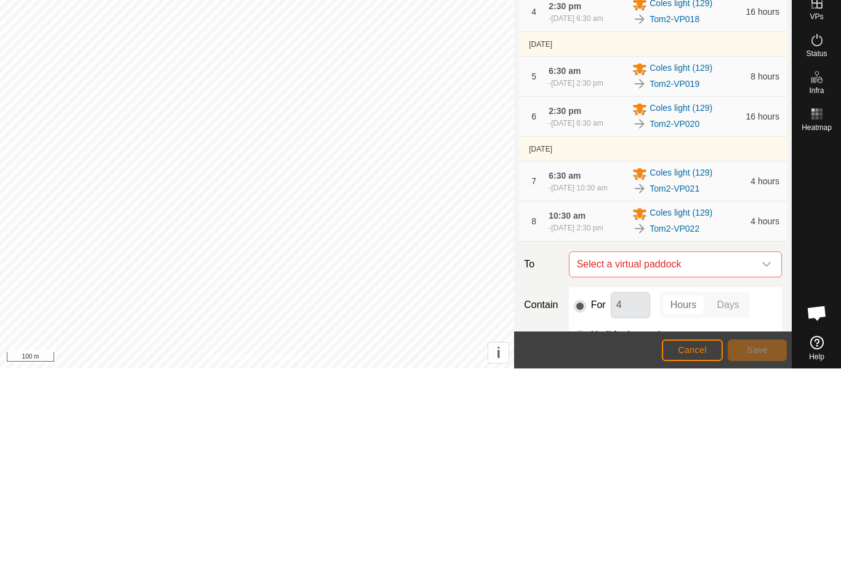
scroll to position [151, 0]
click at [766, 458] on icon "dropdown trigger" at bounding box center [766, 460] width 9 height 5
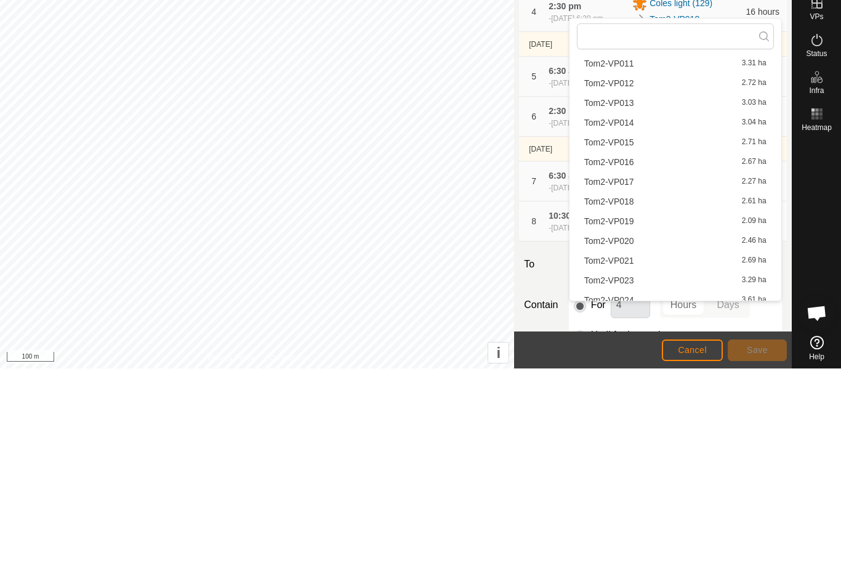
scroll to position [269, 0]
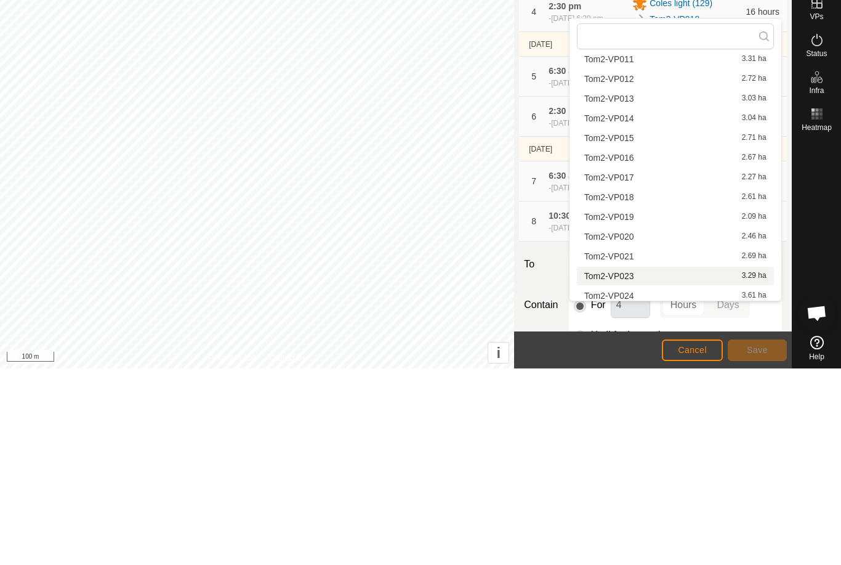
click at [619, 468] on span "Tom2-VP023" at bounding box center [609, 472] width 50 height 9
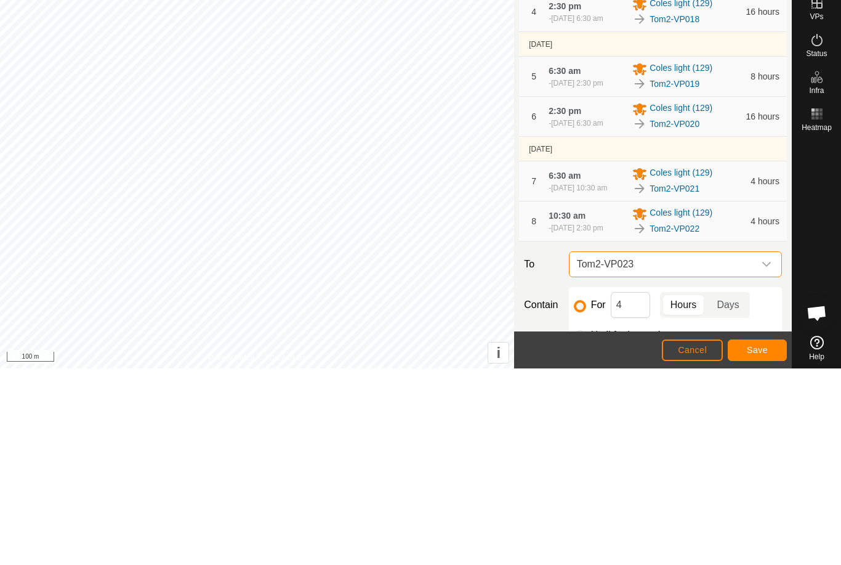
click at [758, 547] on span "Save" at bounding box center [757, 546] width 21 height 10
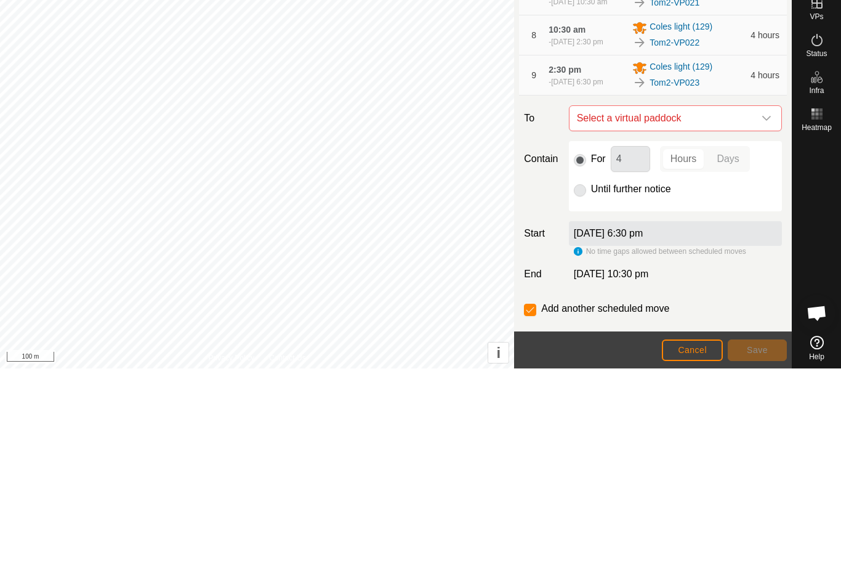
scroll to position [321, 0]
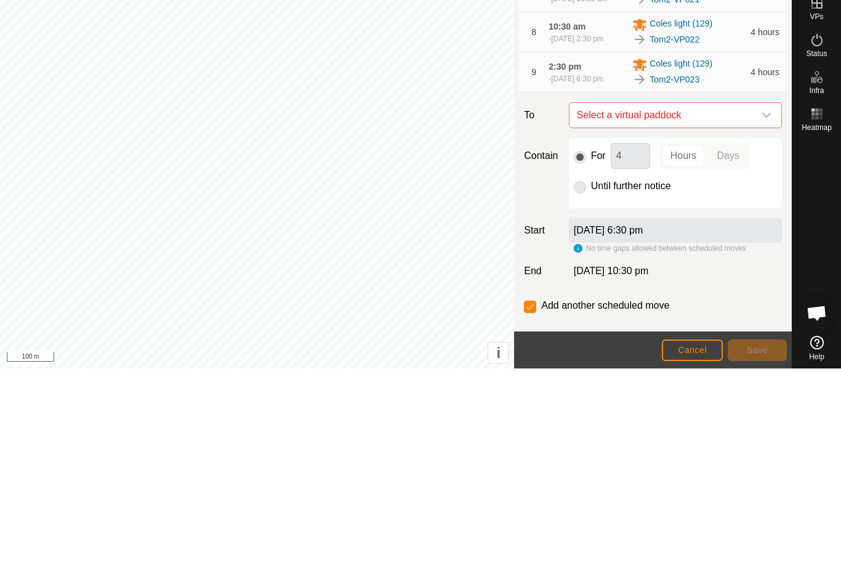
click at [765, 316] on icon "dropdown trigger" at bounding box center [767, 312] width 10 height 10
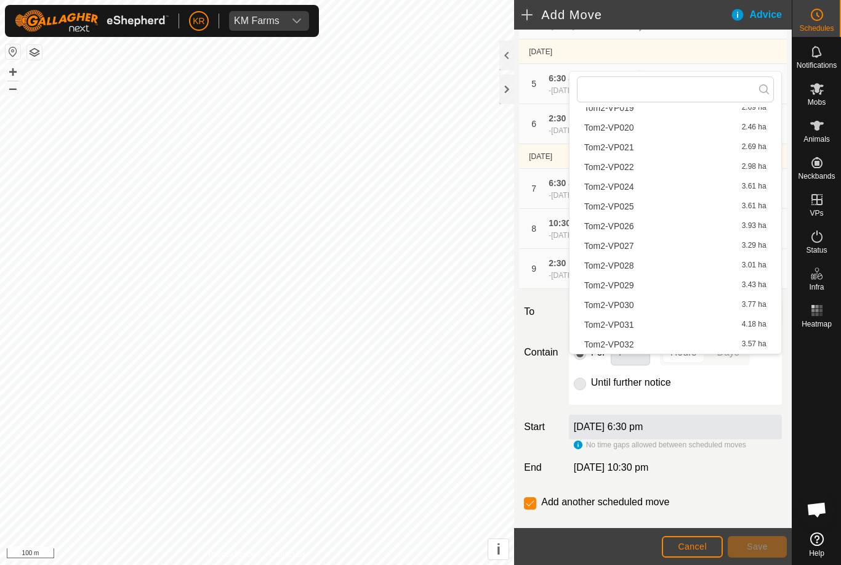
scroll to position [431, 0]
click at [626, 188] on span "Tom2-VP024" at bounding box center [609, 186] width 50 height 9
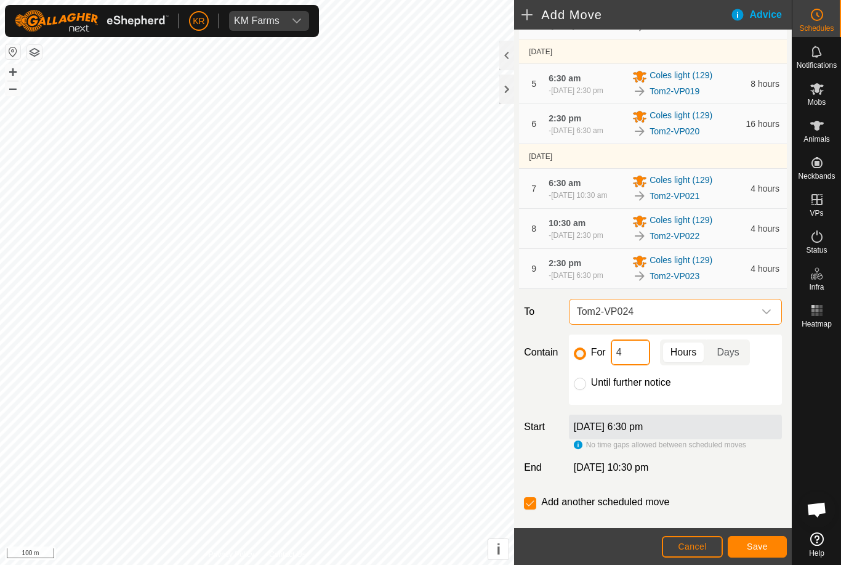
click at [618, 365] on input "4" at bounding box center [630, 352] width 39 height 26
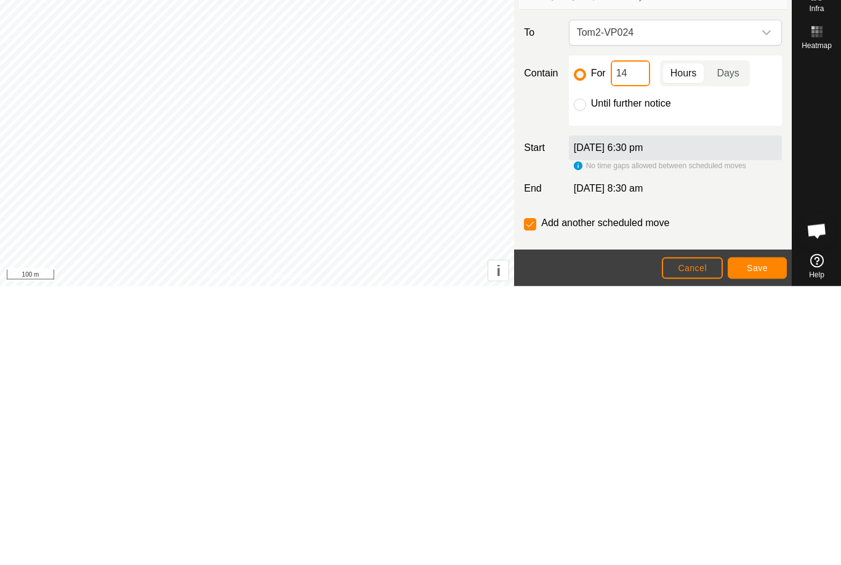
click at [640, 339] on input "14" at bounding box center [630, 352] width 39 height 26
click at [753, 541] on span "Save" at bounding box center [757, 546] width 21 height 10
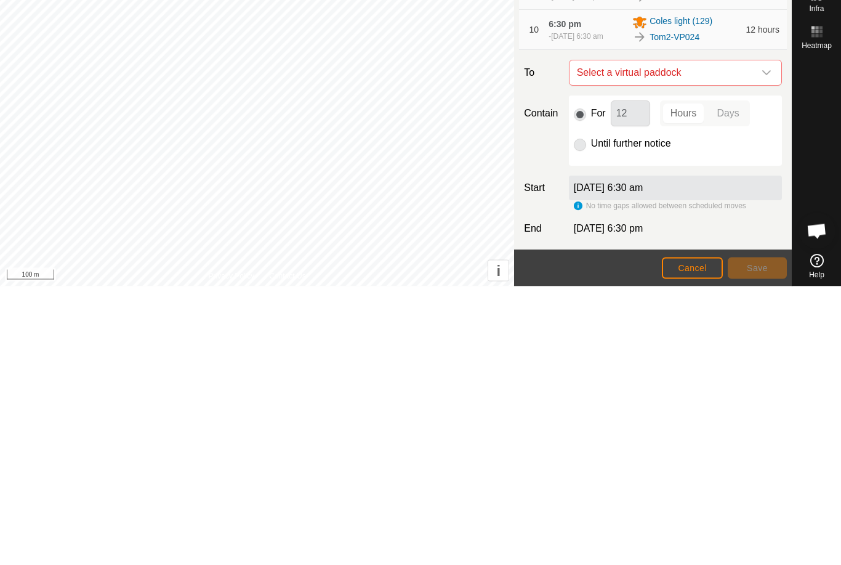
click at [768, 347] on icon "dropdown trigger" at bounding box center [767, 352] width 10 height 10
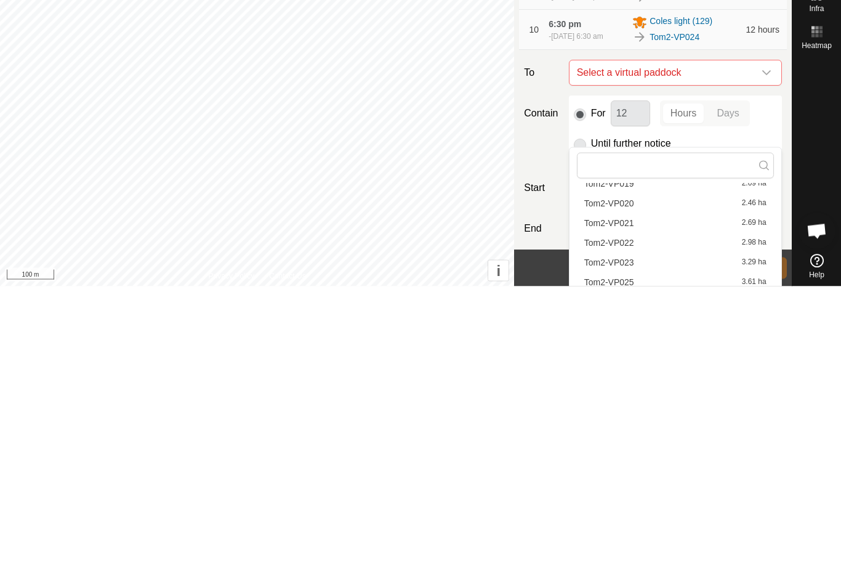
click at [631, 557] on span "Tom2-VP025" at bounding box center [609, 561] width 50 height 9
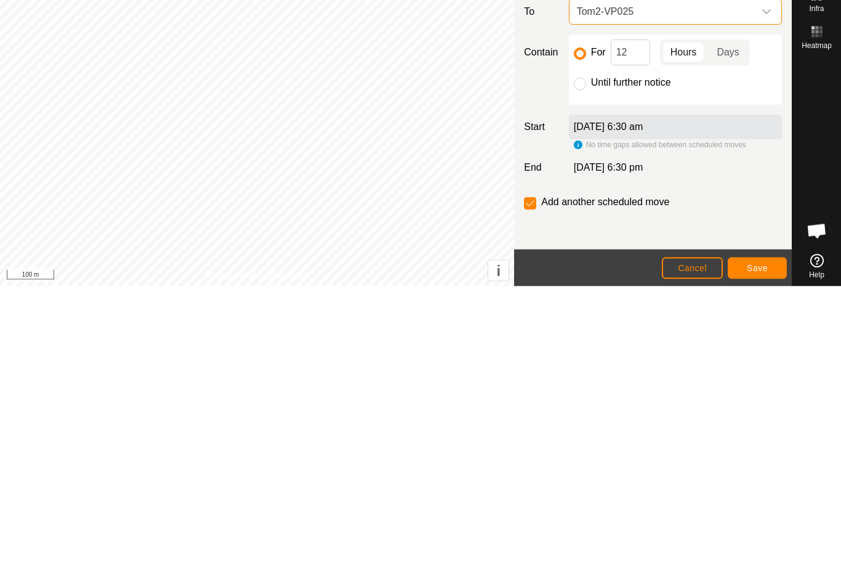
scroll to position [392, 0]
click at [635, 318] on input "12" at bounding box center [630, 331] width 39 height 26
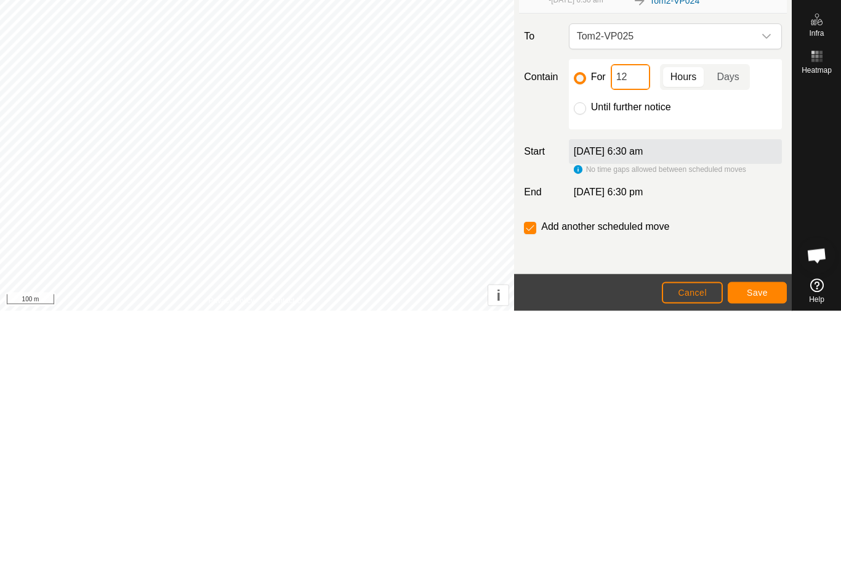
type input "1"
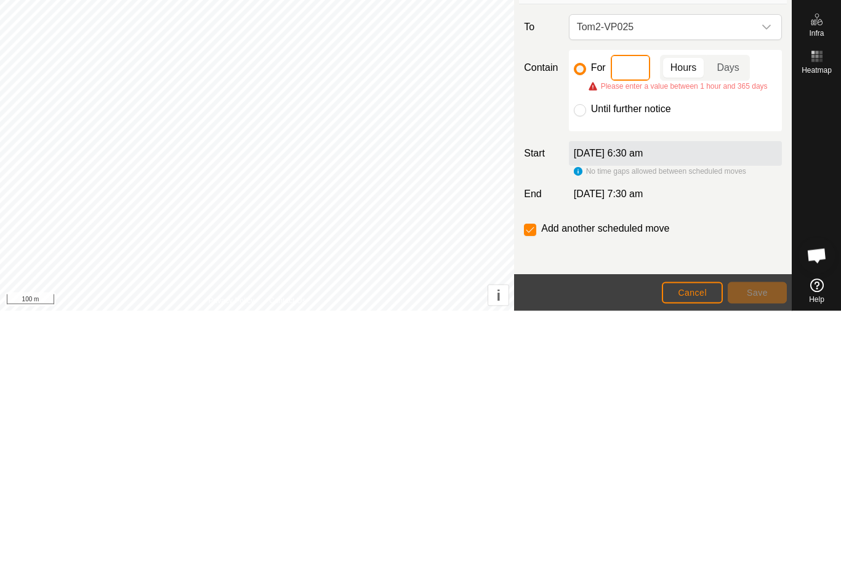
type input "8"
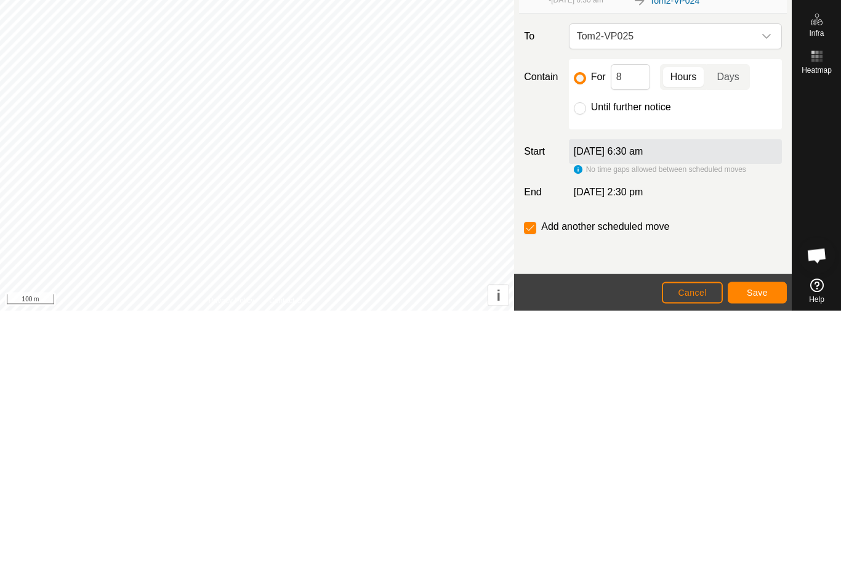
click at [763, 541] on span "Save" at bounding box center [757, 546] width 21 height 10
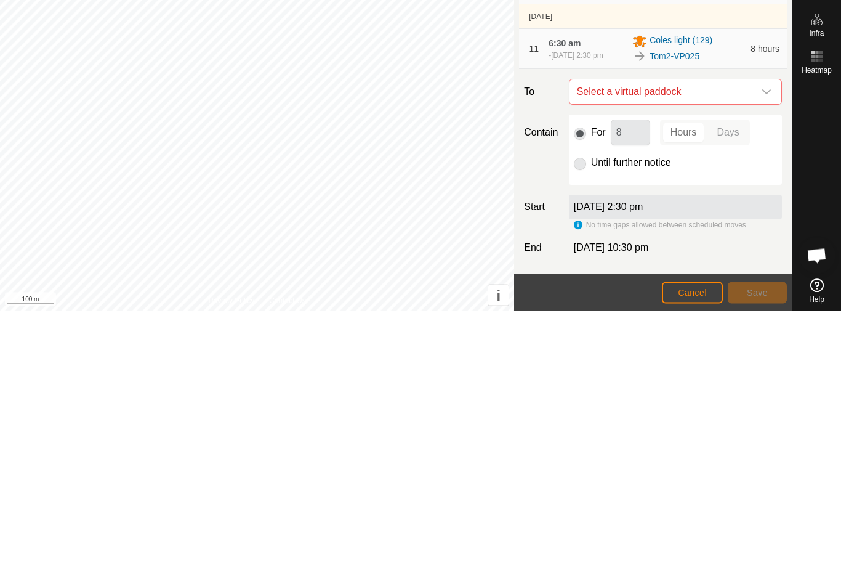
click at [770, 341] on icon "dropdown trigger" at bounding box center [767, 346] width 10 height 10
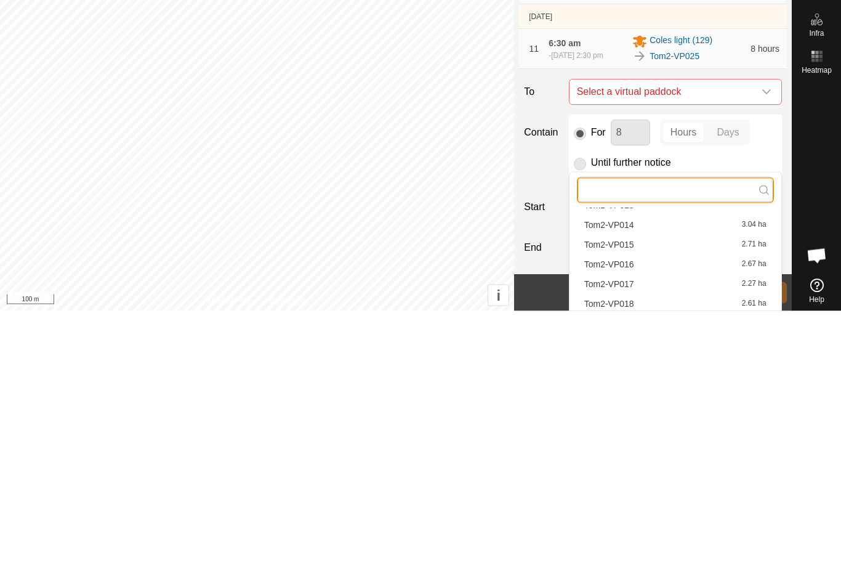
scroll to position [144, 0]
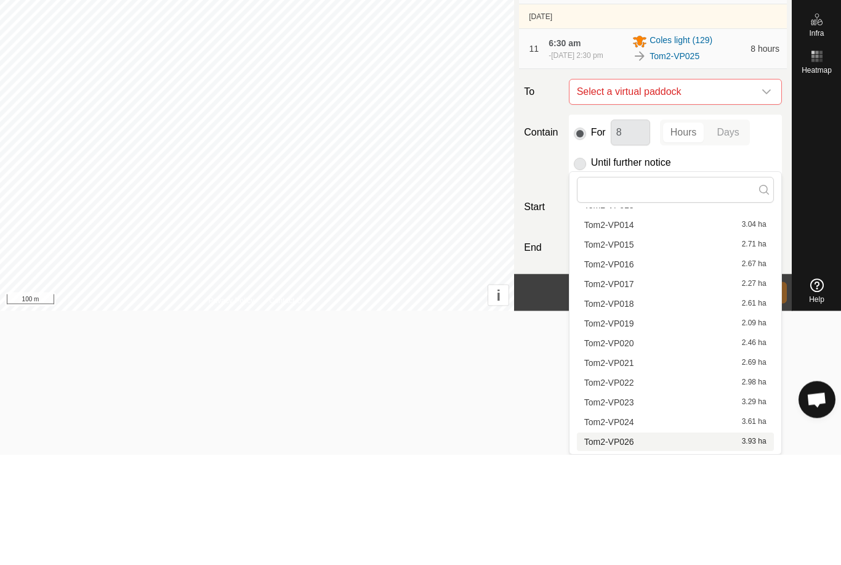
click at [631, 547] on span "Tom2-VP026" at bounding box center [609, 551] width 50 height 9
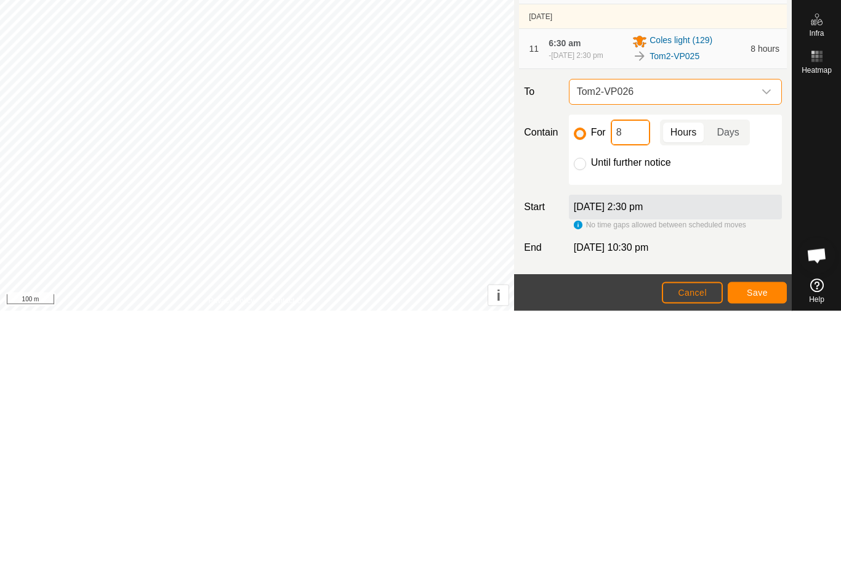
click at [640, 374] on input "8" at bounding box center [630, 387] width 39 height 26
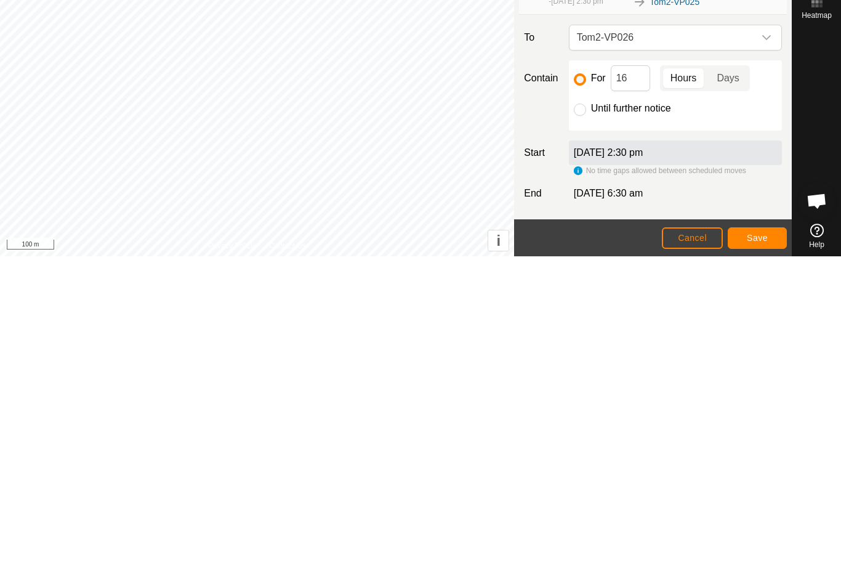
click at [755, 536] on button "Save" at bounding box center [757, 547] width 59 height 22
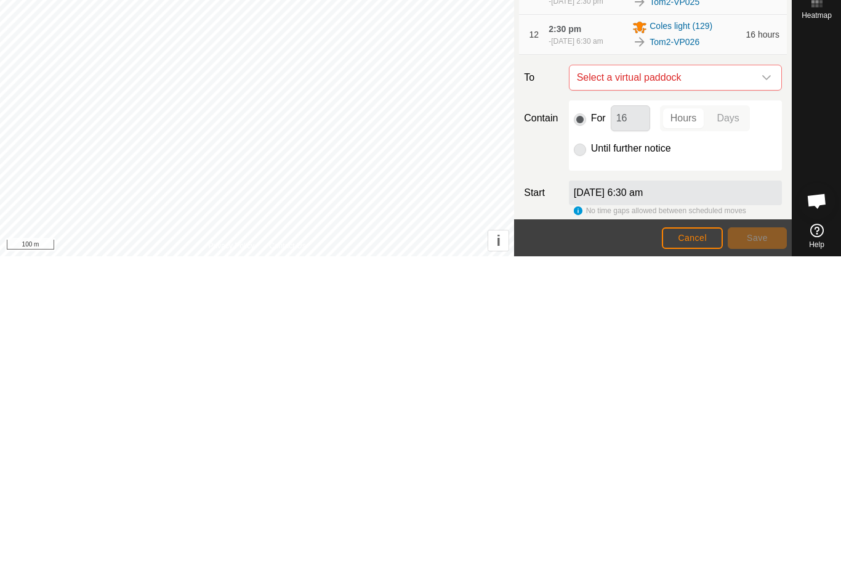
click at [764, 381] on icon "dropdown trigger" at bounding box center [767, 386] width 10 height 10
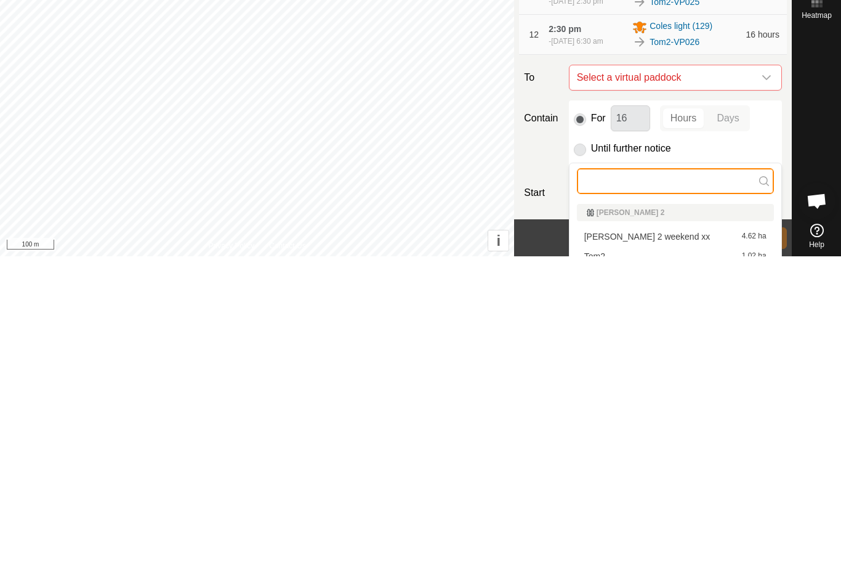
scroll to position [190, 0]
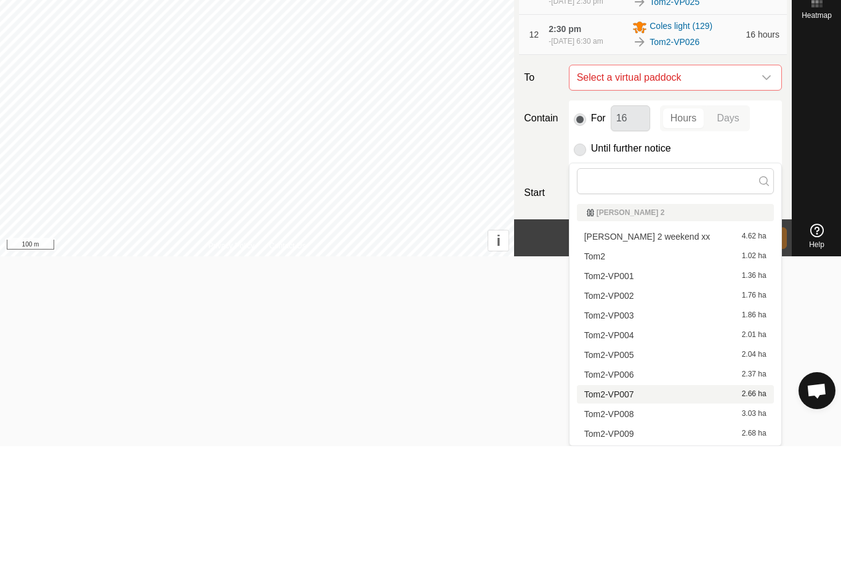
click at [626, 509] on span "Tom2-VP007" at bounding box center [609, 513] width 50 height 9
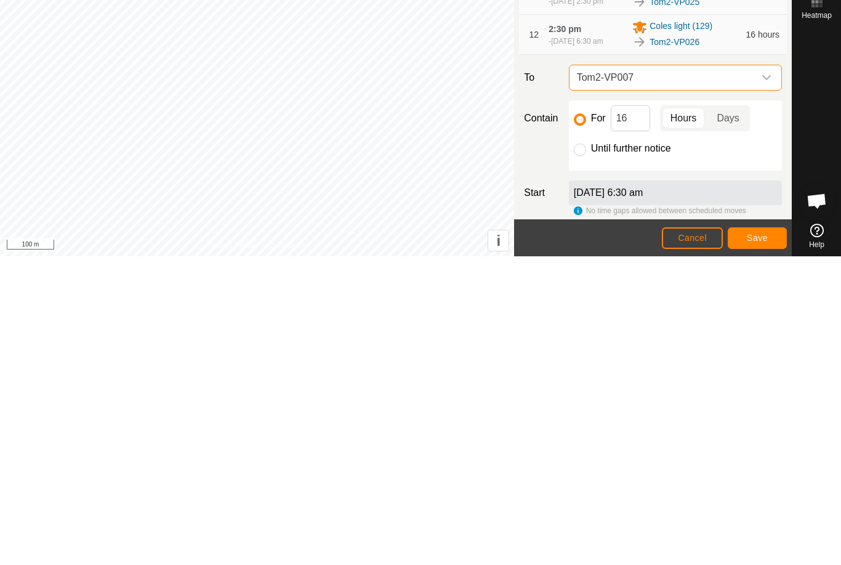
click at [760, 374] on div "dropdown trigger" at bounding box center [766, 386] width 25 height 25
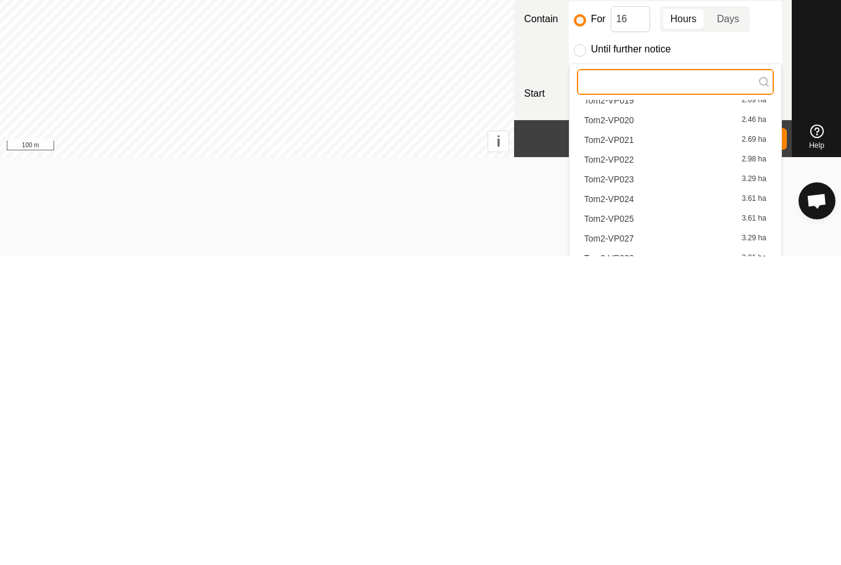
scroll to position [190, 0]
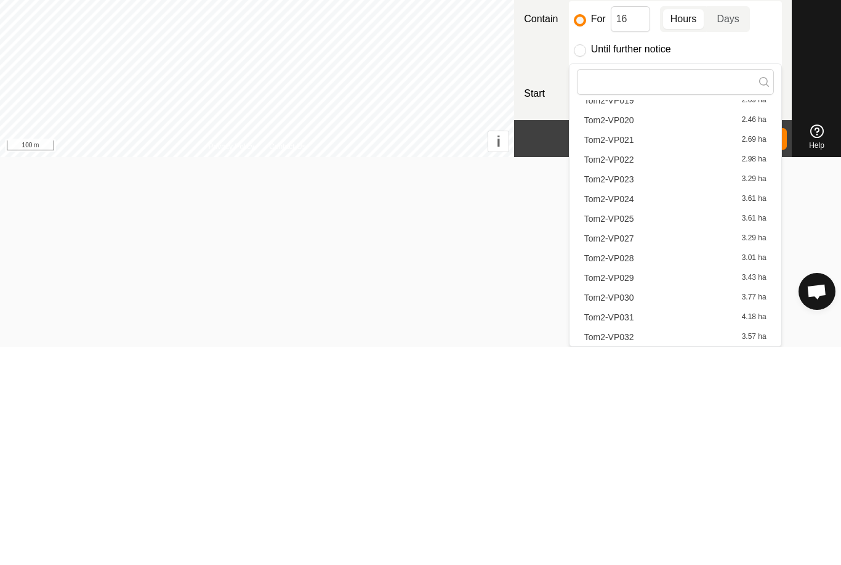
click at [629, 452] on span "Tom2-VP027" at bounding box center [609, 456] width 50 height 9
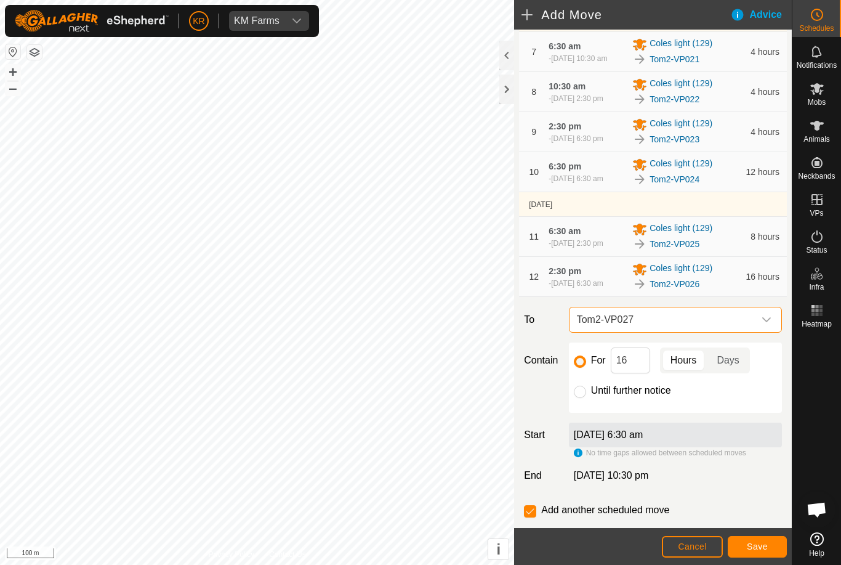
scroll to position [463, 0]
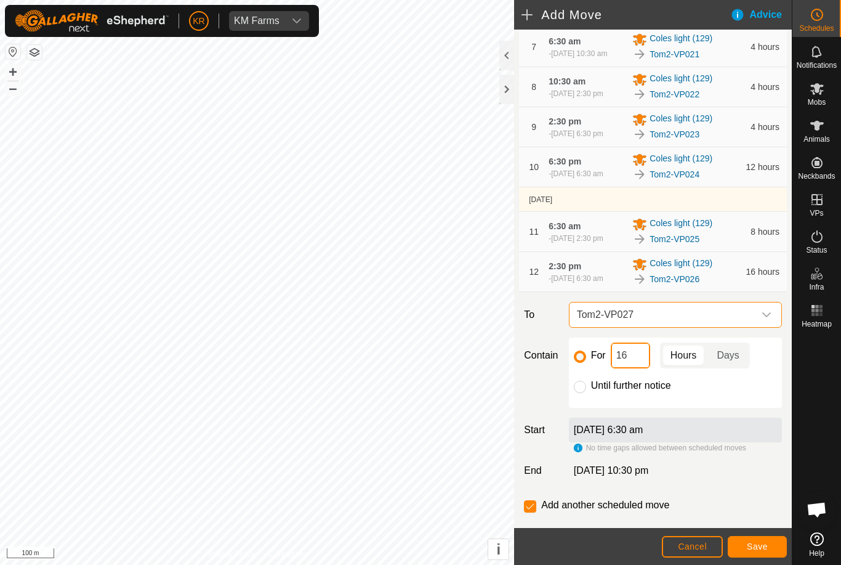
click at [639, 368] on input "16" at bounding box center [630, 355] width 39 height 26
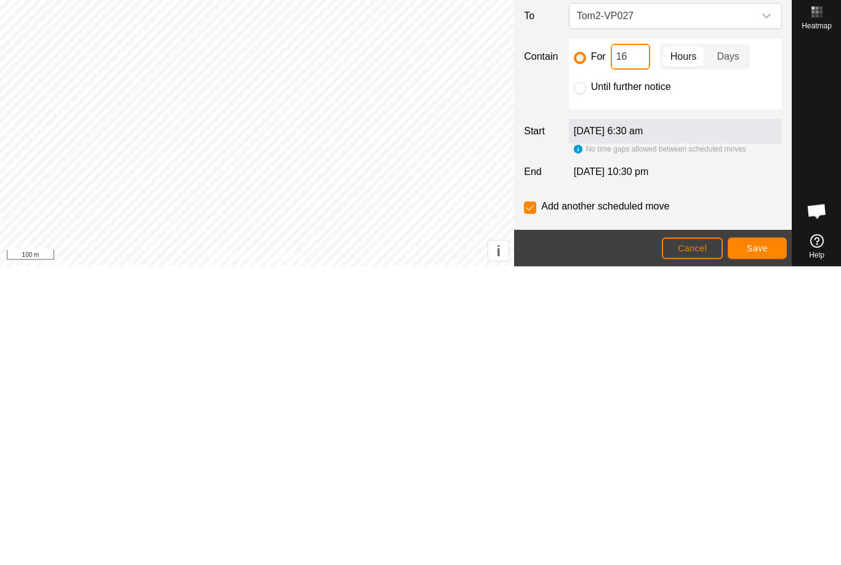
type input "1"
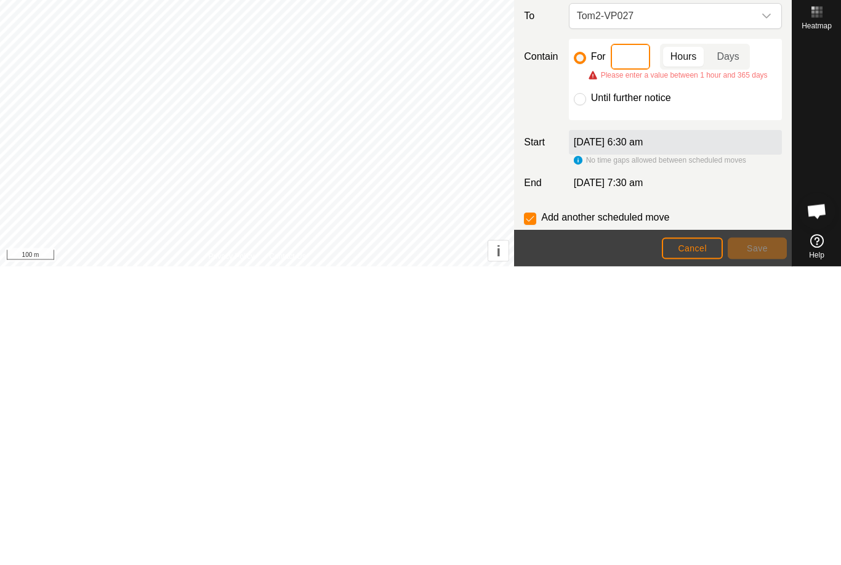
type input "4"
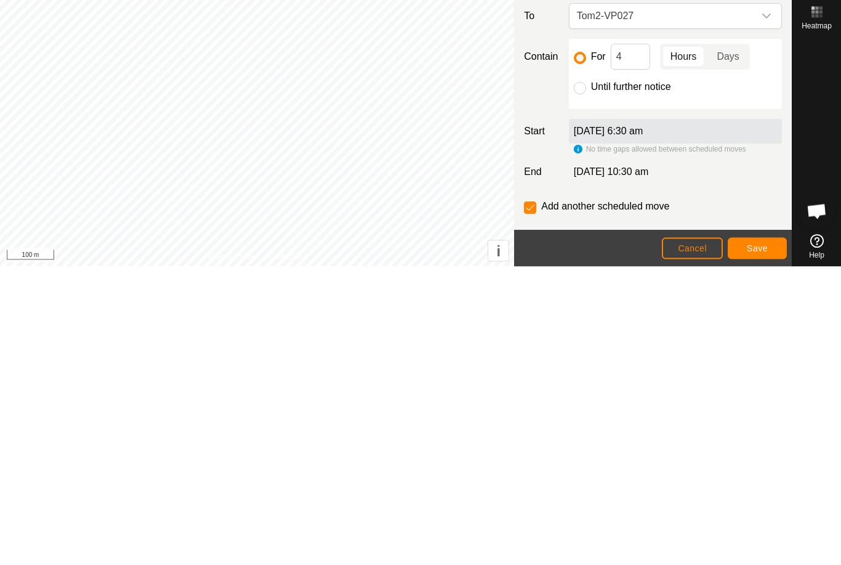
click at [754, 541] on span "Save" at bounding box center [757, 546] width 21 height 10
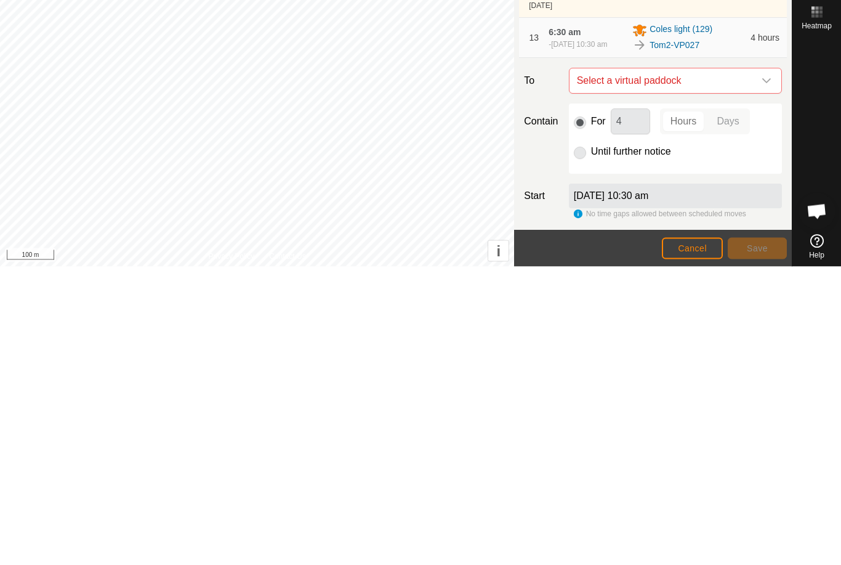
click at [767, 374] on icon "dropdown trigger" at bounding box center [767, 379] width 10 height 10
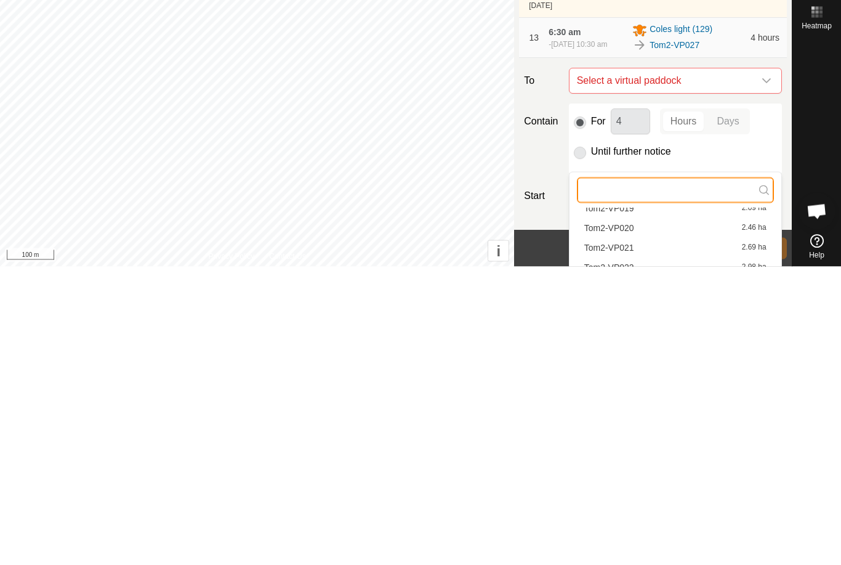
scroll to position [188, 0]
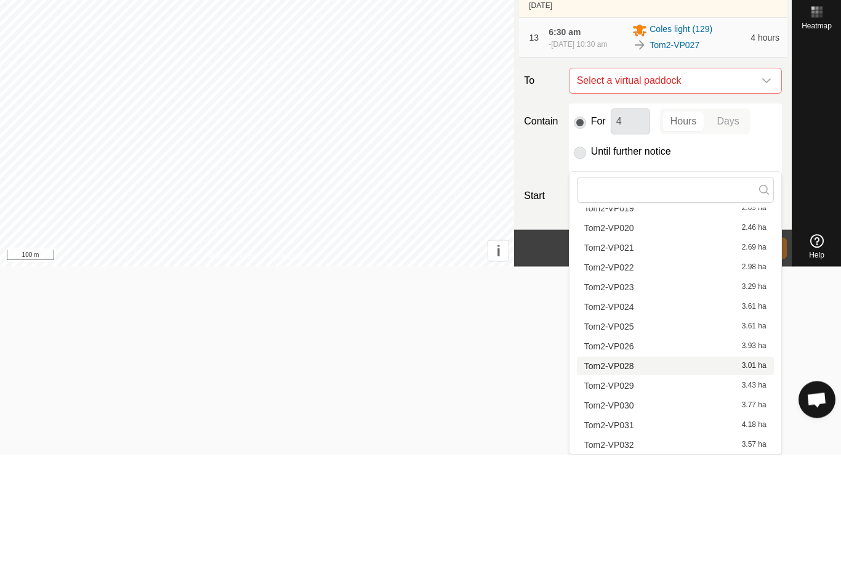
click at [623, 472] on span "Tom2-VP028" at bounding box center [609, 476] width 50 height 9
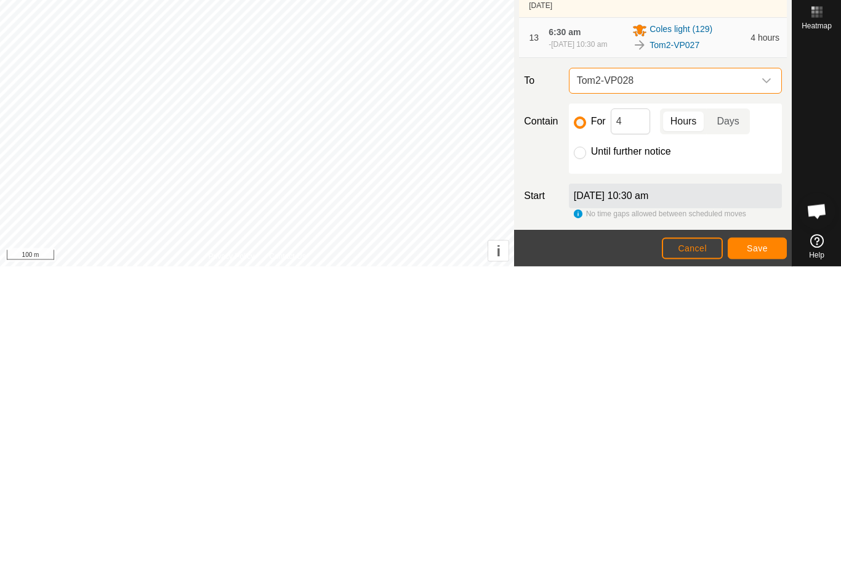
click at [766, 536] on button "Save" at bounding box center [757, 547] width 59 height 22
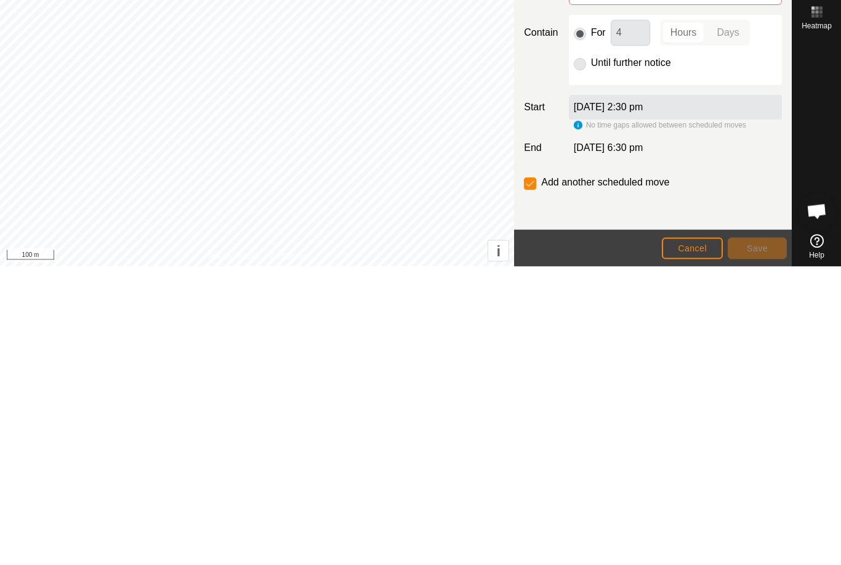
scroll to position [650, 0]
click at [764, 286] on icon "dropdown trigger" at bounding box center [767, 291] width 10 height 10
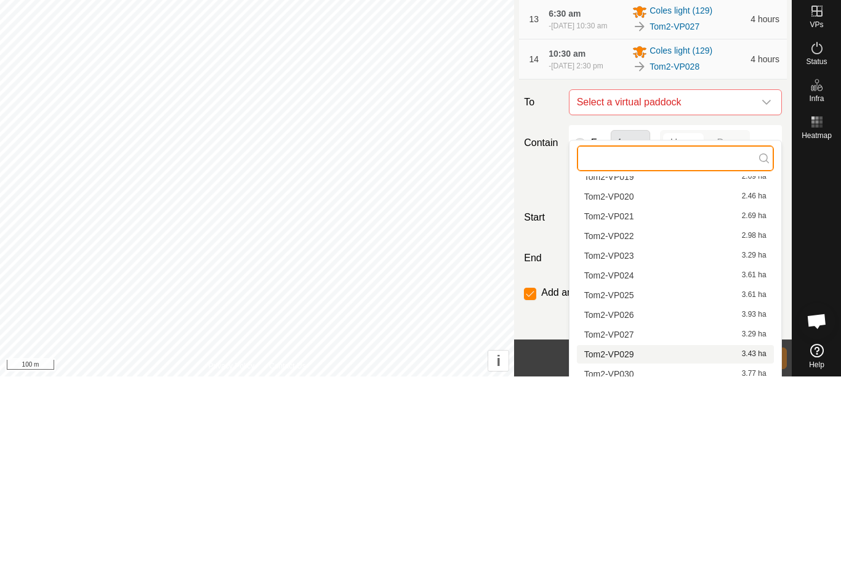
scroll to position [47, 0]
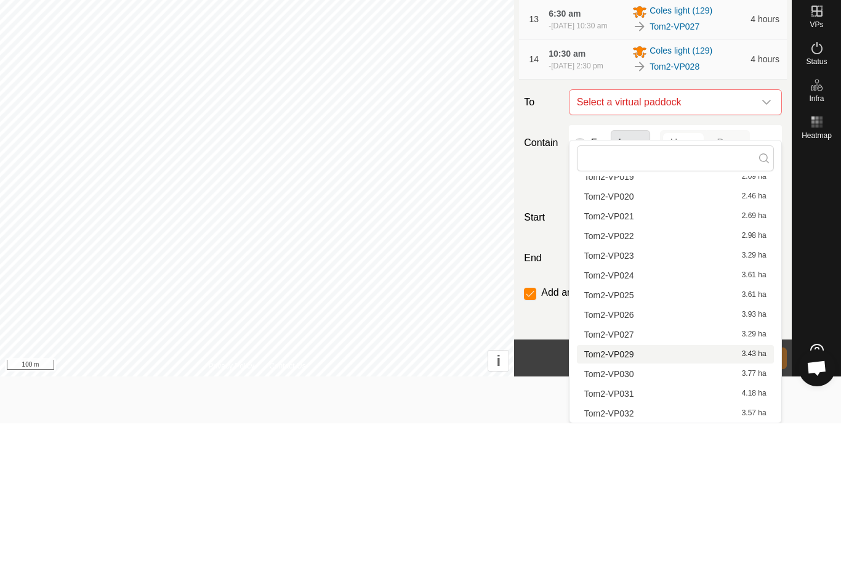
click at [627, 491] on span "Tom2-VP029" at bounding box center [609, 495] width 50 height 9
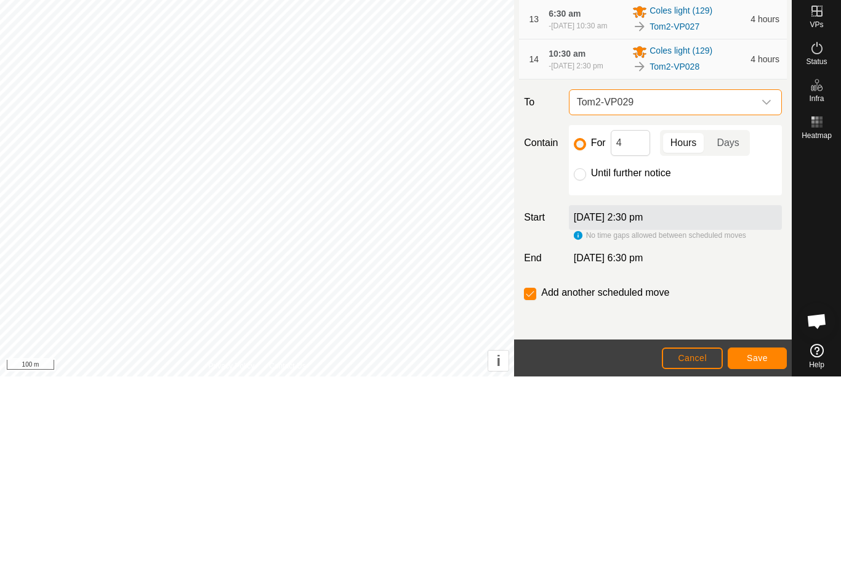
click at [767, 541] on span "Save" at bounding box center [757, 546] width 21 height 10
click at [764, 296] on icon "dropdown trigger" at bounding box center [767, 291] width 10 height 10
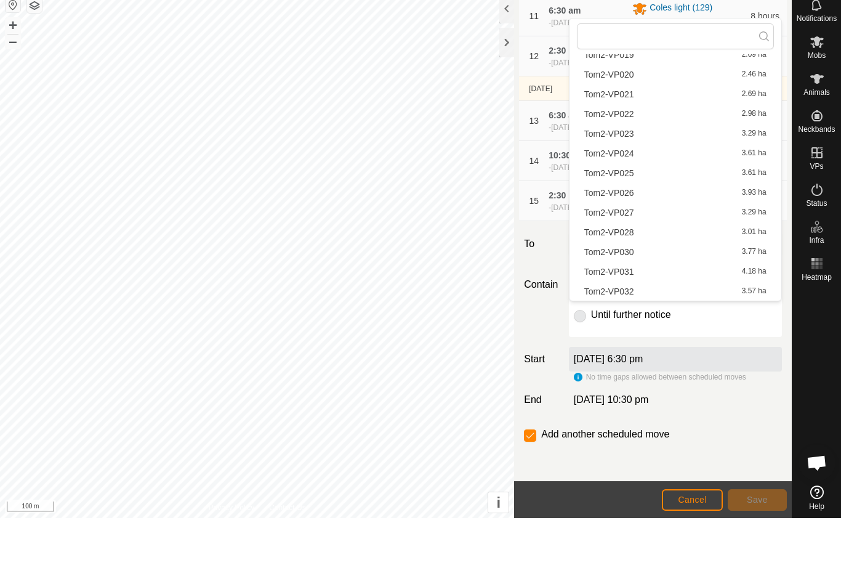
scroll to position [431, 0]
click at [630, 294] on span "Tom2-VP030" at bounding box center [609, 298] width 50 height 9
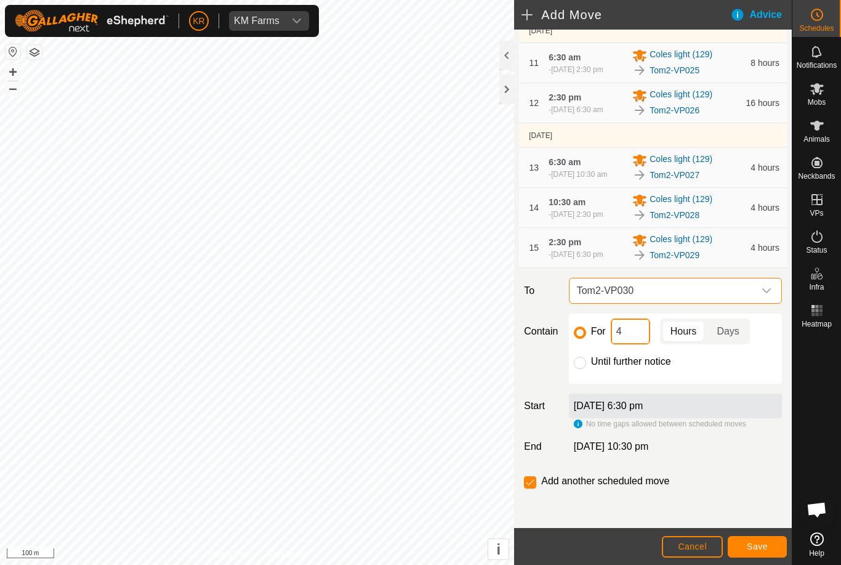
click at [634, 344] on input "4" at bounding box center [630, 331] width 39 height 26
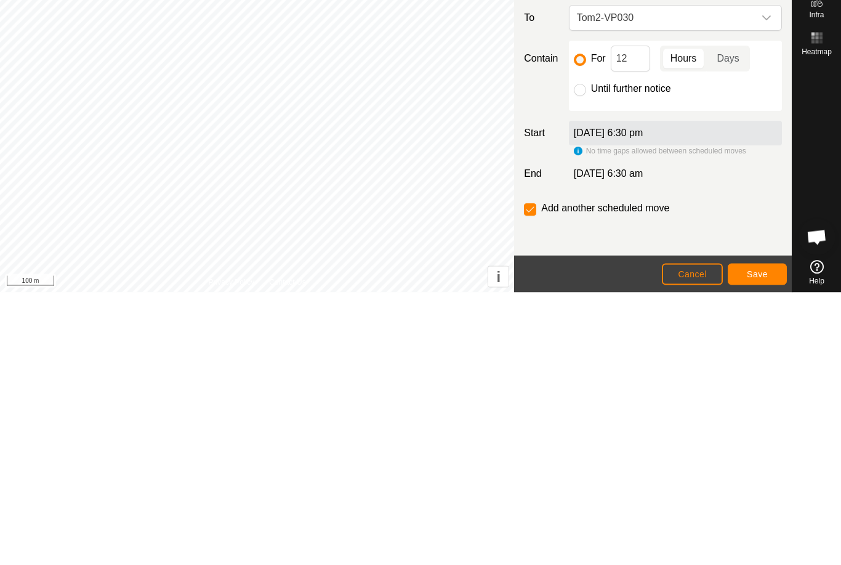
click at [764, 541] on span "Save" at bounding box center [757, 546] width 21 height 10
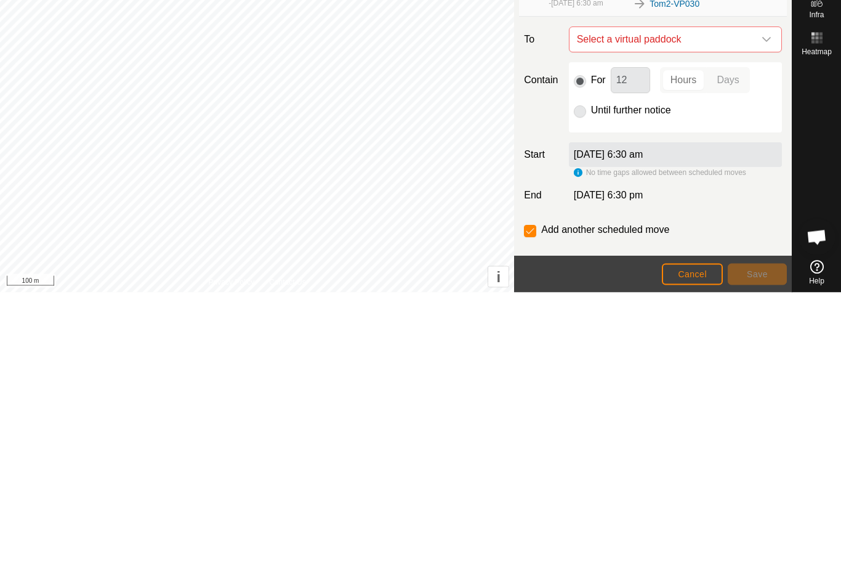
click at [764, 317] on icon "dropdown trigger" at bounding box center [767, 312] width 10 height 10
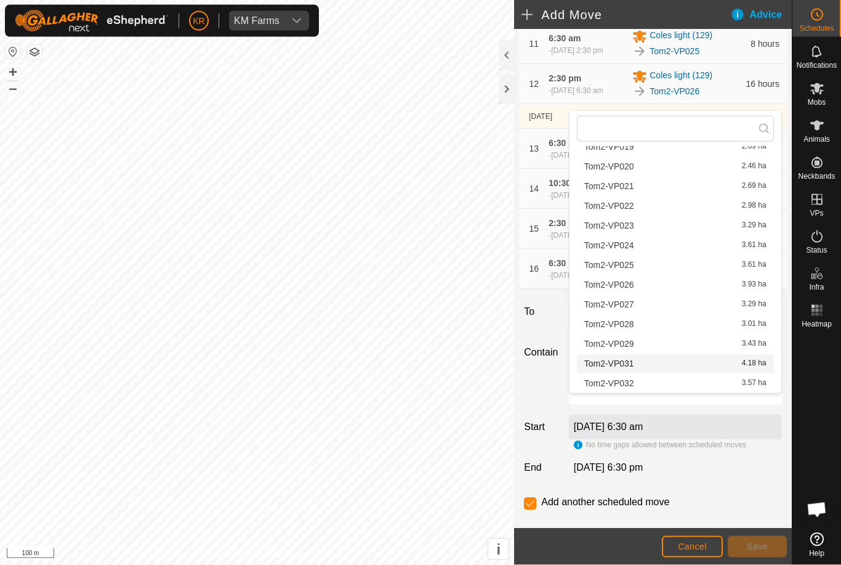
click at [629, 362] on span "Tom2-VP031" at bounding box center [609, 364] width 50 height 9
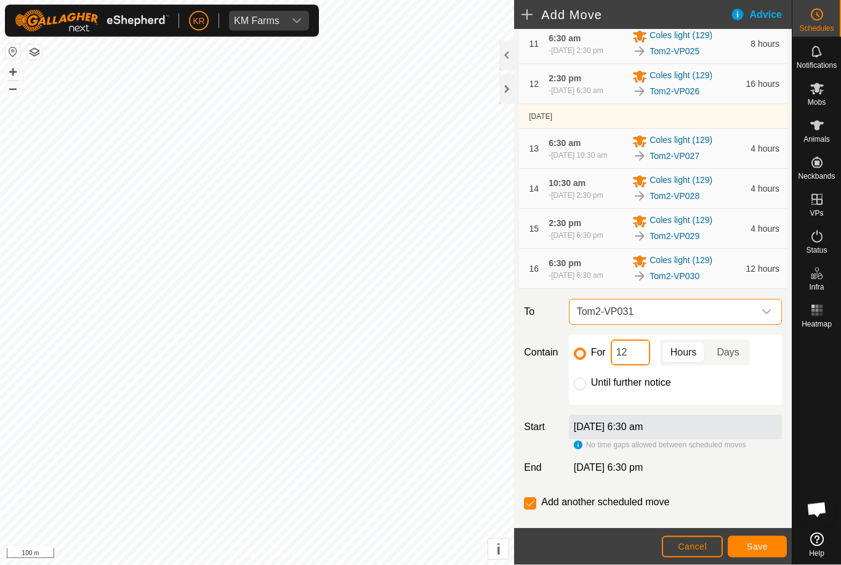
click at [635, 366] on input "12" at bounding box center [630, 353] width 39 height 26
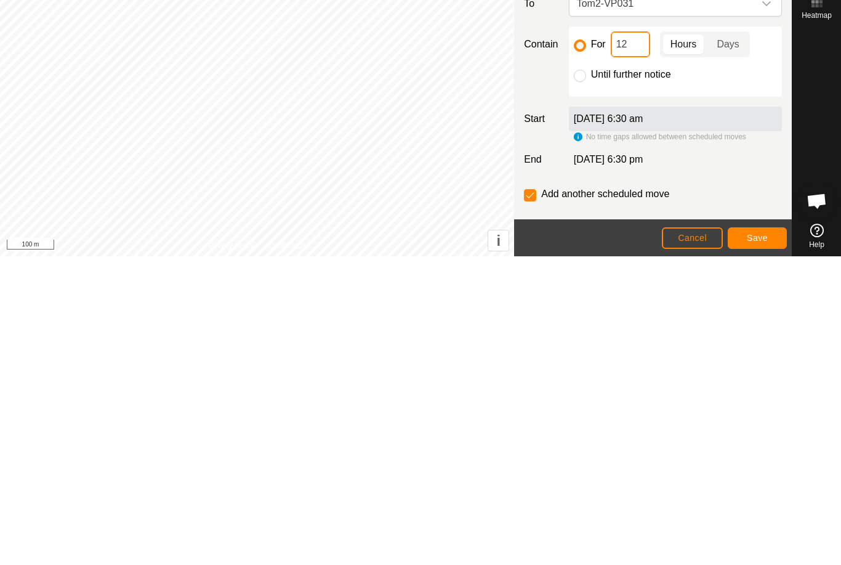
type input "1"
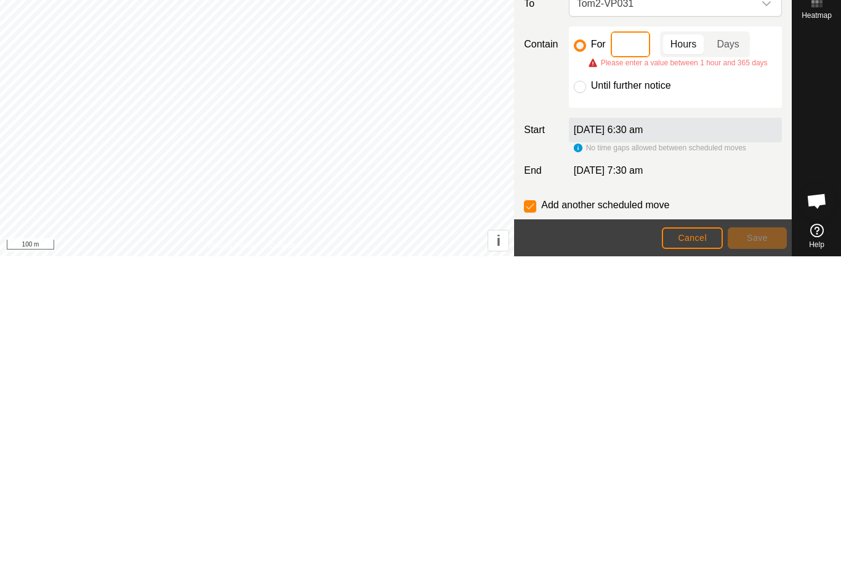
type input "4"
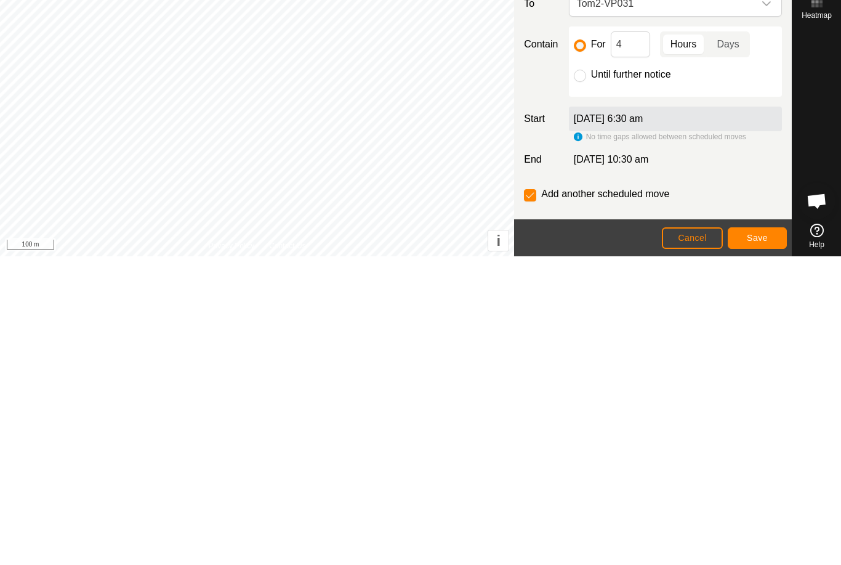
click at [749, 541] on span "Save" at bounding box center [757, 546] width 21 height 10
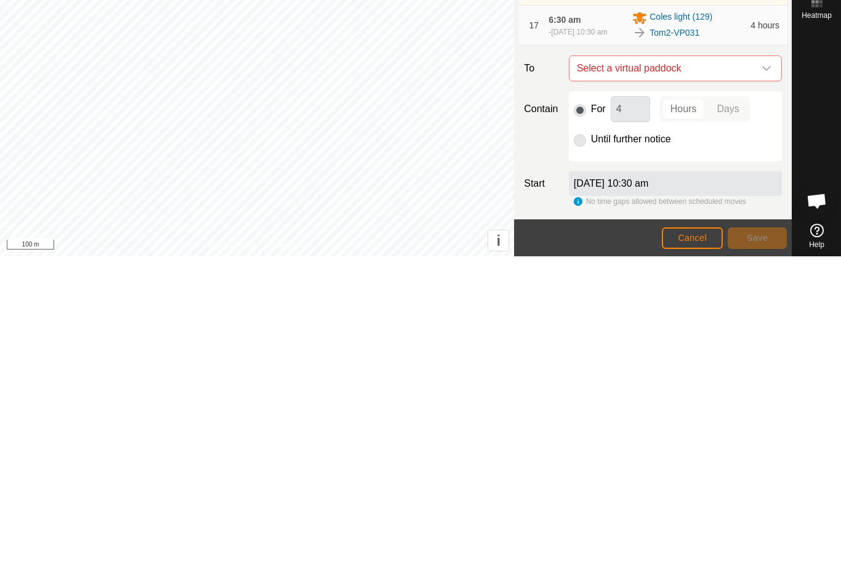
click at [768, 372] on icon "dropdown trigger" at bounding box center [767, 377] width 10 height 10
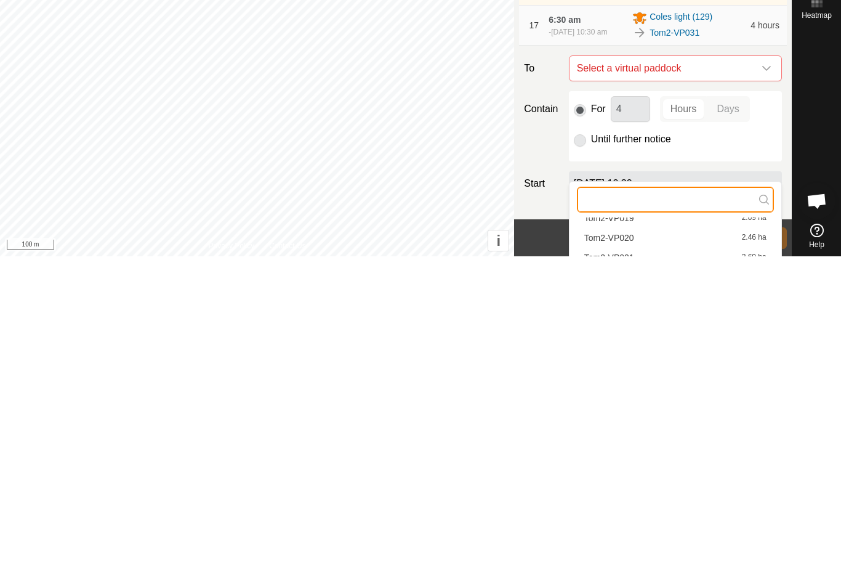
scroll to position [208, 0]
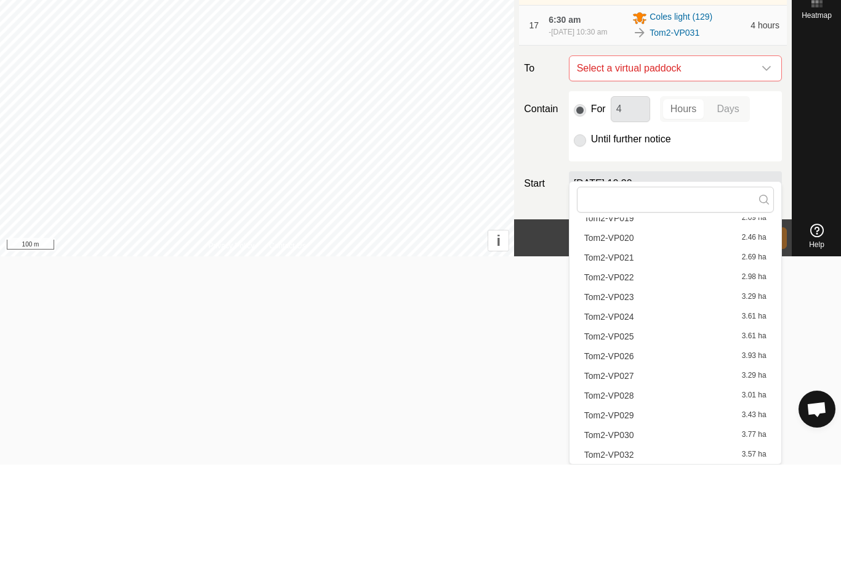
click at [658, 550] on div "Tom2-VP032 3.57 ha" at bounding box center [675, 554] width 182 height 9
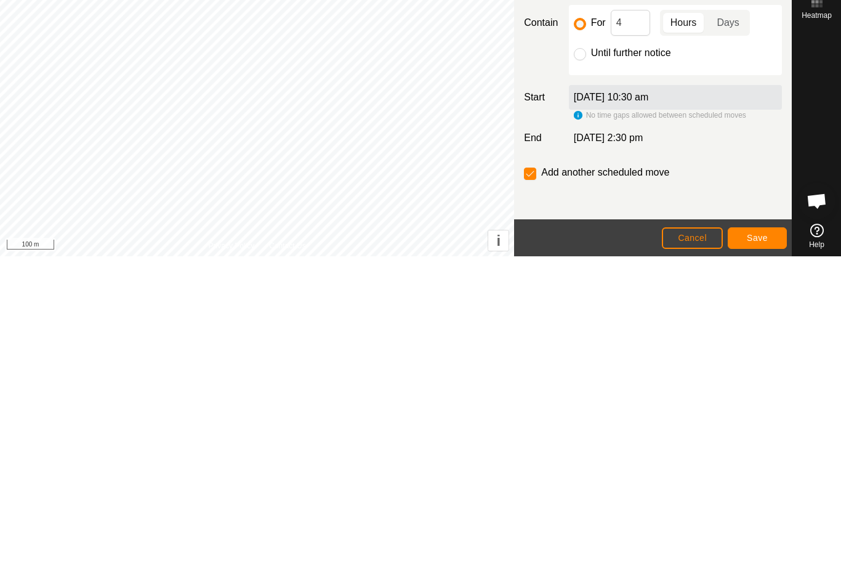
scroll to position [835, 0]
click at [583, 357] on input "Until further notice" at bounding box center [580, 363] width 12 height 12
radio input "true"
checkbox input "false"
click at [759, 536] on button "Save" at bounding box center [757, 547] width 59 height 22
